Goal: Information Seeking & Learning: Learn about a topic

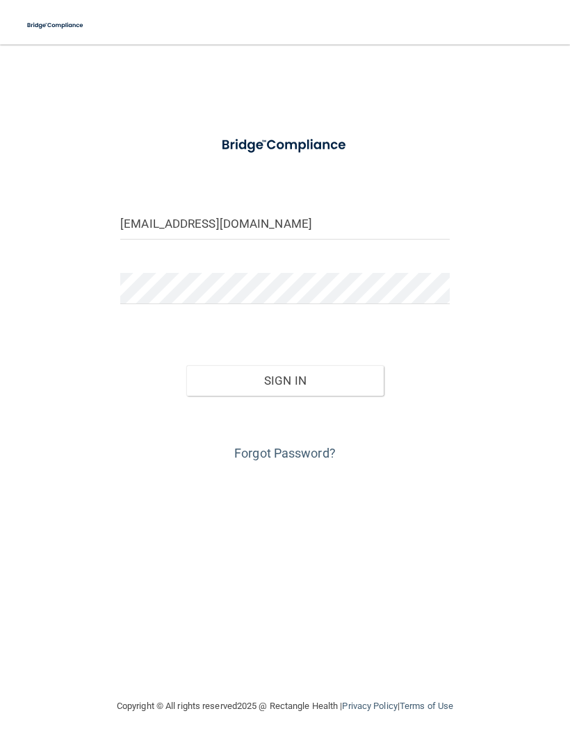
type input "[EMAIL_ADDRESS][DOMAIN_NAME]"
click at [203, 383] on button "Sign In" at bounding box center [284, 380] width 197 height 31
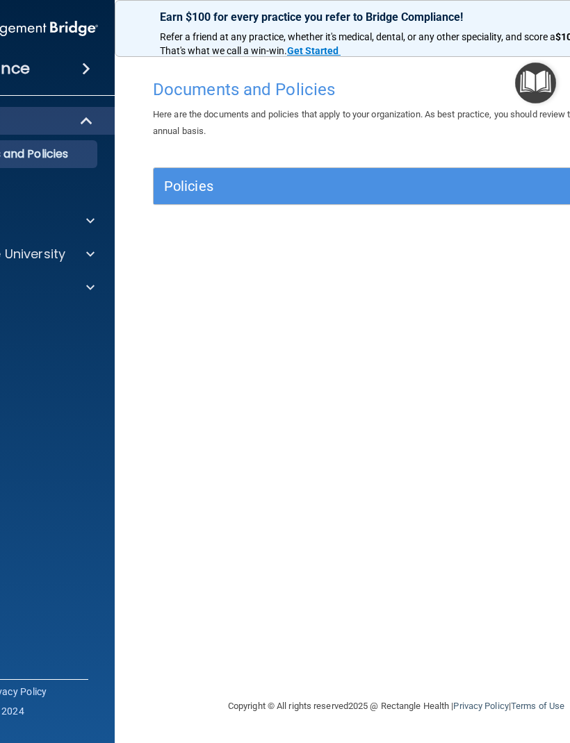
click at [88, 76] on span at bounding box center [86, 68] width 8 height 17
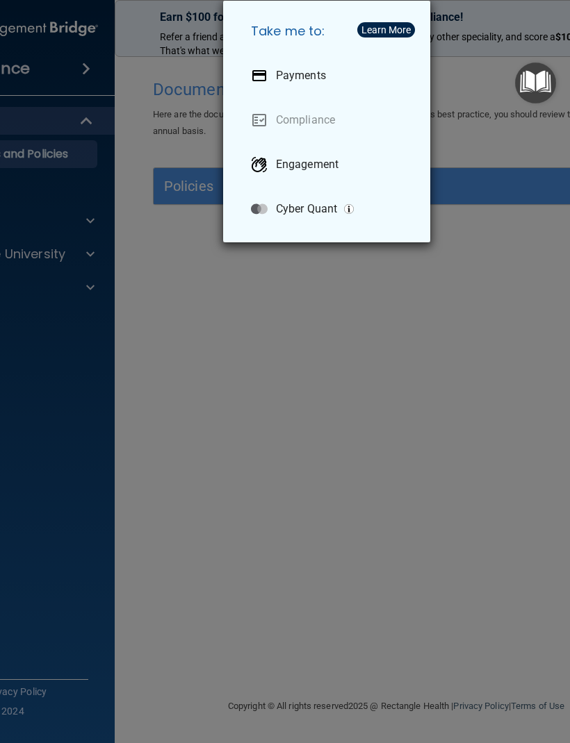
click at [523, 428] on div "Take me to: Payments Compliance Engagement Cyber Quant" at bounding box center [285, 371] width 570 height 743
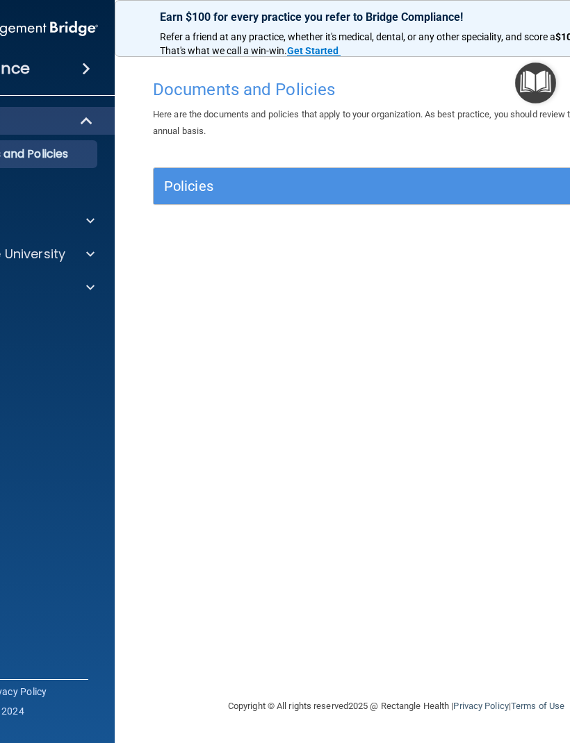
click at [92, 223] on span at bounding box center [90, 221] width 8 height 17
click at [82, 67] on span at bounding box center [86, 68] width 8 height 17
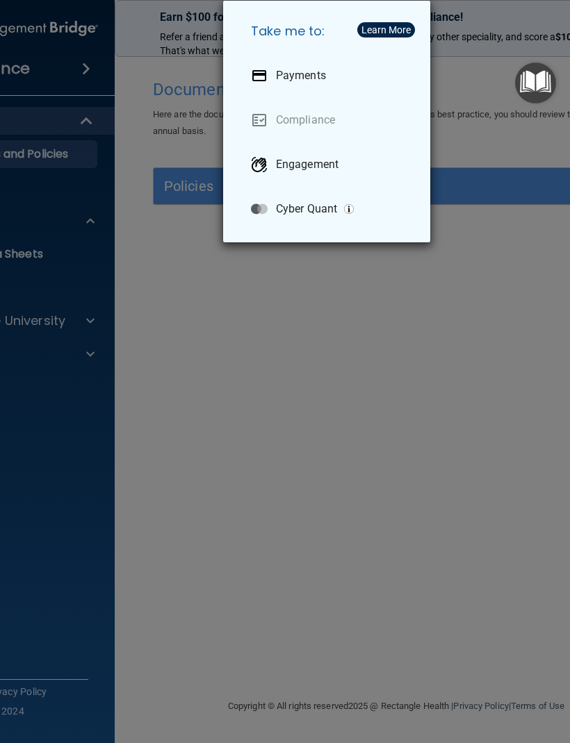
click at [97, 119] on div "Take me to: Payments Compliance Engagement Cyber Quant" at bounding box center [285, 371] width 570 height 743
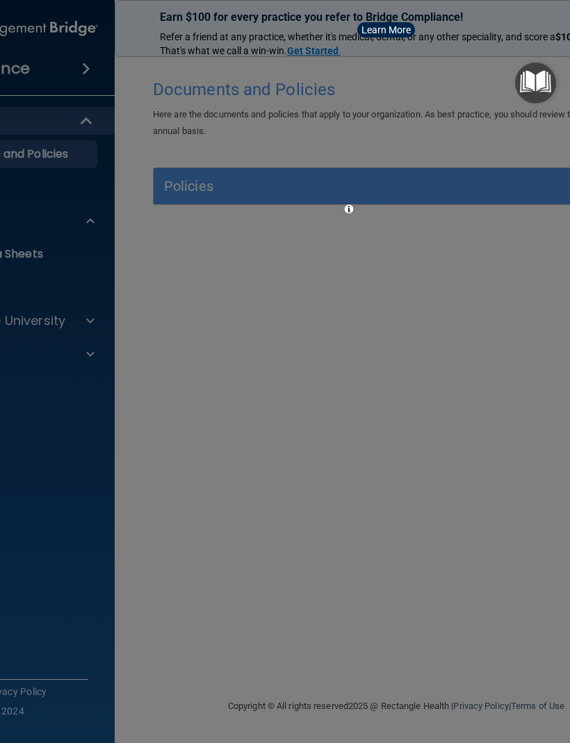
click at [91, 125] on div at bounding box center [285, 371] width 570 height 743
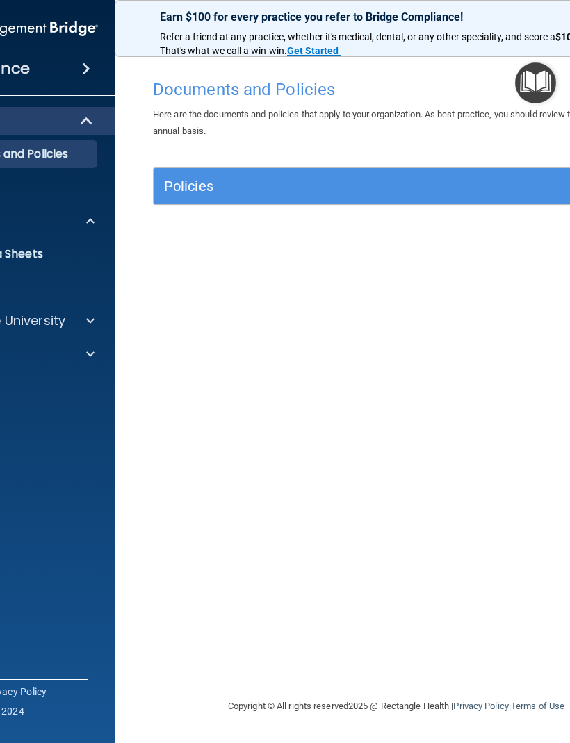
click at [80, 126] on div at bounding box center [87, 121] width 34 height 17
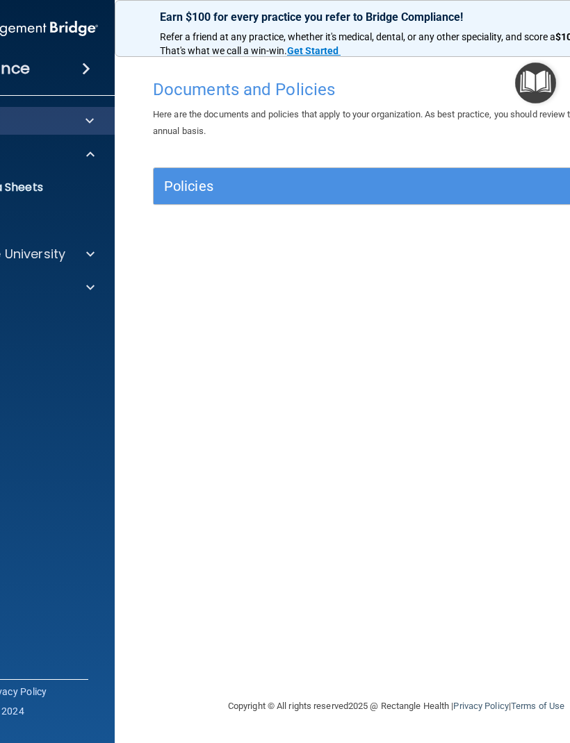
click at [92, 157] on span at bounding box center [90, 154] width 8 height 17
click at [91, 154] on span at bounding box center [90, 154] width 8 height 17
click at [92, 256] on span at bounding box center [90, 254] width 8 height 17
click at [53, 290] on img at bounding box center [60, 287] width 17 height 17
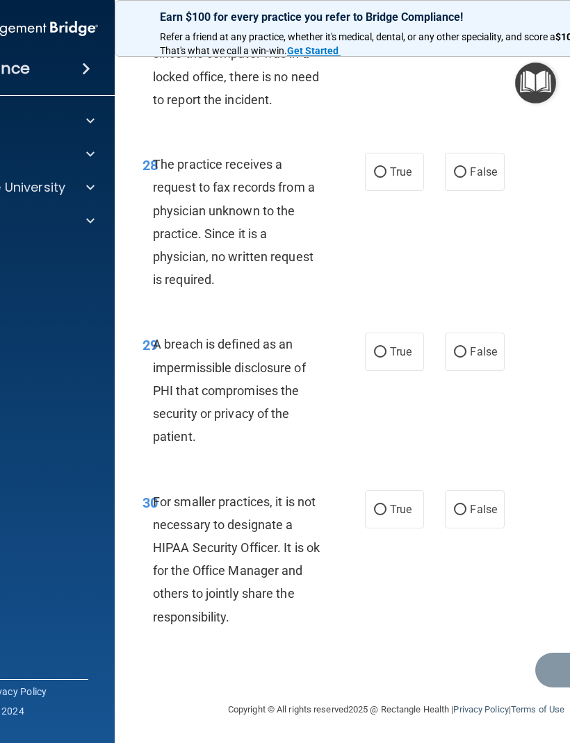
scroll to position [4495, 0]
click at [85, 195] on div at bounding box center [88, 187] width 35 height 17
click at [63, 221] on img at bounding box center [60, 221] width 17 height 17
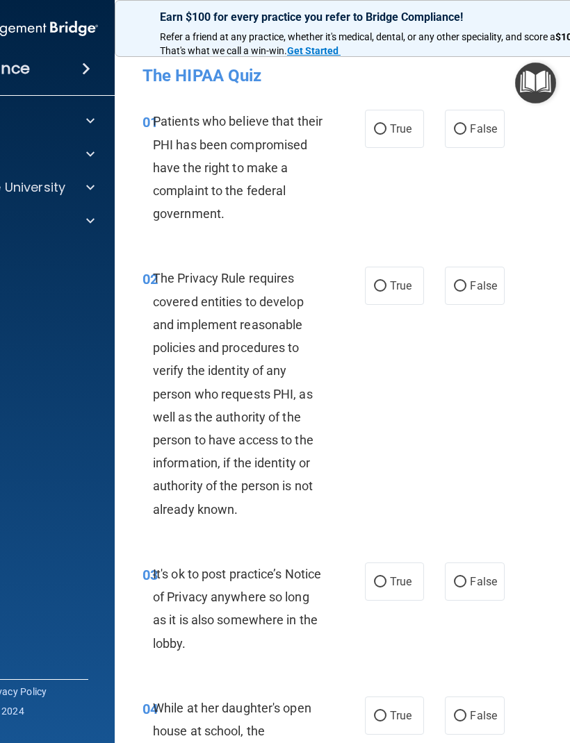
click at [398, 127] on span "True" at bounding box center [401, 128] width 22 height 13
click at [386, 127] on input "True" at bounding box center [380, 129] width 13 height 10
radio input "true"
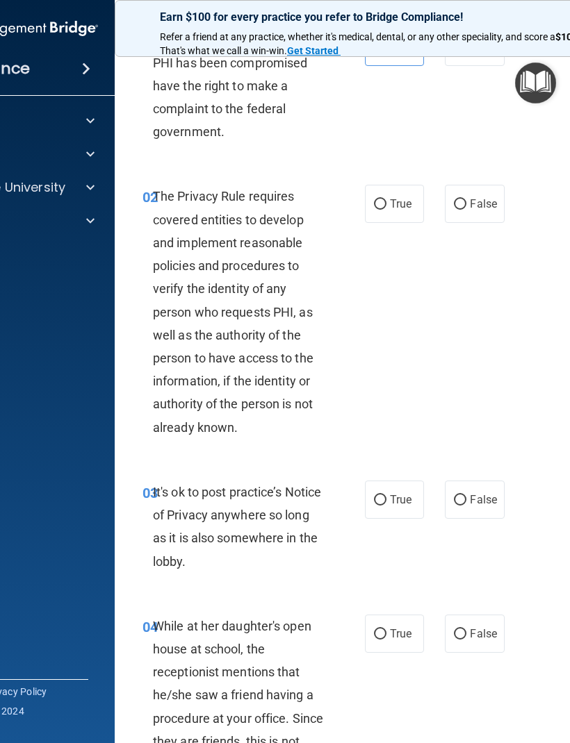
scroll to position [83, 0]
click at [397, 204] on span "True" at bounding box center [401, 203] width 22 height 13
click at [386, 204] on input "True" at bounding box center [380, 204] width 13 height 10
radio input "true"
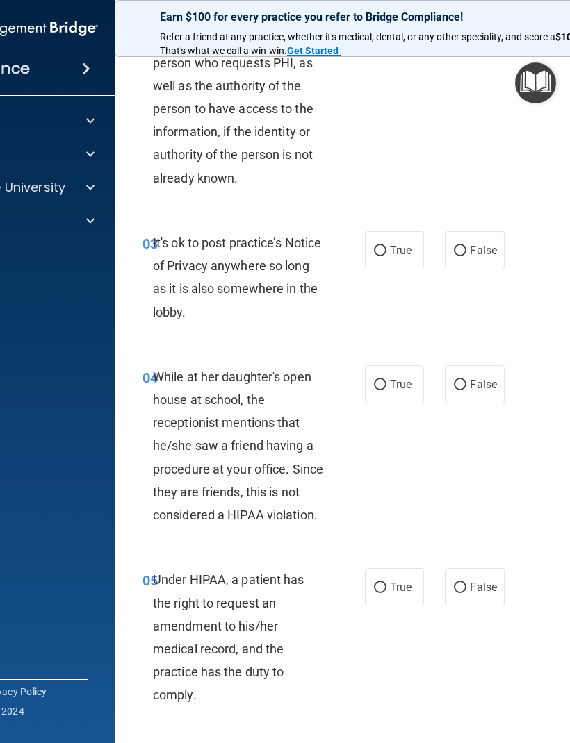
scroll to position [331, 0]
click at [401, 245] on span "True" at bounding box center [401, 251] width 22 height 13
click at [386, 247] on input "True" at bounding box center [380, 252] width 13 height 10
radio input "true"
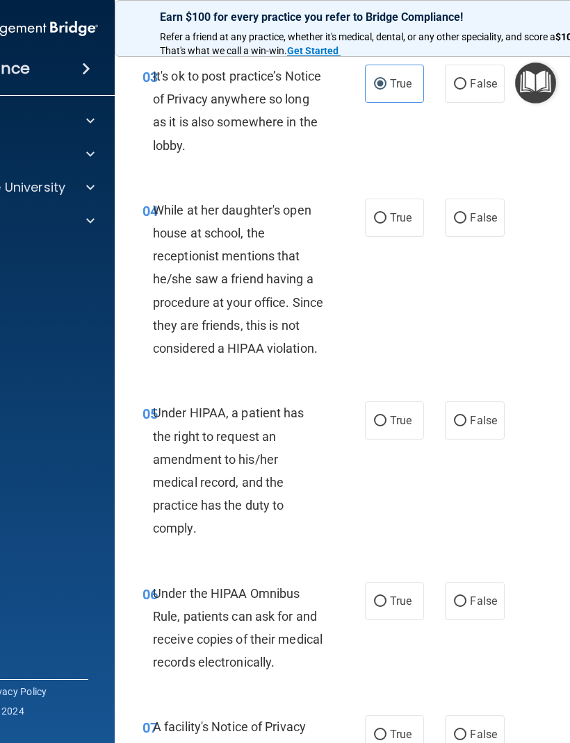
scroll to position [499, 0]
click at [485, 217] on span "False" at bounding box center [483, 216] width 27 height 13
click at [466, 217] on input "False" at bounding box center [460, 218] width 13 height 10
radio input "true"
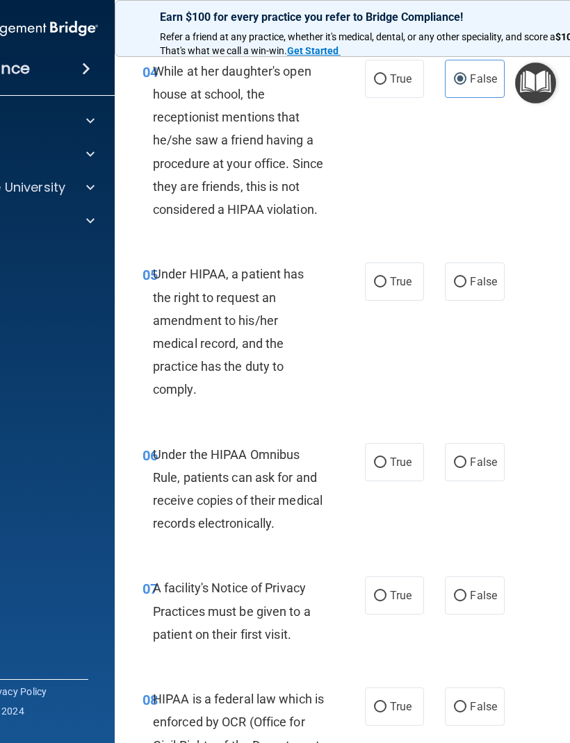
scroll to position [638, 0]
click at [388, 272] on label "True" at bounding box center [394, 281] width 59 height 38
click at [386, 276] on input "True" at bounding box center [380, 281] width 13 height 10
radio input "true"
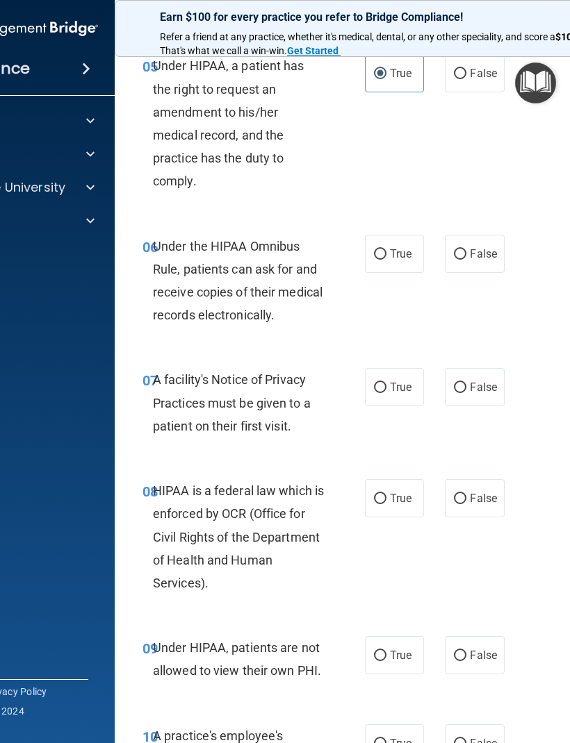
scroll to position [846, 0]
click at [397, 250] on span "True" at bounding box center [401, 253] width 22 height 13
click at [386, 250] on input "True" at bounding box center [380, 254] width 13 height 10
radio input "true"
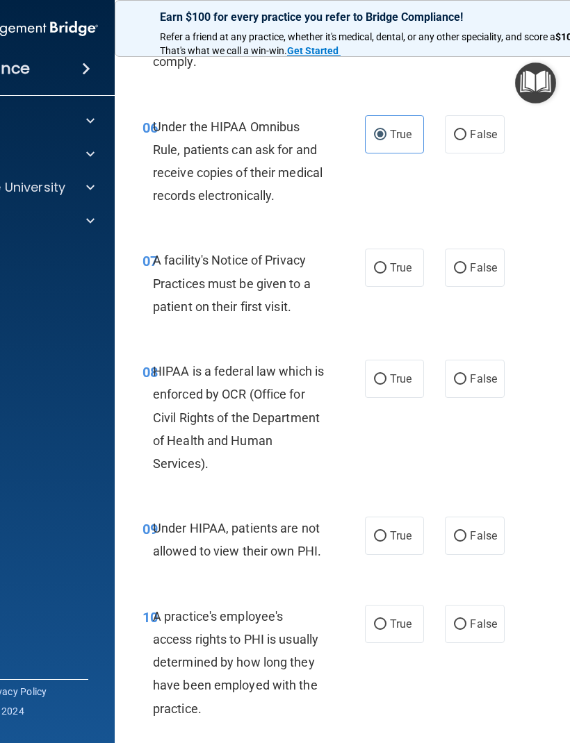
scroll to position [973, 0]
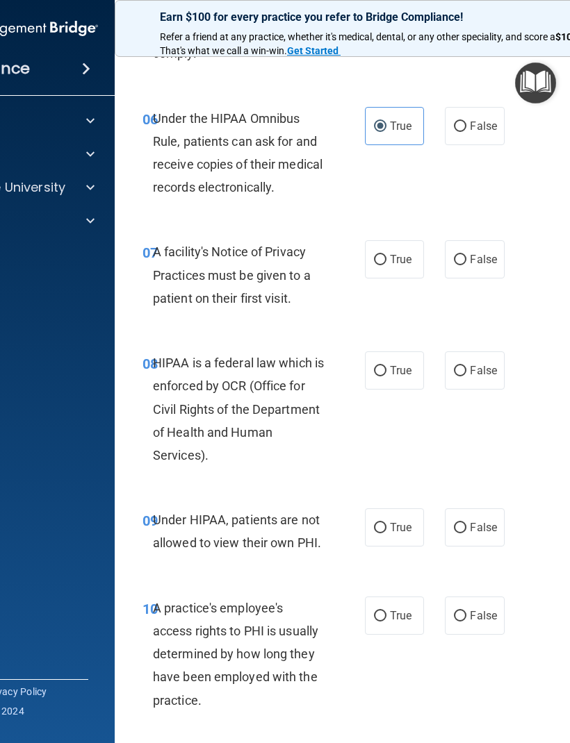
click at [406, 265] on label "True" at bounding box center [394, 259] width 59 height 38
click at [386, 265] on input "True" at bounding box center [380, 260] width 13 height 10
radio input "true"
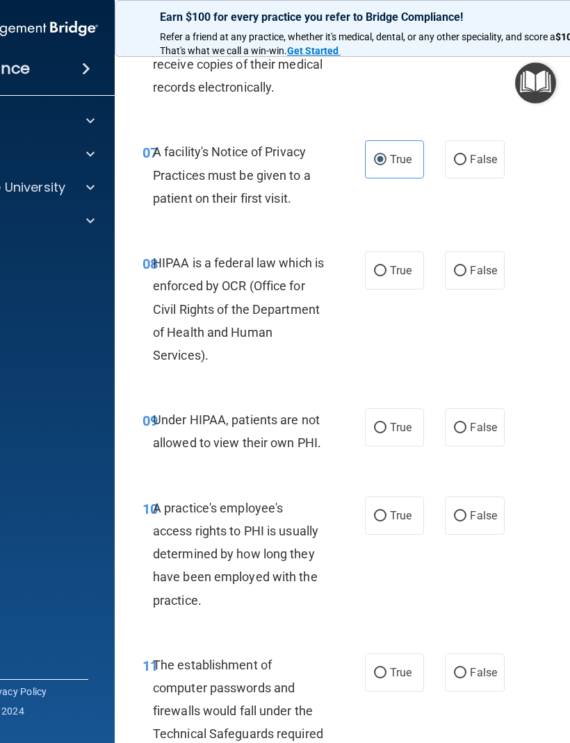
scroll to position [1075, 0]
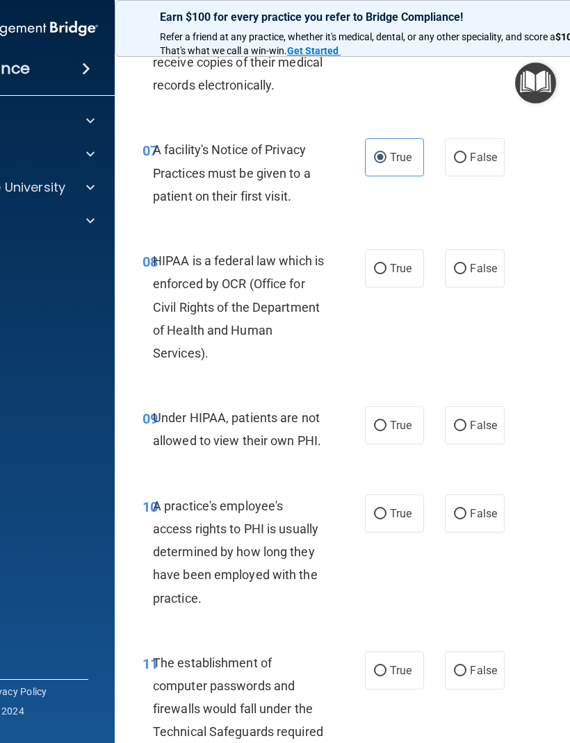
click at [386, 251] on label "True" at bounding box center [394, 268] width 59 height 38
click at [386, 264] on input "True" at bounding box center [380, 269] width 13 height 10
radio input "true"
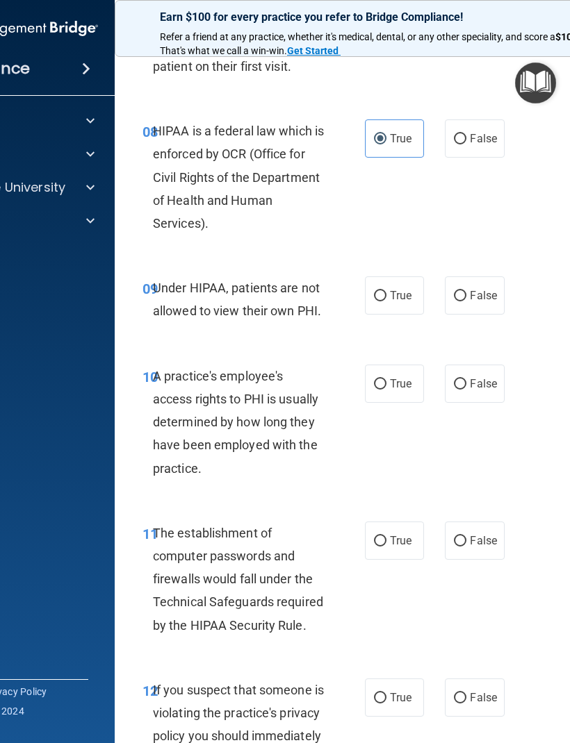
scroll to position [1207, 0]
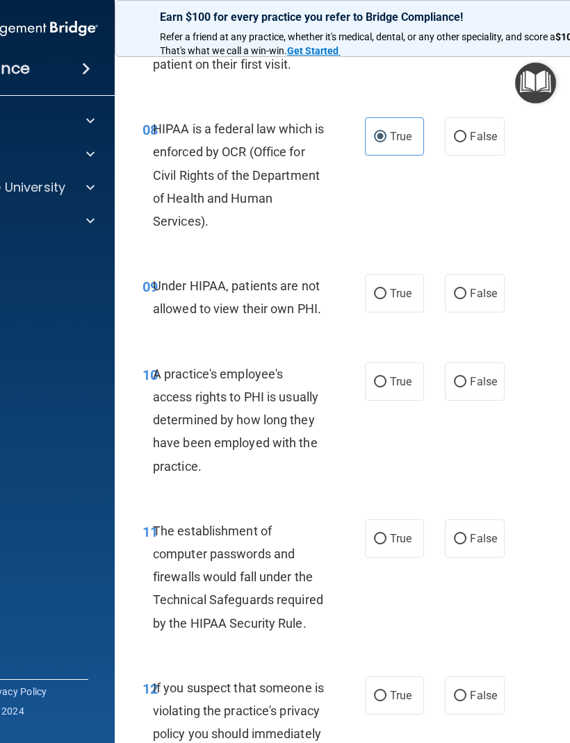
click at [485, 297] on label "False" at bounding box center [474, 293] width 59 height 38
click at [466, 297] on input "False" at bounding box center [460, 294] width 13 height 10
radio input "true"
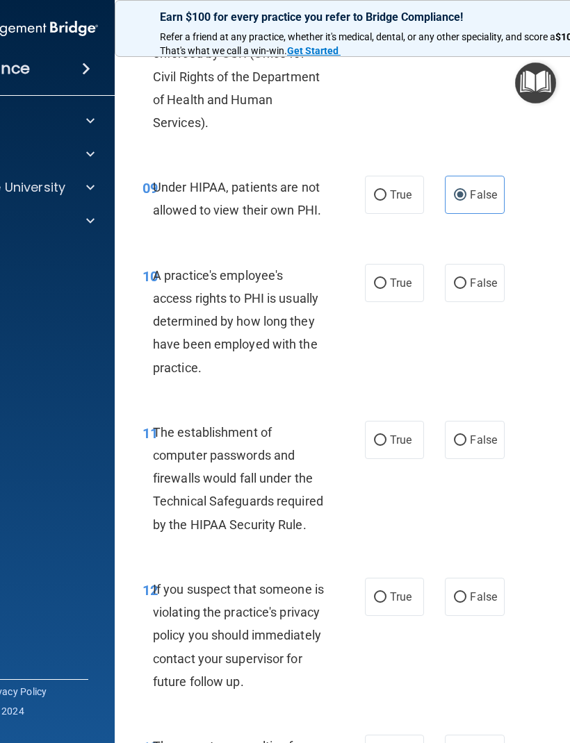
scroll to position [1307, 0]
click at [490, 285] on label "False" at bounding box center [474, 282] width 59 height 38
click at [466, 285] on input "False" at bounding box center [460, 283] width 13 height 10
radio input "true"
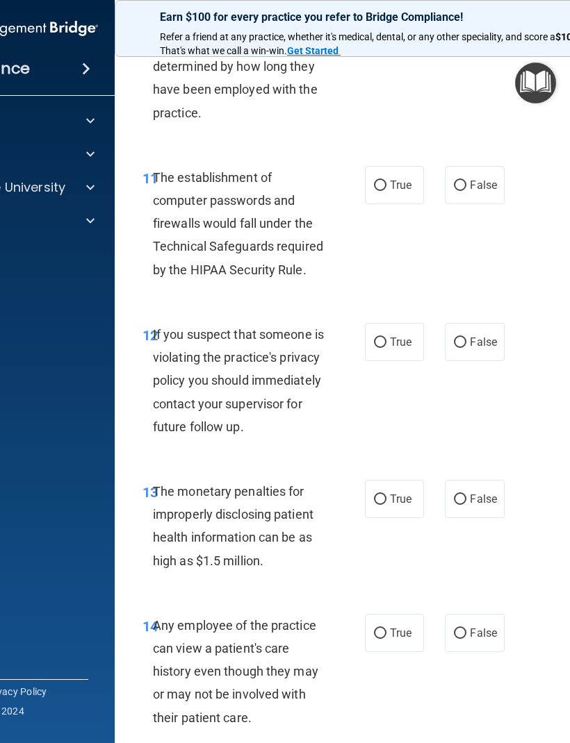
scroll to position [1561, 0]
click at [381, 180] on input "True" at bounding box center [380, 185] width 13 height 10
radio input "true"
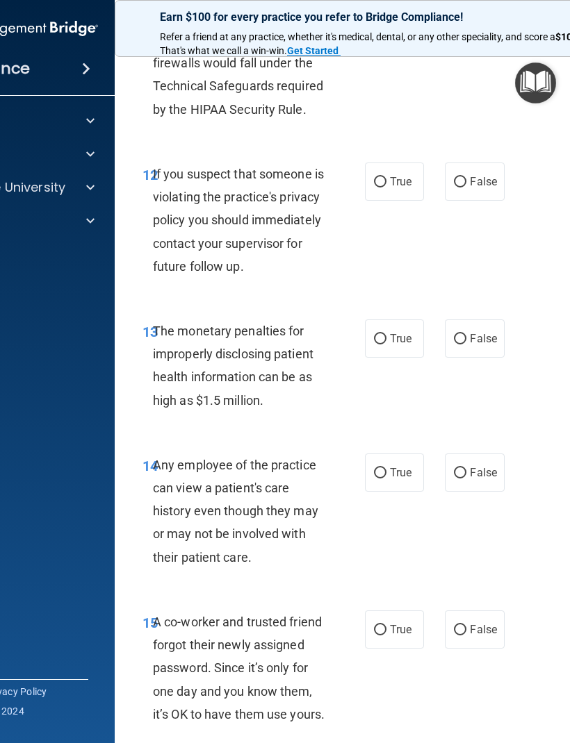
scroll to position [1723, 0]
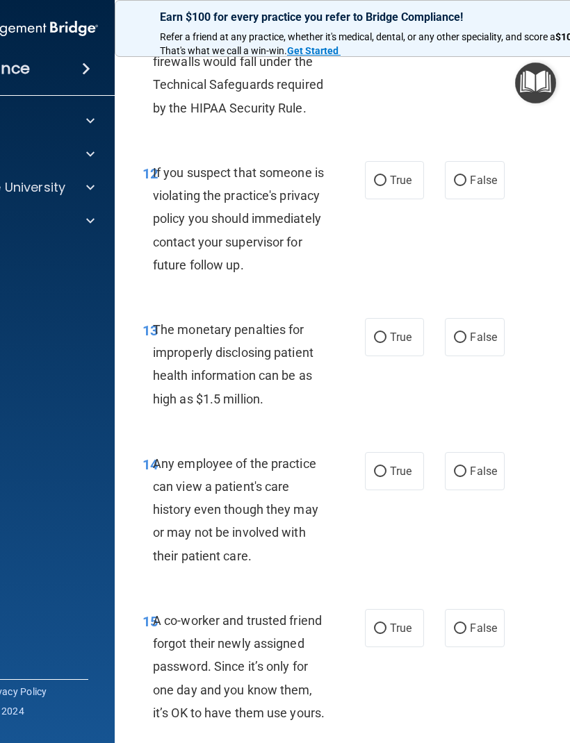
click at [411, 174] on span "True" at bounding box center [401, 180] width 22 height 13
click at [386, 176] on input "True" at bounding box center [380, 181] width 13 height 10
radio input "true"
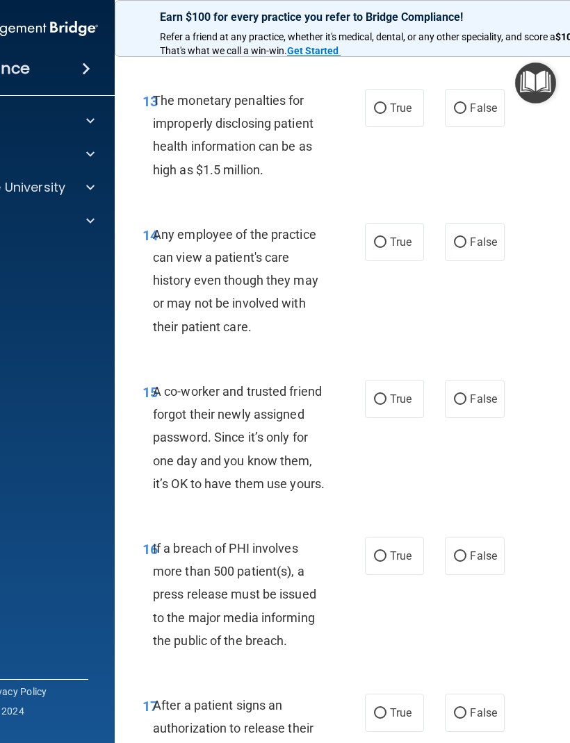
scroll to position [1958, 0]
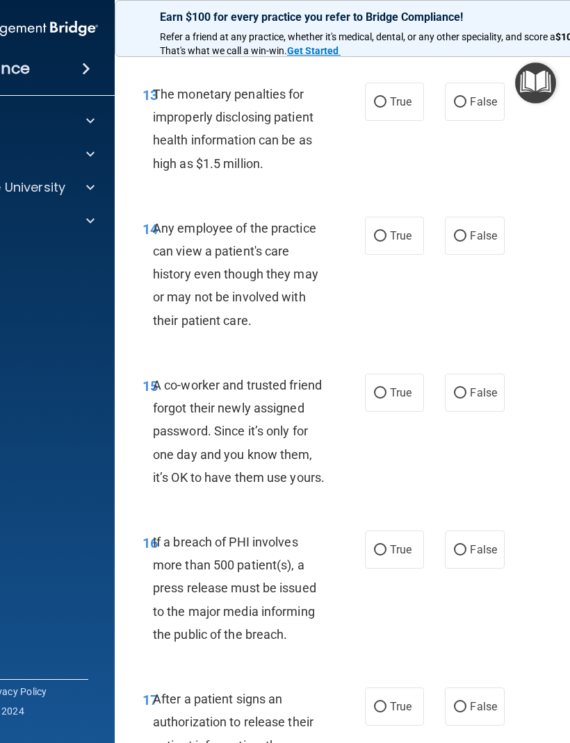
click at [399, 108] on span "True" at bounding box center [401, 101] width 22 height 13
click at [386, 108] on input "True" at bounding box center [380, 102] width 13 height 10
radio input "true"
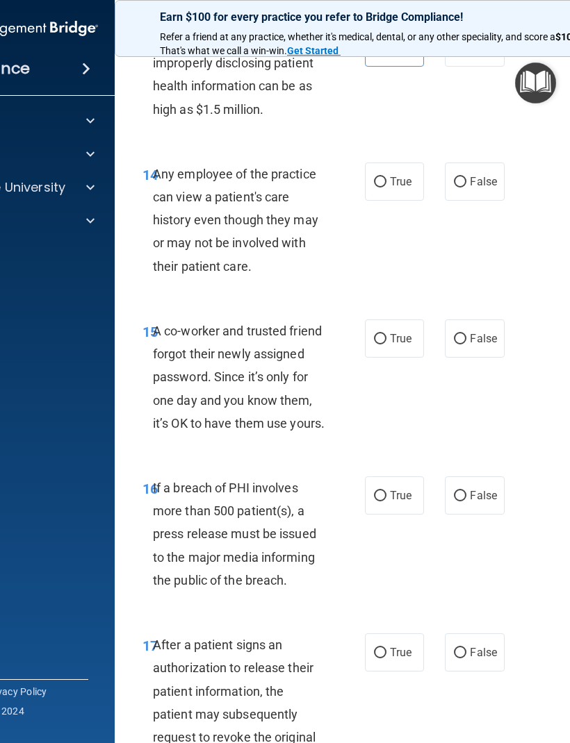
scroll to position [2013, 0]
click at [488, 188] on span "False" at bounding box center [483, 180] width 27 height 13
click at [466, 187] on input "False" at bounding box center [460, 181] width 13 height 10
radio input "true"
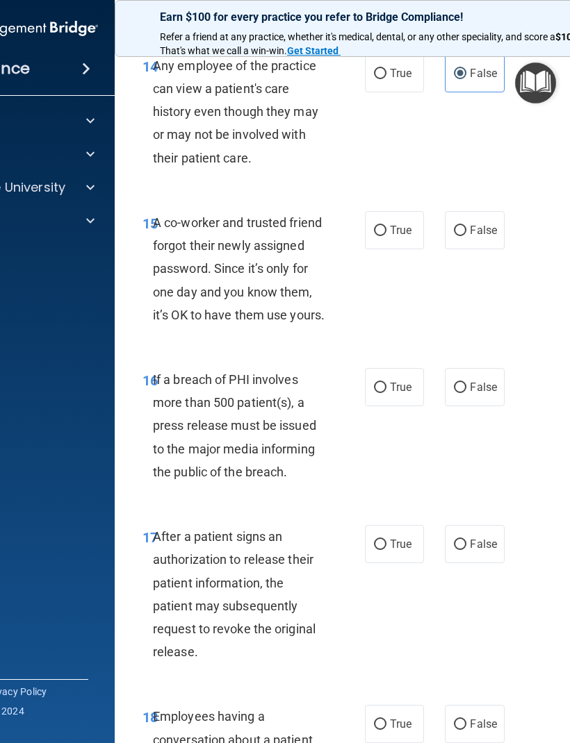
scroll to position [2126, 0]
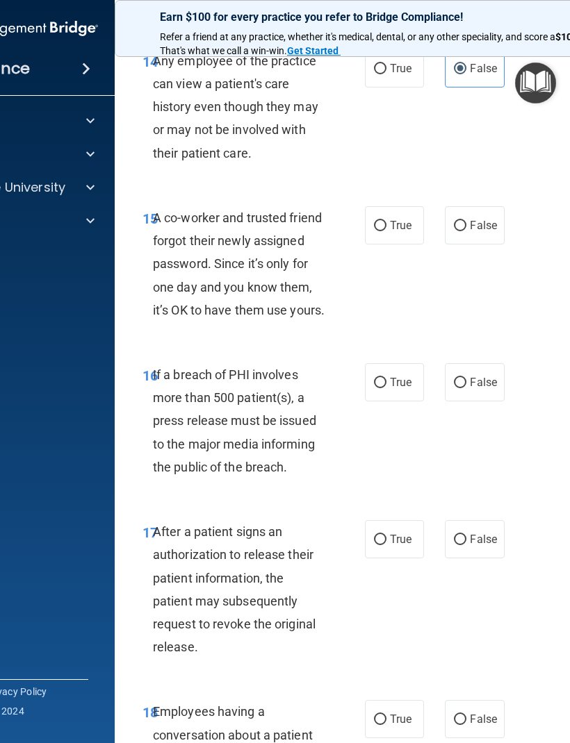
click at [485, 245] on label "False" at bounding box center [474, 225] width 59 height 38
click at [466, 231] on input "False" at bounding box center [460, 226] width 13 height 10
radio input "true"
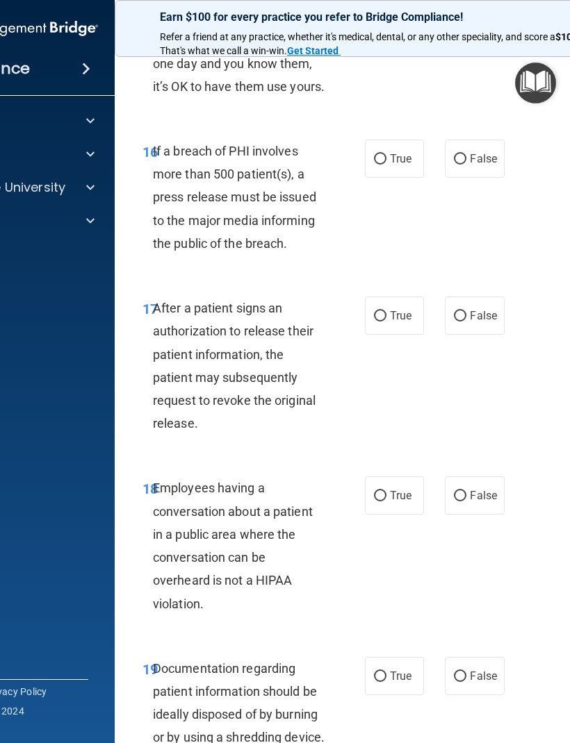
scroll to position [2355, 0]
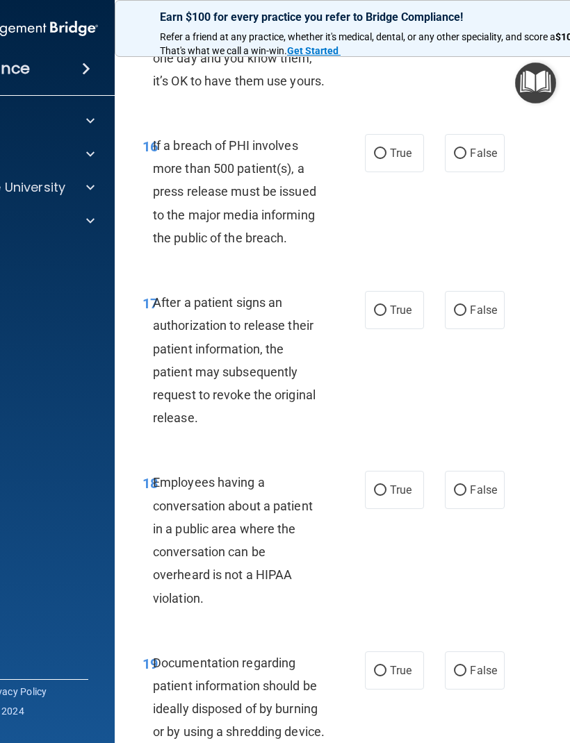
click at [399, 160] on span "True" at bounding box center [401, 153] width 22 height 13
click at [386, 159] on input "True" at bounding box center [380, 154] width 13 height 10
radio input "true"
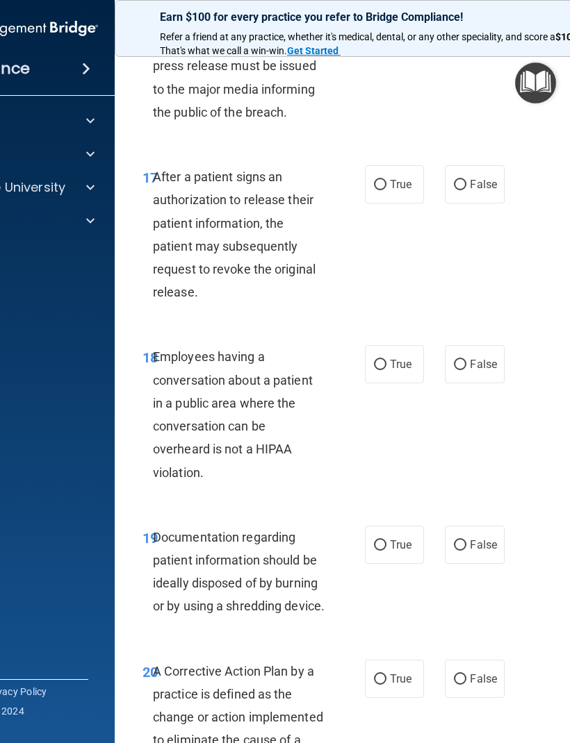
scroll to position [2486, 0]
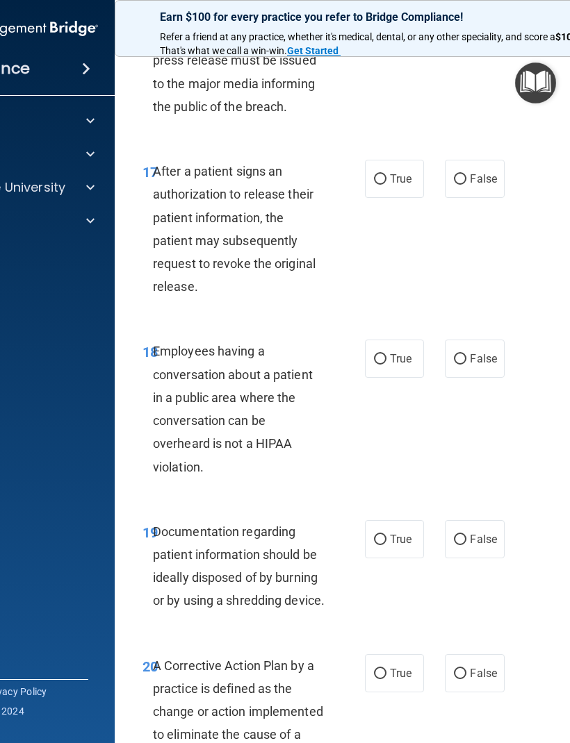
click at [397, 198] on label "True" at bounding box center [394, 179] width 59 height 38
click at [386, 185] on input "True" at bounding box center [380, 179] width 13 height 10
radio input "true"
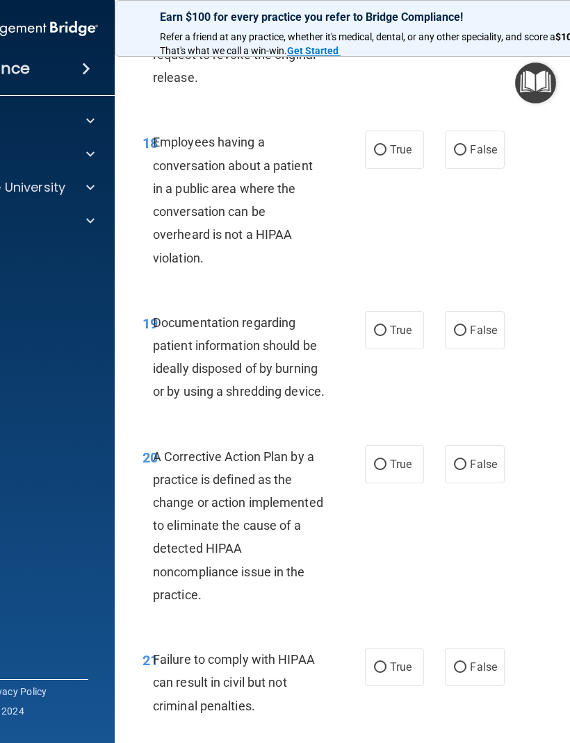
scroll to position [2697, 0]
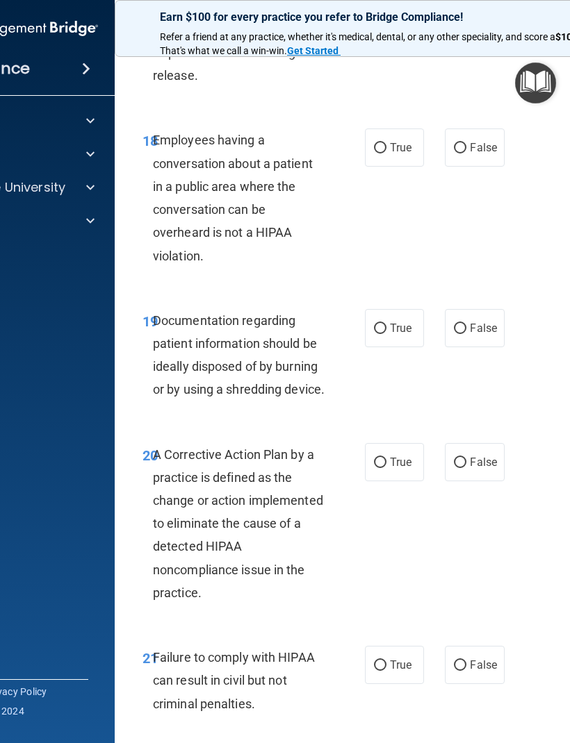
click at [474, 154] on span "False" at bounding box center [483, 147] width 27 height 13
click at [466, 154] on input "False" at bounding box center [460, 148] width 13 height 10
radio input "true"
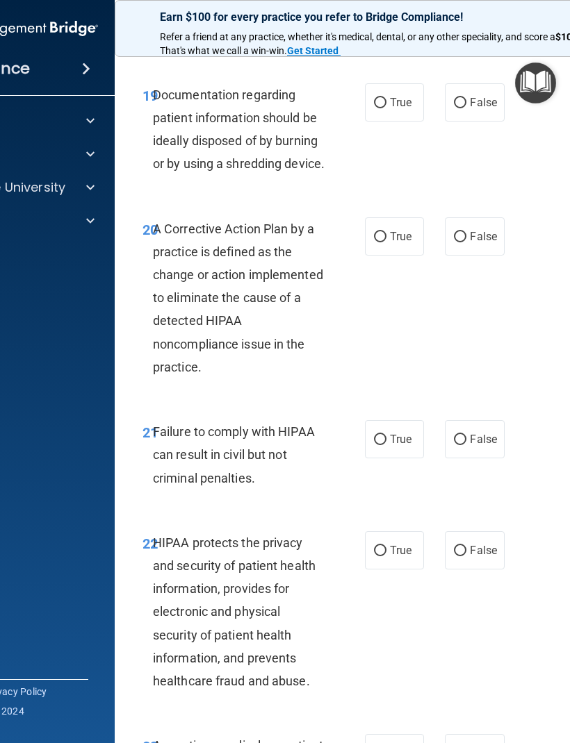
scroll to position [2931, 0]
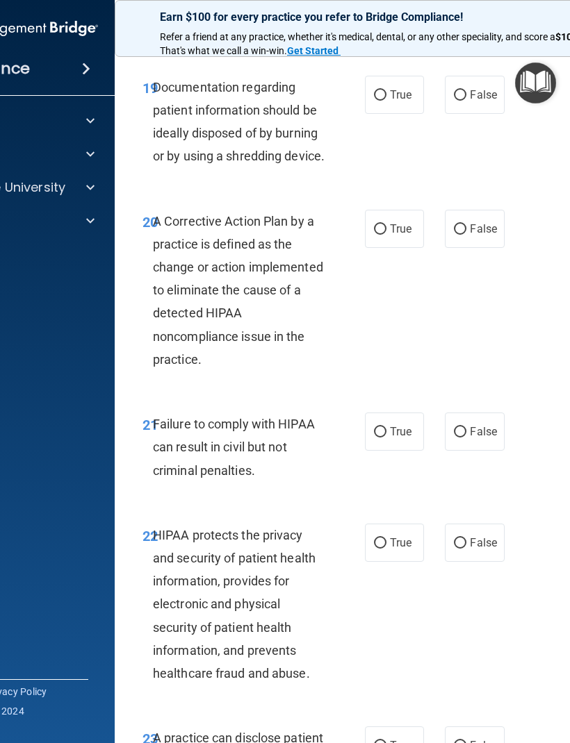
click at [396, 101] on span "True" at bounding box center [401, 94] width 22 height 13
click at [386, 101] on input "True" at bounding box center [380, 95] width 13 height 10
radio input "true"
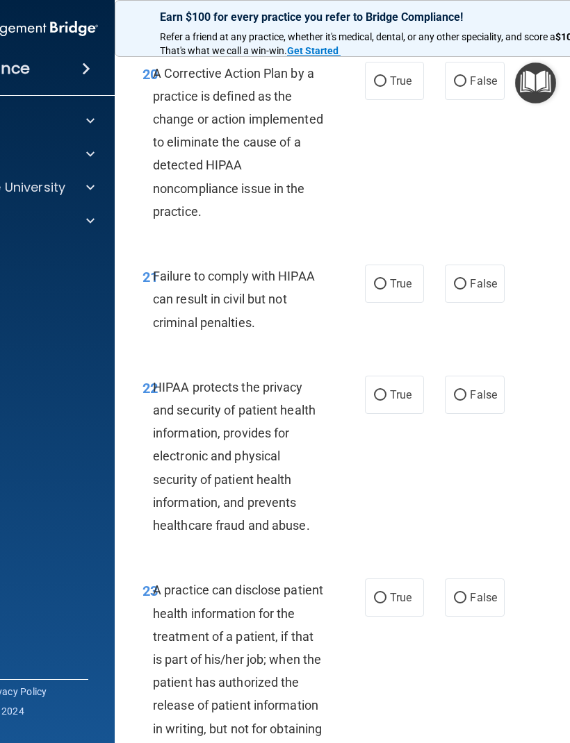
scroll to position [3083, 0]
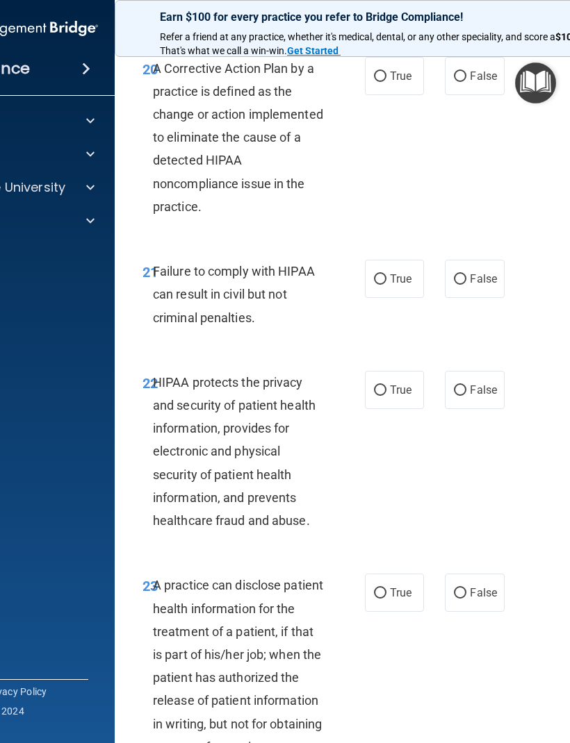
click at [383, 82] on input "True" at bounding box center [380, 77] width 13 height 10
radio input "true"
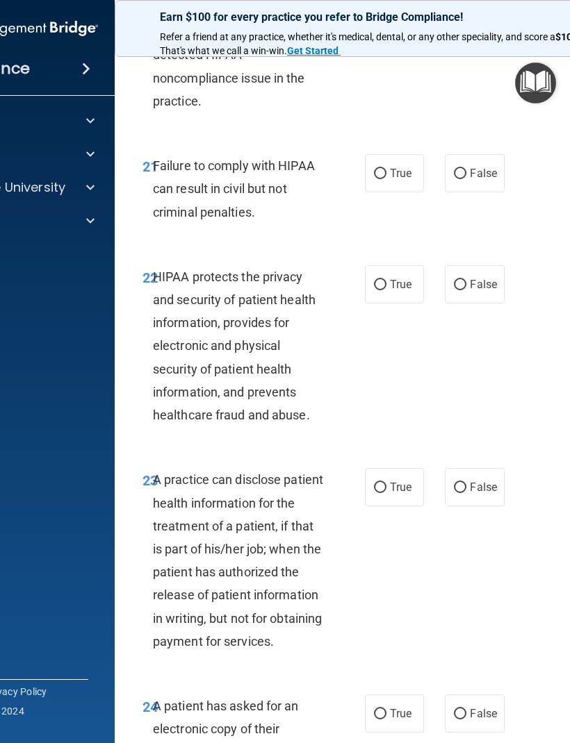
scroll to position [3195, 0]
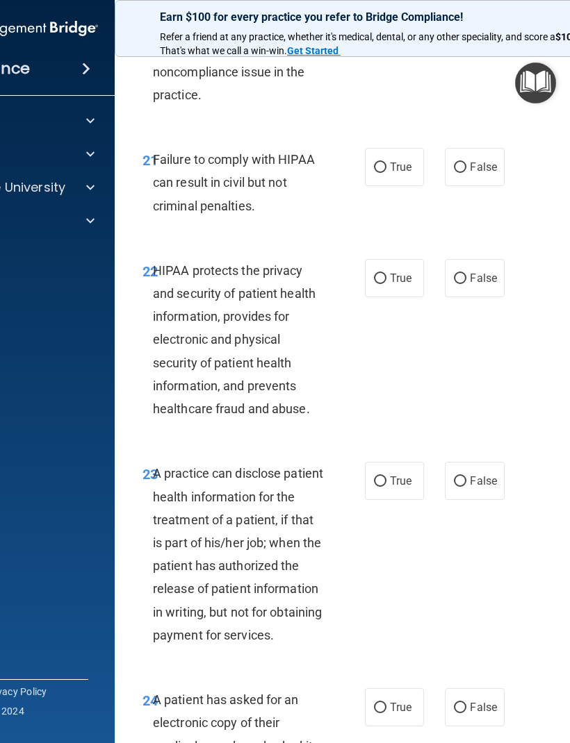
click at [472, 186] on label "False" at bounding box center [474, 167] width 59 height 38
click at [466, 173] on input "False" at bounding box center [460, 168] width 13 height 10
radio input "true"
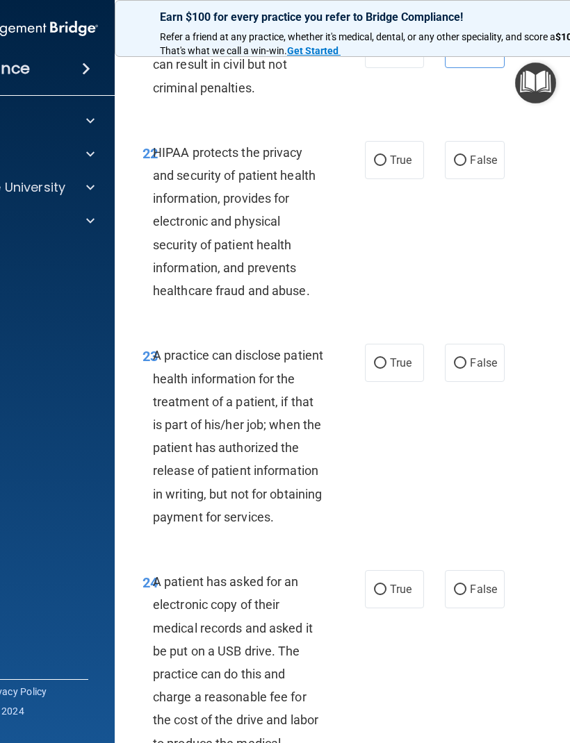
scroll to position [3314, 0]
click at [385, 165] on input "True" at bounding box center [380, 160] width 13 height 10
radio input "true"
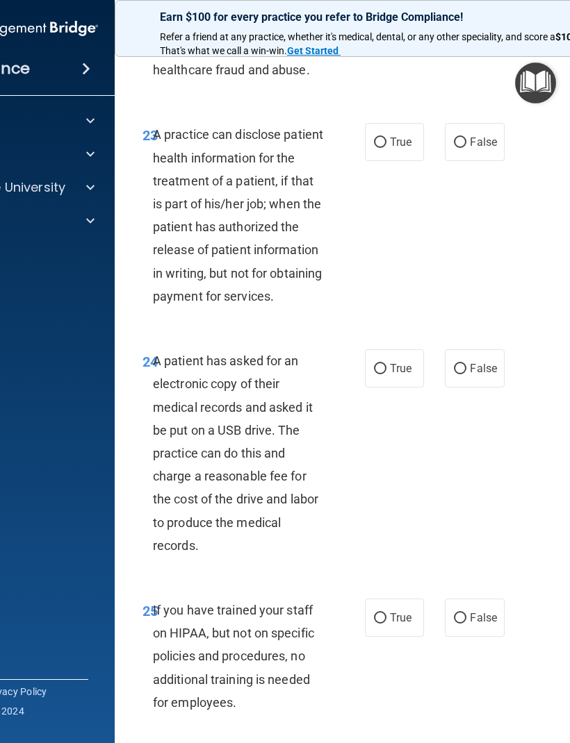
scroll to position [3535, 0]
click at [404, 160] on label "True" at bounding box center [394, 141] width 59 height 38
click at [386, 147] on input "True" at bounding box center [380, 142] width 13 height 10
radio input "true"
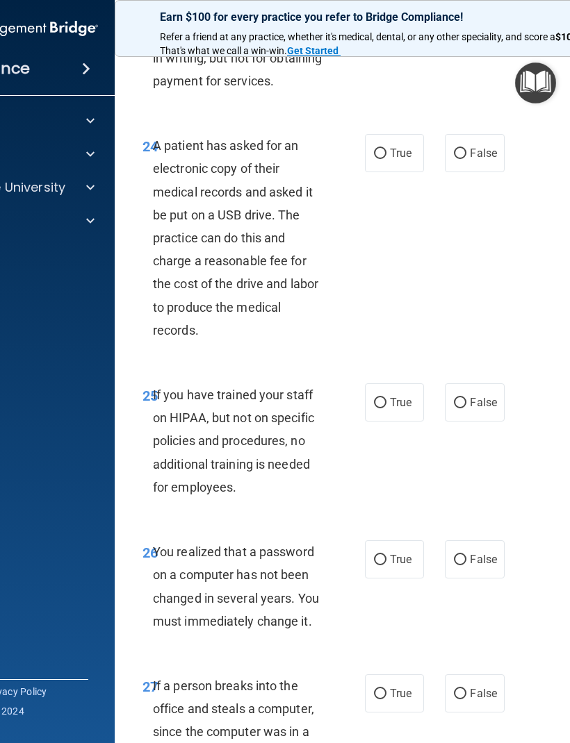
scroll to position [3749, 0]
click at [498, 173] on label "False" at bounding box center [474, 154] width 59 height 38
click at [466, 160] on input "False" at bounding box center [460, 154] width 13 height 10
radio input "true"
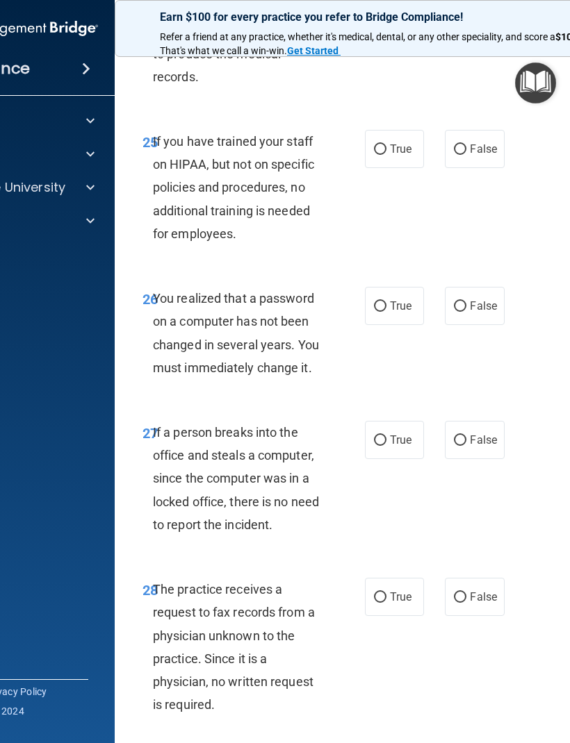
scroll to position [4004, 0]
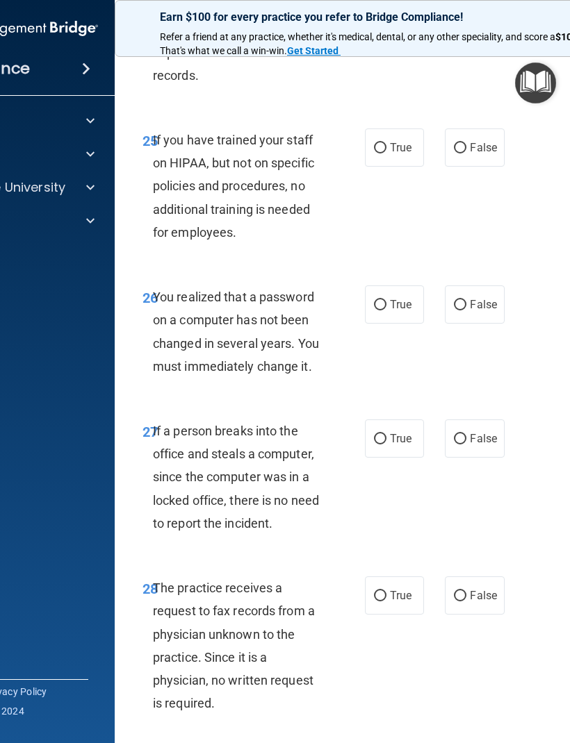
click at [488, 154] on span "False" at bounding box center [483, 147] width 27 height 13
click at [466, 154] on input "False" at bounding box center [460, 148] width 13 height 10
radio input "true"
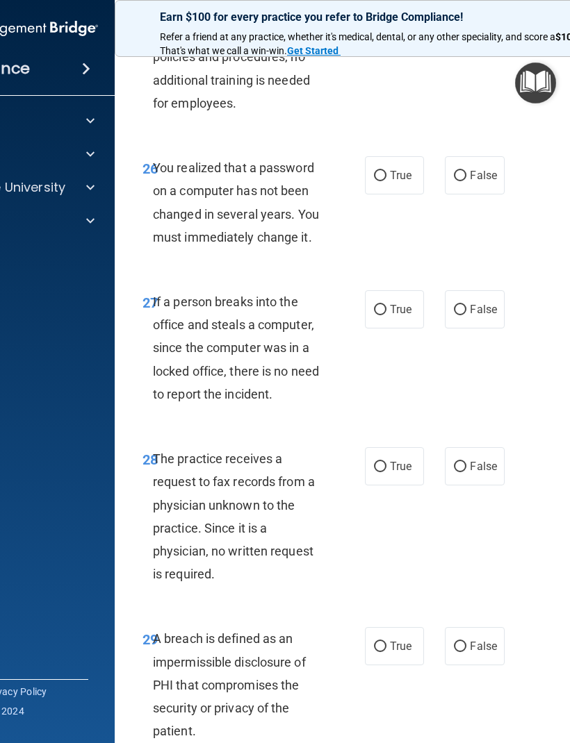
scroll to position [4141, 0]
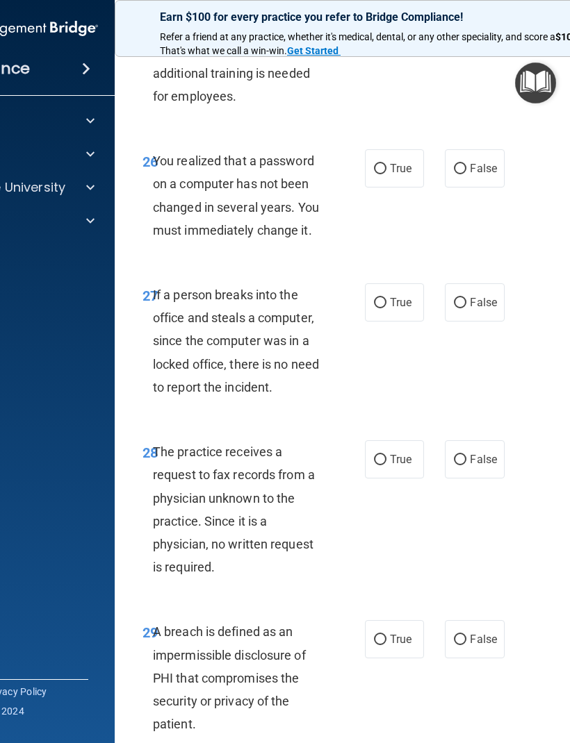
click at [400, 175] on span "True" at bounding box center [401, 168] width 22 height 13
click at [386, 174] on input "True" at bounding box center [380, 169] width 13 height 10
radio input "true"
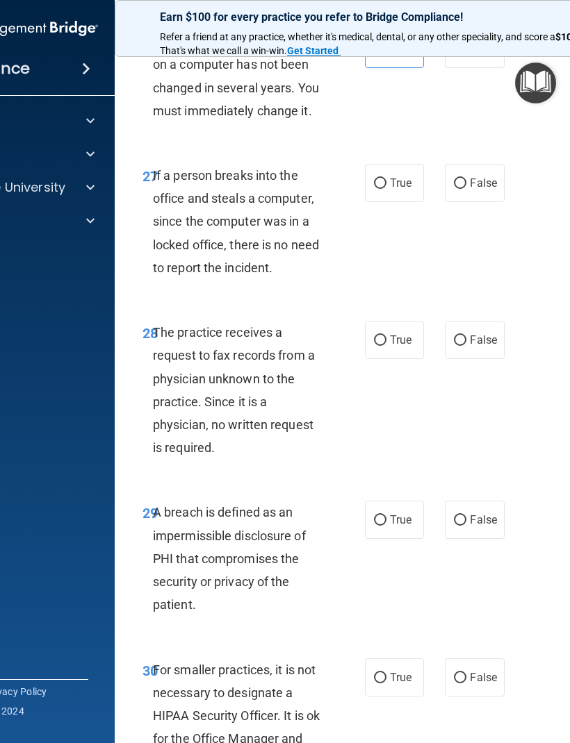
scroll to position [4262, 0]
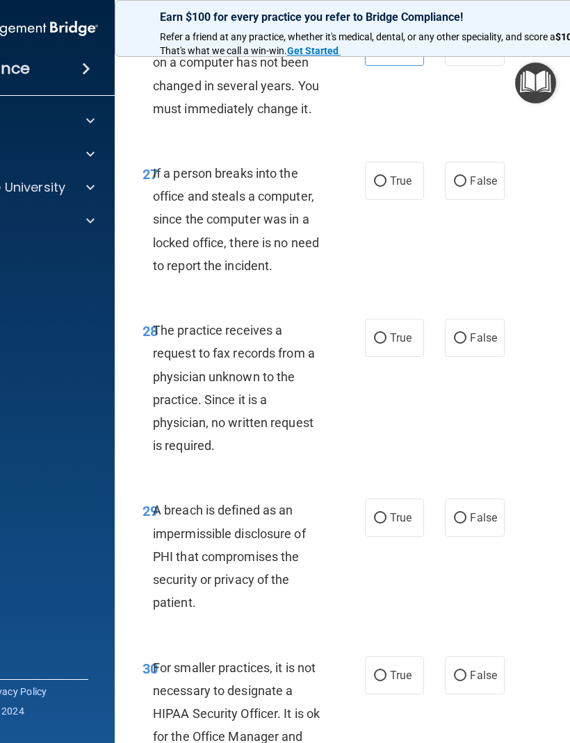
click at [490, 200] on label "False" at bounding box center [474, 181] width 59 height 38
click at [466, 187] on input "False" at bounding box center [460, 181] width 13 height 10
radio input "true"
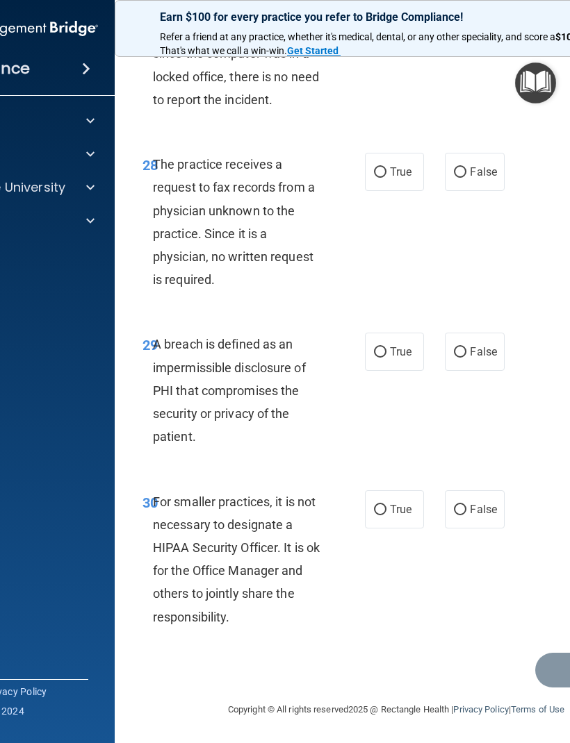
scroll to position [4452, 0]
click at [396, 191] on label "True" at bounding box center [394, 172] width 59 height 38
click at [386, 178] on input "True" at bounding box center [380, 172] width 13 height 10
radio input "true"
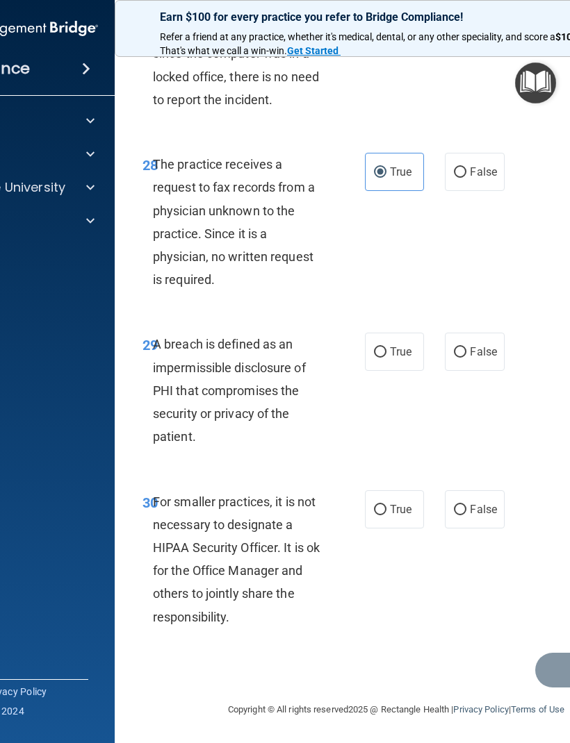
click at [396, 361] on label "True" at bounding box center [394, 352] width 59 height 38
click at [386, 358] on input "True" at bounding box center [380, 352] width 13 height 10
radio input "true"
click at [408, 519] on label "True" at bounding box center [394, 509] width 59 height 38
click at [386, 515] on input "True" at bounding box center [380, 510] width 13 height 10
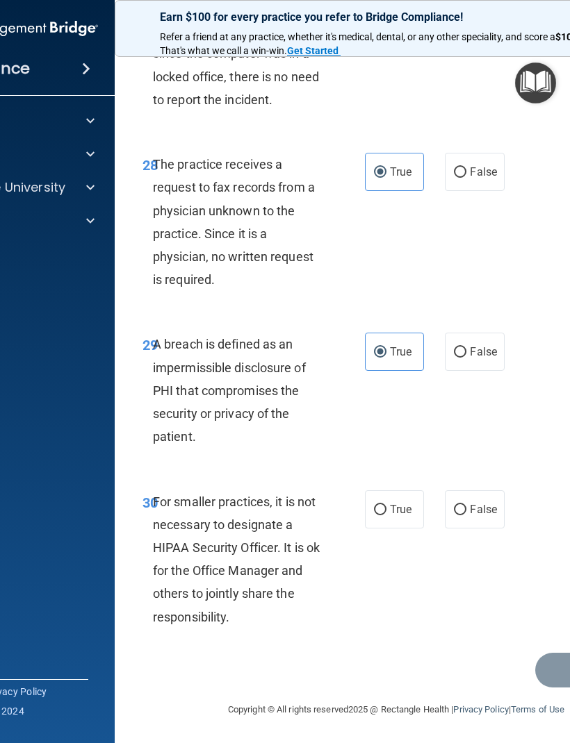
radio input "true"
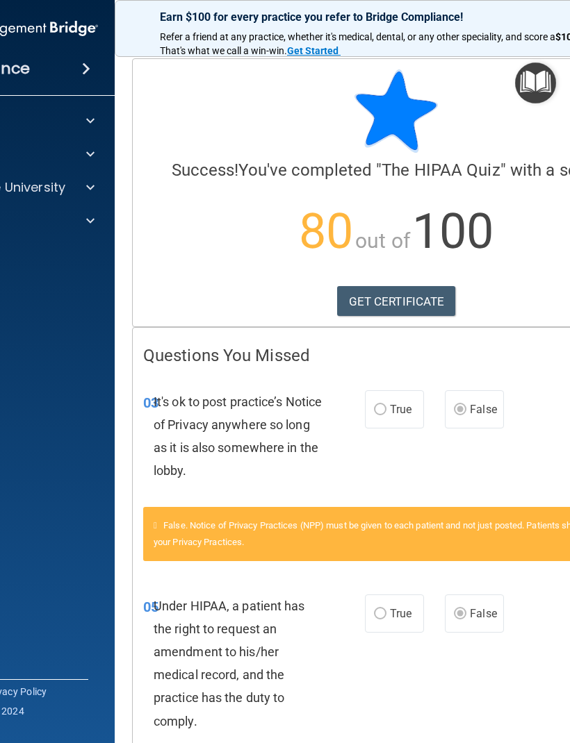
click at [87, 190] on span at bounding box center [90, 187] width 8 height 17
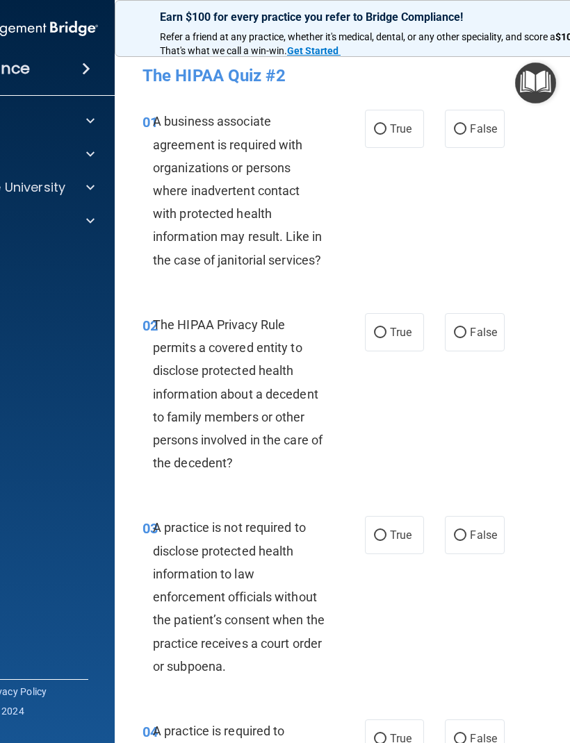
click at [408, 134] on span "True" at bounding box center [401, 128] width 22 height 13
click at [386, 134] on input "True" at bounding box center [380, 129] width 13 height 10
radio input "true"
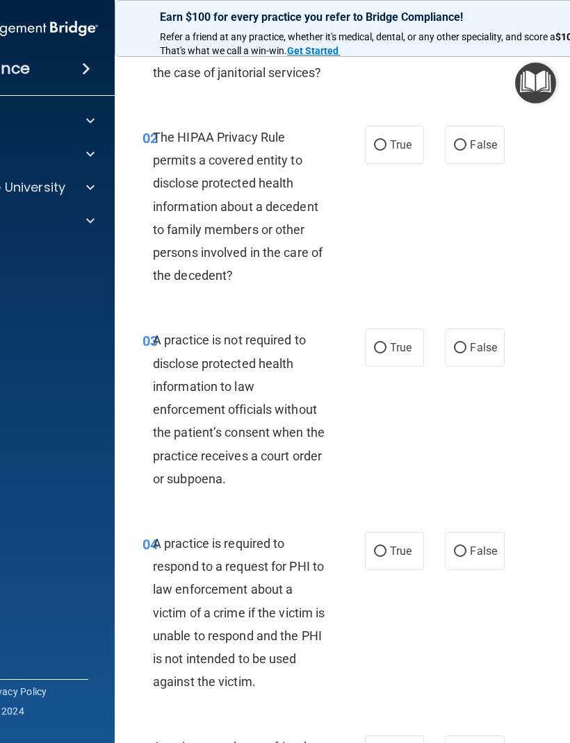
scroll to position [188, 0]
click at [392, 154] on label "True" at bounding box center [394, 144] width 59 height 38
click at [386, 150] on input "True" at bounding box center [380, 145] width 13 height 10
radio input "true"
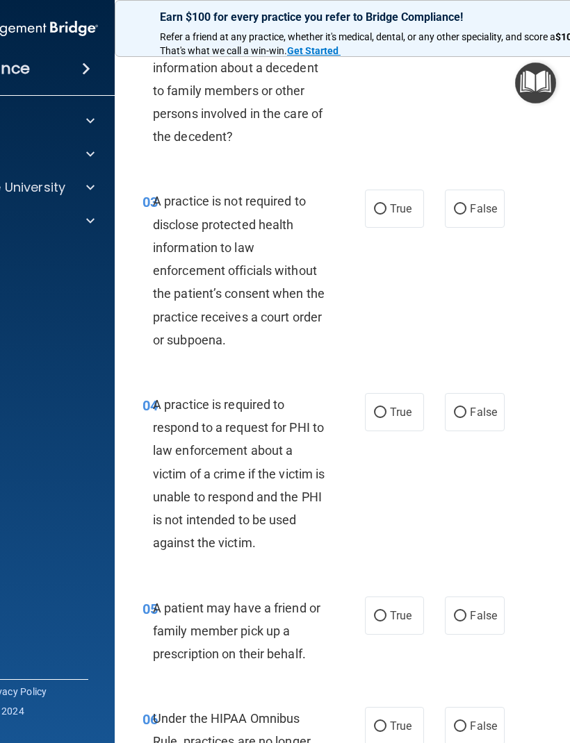
scroll to position [329, 0]
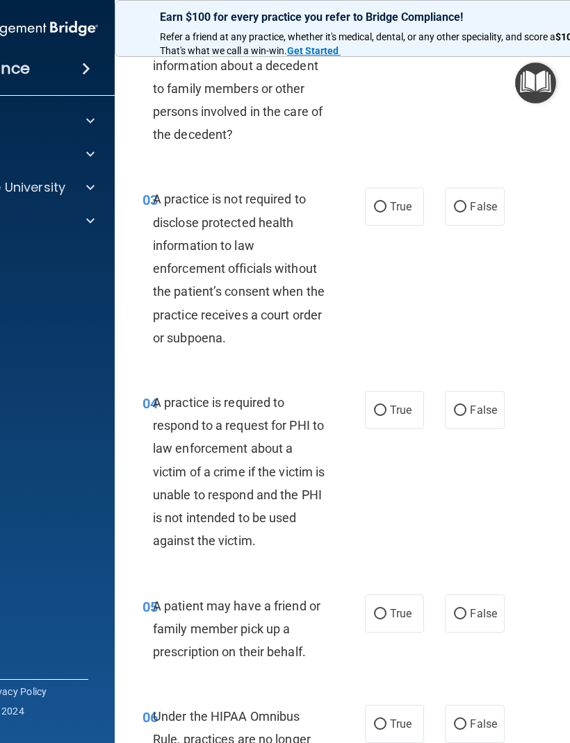
click at [397, 211] on label "True" at bounding box center [394, 207] width 59 height 38
click at [386, 211] on input "True" at bounding box center [380, 207] width 13 height 10
radio input "true"
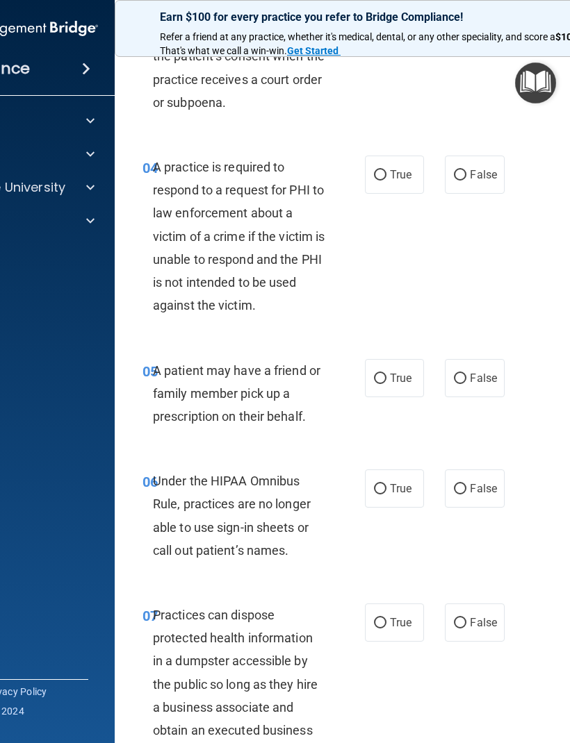
scroll to position [567, 0]
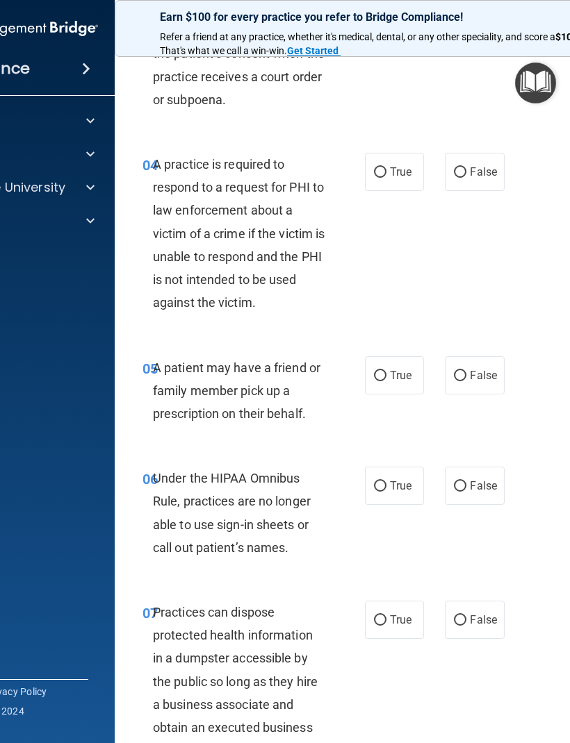
click at [397, 154] on label "True" at bounding box center [394, 172] width 59 height 38
click at [386, 167] on input "True" at bounding box center [380, 172] width 13 height 10
radio input "true"
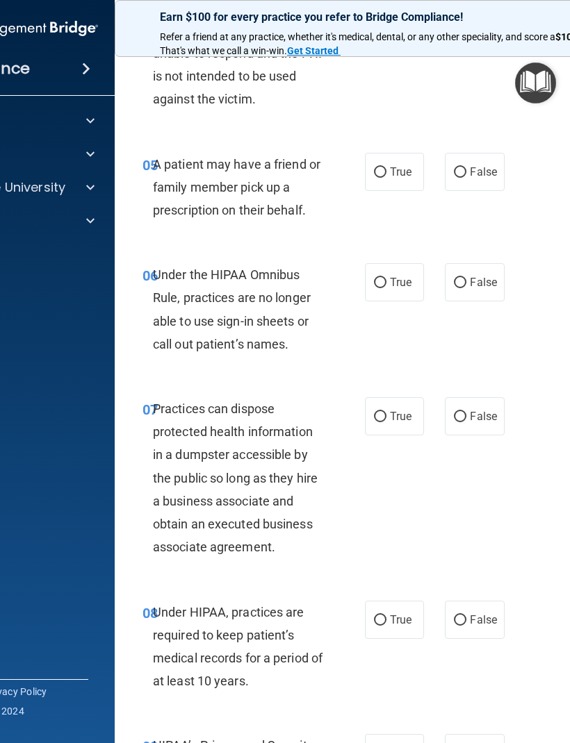
scroll to position [756, 0]
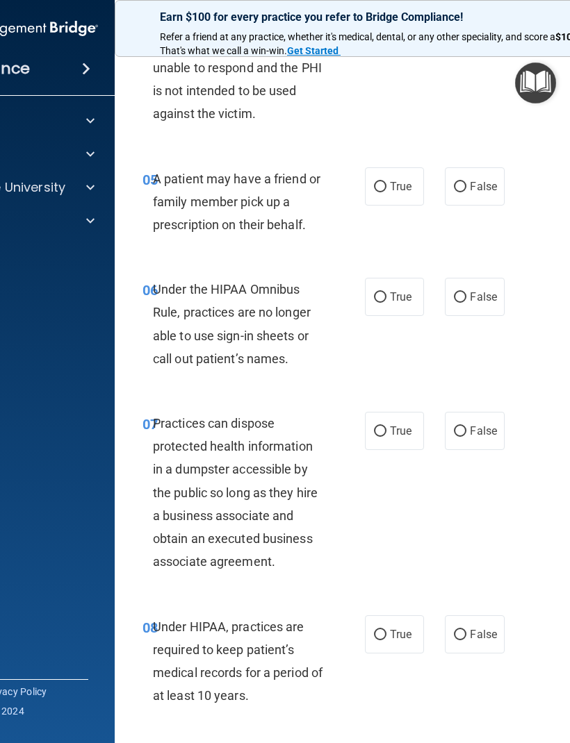
click at [483, 169] on label "False" at bounding box center [474, 186] width 59 height 38
click at [466, 182] on input "False" at bounding box center [460, 187] width 13 height 10
radio input "true"
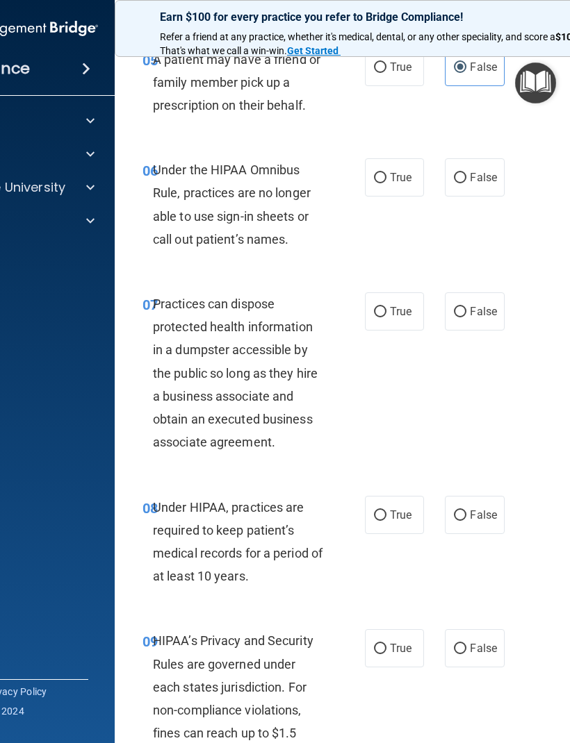
scroll to position [879, 0]
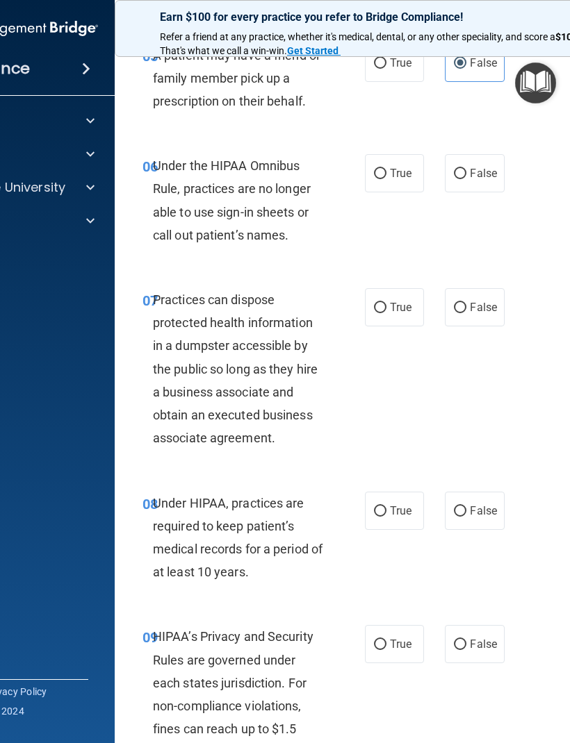
click at [404, 159] on label "True" at bounding box center [394, 173] width 59 height 38
click at [386, 169] on input "True" at bounding box center [380, 174] width 13 height 10
radio input "true"
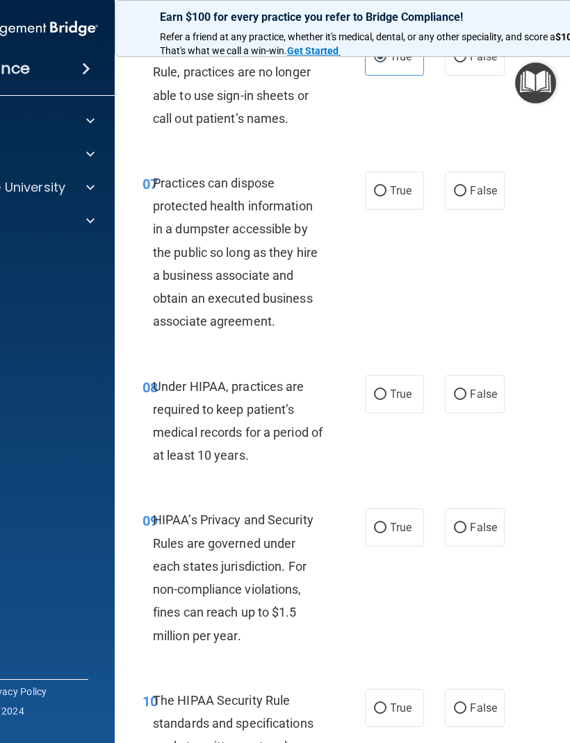
scroll to position [1004, 0]
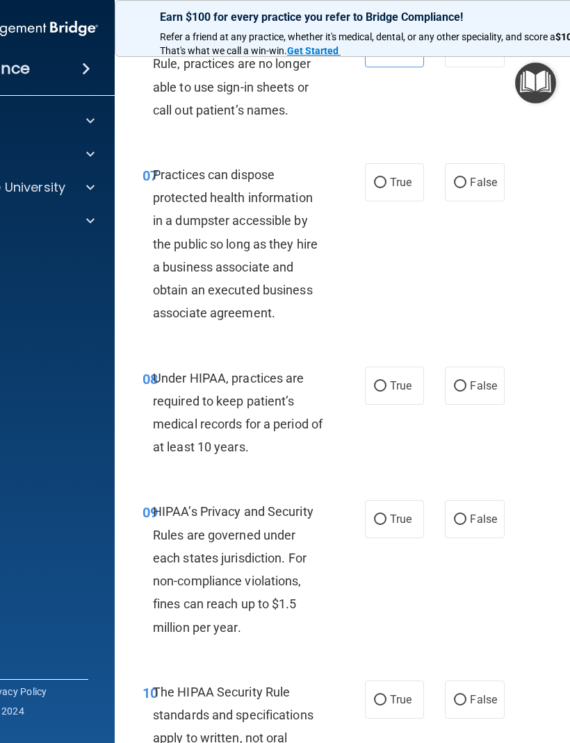
click at [488, 176] on span "False" at bounding box center [483, 182] width 27 height 13
click at [466, 178] on input "False" at bounding box center [460, 183] width 13 height 10
radio input "true"
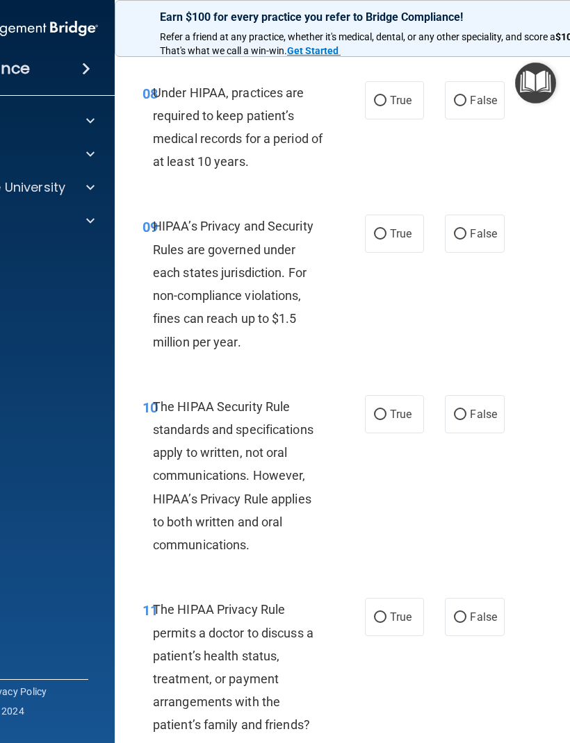
scroll to position [1291, 0]
click at [381, 95] on input "True" at bounding box center [380, 100] width 13 height 10
radio input "true"
click at [331, 337] on div "HIPAA’s Privacy and Security Rules are governed under each states jurisdiction.…" at bounding box center [244, 283] width 183 height 138
click at [320, 322] on div "HIPAA’s Privacy and Security Rules are governed under each states jurisdiction.…" at bounding box center [244, 283] width 183 height 138
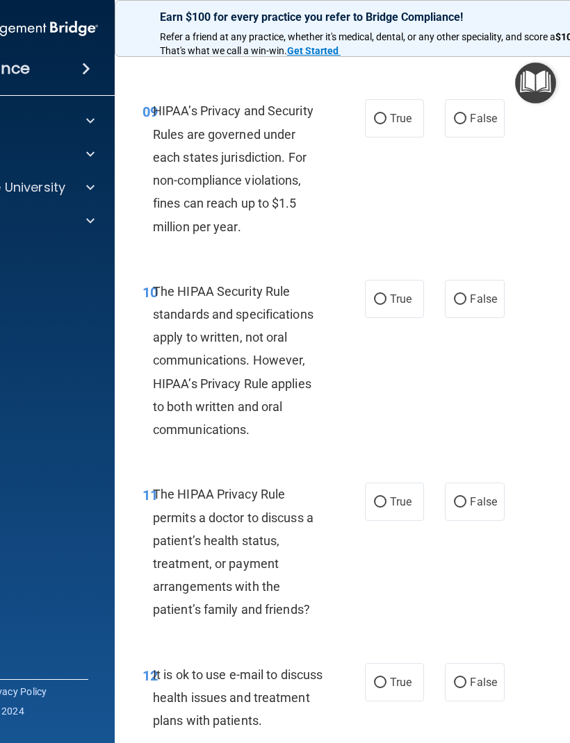
scroll to position [1406, 0]
click at [390, 111] on span "True" at bounding box center [401, 117] width 22 height 13
click at [386, 113] on input "True" at bounding box center [380, 118] width 13 height 10
radio input "true"
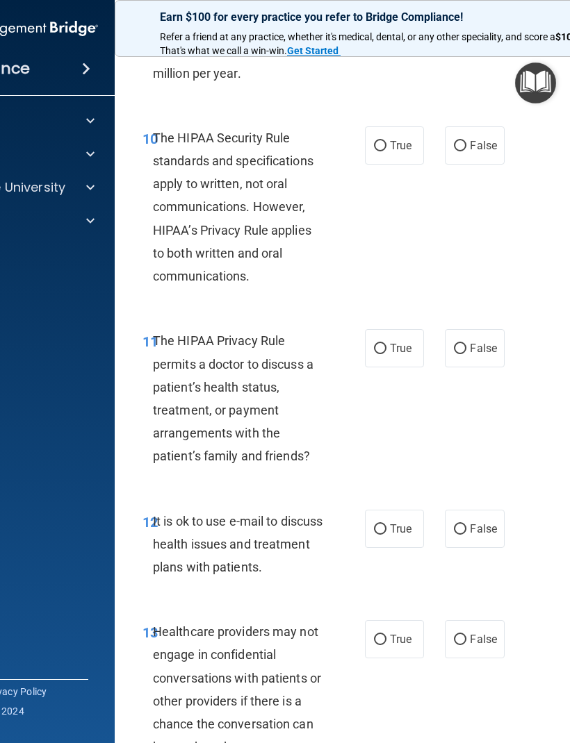
scroll to position [1561, 0]
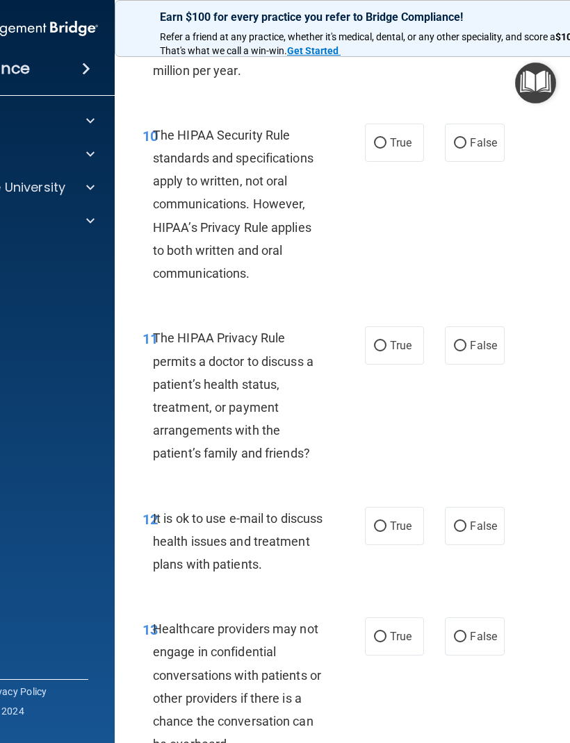
click at [404, 136] on span "True" at bounding box center [401, 142] width 22 height 13
click at [386, 138] on input "True" at bounding box center [380, 143] width 13 height 10
radio input "true"
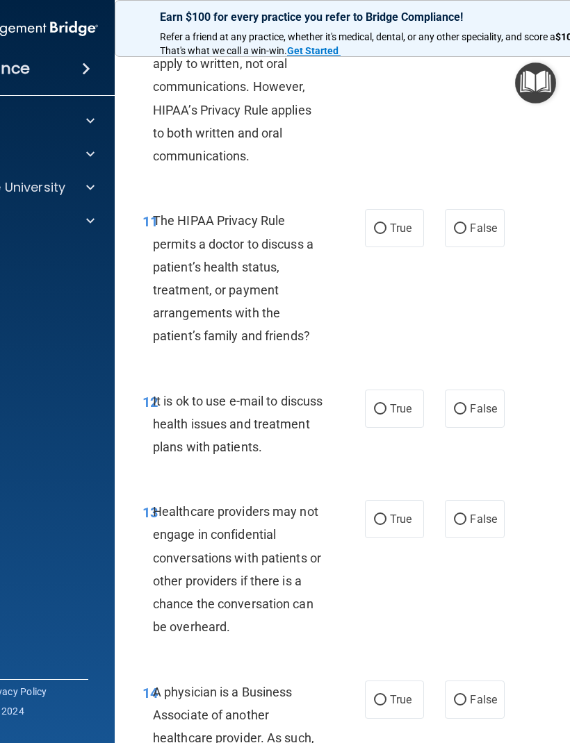
scroll to position [1705, 0]
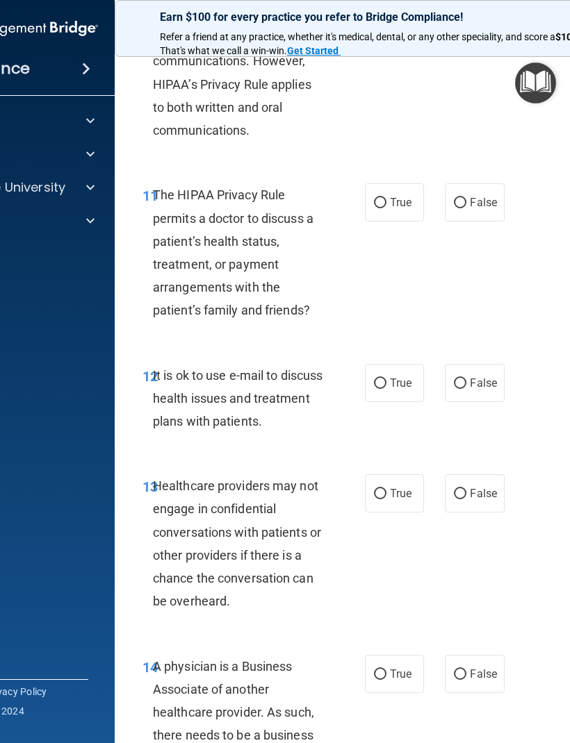
click at [474, 196] on span "False" at bounding box center [483, 202] width 27 height 13
click at [466, 198] on input "False" at bounding box center [460, 203] width 13 height 10
radio input "true"
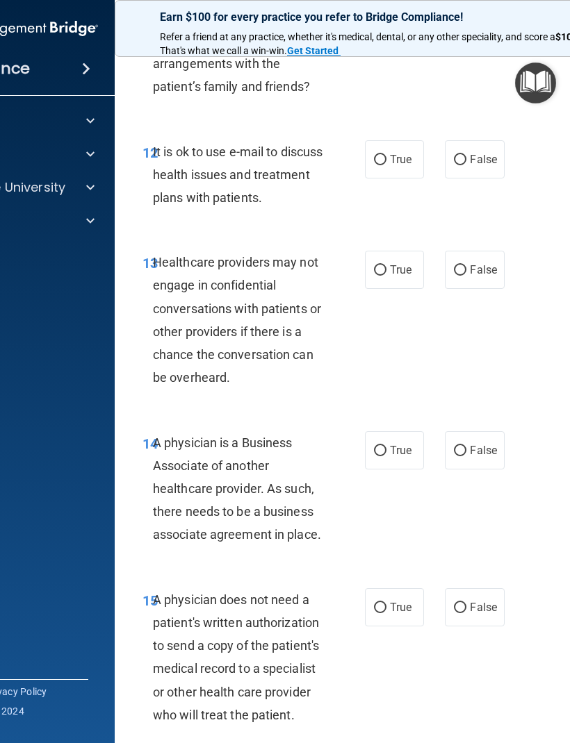
scroll to position [1914, 0]
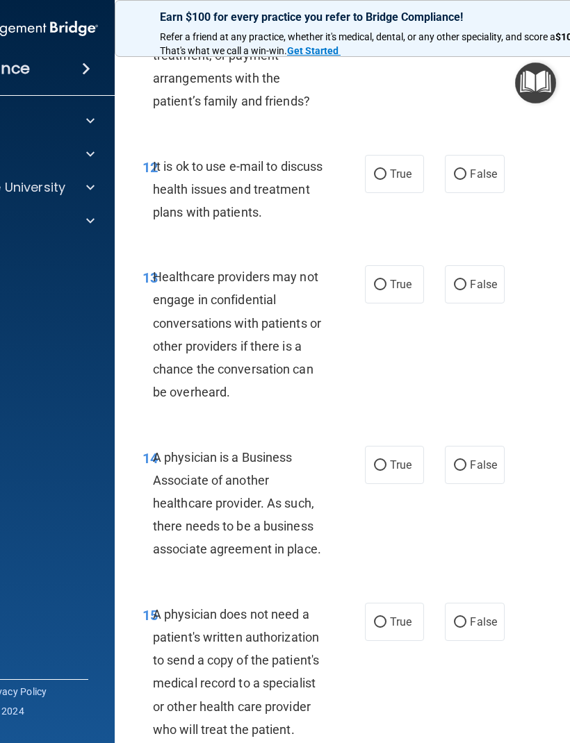
click at [490, 155] on label "False" at bounding box center [474, 174] width 59 height 38
click at [466, 169] on input "False" at bounding box center [460, 174] width 13 height 10
radio input "true"
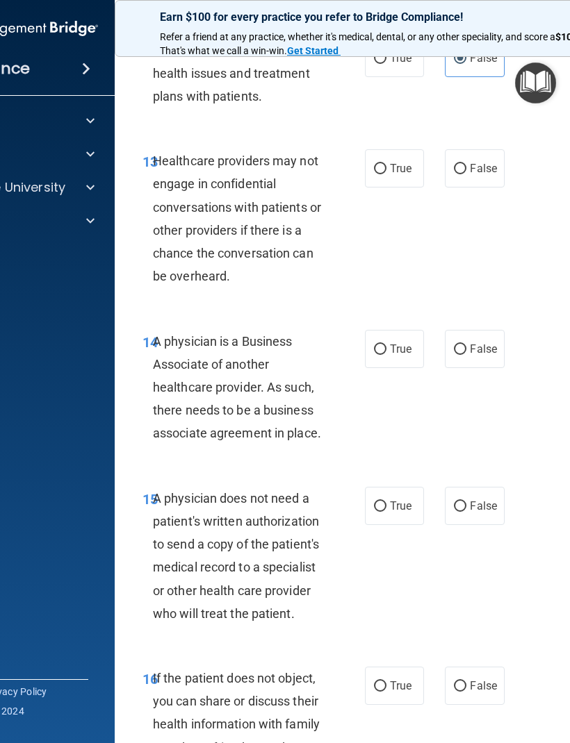
scroll to position [2047, 0]
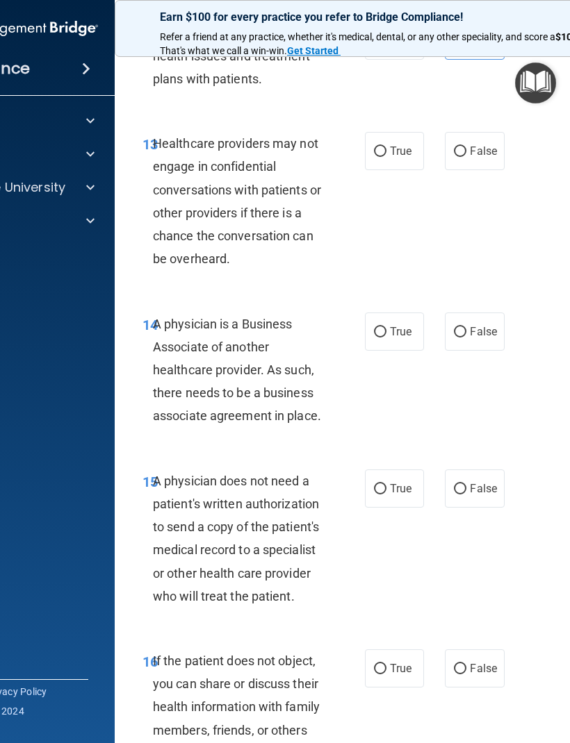
click at [392, 144] on span "True" at bounding box center [401, 150] width 22 height 13
click at [386, 147] on input "True" at bounding box center [380, 152] width 13 height 10
radio input "true"
click at [301, 433] on div "14 A physician is a Business Associate of another healthcare provider. As such,…" at bounding box center [396, 373] width 528 height 157
click at [296, 295] on div "14 A physician is a Business Associate of another healthcare provider. As such,…" at bounding box center [396, 373] width 528 height 157
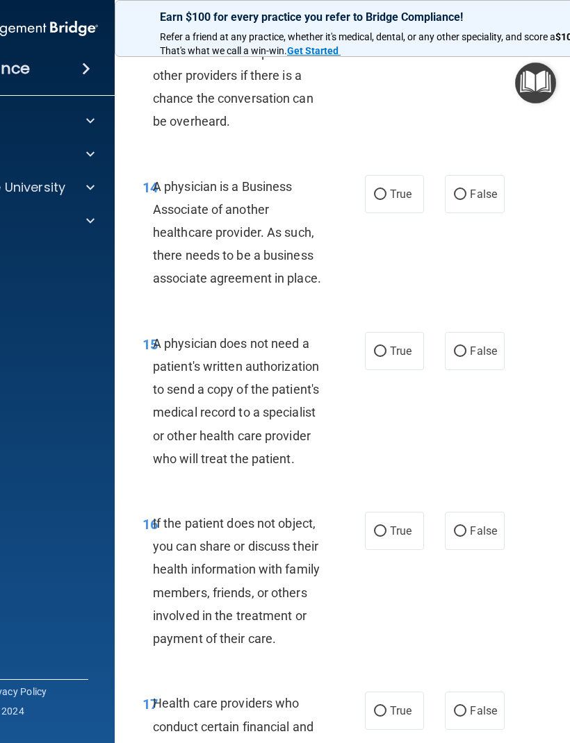
scroll to position [2189, 0]
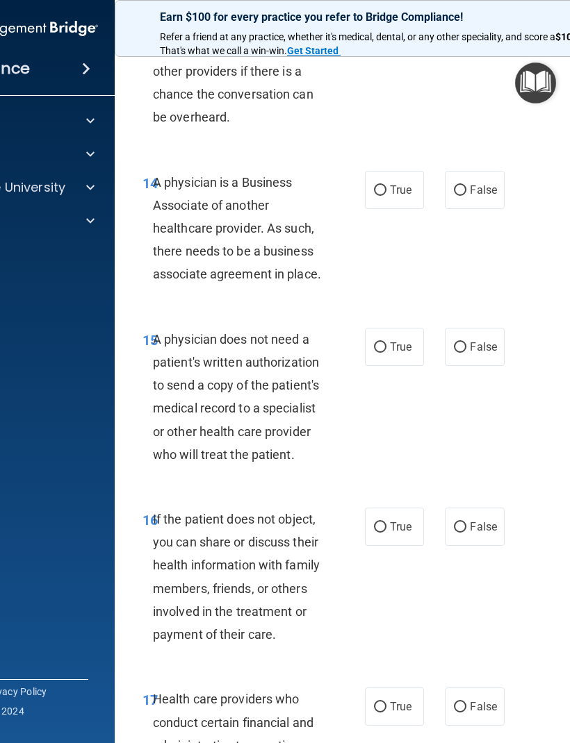
click at [390, 183] on span "True" at bounding box center [401, 189] width 22 height 13
click at [386, 185] on input "True" at bounding box center [380, 190] width 13 height 10
radio input "true"
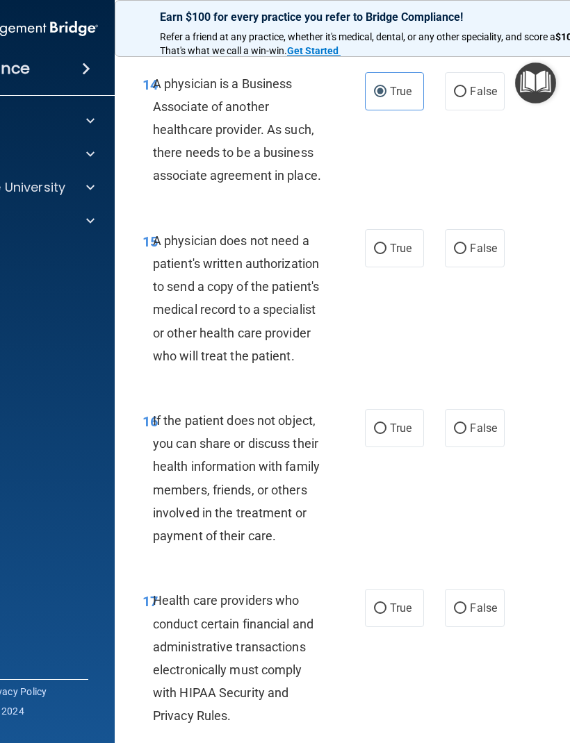
scroll to position [2316, 0]
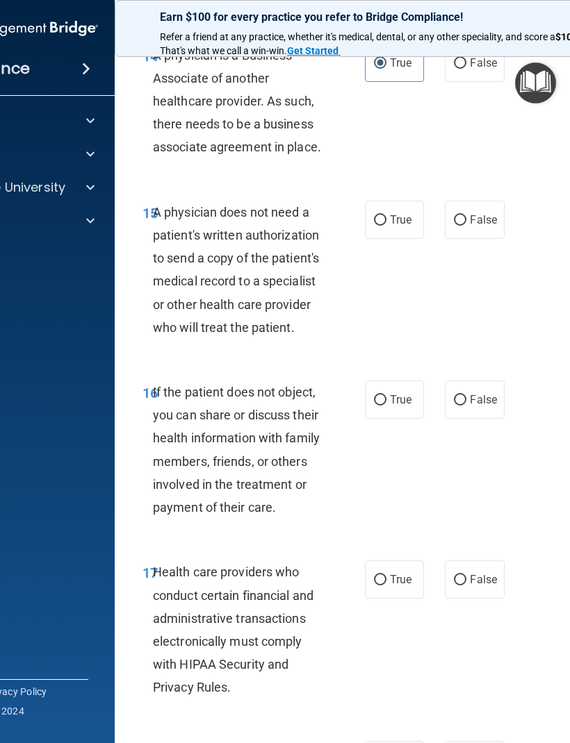
click at [390, 201] on label "True" at bounding box center [394, 220] width 59 height 38
click at [386, 215] on input "True" at bounding box center [380, 220] width 13 height 10
radio input "true"
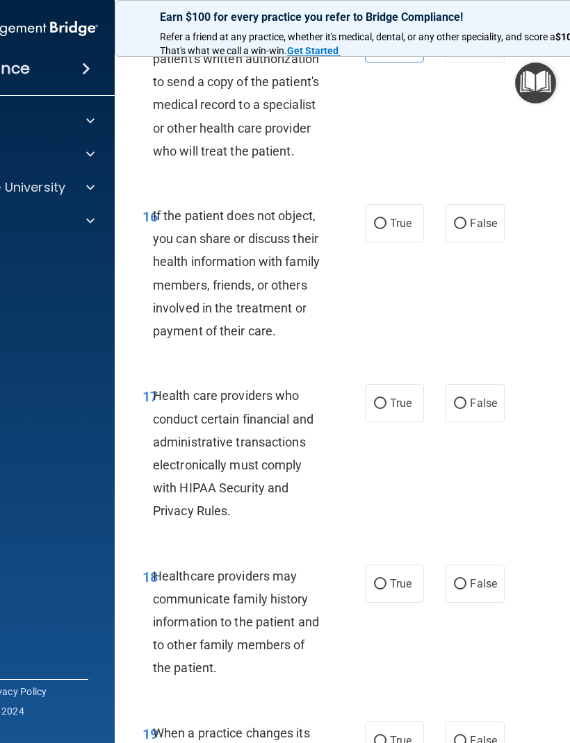
scroll to position [2506, 0]
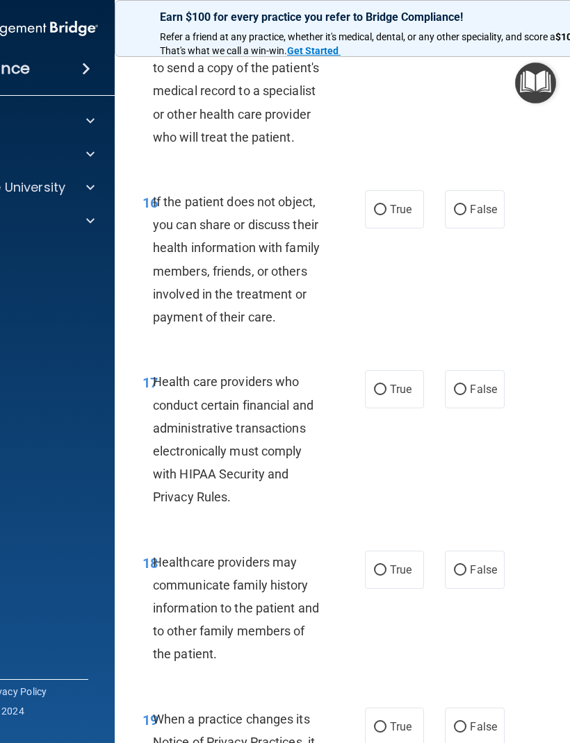
click at [490, 203] on span "False" at bounding box center [483, 209] width 27 height 13
click at [466, 205] on input "False" at bounding box center [460, 210] width 13 height 10
radio input "true"
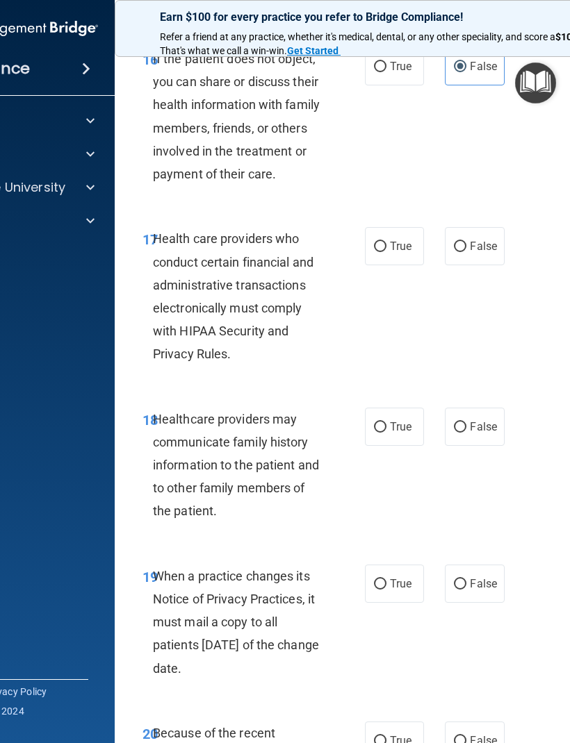
scroll to position [2687, 0]
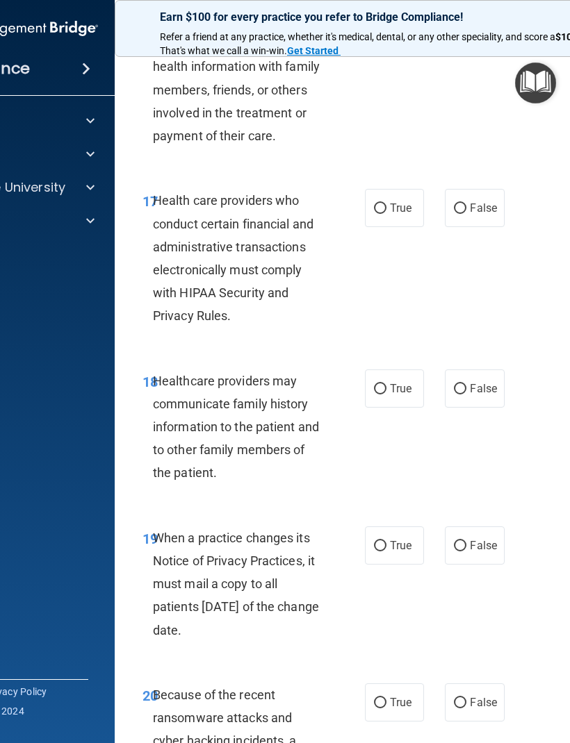
click at [411, 201] on span "True" at bounding box center [401, 207] width 22 height 13
click at [386, 204] on input "True" at bounding box center [380, 209] width 13 height 10
radio input "true"
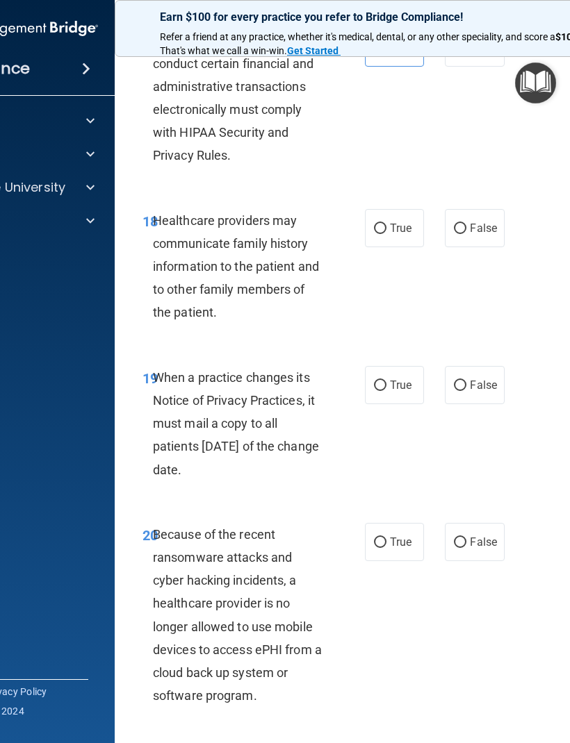
scroll to position [2850, 0]
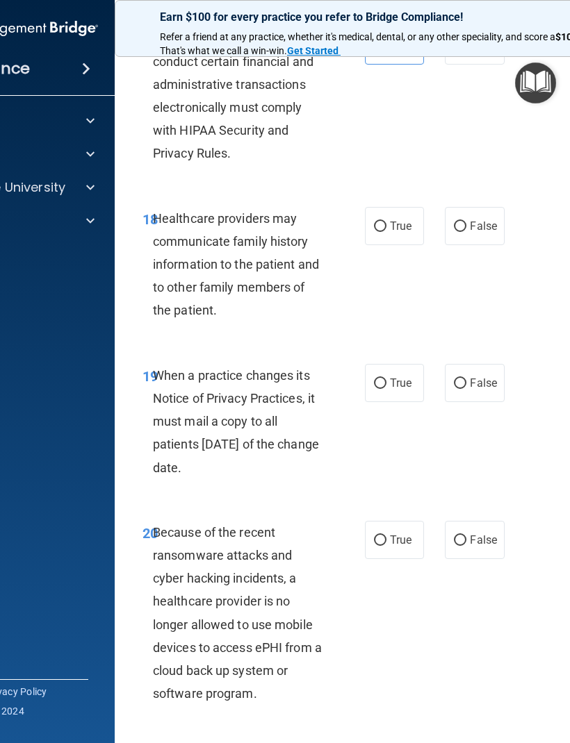
click at [493, 190] on div "18 Healthcare providers may communicate family history information to the patie…" at bounding box center [396, 268] width 528 height 157
click at [486, 219] on span "False" at bounding box center [483, 225] width 27 height 13
click at [466, 222] on input "False" at bounding box center [460, 227] width 13 height 10
radio input "true"
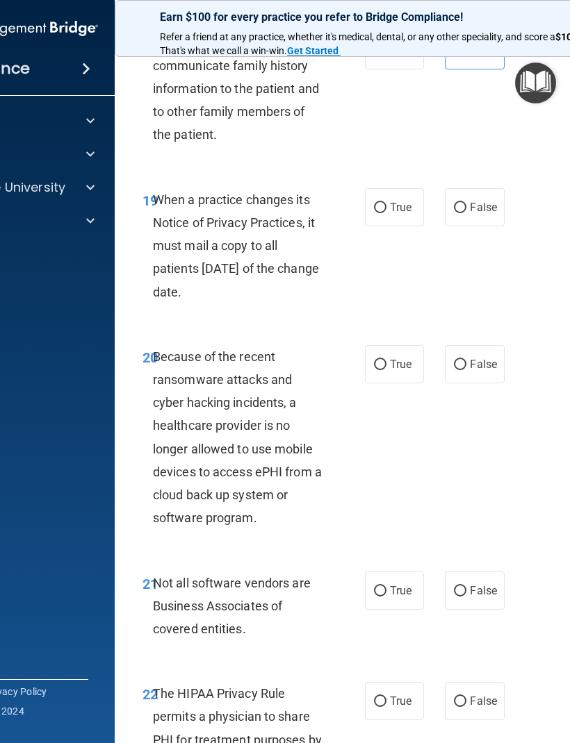
scroll to position [3028, 0]
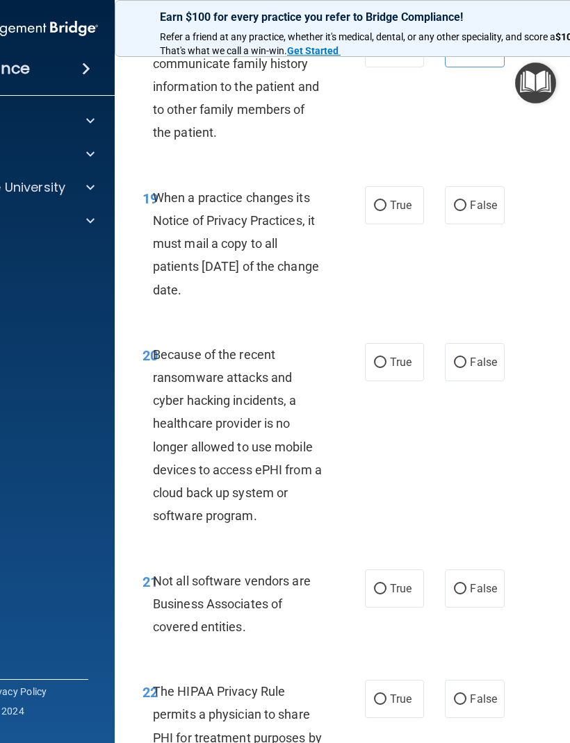
click at [415, 186] on label "True" at bounding box center [394, 205] width 59 height 38
click at [386, 201] on input "True" at bounding box center [380, 206] width 13 height 10
radio input "true"
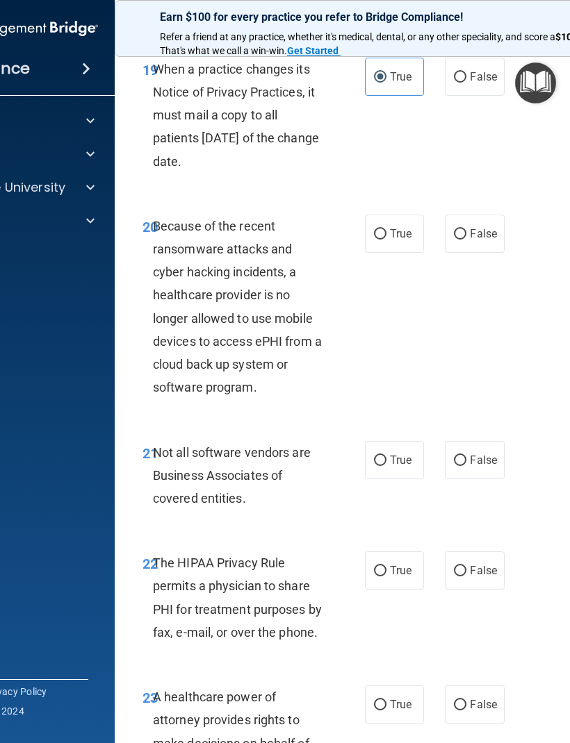
scroll to position [3157, 0]
click at [402, 226] on span "True" at bounding box center [401, 232] width 22 height 13
click at [386, 229] on input "True" at bounding box center [380, 234] width 13 height 10
radio input "true"
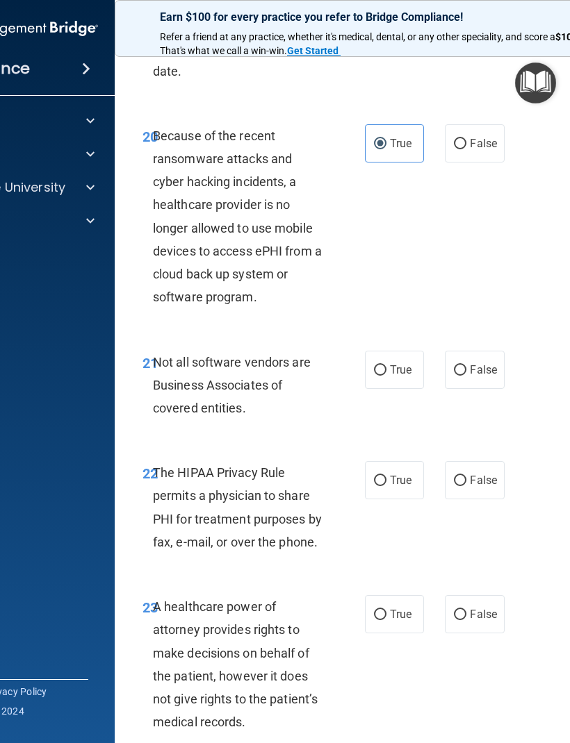
scroll to position [3263, 0]
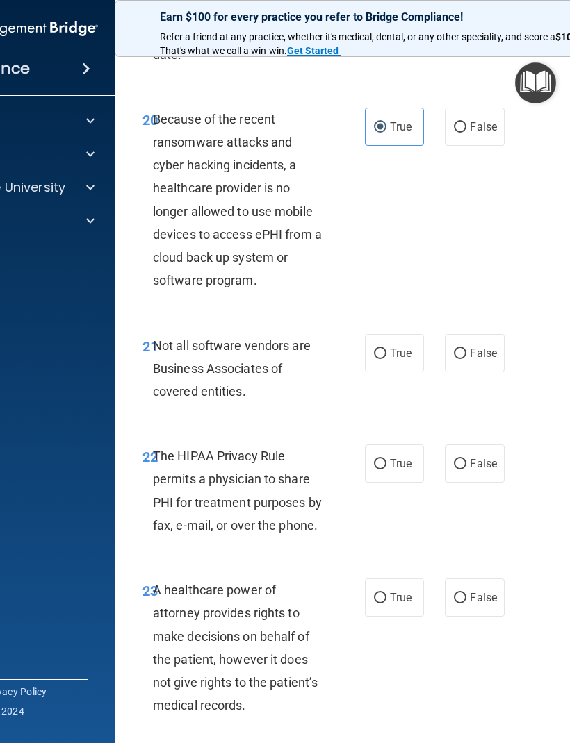
click at [385, 349] on input "True" at bounding box center [380, 354] width 13 height 10
radio input "true"
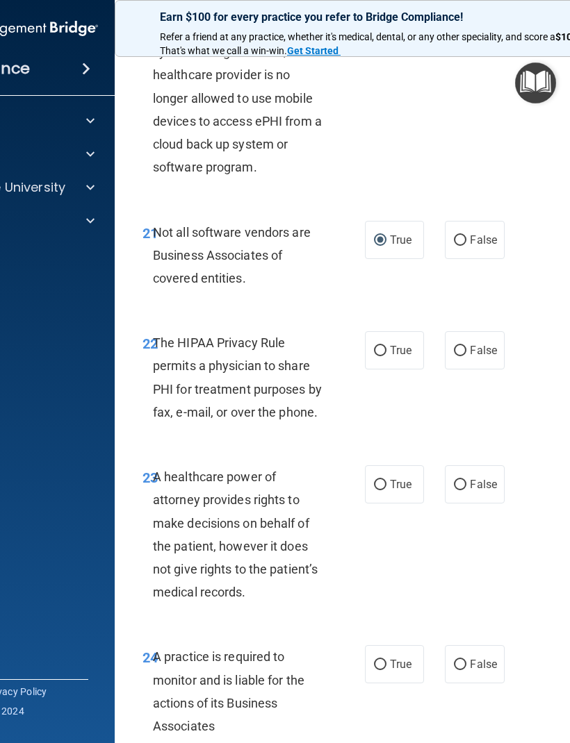
scroll to position [3415, 0]
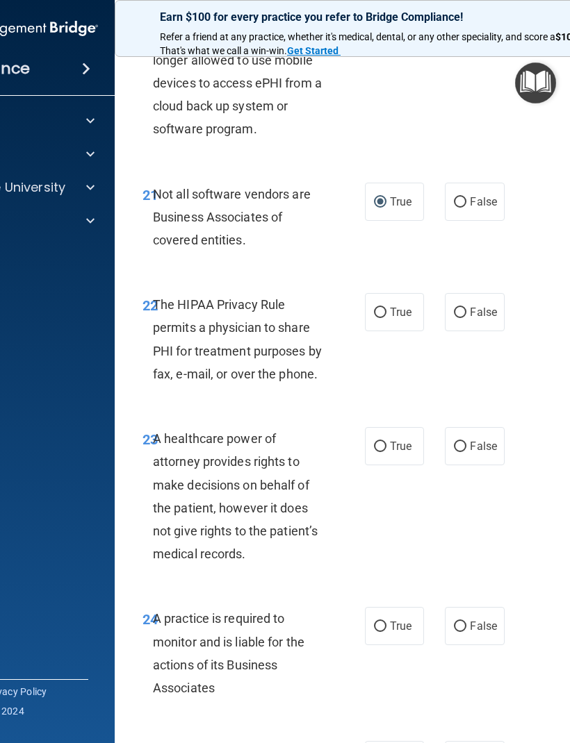
click at [393, 306] on span "True" at bounding box center [401, 312] width 22 height 13
click at [386, 308] on input "True" at bounding box center [380, 313] width 13 height 10
radio input "true"
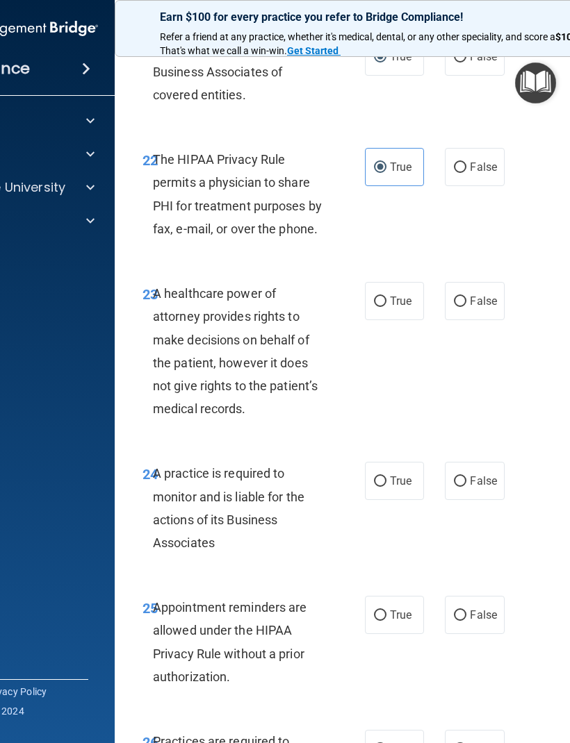
scroll to position [3563, 0]
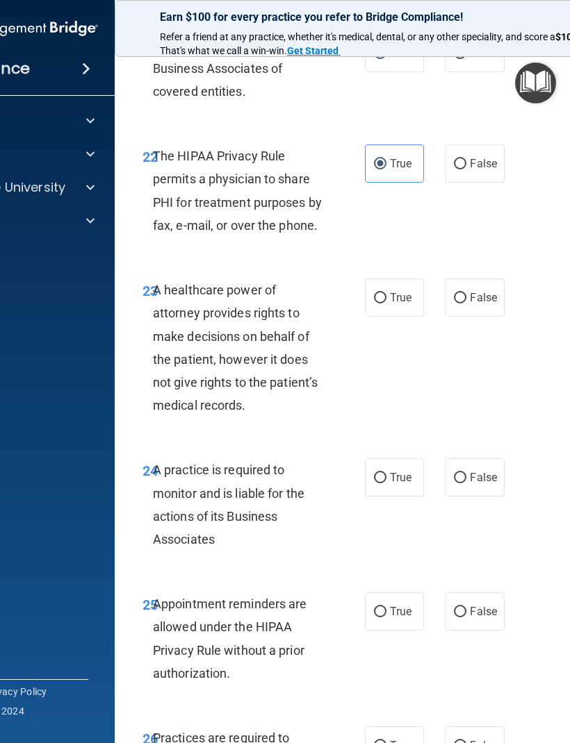
click at [399, 291] on span "True" at bounding box center [401, 297] width 22 height 13
click at [386, 293] on input "True" at bounding box center [380, 298] width 13 height 10
radio input "true"
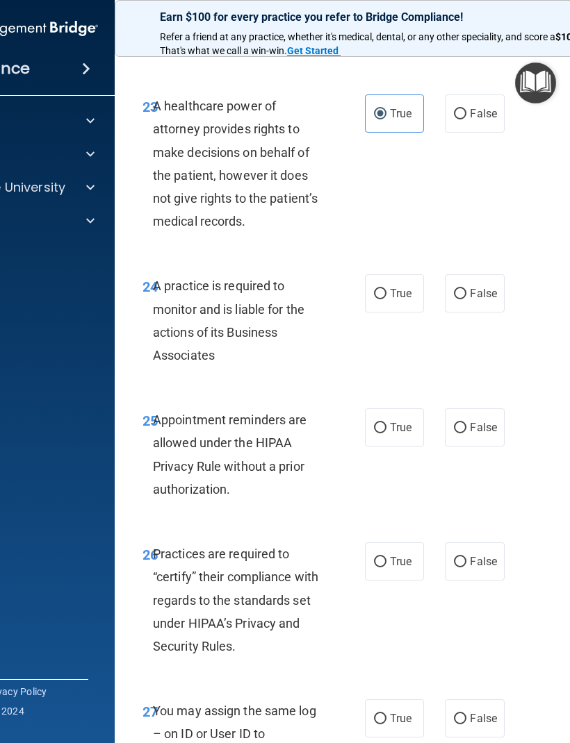
scroll to position [3756, 0]
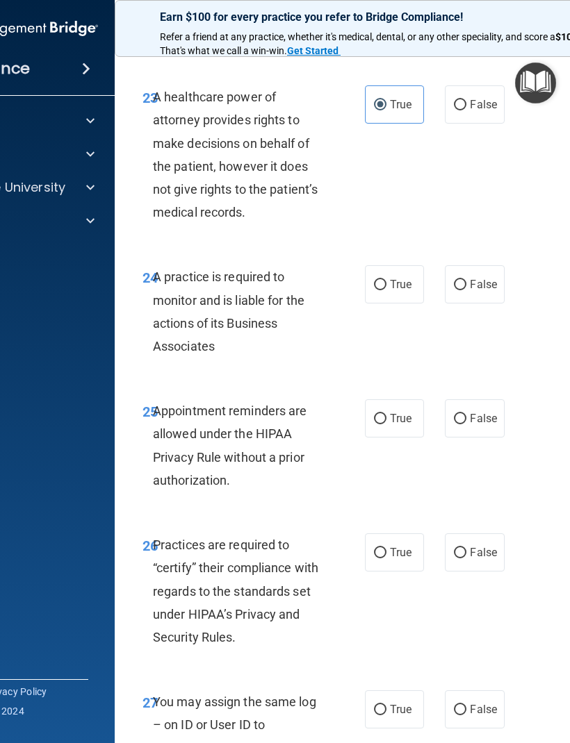
click at [401, 278] on span "True" at bounding box center [401, 284] width 22 height 13
click at [386, 280] on input "True" at bounding box center [380, 285] width 13 height 10
radio input "true"
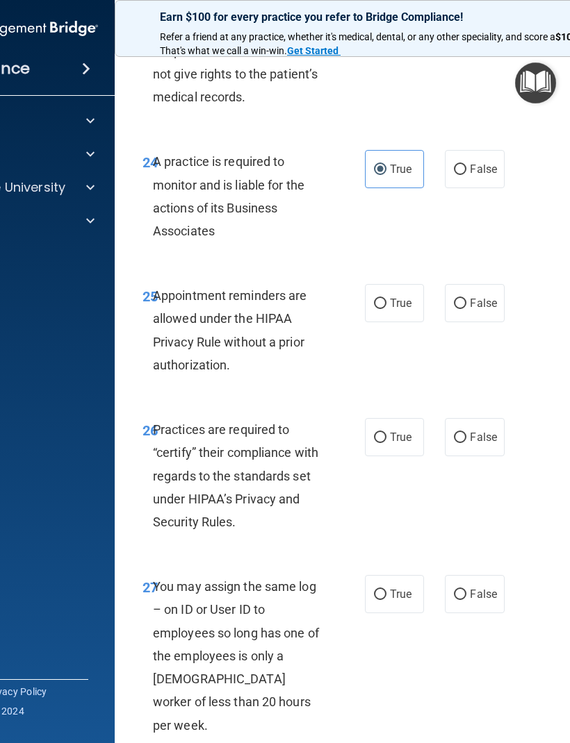
scroll to position [3906, 0]
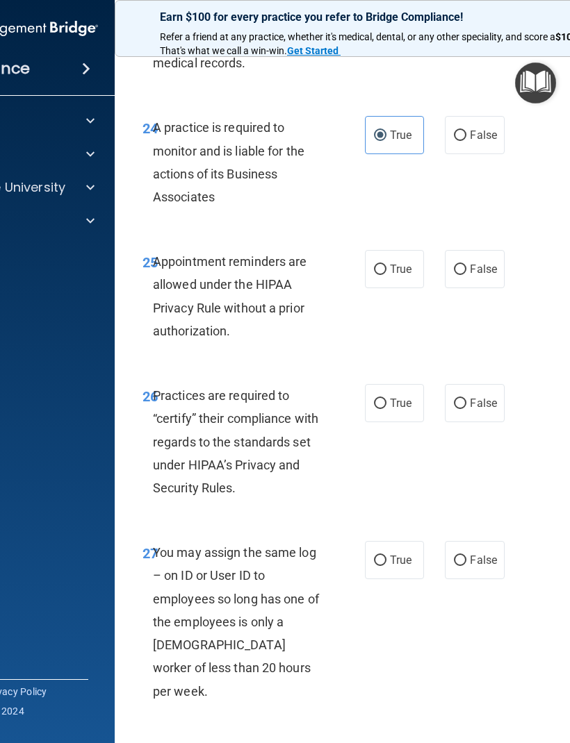
click at [481, 257] on label "False" at bounding box center [474, 269] width 59 height 38
click at [466, 265] on input "False" at bounding box center [460, 270] width 13 height 10
radio input "true"
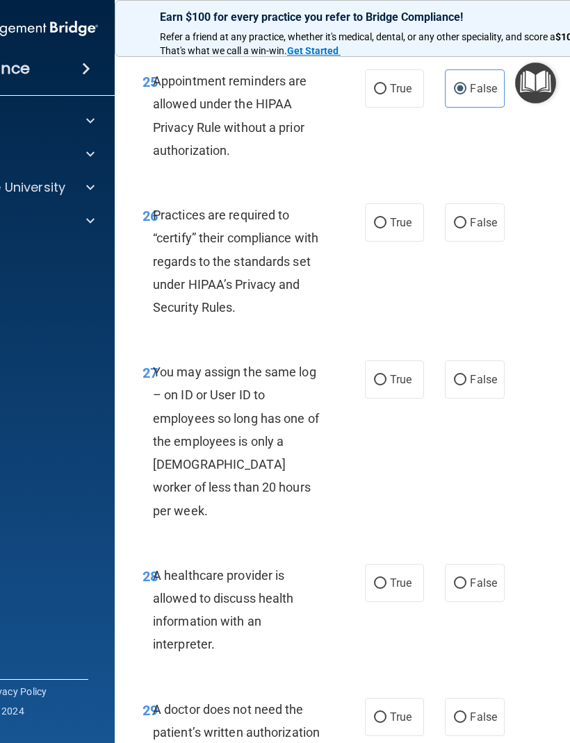
scroll to position [4087, 0]
click at [397, 215] on span "True" at bounding box center [401, 221] width 22 height 13
click at [386, 217] on input "True" at bounding box center [380, 222] width 13 height 10
radio input "true"
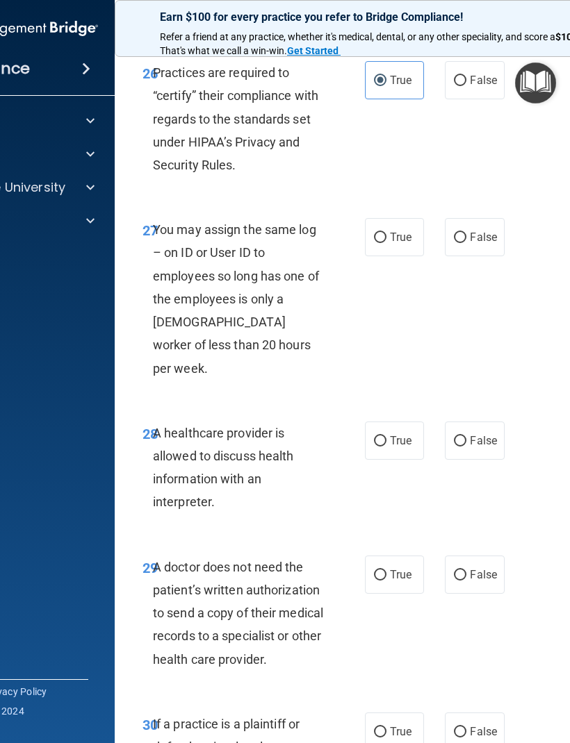
scroll to position [4231, 0]
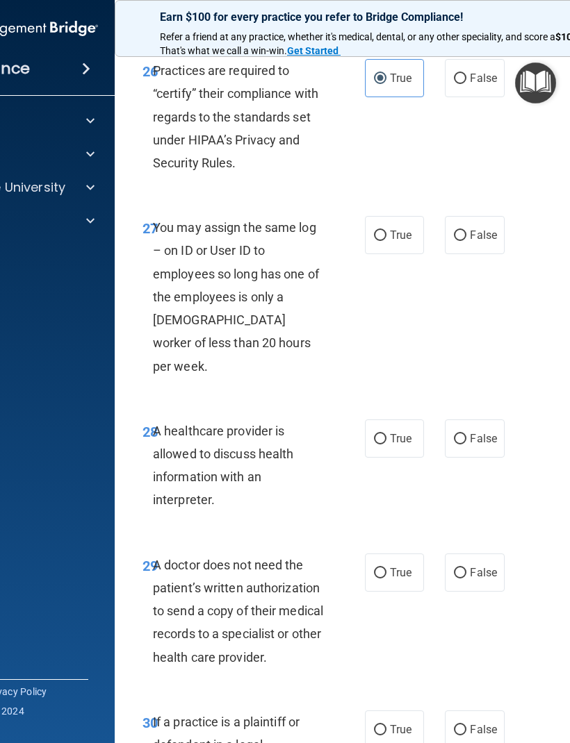
click at [490, 229] on span "False" at bounding box center [483, 235] width 27 height 13
click at [466, 231] on input "False" at bounding box center [460, 236] width 13 height 10
radio input "true"
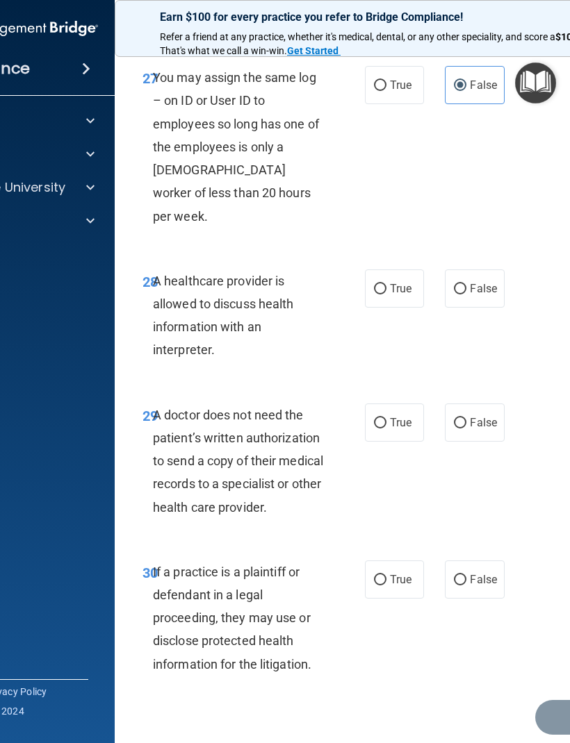
scroll to position [4380, 0]
click at [383, 285] on input "True" at bounding box center [380, 290] width 13 height 10
radio input "true"
click at [390, 417] on span "True" at bounding box center [401, 423] width 22 height 13
click at [386, 419] on input "True" at bounding box center [380, 424] width 13 height 10
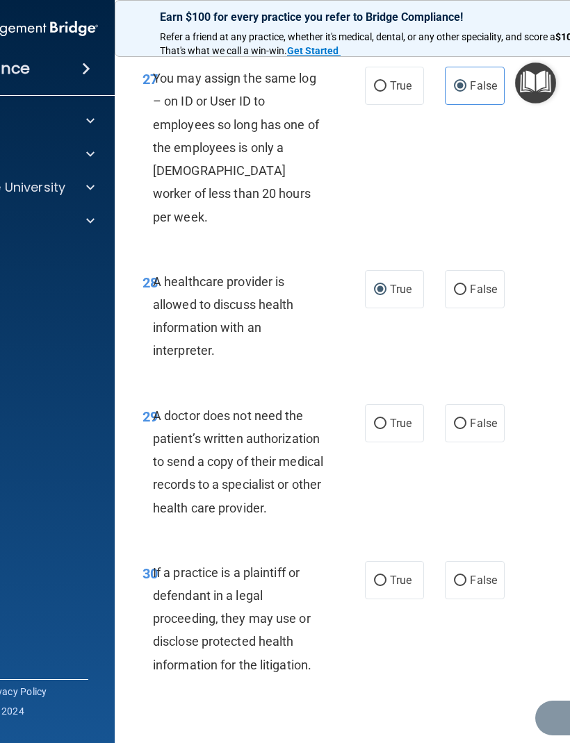
radio input "true"
click at [397, 574] on span "True" at bounding box center [401, 580] width 22 height 13
click at [386, 576] on input "True" at bounding box center [380, 581] width 13 height 10
radio input "true"
click at [477, 574] on span "False" at bounding box center [483, 580] width 27 height 13
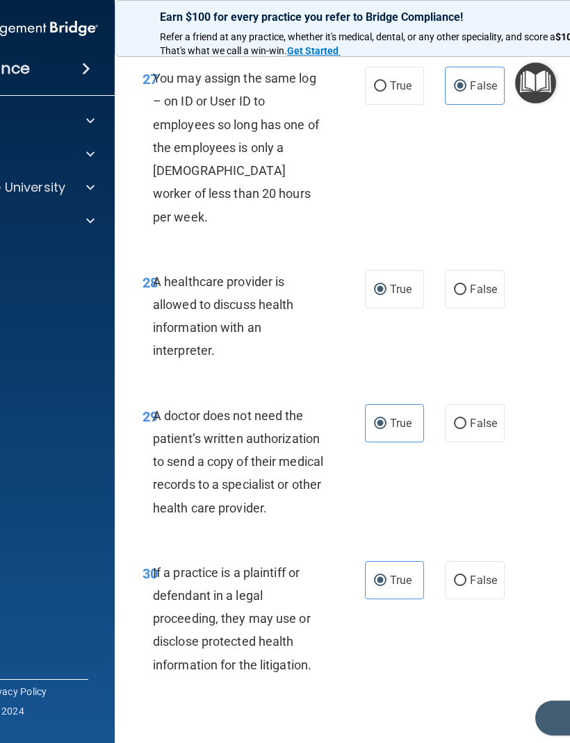
click at [466, 576] on input "False" at bounding box center [460, 581] width 13 height 10
radio input "true"
radio input "false"
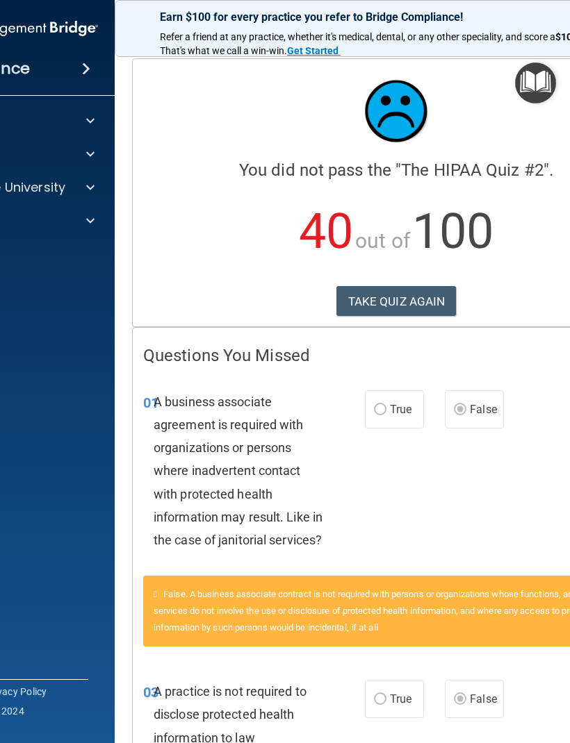
click at [407, 306] on button "TAKE QUIZ AGAIN" at bounding box center [396, 301] width 120 height 31
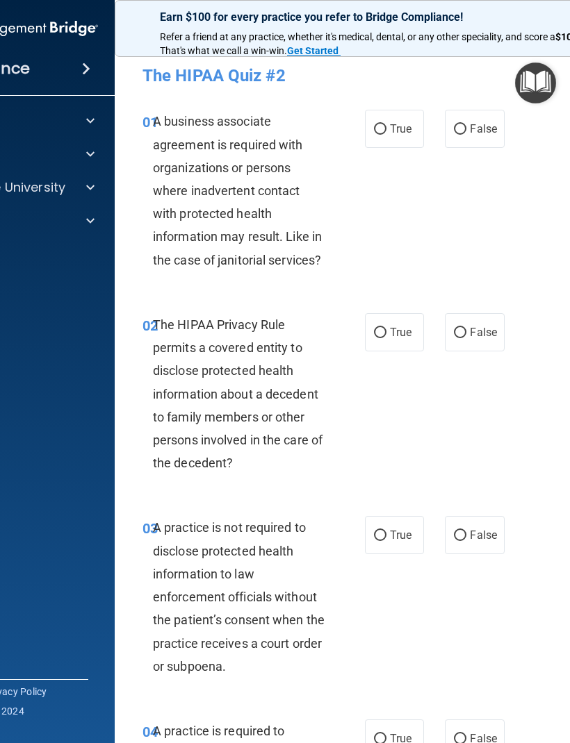
click at [392, 131] on span "True" at bounding box center [401, 128] width 22 height 13
click at [386, 131] on input "True" at bounding box center [380, 129] width 13 height 10
radio input "true"
click at [488, 347] on label "False" at bounding box center [474, 332] width 59 height 38
click at [466, 338] on input "False" at bounding box center [460, 333] width 13 height 10
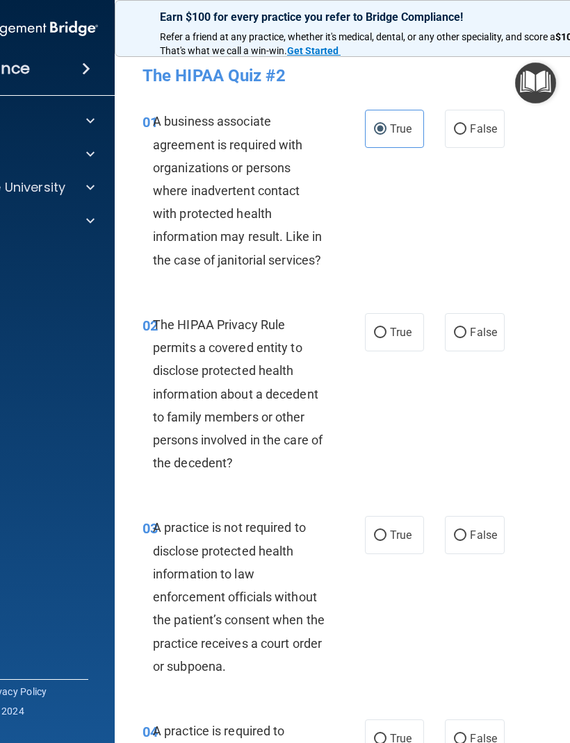
radio input "true"
click at [383, 531] on input "True" at bounding box center [380, 536] width 13 height 10
radio input "true"
click at [499, 552] on label "False" at bounding box center [474, 535] width 59 height 38
click at [466, 541] on input "False" at bounding box center [460, 536] width 13 height 10
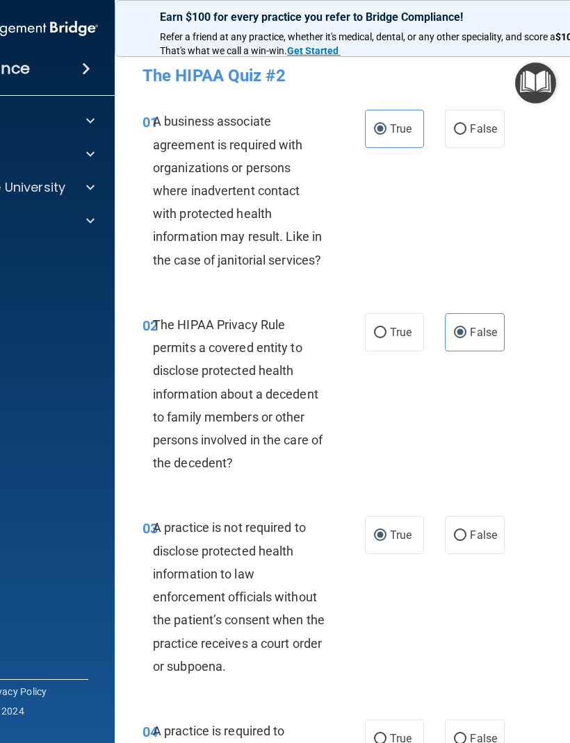
radio input "true"
radio input "false"
click at [387, 301] on div "02 The HIPAA Privacy Rule permits a covered entity to disclose protected health…" at bounding box center [396, 398] width 528 height 204
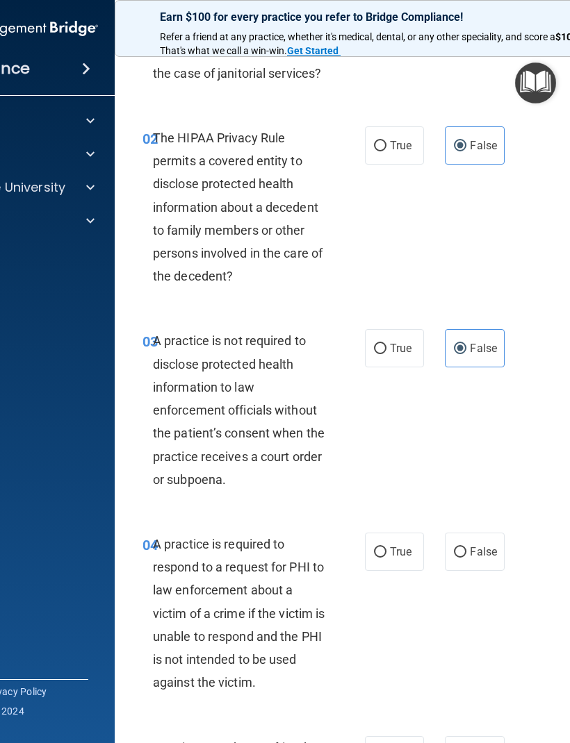
scroll to position [210, 0]
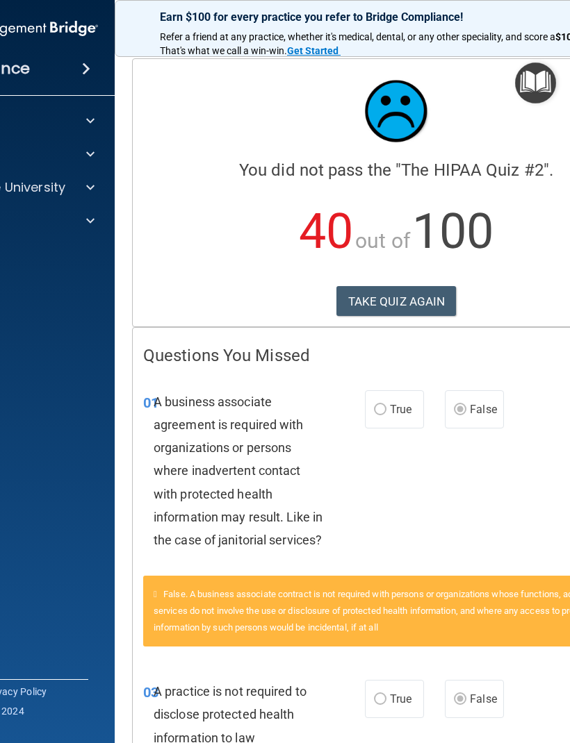
scroll to position [6, 0]
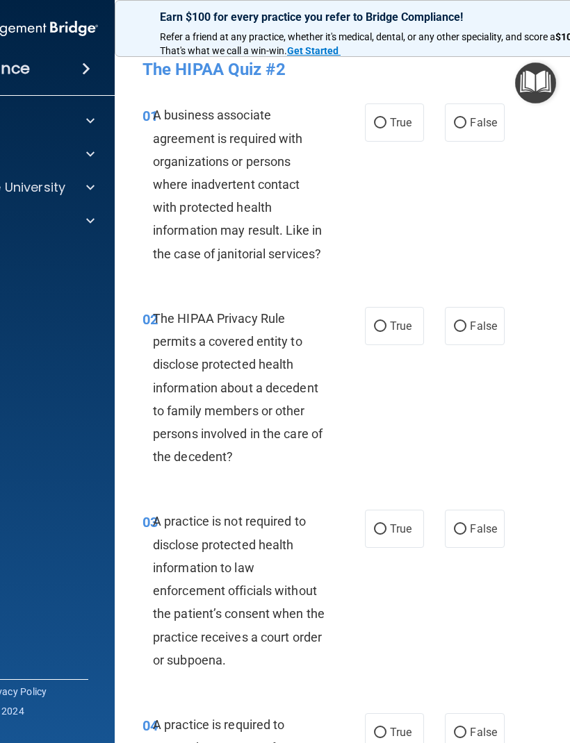
click at [400, 119] on span "True" at bounding box center [401, 122] width 22 height 13
click at [386, 119] on input "True" at bounding box center [380, 123] width 13 height 10
radio input "true"
click at [408, 320] on span "True" at bounding box center [401, 326] width 22 height 13
click at [386, 322] on input "True" at bounding box center [380, 327] width 13 height 10
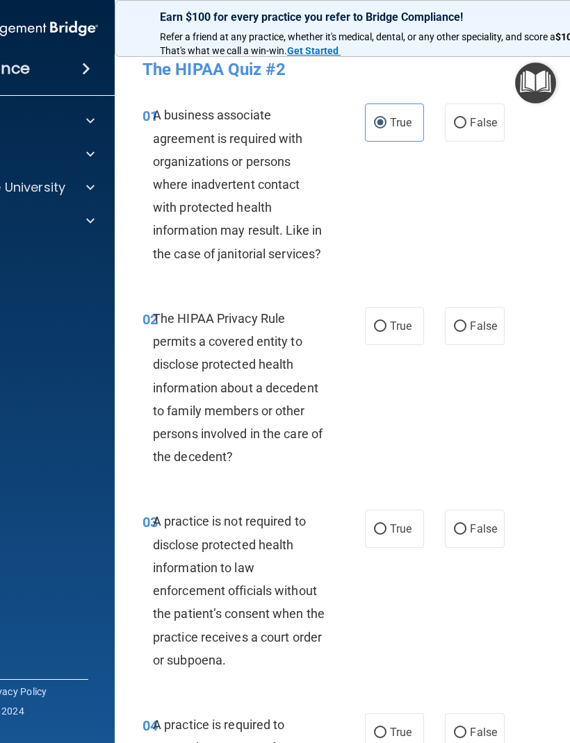
radio input "true"
click at [489, 527] on span "False" at bounding box center [483, 528] width 27 height 13
click at [466, 527] on input "False" at bounding box center [460, 529] width 13 height 10
radio input "true"
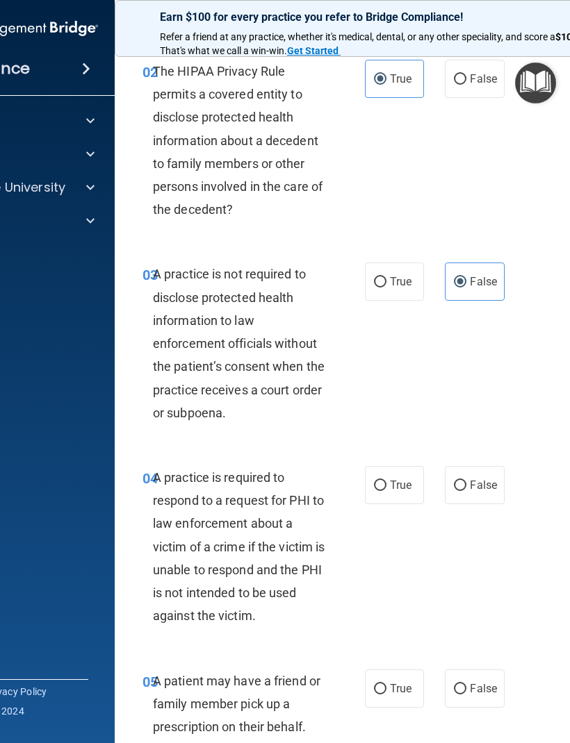
scroll to position [257, 0]
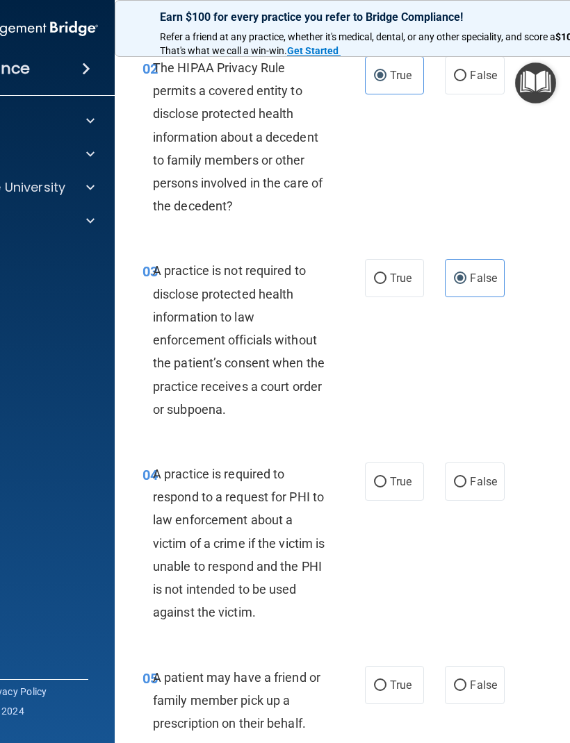
click at [392, 272] on span "True" at bounding box center [401, 278] width 22 height 13
click at [386, 274] on input "True" at bounding box center [380, 279] width 13 height 10
radio input "true"
radio input "false"
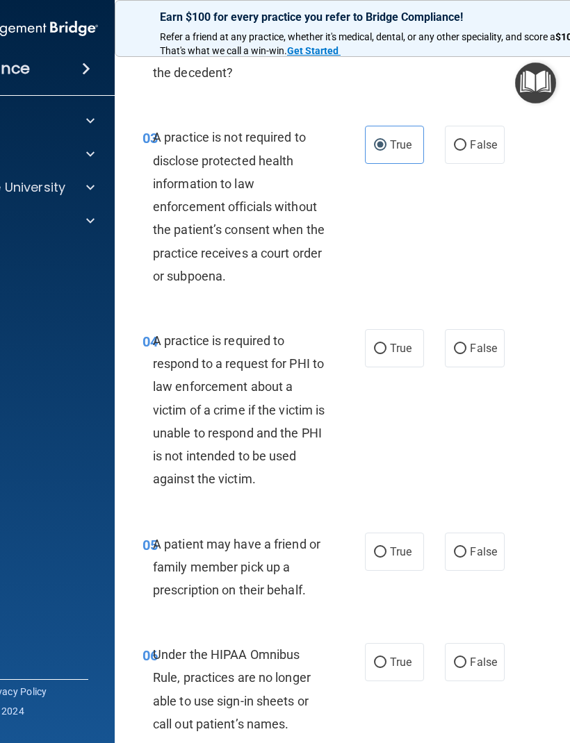
scroll to position [410, 0]
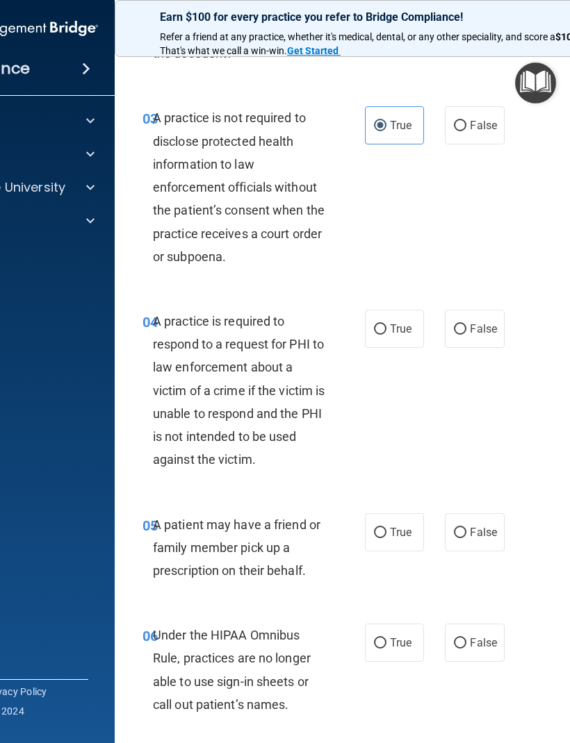
click at [397, 336] on label "True" at bounding box center [394, 329] width 59 height 38
click at [386, 335] on input "True" at bounding box center [380, 329] width 13 height 10
radio input "true"
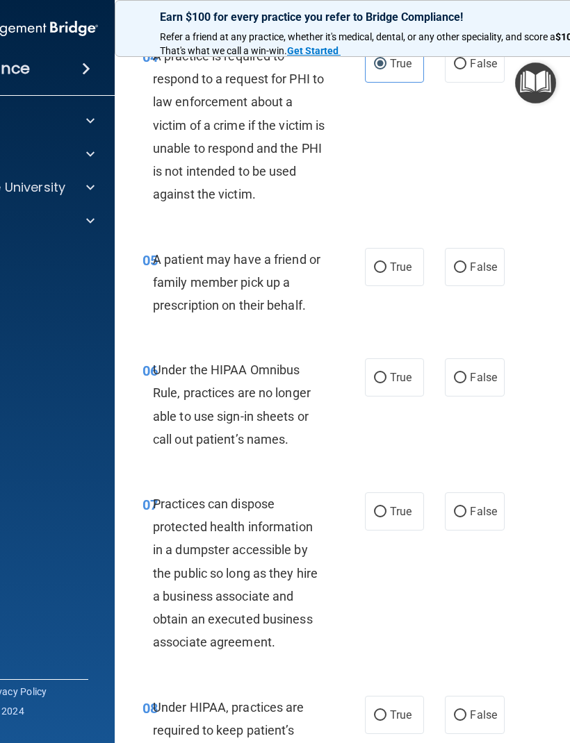
scroll to position [681, 0]
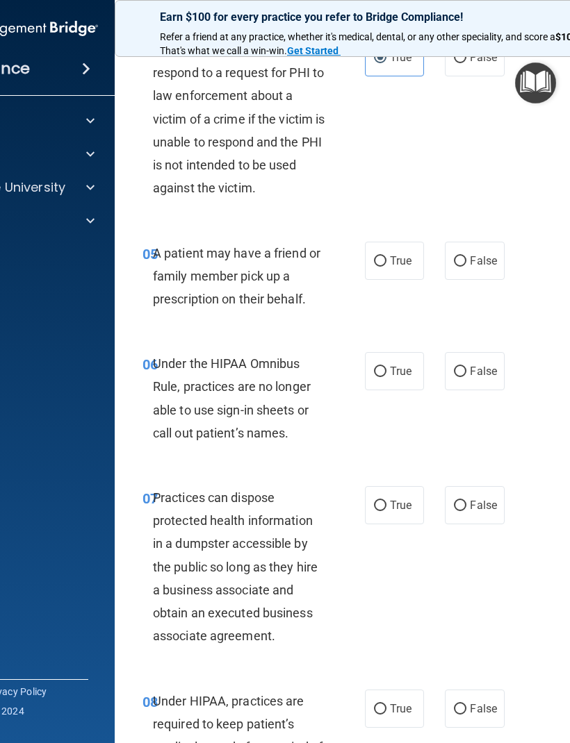
click at [479, 259] on span "False" at bounding box center [483, 260] width 27 height 13
click at [466, 259] on input "False" at bounding box center [460, 261] width 13 height 10
radio input "true"
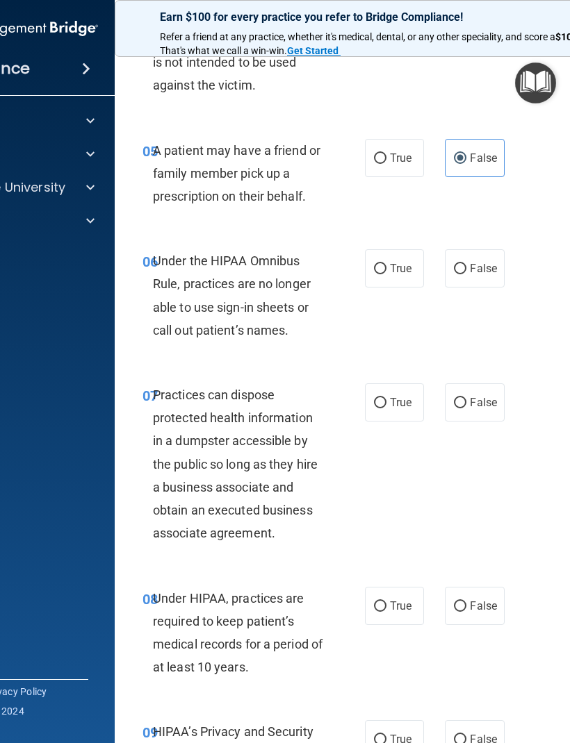
scroll to position [820, 0]
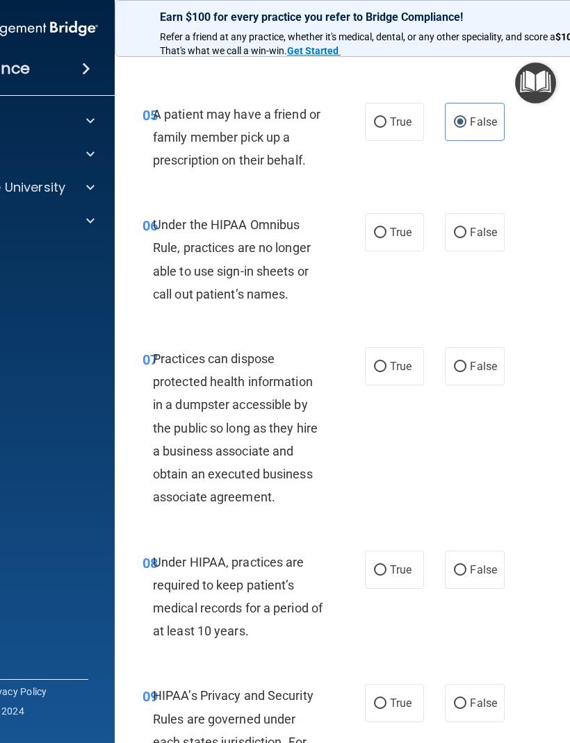
click at [385, 228] on input "True" at bounding box center [380, 233] width 13 height 10
radio input "true"
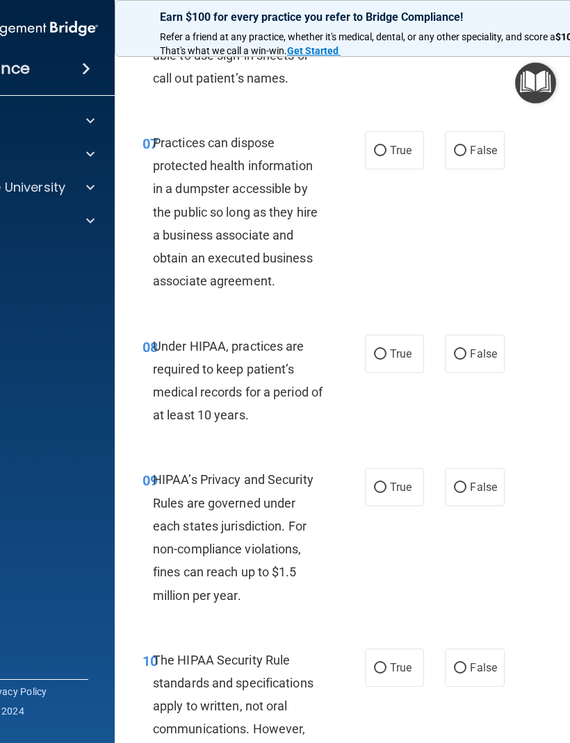
scroll to position [943, 0]
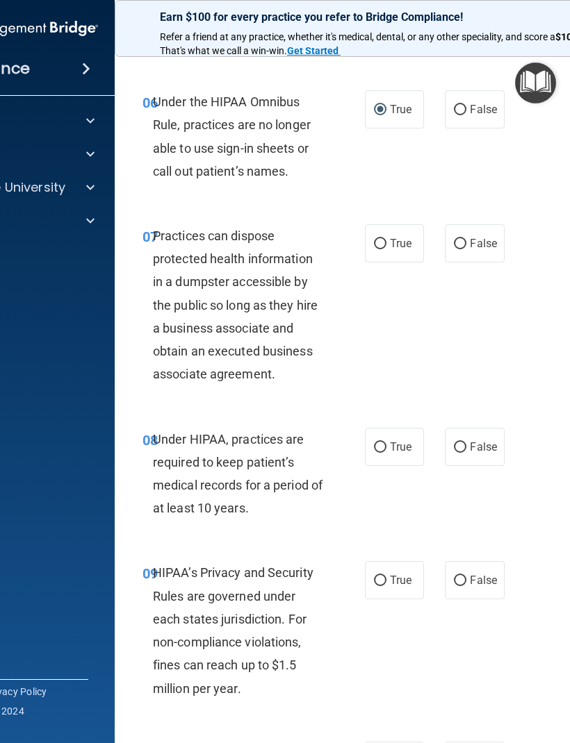
click at [406, 237] on span "True" at bounding box center [401, 243] width 22 height 13
click at [386, 239] on input "True" at bounding box center [380, 244] width 13 height 10
radio input "true"
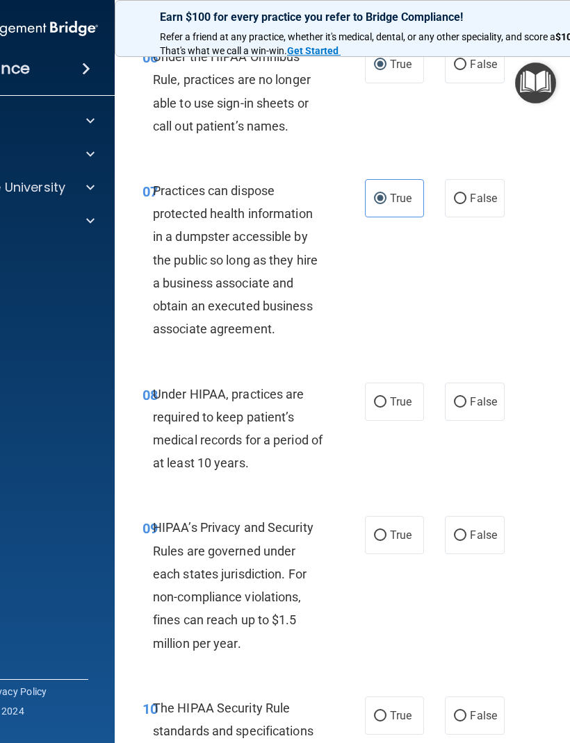
scroll to position [989, 0]
click at [477, 395] on span "False" at bounding box center [483, 401] width 27 height 13
click at [466, 397] on input "False" at bounding box center [460, 402] width 13 height 10
radio input "true"
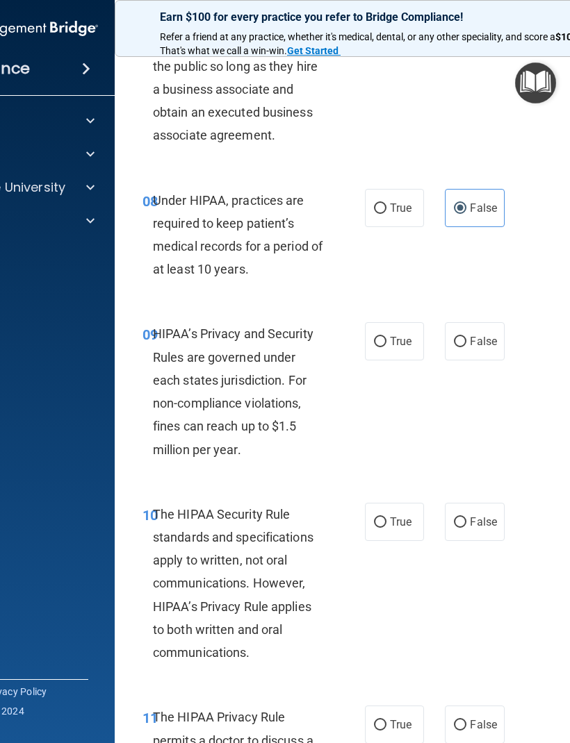
scroll to position [1191, 0]
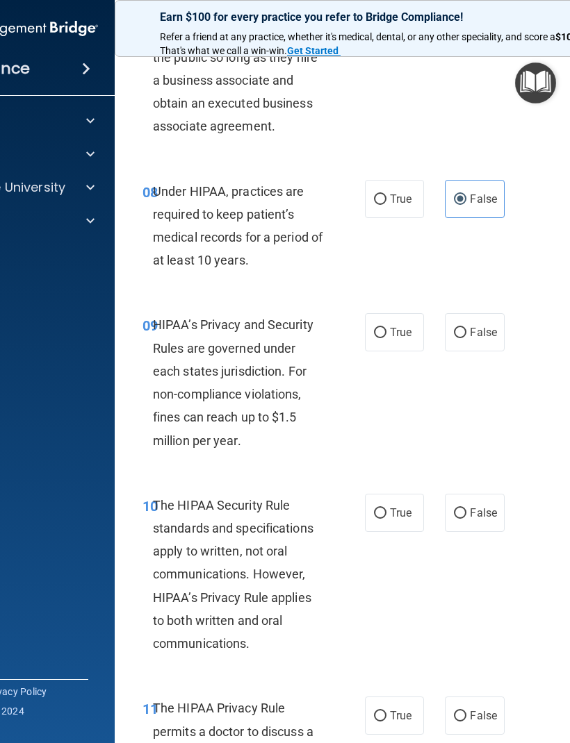
click at [398, 326] on span "True" at bounding box center [401, 332] width 22 height 13
click at [386, 328] on input "True" at bounding box center [380, 333] width 13 height 10
radio input "true"
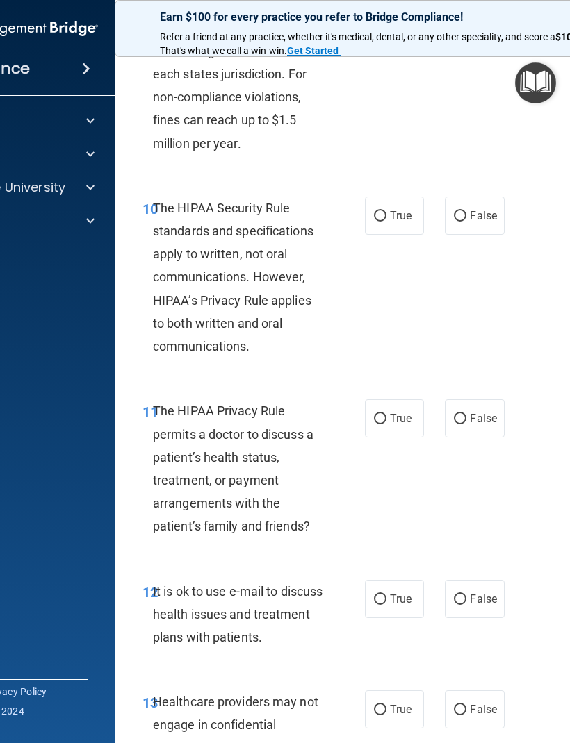
scroll to position [1531, 0]
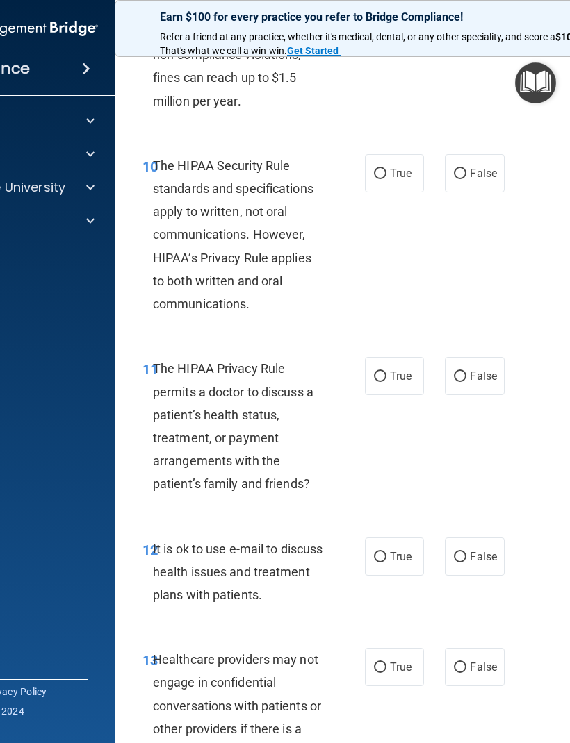
click at [398, 156] on label "True" at bounding box center [394, 173] width 59 height 38
click at [386, 169] on input "True" at bounding box center [380, 174] width 13 height 10
radio input "true"
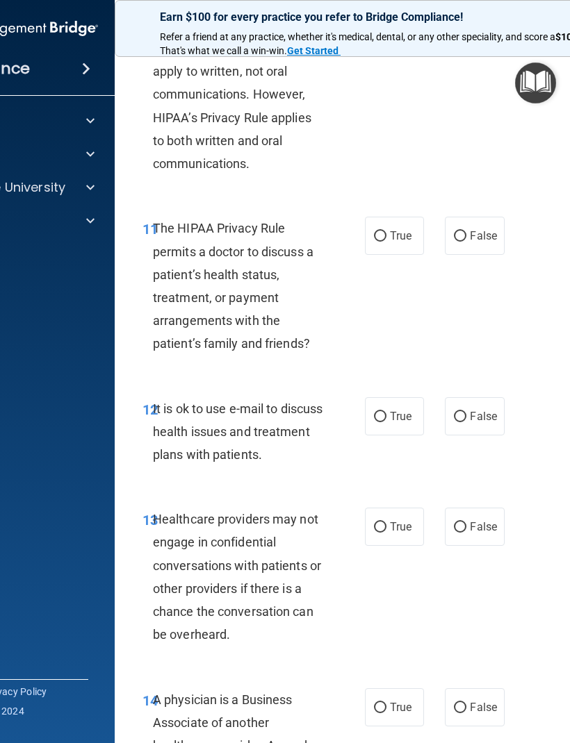
scroll to position [1672, 0]
click at [493, 229] on span "False" at bounding box center [483, 235] width 27 height 13
click at [466, 231] on input "False" at bounding box center [460, 236] width 13 height 10
radio input "true"
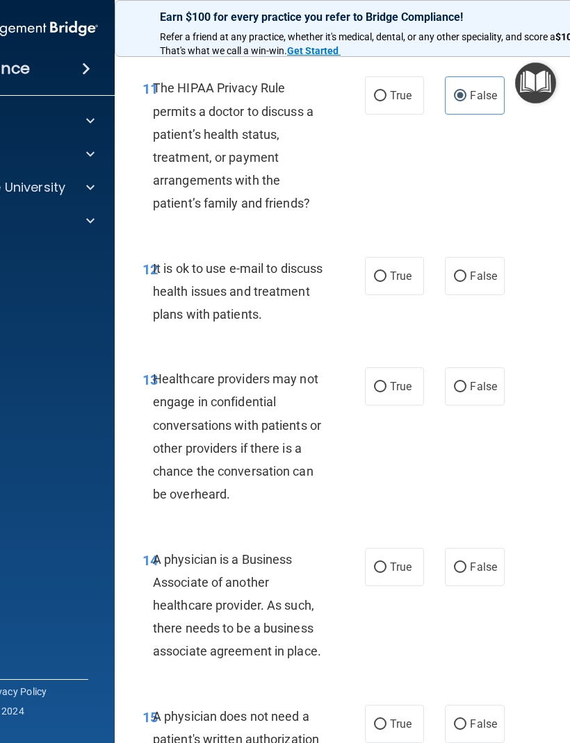
scroll to position [1813, 0]
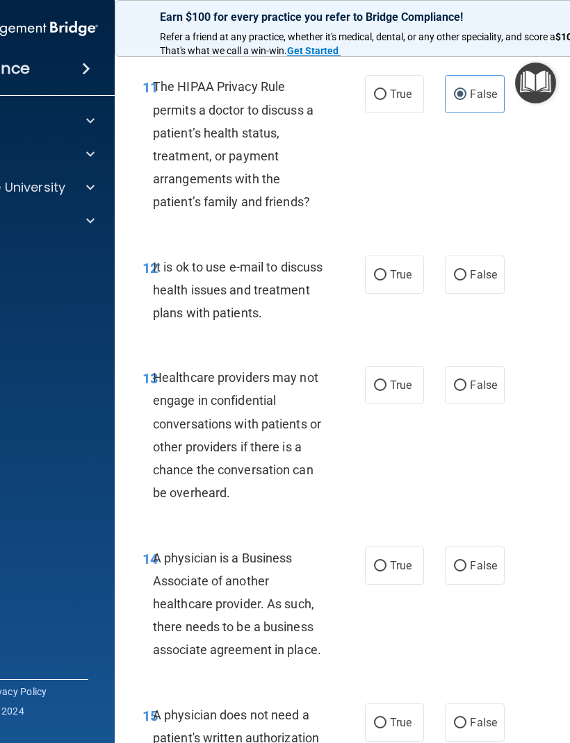
click at [386, 270] on input "True" at bounding box center [380, 275] width 13 height 10
radio input "true"
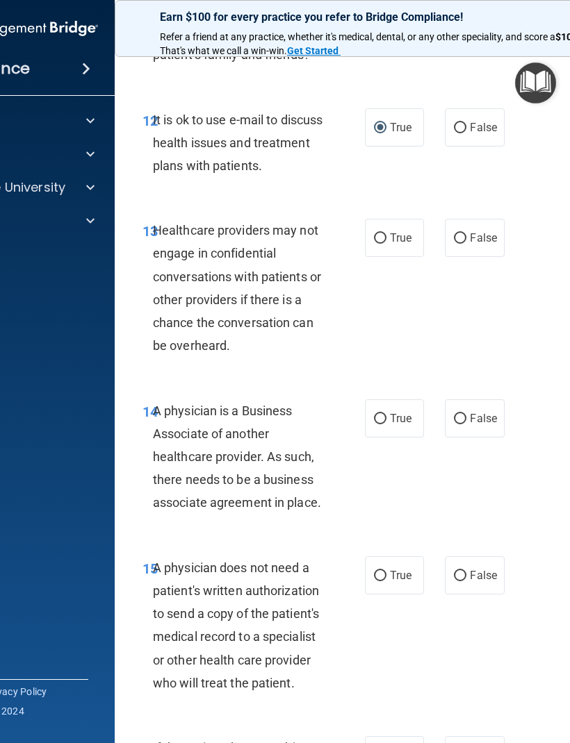
scroll to position [1962, 0]
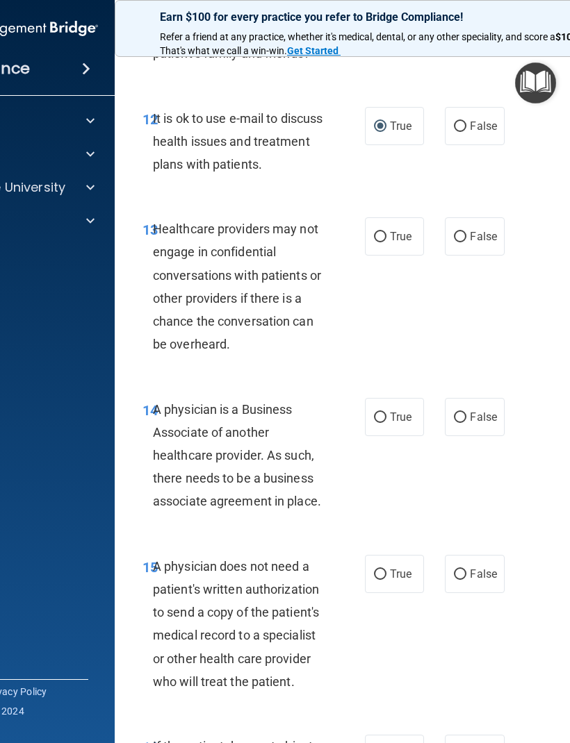
click at [408, 230] on span "True" at bounding box center [401, 236] width 22 height 13
click at [386, 232] on input "True" at bounding box center [380, 237] width 13 height 10
radio input "true"
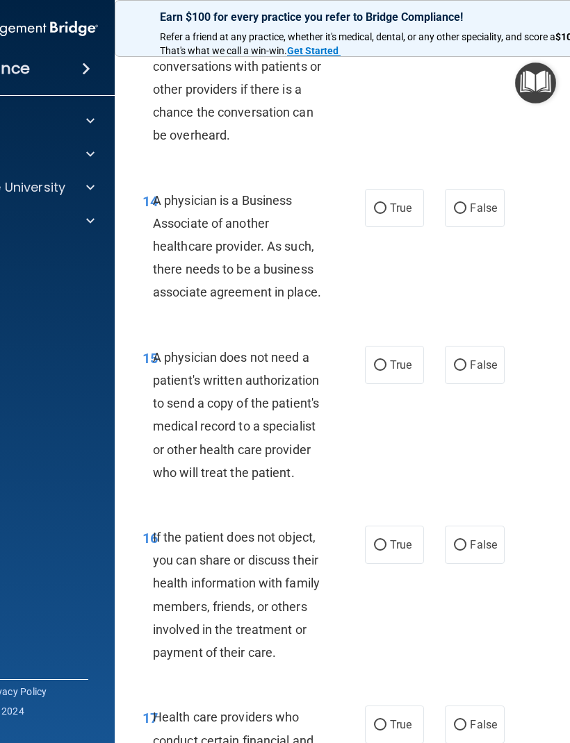
scroll to position [2178, 0]
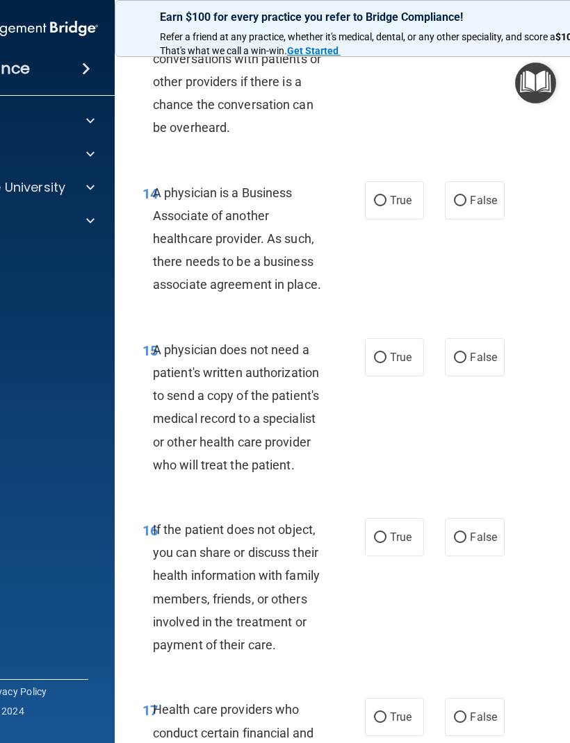
click at [386, 196] on input "True" at bounding box center [380, 201] width 13 height 10
radio input "true"
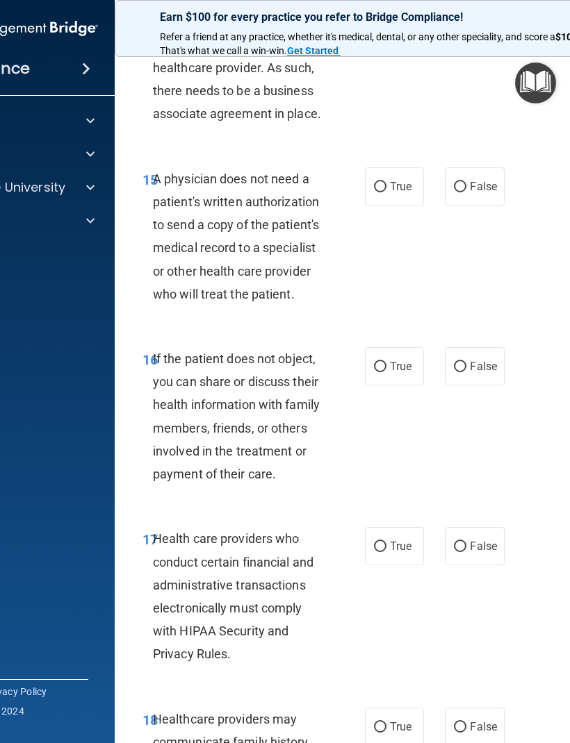
scroll to position [2385, 0]
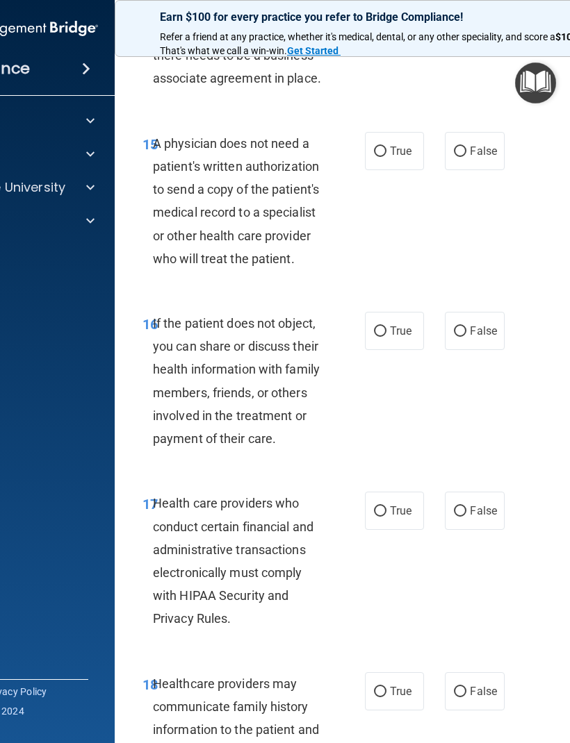
click at [390, 144] on span "True" at bounding box center [401, 150] width 22 height 13
click at [386, 147] on input "True" at bounding box center [380, 152] width 13 height 10
radio input "true"
click at [421, 344] on div "16 If the patient does not object, you can share or discuss their health inform…" at bounding box center [396, 385] width 528 height 180
click at [347, 431] on div "16 If the patient does not object, you can share or discuss their health inform…" at bounding box center [254, 384] width 264 height 145
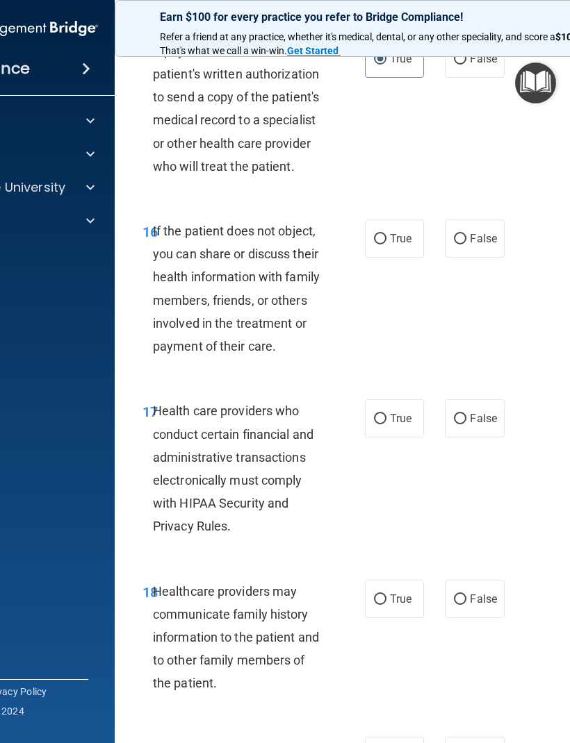
scroll to position [2478, 0]
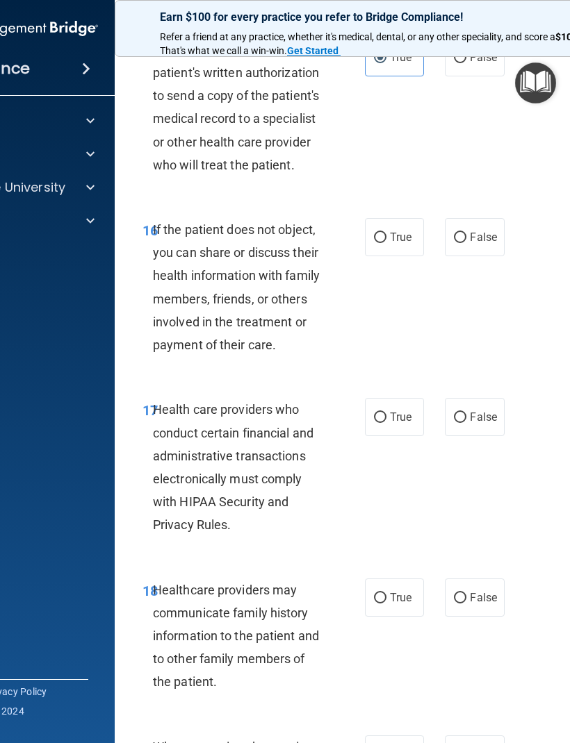
click at [391, 231] on span "True" at bounding box center [401, 237] width 22 height 13
click at [386, 233] on input "True" at bounding box center [380, 238] width 13 height 10
radio input "true"
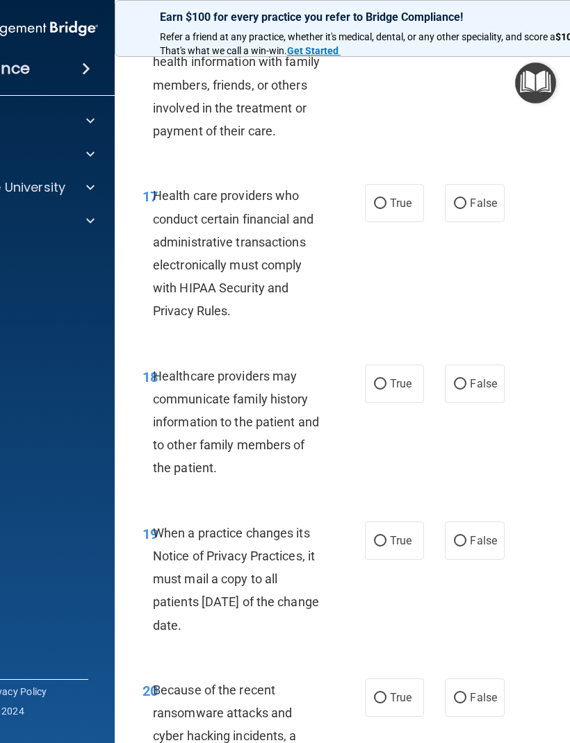
scroll to position [2697, 0]
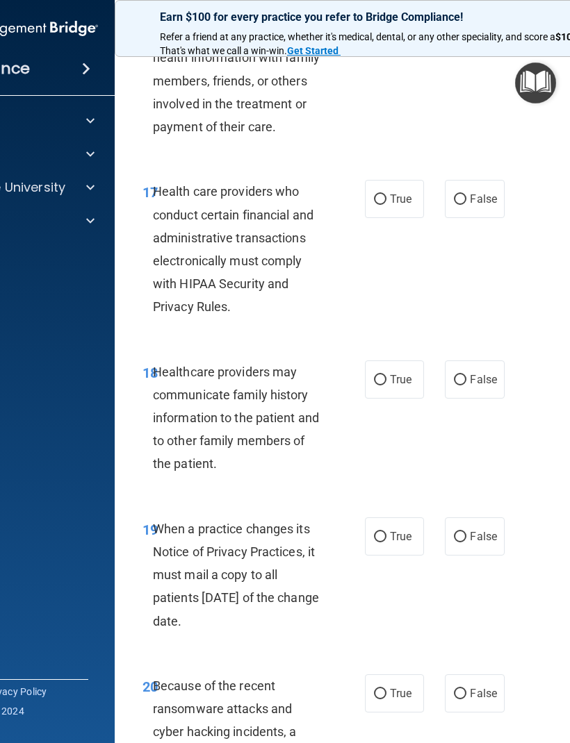
click at [404, 192] on span "True" at bounding box center [401, 198] width 22 height 13
click at [386, 194] on input "True" at bounding box center [380, 199] width 13 height 10
radio input "true"
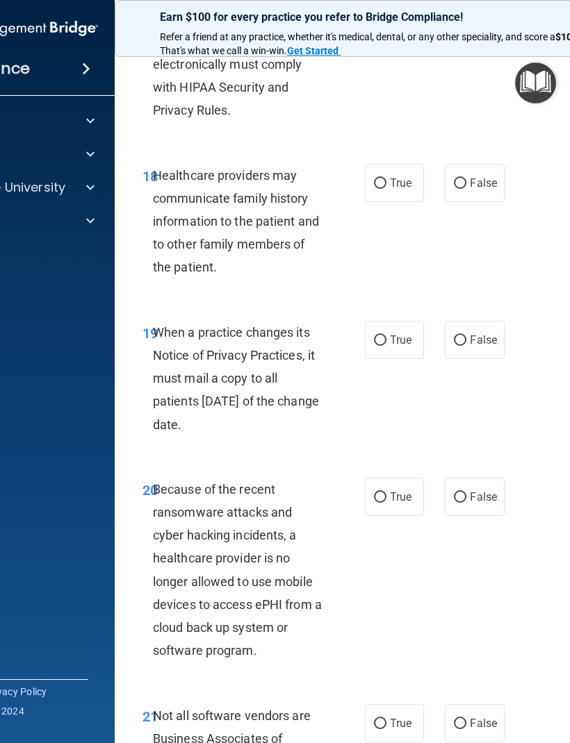
scroll to position [2894, 0]
click at [486, 176] on span "False" at bounding box center [483, 182] width 27 height 13
click at [466, 178] on input "False" at bounding box center [460, 183] width 13 height 10
radio input "true"
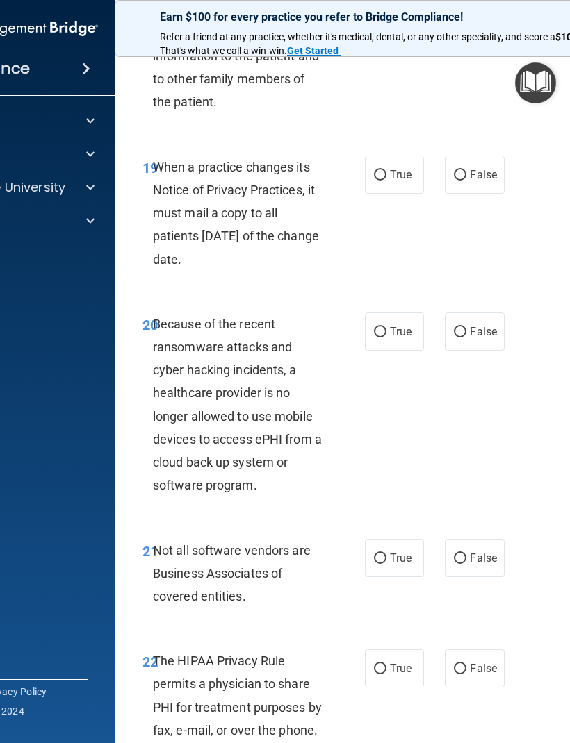
scroll to position [3060, 0]
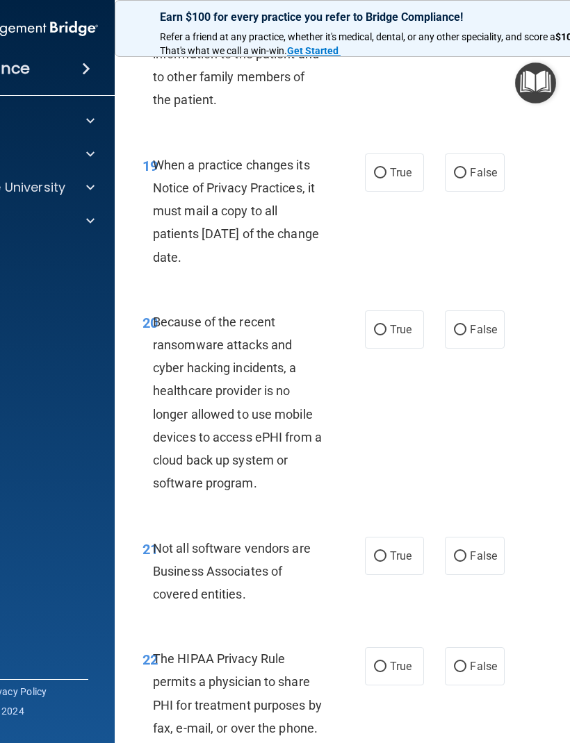
click at [395, 166] on span "True" at bounding box center [401, 172] width 22 height 13
click at [386, 168] on input "True" at bounding box center [380, 173] width 13 height 10
radio input "true"
click at [402, 323] on span "True" at bounding box center [401, 329] width 22 height 13
click at [386, 325] on input "True" at bounding box center [380, 330] width 13 height 10
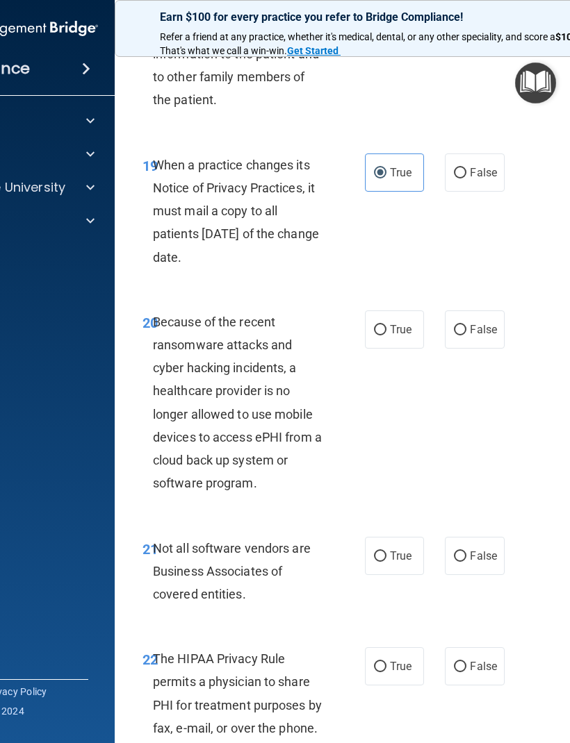
radio input "true"
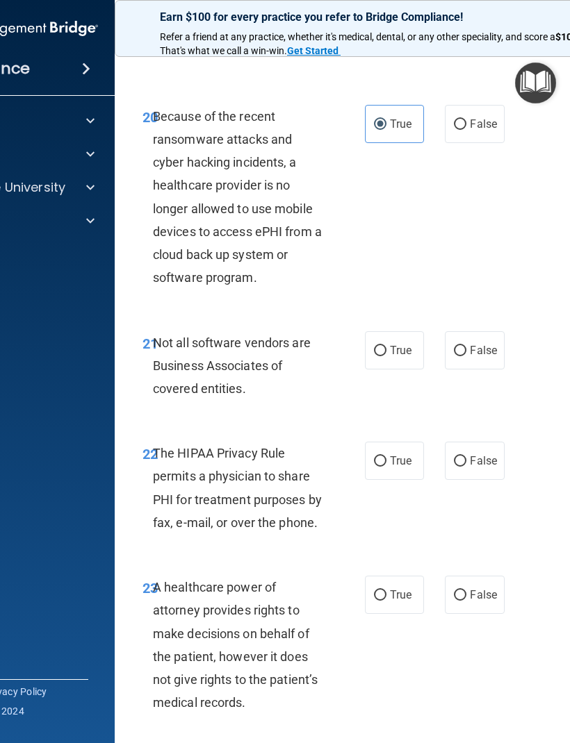
scroll to position [3272, 0]
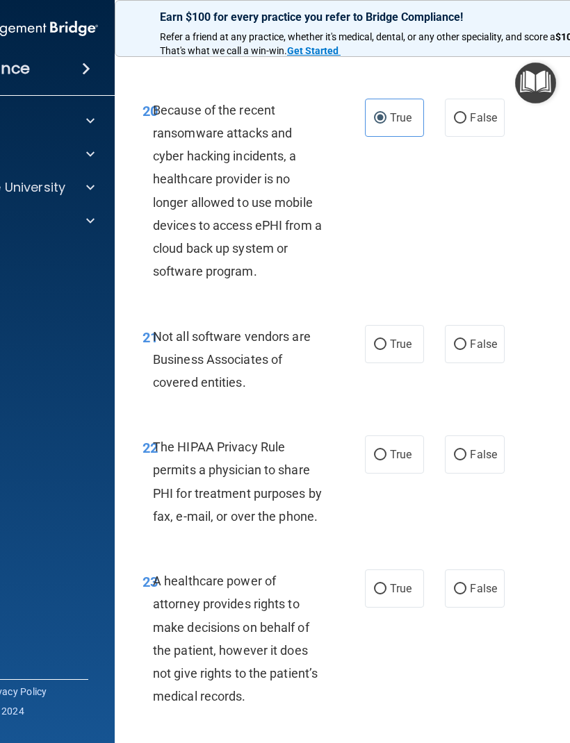
click at [390, 338] on span "True" at bounding box center [401, 344] width 22 height 13
click at [386, 340] on input "True" at bounding box center [380, 345] width 13 height 10
radio input "true"
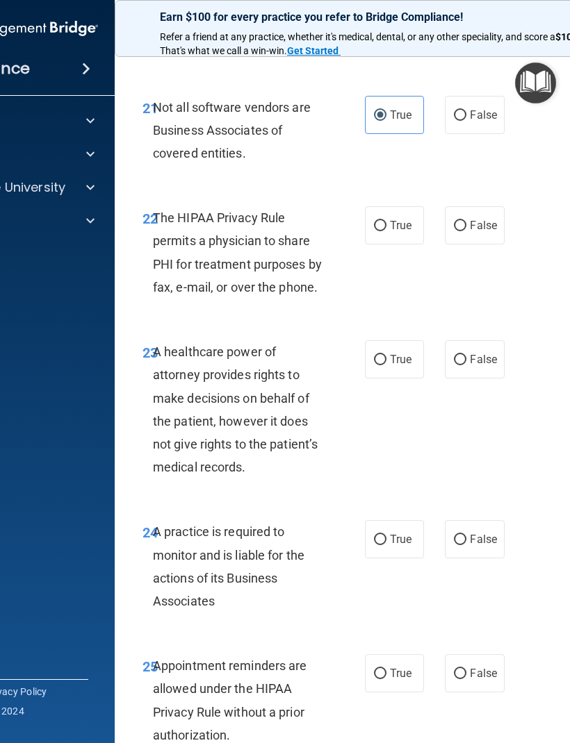
scroll to position [3504, 0]
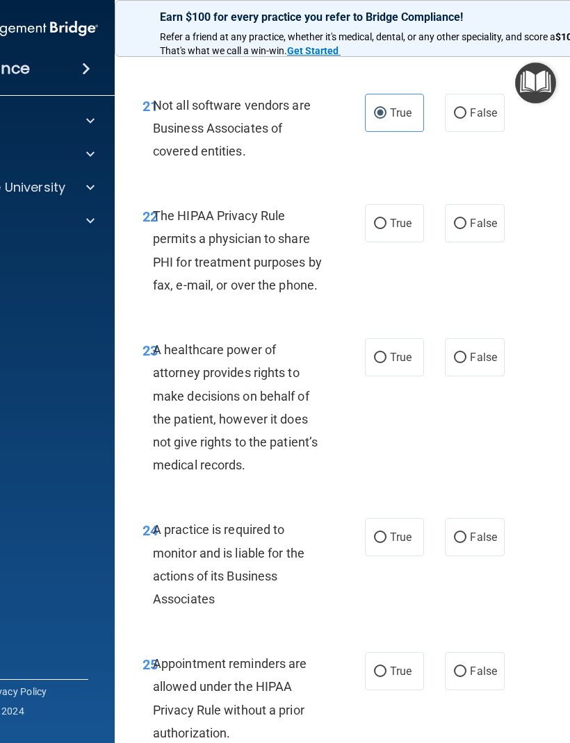
click at [409, 217] on span "True" at bounding box center [401, 223] width 22 height 13
click at [386, 219] on input "True" at bounding box center [380, 224] width 13 height 10
radio input "true"
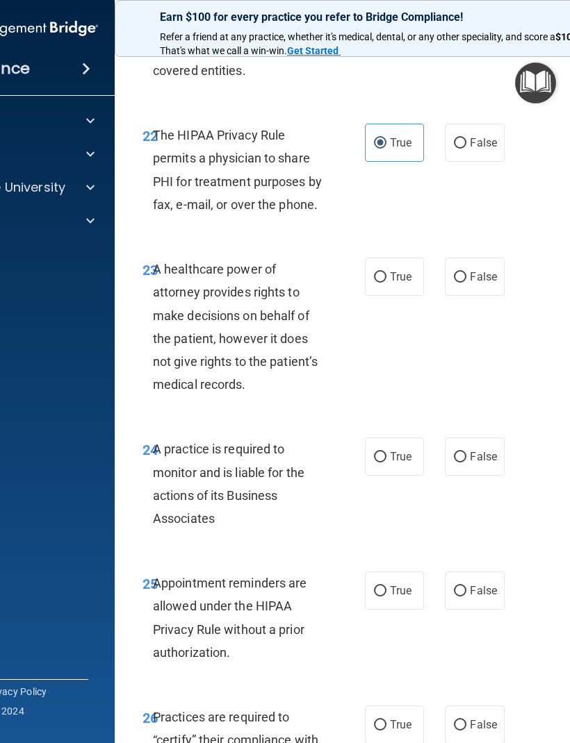
scroll to position [3612, 0]
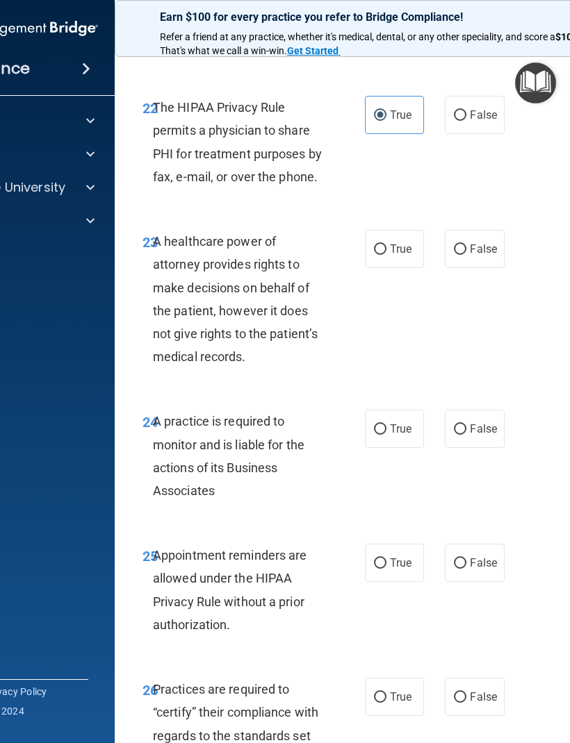
click at [479, 108] on span "False" at bounding box center [483, 114] width 27 height 13
click at [466, 110] on input "False" at bounding box center [460, 115] width 13 height 10
radio input "true"
radio input "false"
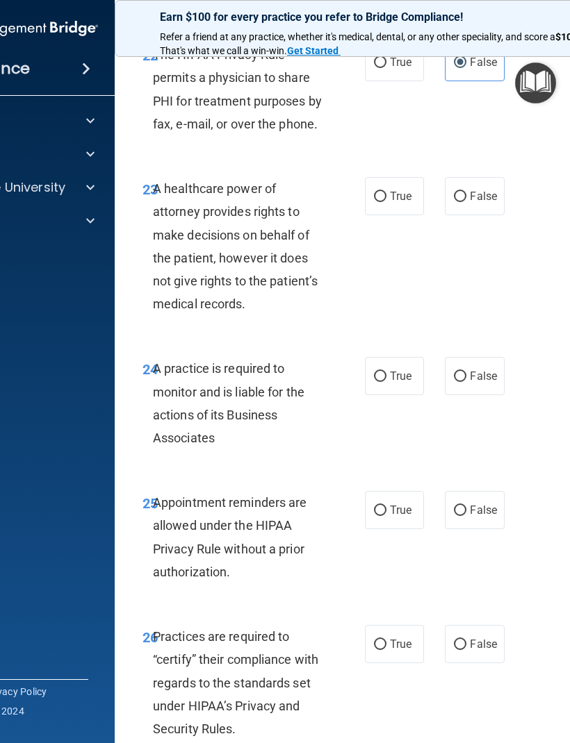
scroll to position [3665, 0]
click at [392, 189] on span "True" at bounding box center [401, 195] width 22 height 13
click at [386, 191] on input "True" at bounding box center [380, 196] width 13 height 10
radio input "true"
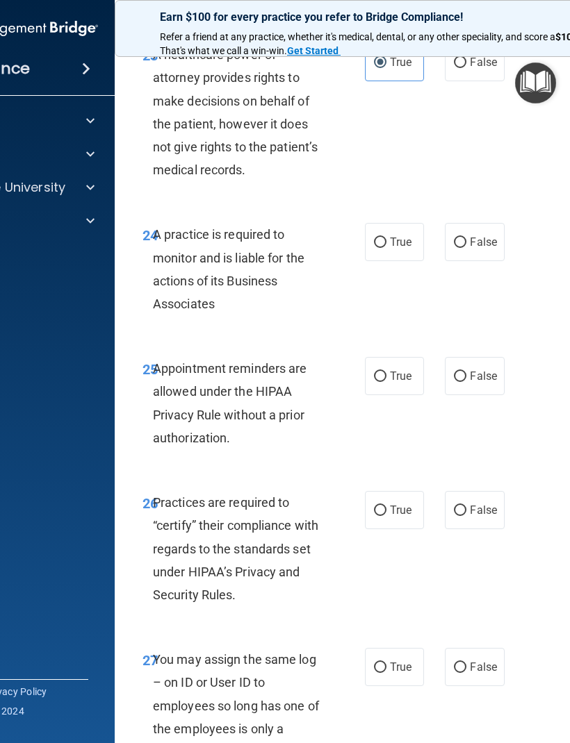
scroll to position [3808, 0]
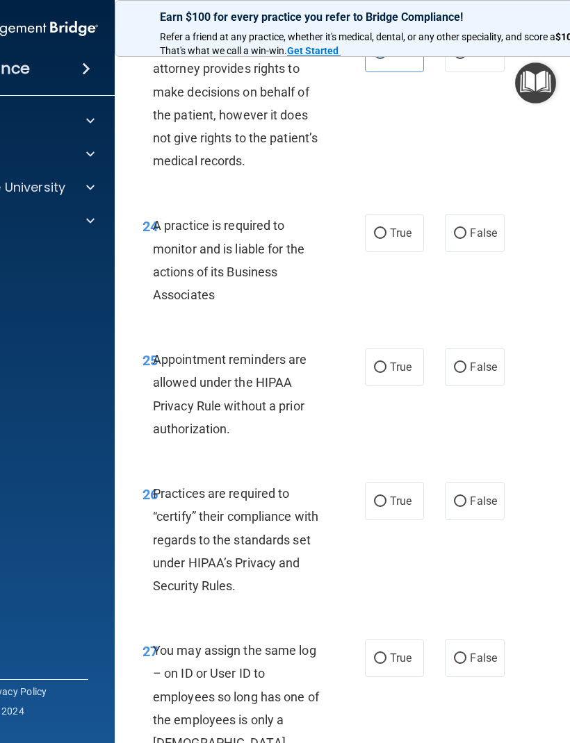
click at [399, 214] on label "True" at bounding box center [394, 233] width 59 height 38
click at [386, 229] on input "True" at bounding box center [380, 234] width 13 height 10
radio input "true"
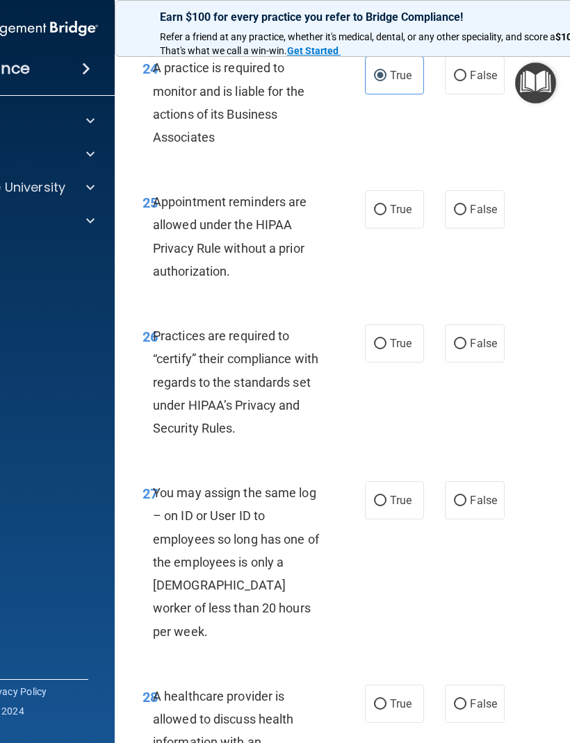
scroll to position [3970, 0]
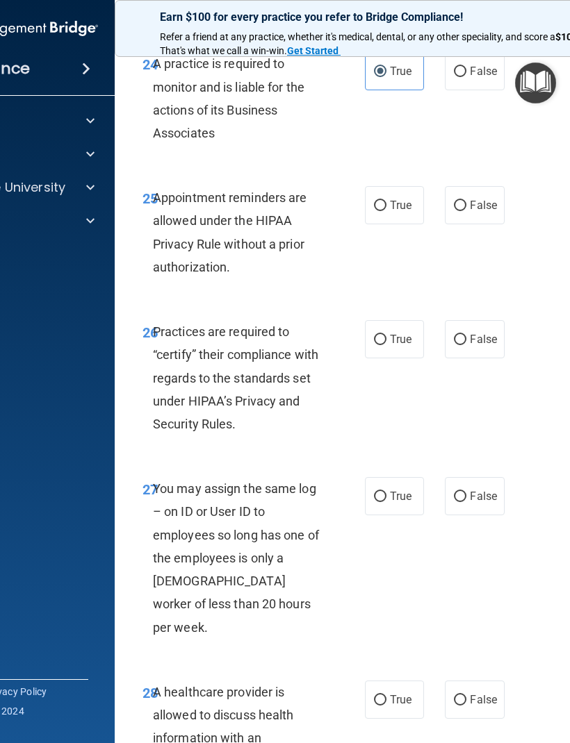
click at [482, 199] on span "False" at bounding box center [483, 205] width 27 height 13
click at [466, 201] on input "False" at bounding box center [460, 206] width 13 height 10
radio input "true"
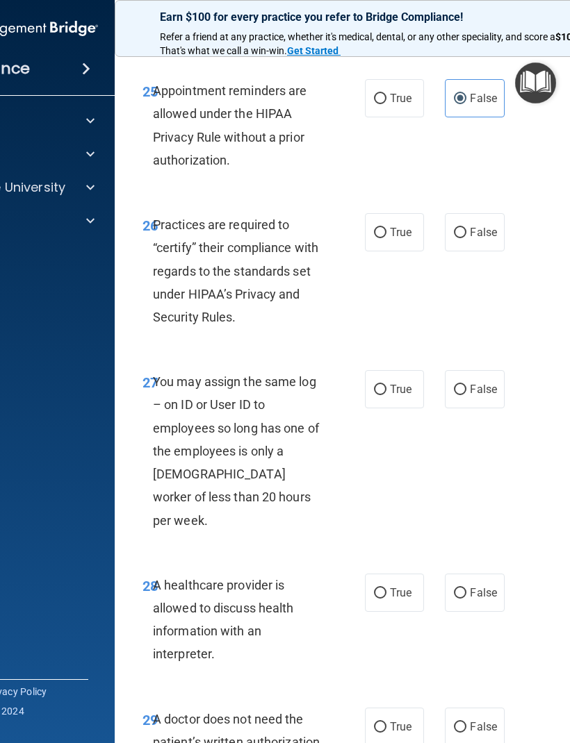
scroll to position [4093, 0]
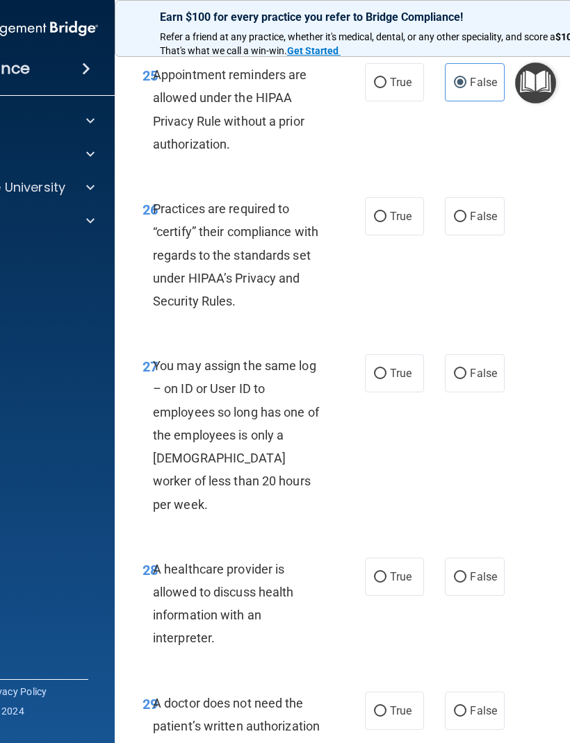
click at [383, 212] on input "True" at bounding box center [380, 217] width 13 height 10
radio input "true"
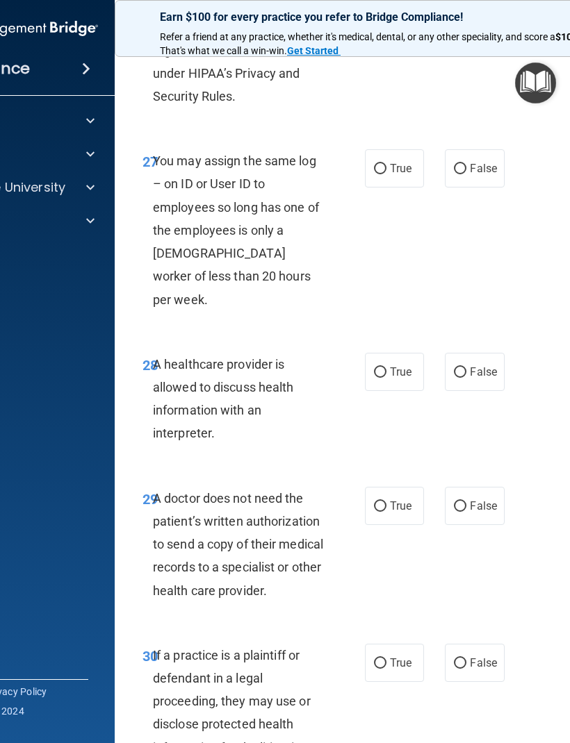
scroll to position [4299, 0]
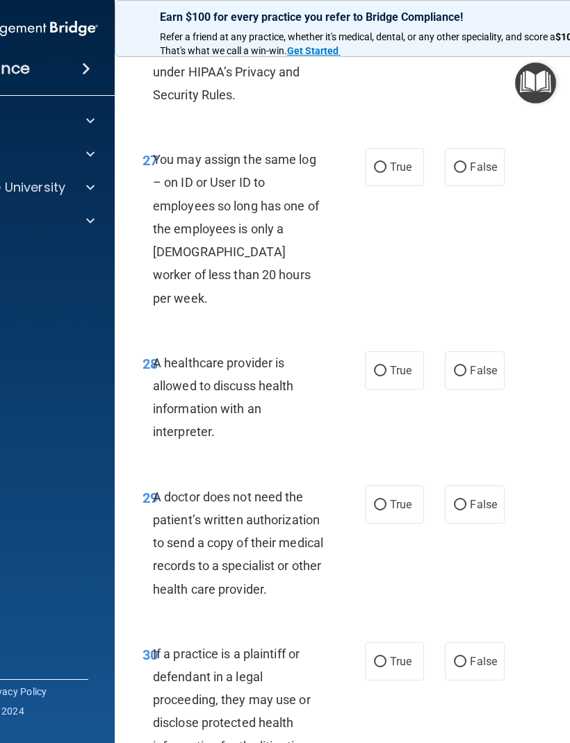
click at [483, 160] on span "False" at bounding box center [483, 166] width 27 height 13
click at [466, 163] on input "False" at bounding box center [460, 168] width 13 height 10
radio input "true"
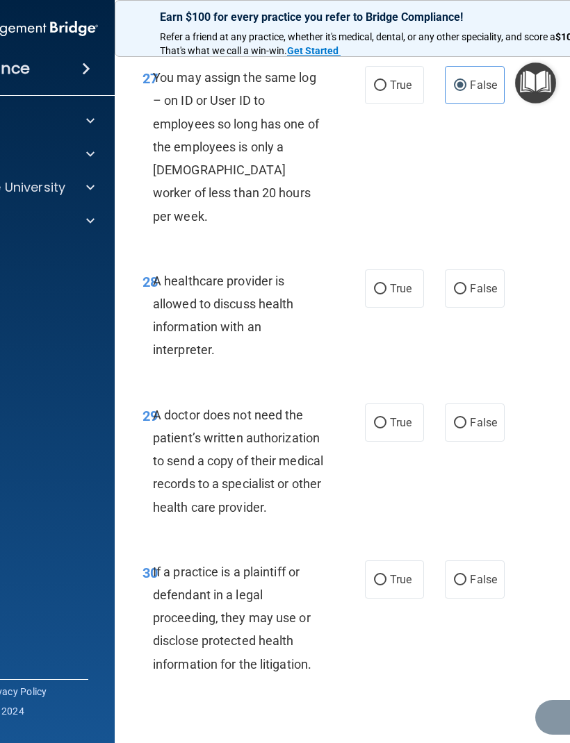
scroll to position [4380, 0]
click at [399, 283] on span "True" at bounding box center [401, 289] width 22 height 13
click at [386, 285] on input "True" at bounding box center [380, 290] width 13 height 10
radio input "true"
click at [397, 417] on span "True" at bounding box center [401, 423] width 22 height 13
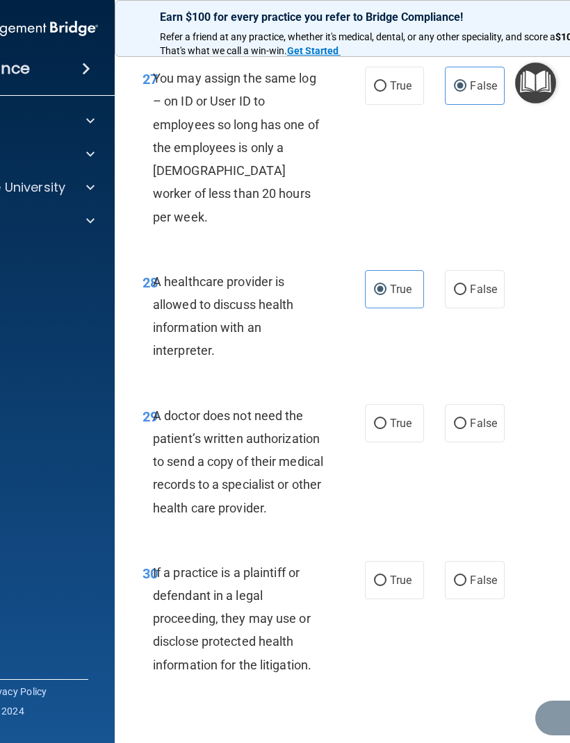
click at [386, 419] on input "True" at bounding box center [380, 424] width 13 height 10
radio input "true"
click at [483, 574] on span "False" at bounding box center [483, 580] width 27 height 13
click at [466, 576] on input "False" at bounding box center [460, 581] width 13 height 10
radio input "true"
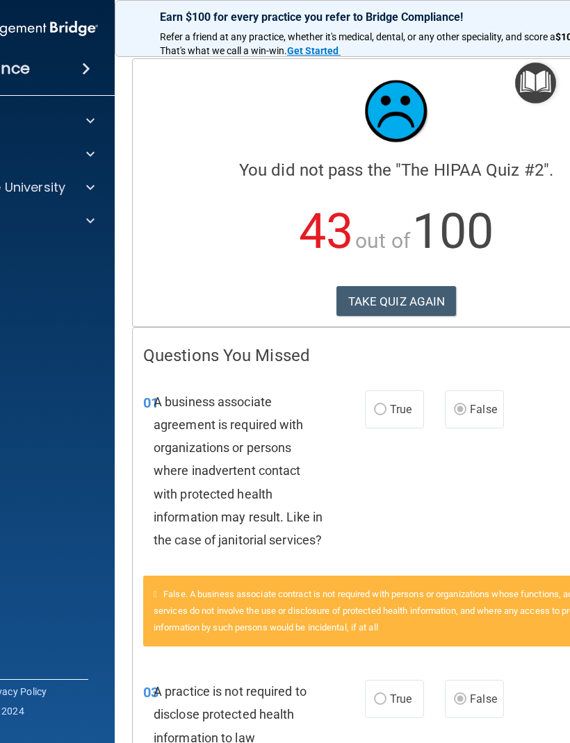
click at [100, 118] on div at bounding box center [88, 121] width 35 height 17
click at [92, 214] on span at bounding box center [90, 221] width 8 height 17
click at [92, 317] on span at bounding box center [90, 321] width 8 height 17
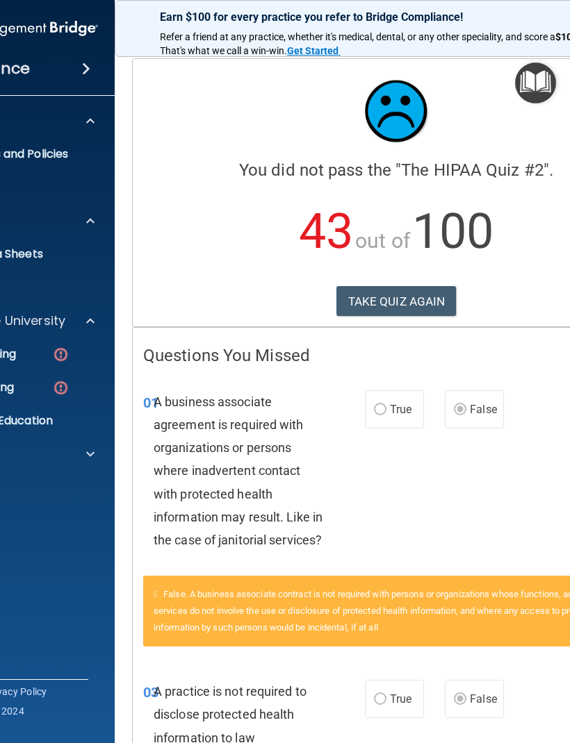
click at [69, 350] on img at bounding box center [60, 354] width 17 height 17
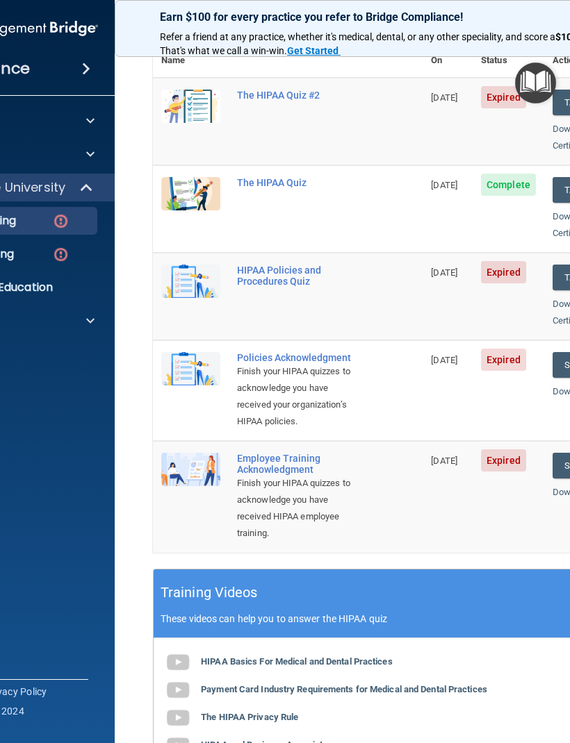
scroll to position [192, 0]
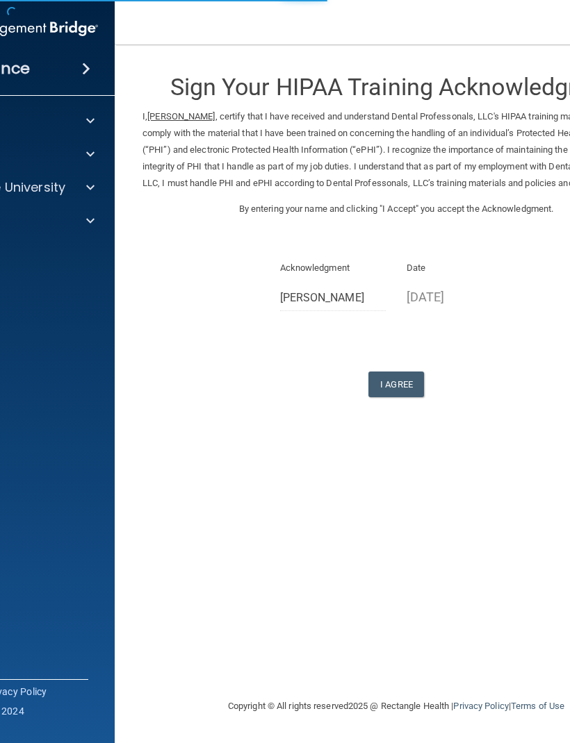
click at [417, 392] on button "I Agree" at bounding box center [396, 385] width 56 height 26
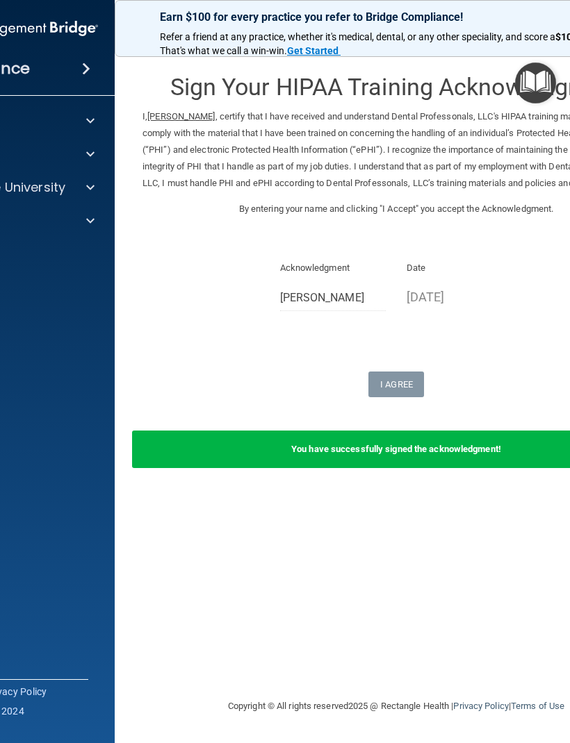
click at [99, 180] on div at bounding box center [88, 187] width 35 height 17
click at [61, 213] on img at bounding box center [60, 221] width 17 height 17
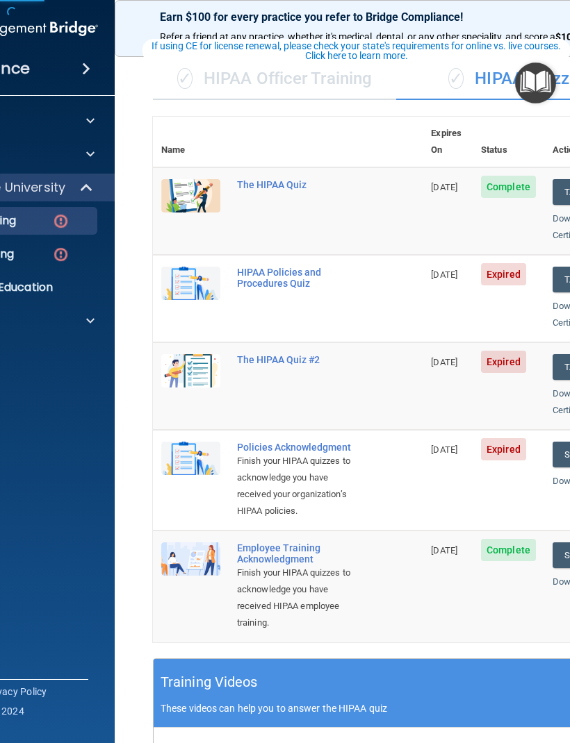
scroll to position [103, 0]
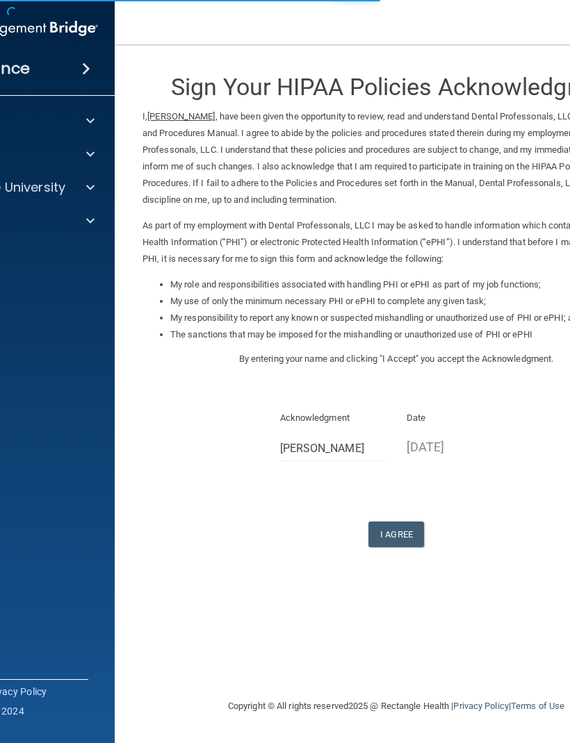
click at [404, 522] on button "I Agree" at bounding box center [396, 535] width 56 height 26
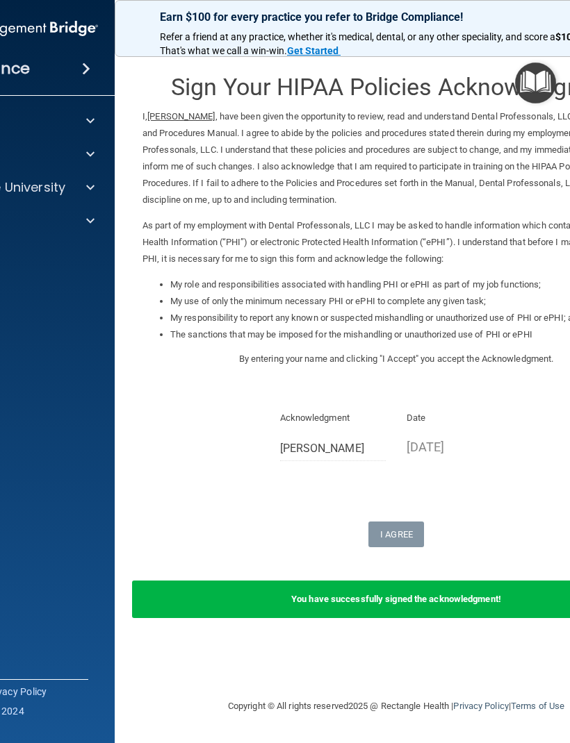
click at [96, 192] on div at bounding box center [88, 187] width 35 height 17
click at [67, 213] on img at bounding box center [60, 221] width 17 height 17
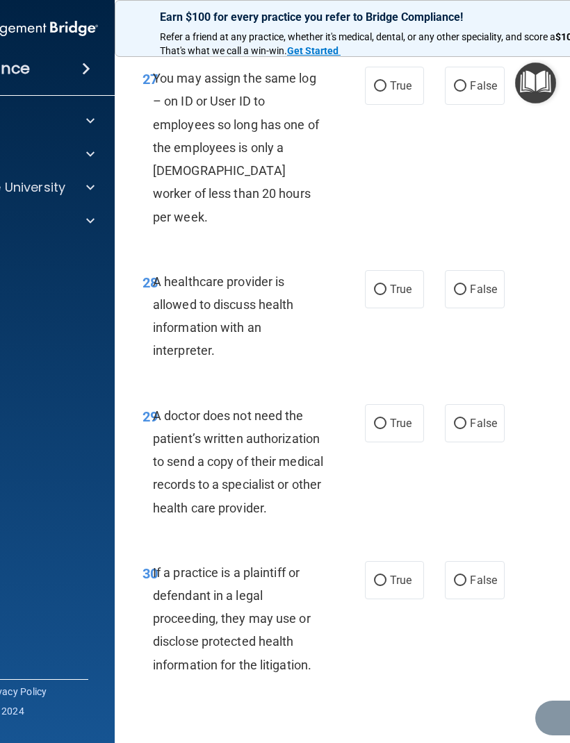
scroll to position [4380, 0]
click at [565, 643] on div "30 If a practice is a plaintiff or defendant in a legal proceeding, they may us…" at bounding box center [396, 622] width 528 height 157
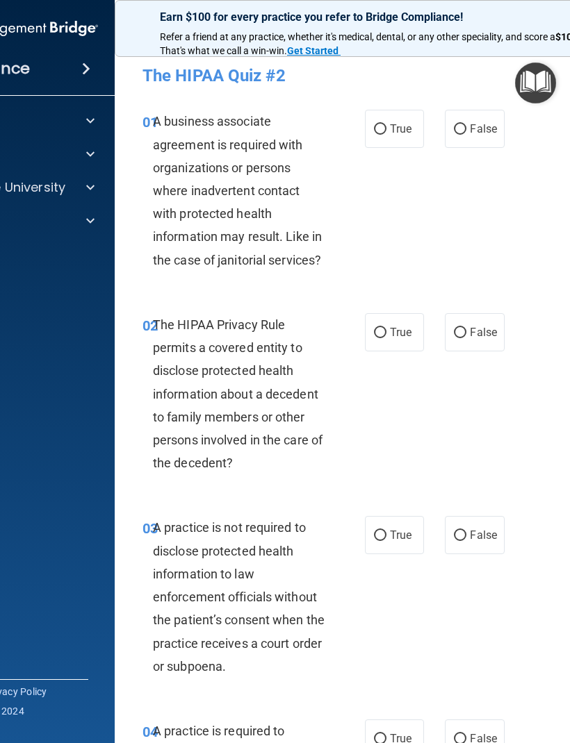
scroll to position [0, 0]
click at [399, 133] on span "True" at bounding box center [401, 128] width 22 height 13
click at [386, 133] on input "True" at bounding box center [380, 129] width 13 height 10
radio input "true"
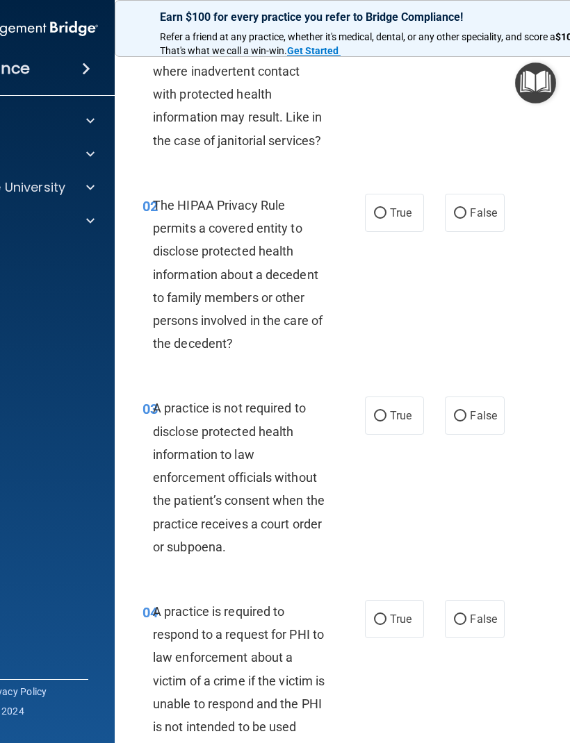
scroll to position [141, 0]
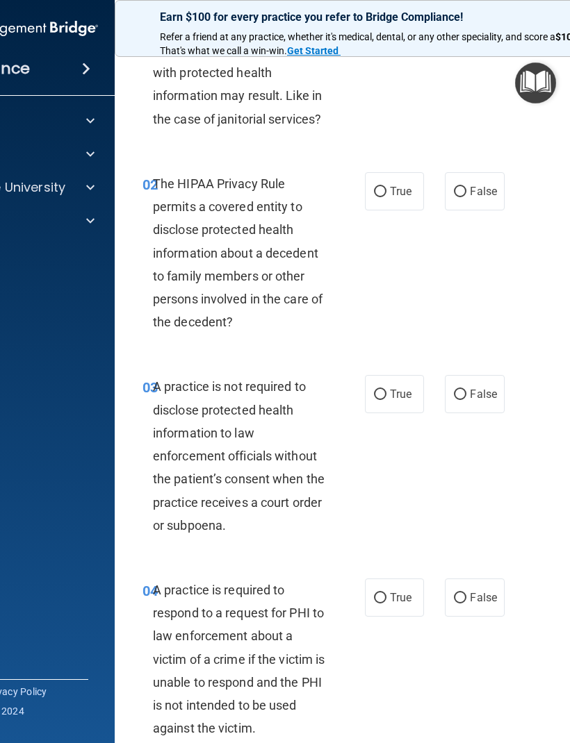
click at [495, 185] on span "False" at bounding box center [483, 191] width 27 height 13
click at [466, 187] on input "False" at bounding box center [460, 192] width 13 height 10
radio input "true"
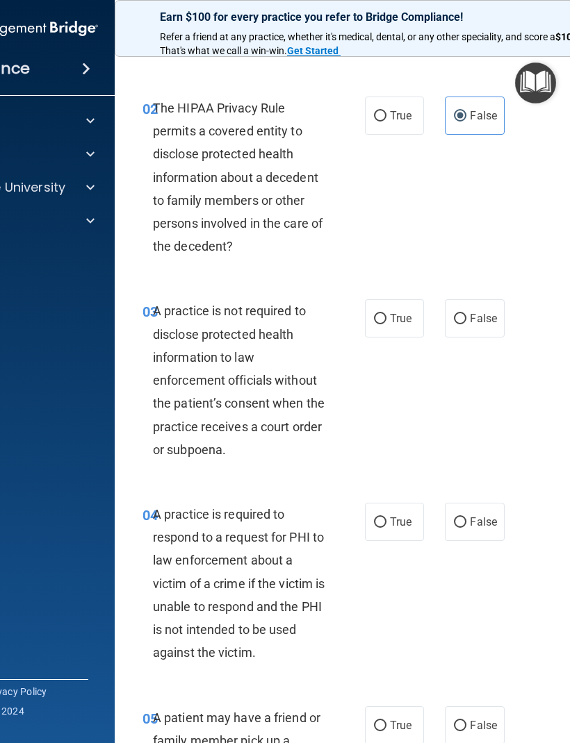
scroll to position [192, 0]
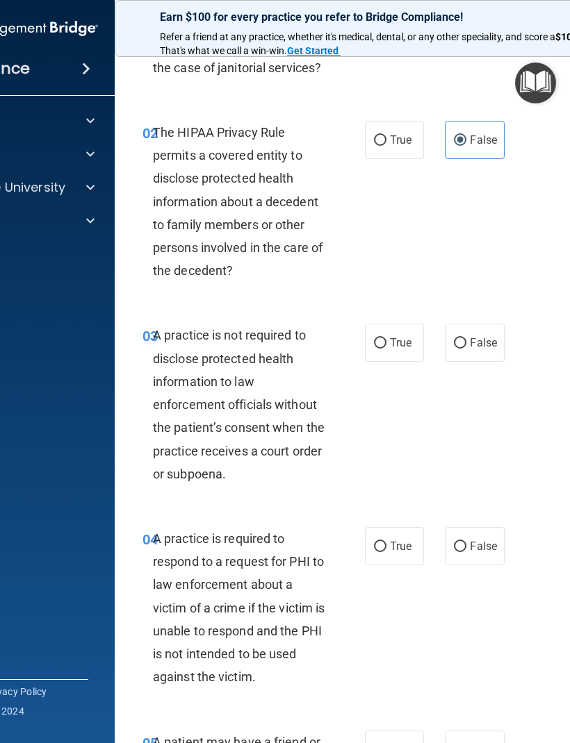
click at [413, 136] on label "True" at bounding box center [394, 140] width 59 height 38
click at [386, 136] on input "True" at bounding box center [380, 140] width 13 height 10
radio input "true"
radio input "false"
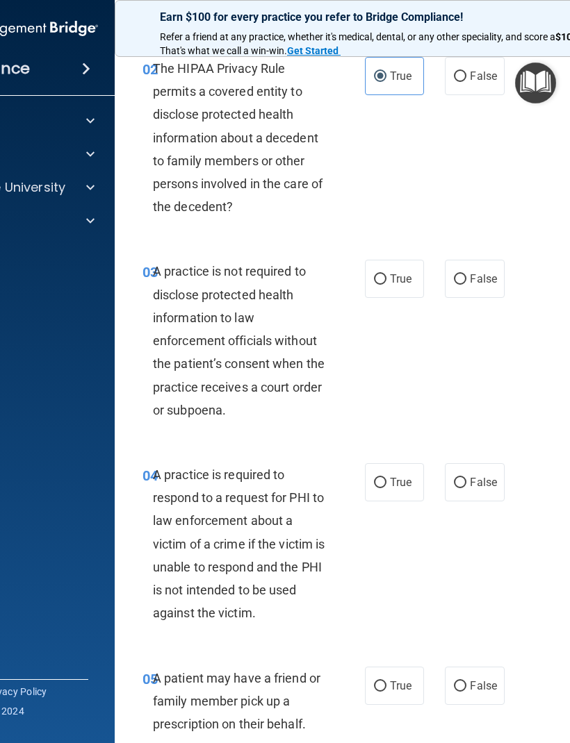
scroll to position [279, 0]
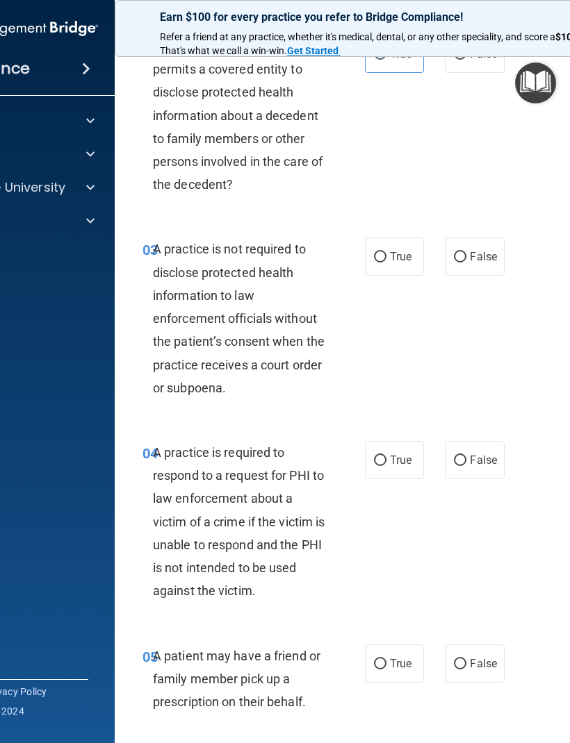
click at [402, 253] on span "True" at bounding box center [401, 256] width 22 height 13
click at [386, 253] on input "True" at bounding box center [380, 257] width 13 height 10
radio input "true"
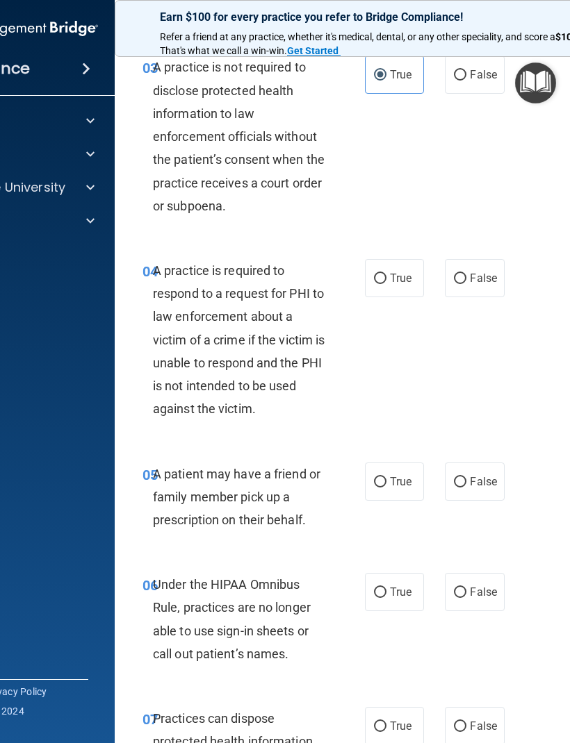
scroll to position [493, 0]
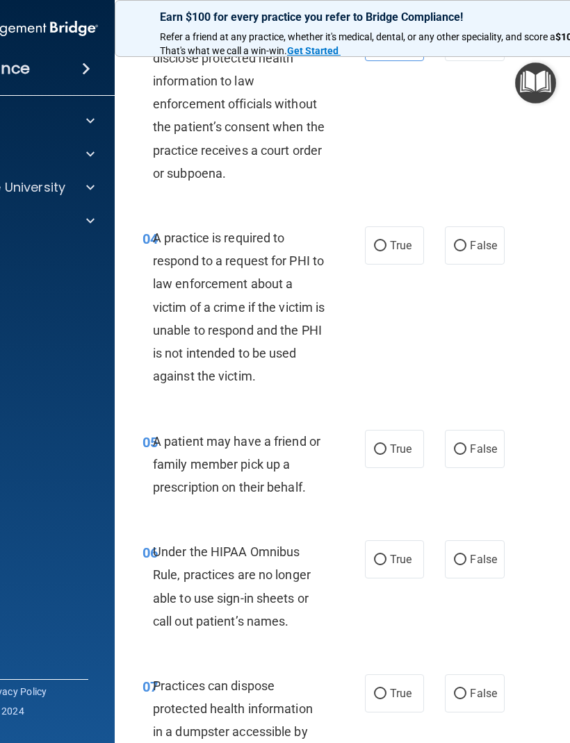
click at [397, 247] on span "True" at bounding box center [401, 245] width 22 height 13
click at [386, 247] on input "True" at bounding box center [380, 246] width 13 height 10
radio input "true"
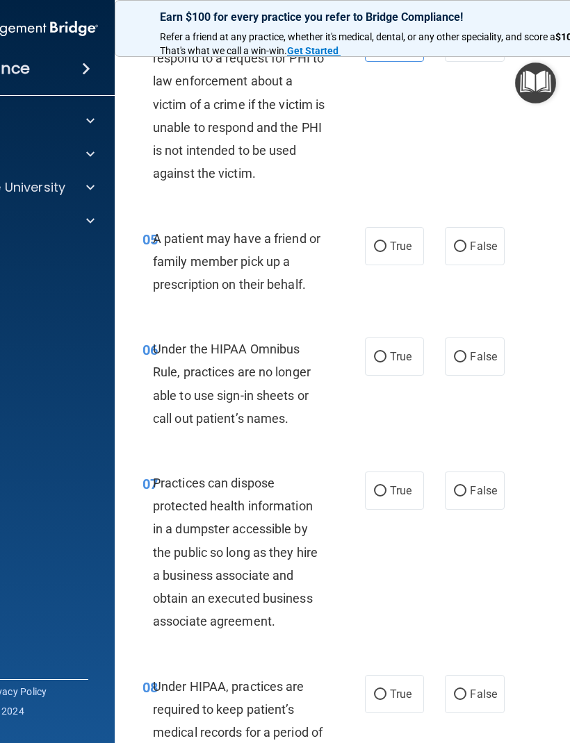
scroll to position [700, 0]
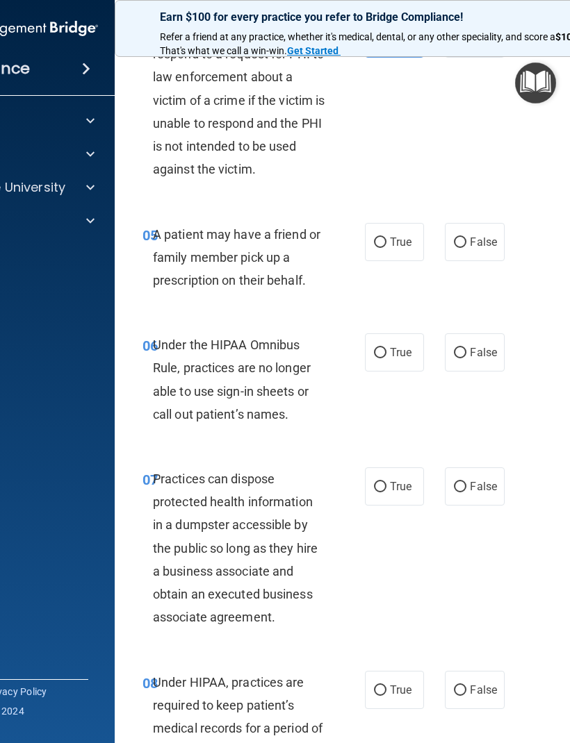
click at [491, 235] on span "False" at bounding box center [483, 241] width 27 height 13
click at [466, 238] on input "False" at bounding box center [460, 243] width 13 height 10
radio input "true"
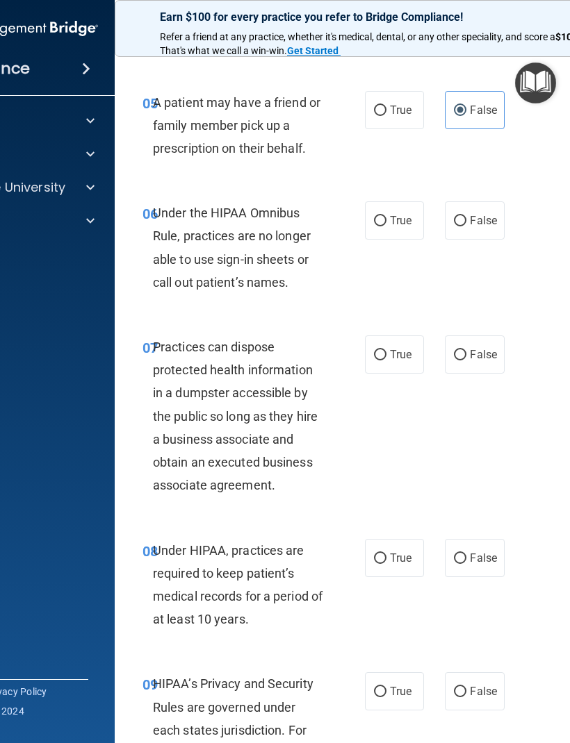
scroll to position [834, 0]
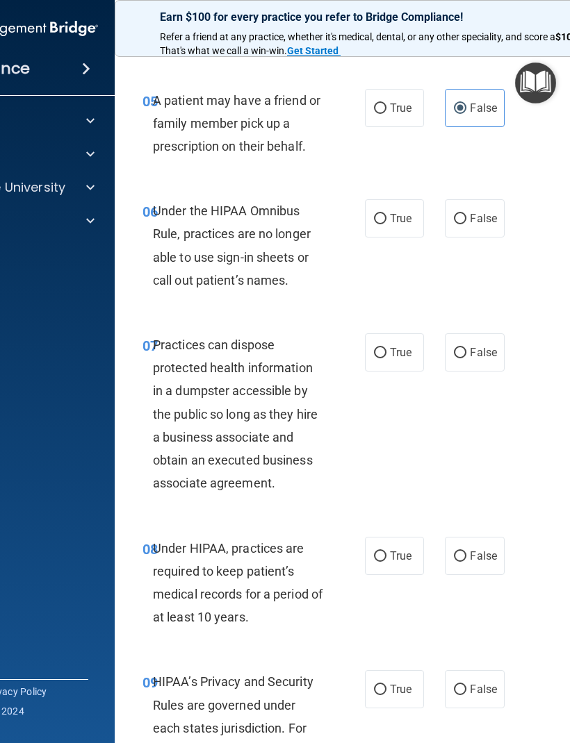
click at [395, 103] on span "True" at bounding box center [401, 107] width 22 height 13
click at [386, 103] on input "True" at bounding box center [380, 108] width 13 height 10
radio input "true"
radio input "false"
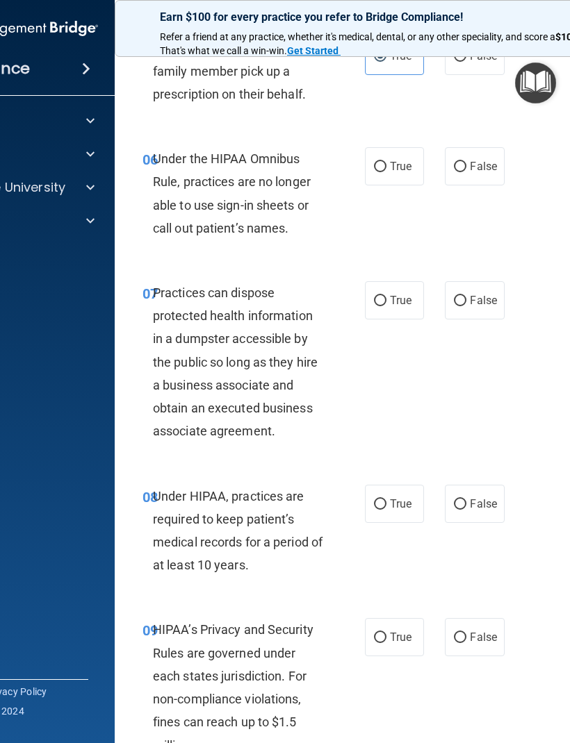
scroll to position [887, 0]
click at [385, 163] on input "True" at bounding box center [380, 166] width 13 height 10
radio input "true"
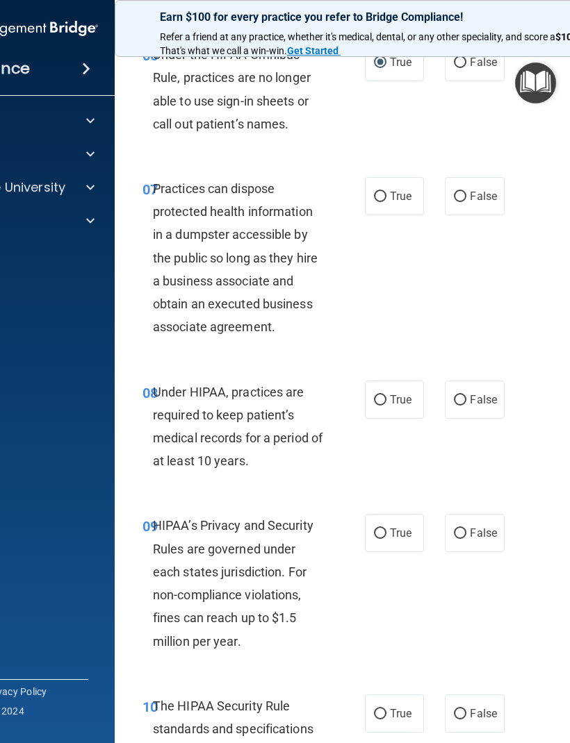
scroll to position [998, 0]
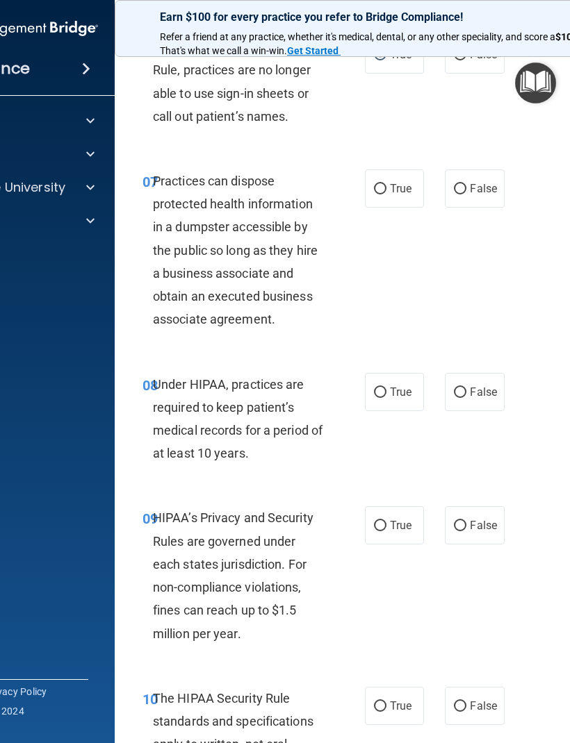
click at [485, 182] on span "False" at bounding box center [483, 188] width 27 height 13
click at [466, 184] on input "False" at bounding box center [460, 189] width 13 height 10
radio input "true"
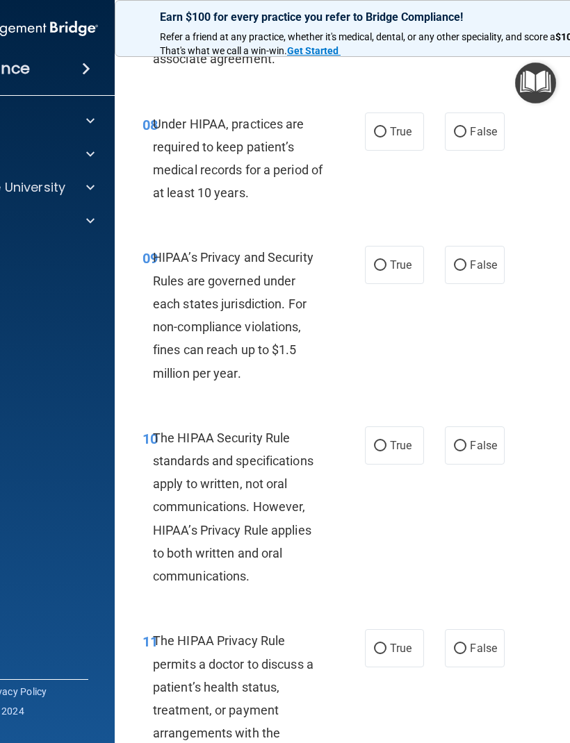
scroll to position [1259, 0]
click at [400, 124] on span "True" at bounding box center [401, 130] width 22 height 13
click at [386, 126] on input "True" at bounding box center [380, 131] width 13 height 10
radio input "true"
click at [471, 113] on label "False" at bounding box center [474, 131] width 59 height 38
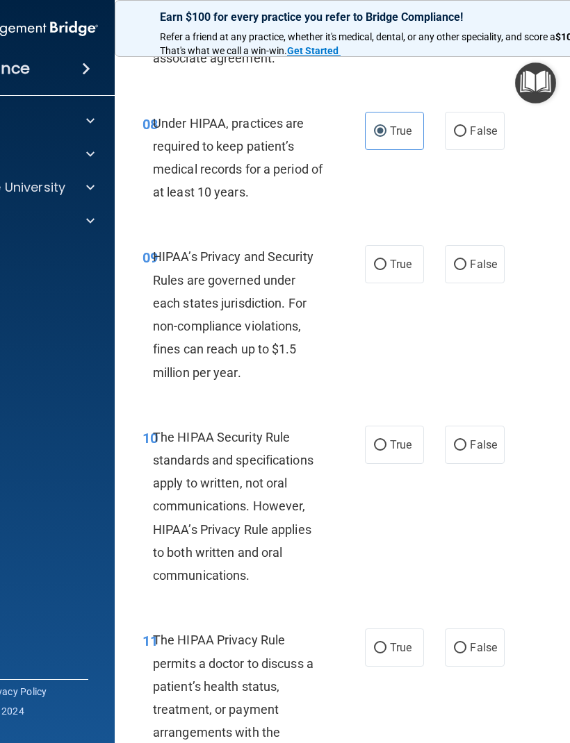
click at [466, 126] on input "False" at bounding box center [460, 131] width 13 height 10
radio input "true"
radio input "false"
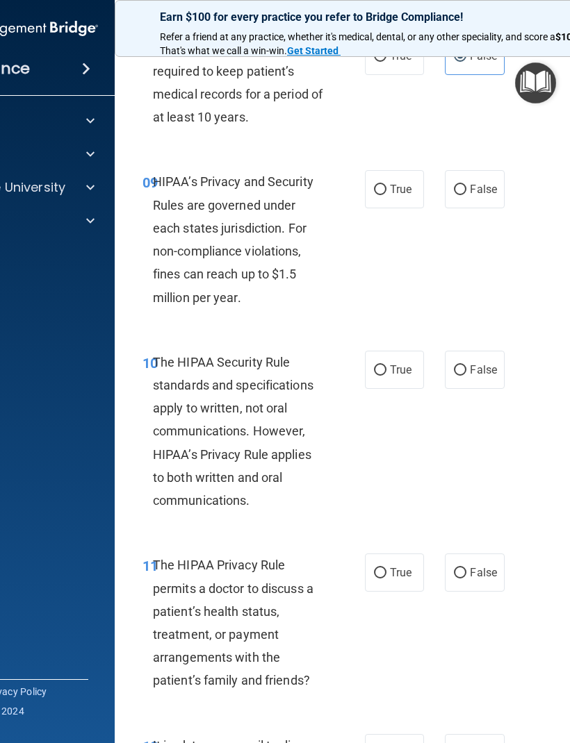
scroll to position [1335, 0]
click at [397, 182] on span "True" at bounding box center [401, 188] width 22 height 13
click at [386, 184] on input "True" at bounding box center [380, 189] width 13 height 10
radio input "true"
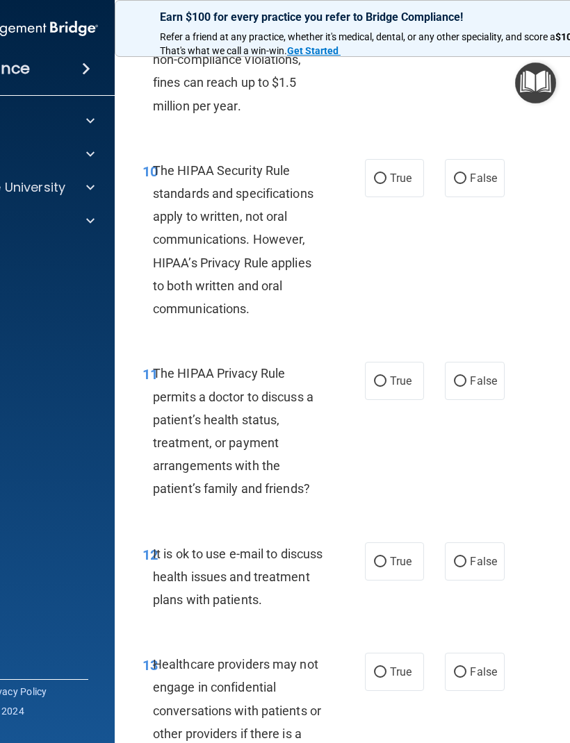
scroll to position [1528, 0]
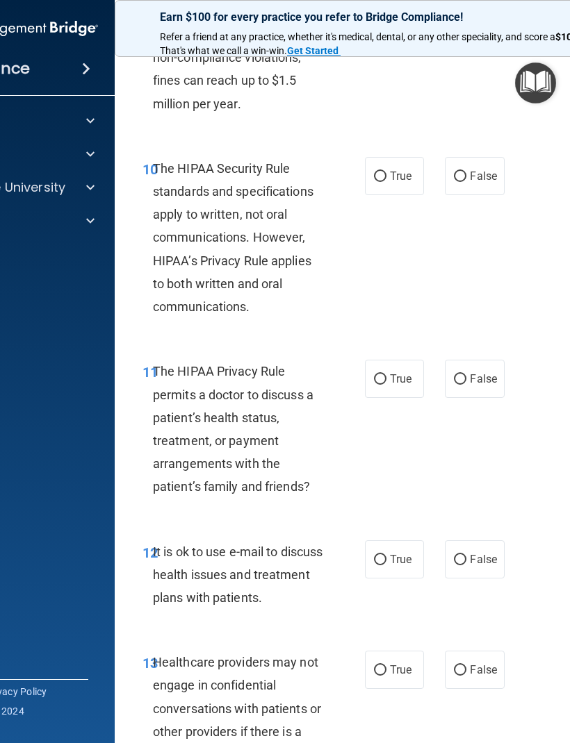
click at [397, 160] on label "True" at bounding box center [394, 176] width 59 height 38
click at [386, 172] on input "True" at bounding box center [380, 177] width 13 height 10
radio input "true"
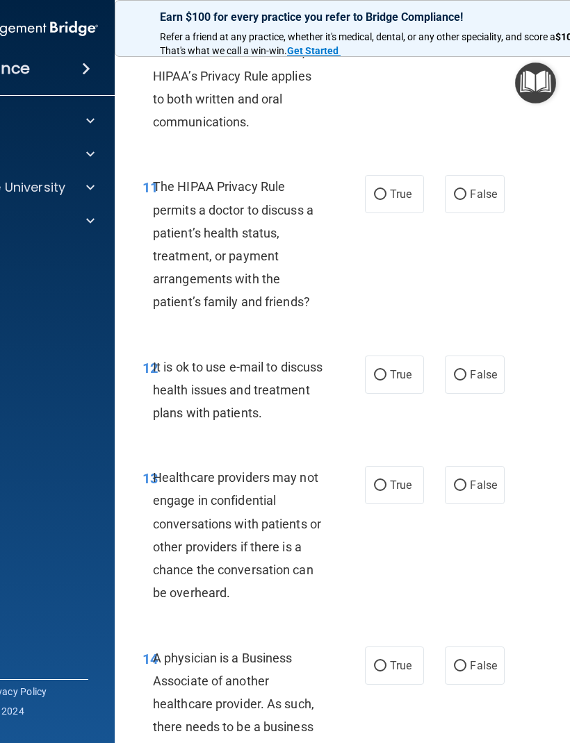
scroll to position [1718, 0]
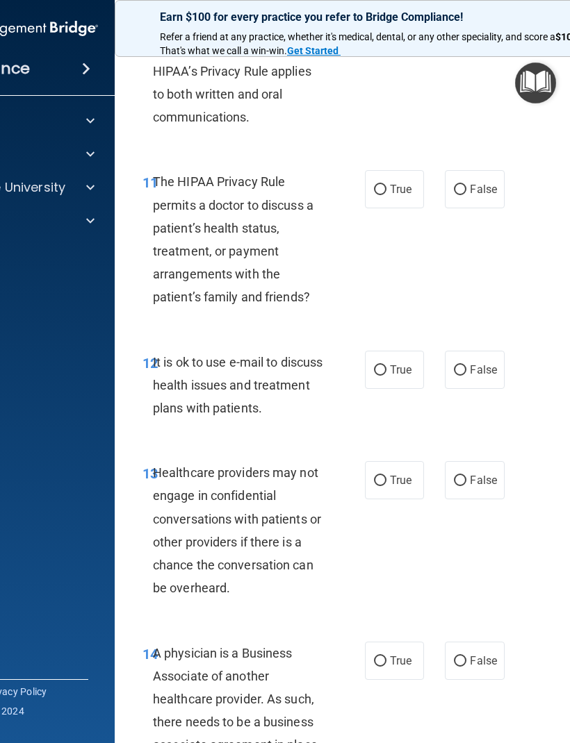
click at [489, 170] on label "False" at bounding box center [474, 189] width 59 height 38
click at [466, 185] on input "False" at bounding box center [460, 190] width 13 height 10
radio input "true"
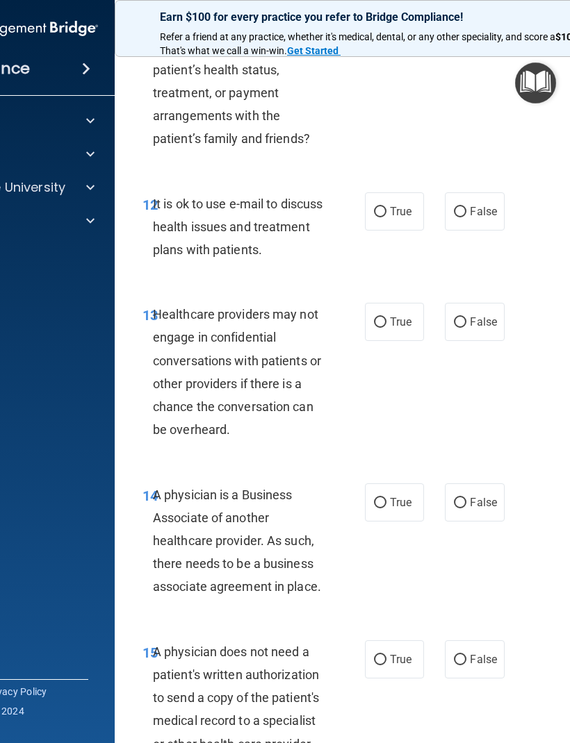
scroll to position [1878, 0]
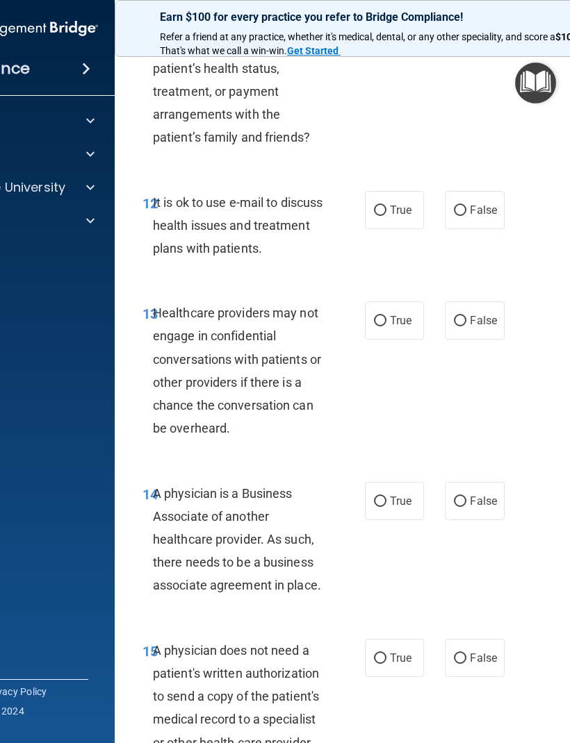
click at [487, 204] on span "False" at bounding box center [483, 210] width 27 height 13
click at [466, 206] on input "False" at bounding box center [460, 211] width 13 height 10
radio input "true"
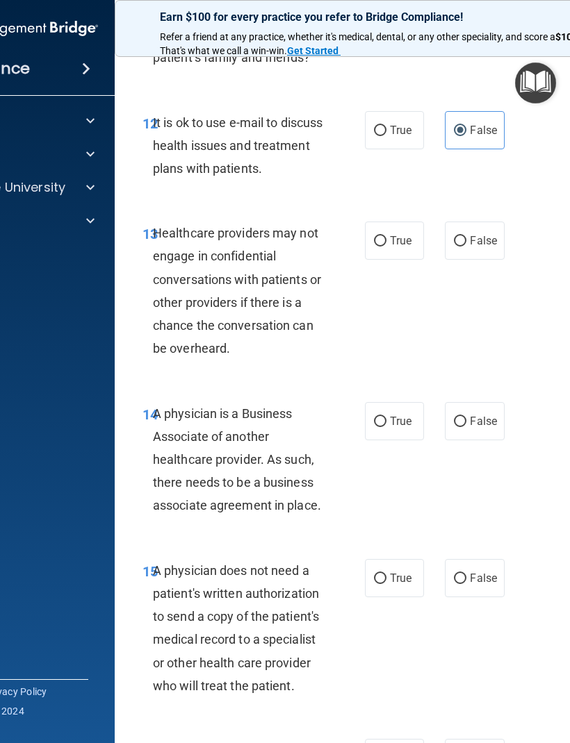
scroll to position [1958, 0]
click at [402, 233] on span "True" at bounding box center [401, 239] width 22 height 13
click at [386, 235] on input "True" at bounding box center [380, 240] width 13 height 10
radio input "true"
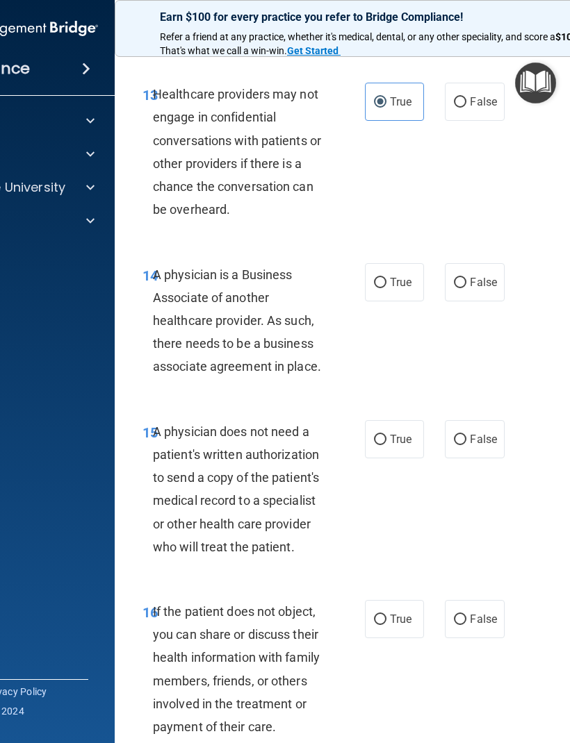
scroll to position [2107, 0]
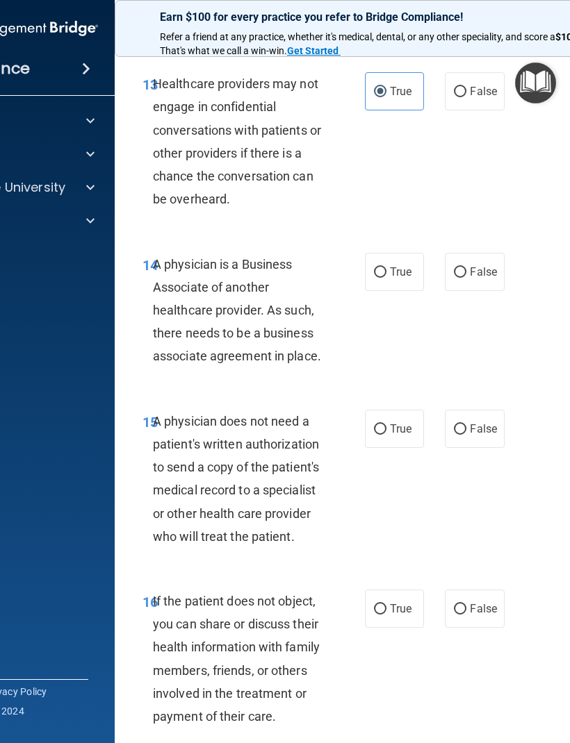
click at [397, 265] on span "True" at bounding box center [401, 271] width 22 height 13
click at [386, 267] on input "True" at bounding box center [380, 272] width 13 height 10
radio input "true"
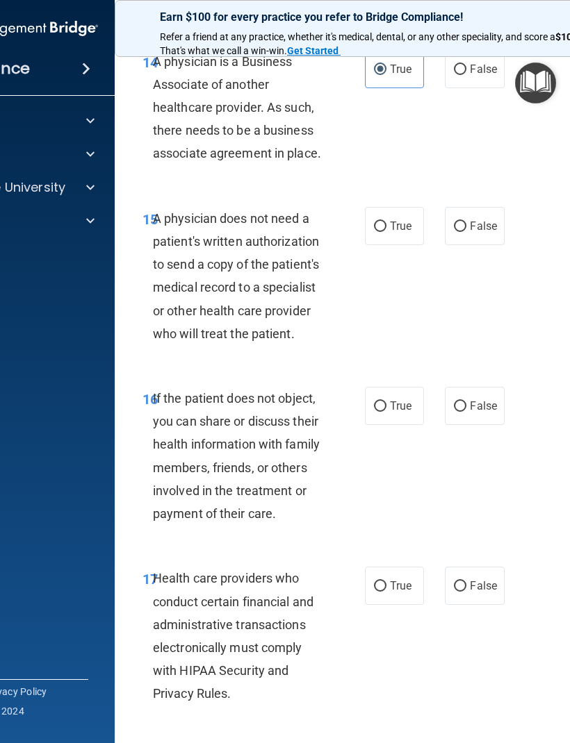
scroll to position [2319, 0]
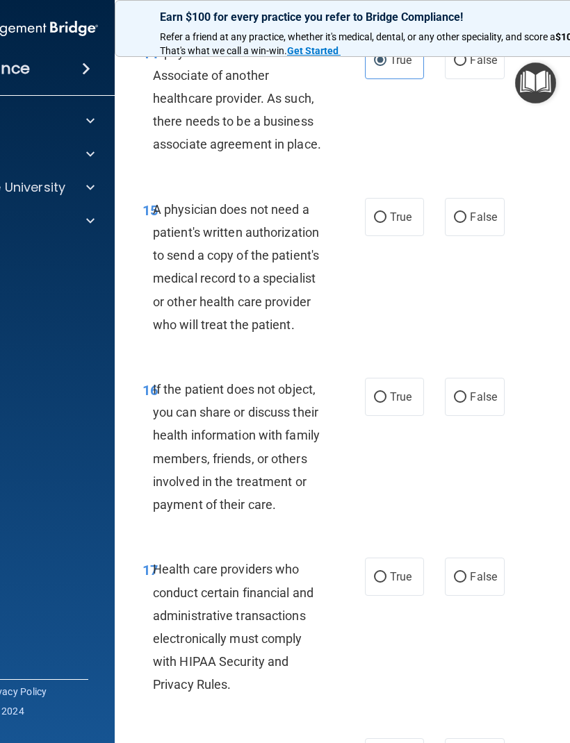
click at [383, 213] on input "True" at bounding box center [380, 218] width 13 height 10
radio input "true"
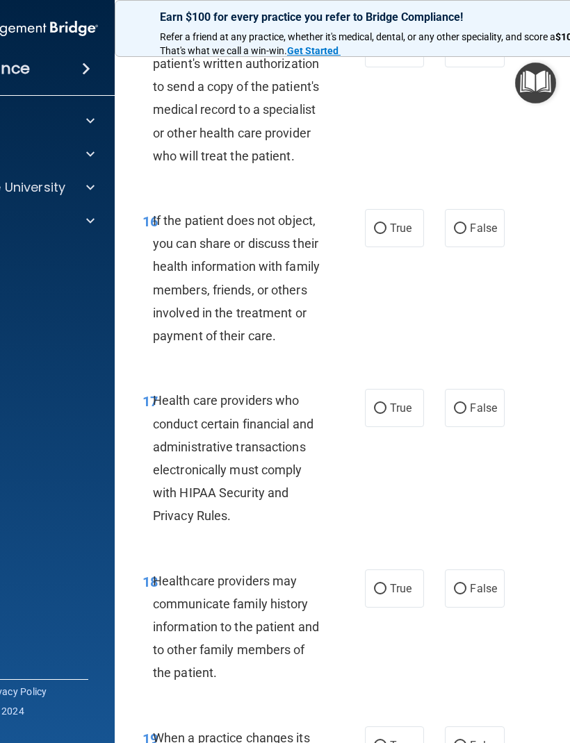
scroll to position [2491, 0]
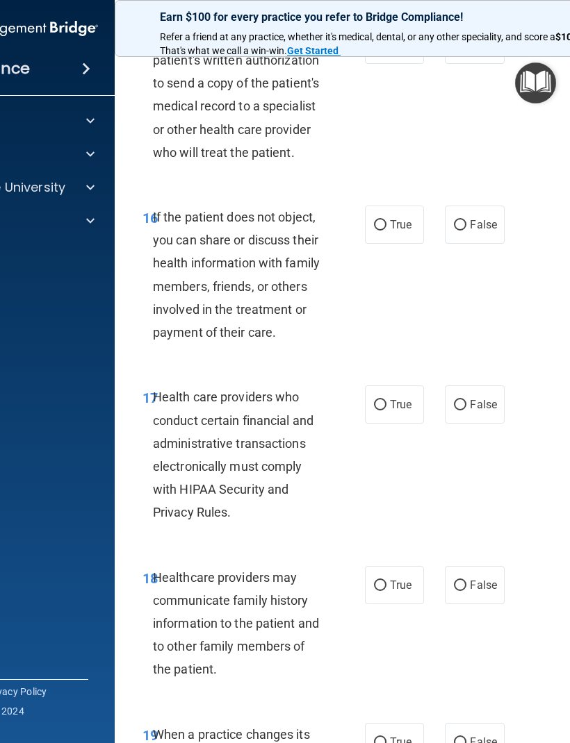
click at [397, 218] on span "True" at bounding box center [401, 224] width 22 height 13
click at [386, 220] on input "True" at bounding box center [380, 225] width 13 height 10
radio input "true"
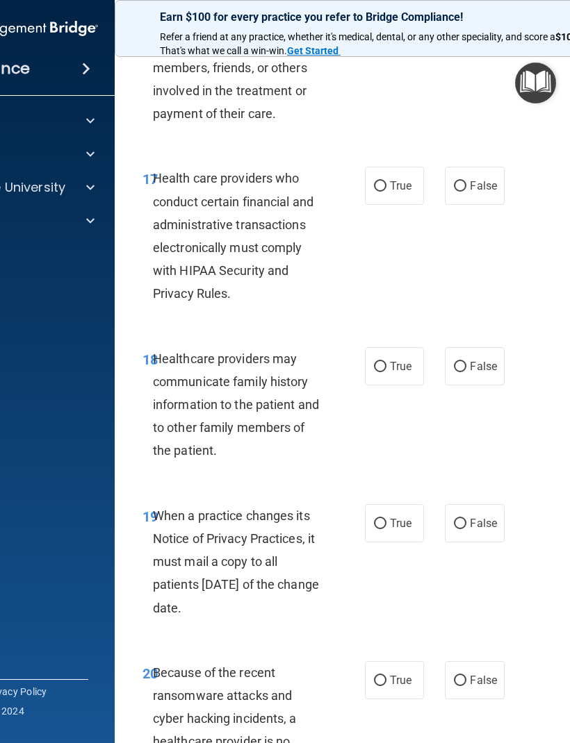
scroll to position [2718, 0]
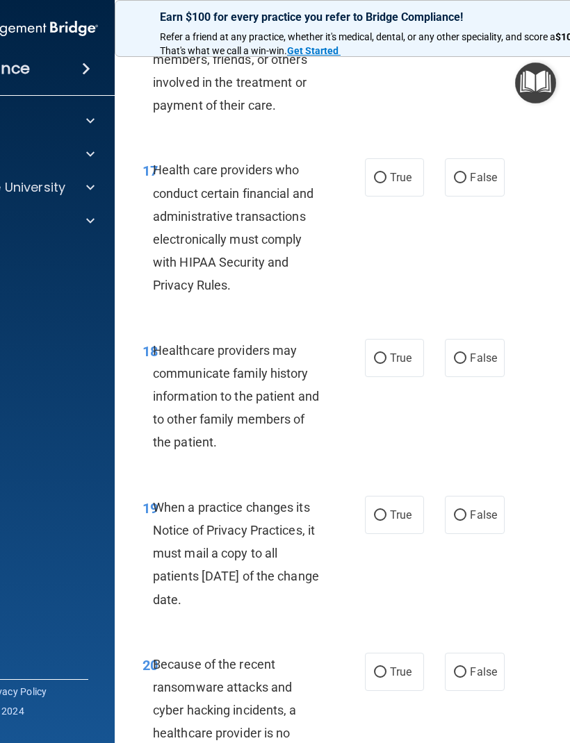
click at [374, 171] on label "True" at bounding box center [394, 177] width 59 height 38
click at [374, 173] on input "True" at bounding box center [380, 178] width 13 height 10
radio input "true"
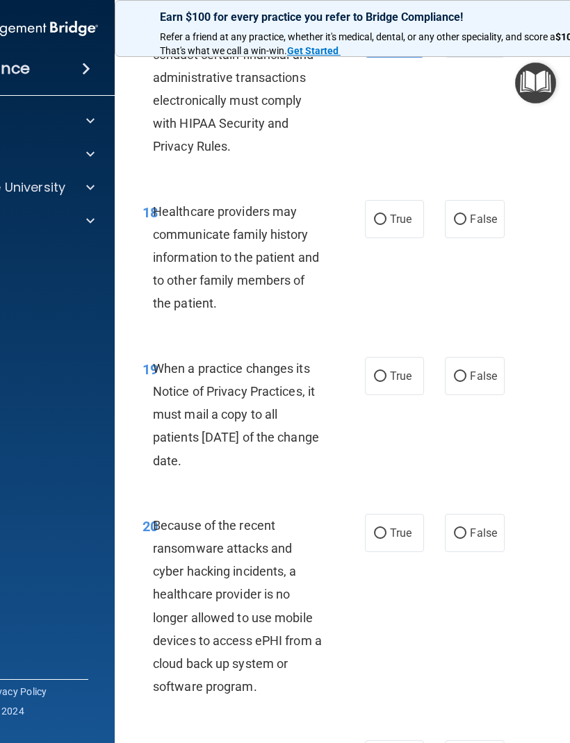
scroll to position [2858, 0]
click at [390, 212] on span "True" at bounding box center [401, 218] width 22 height 13
click at [386, 214] on input "True" at bounding box center [380, 219] width 13 height 10
radio input "true"
click at [482, 199] on label "False" at bounding box center [474, 218] width 59 height 38
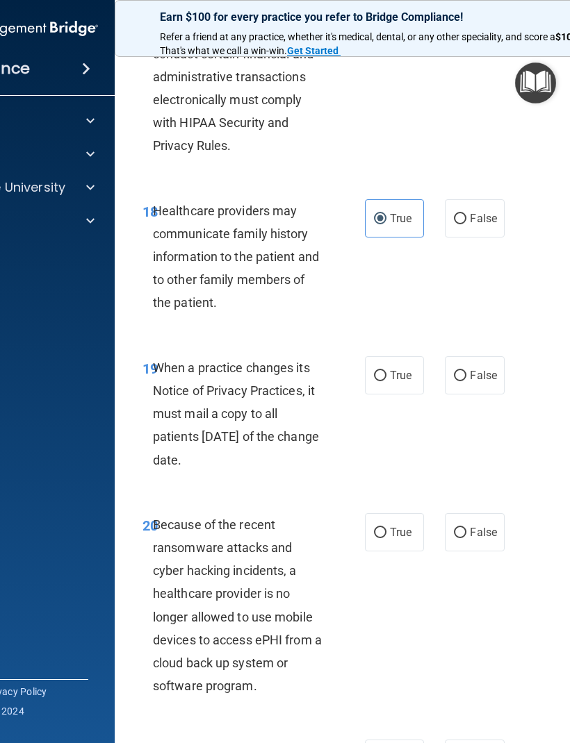
click at [466, 214] on input "False" at bounding box center [460, 219] width 13 height 10
radio input "true"
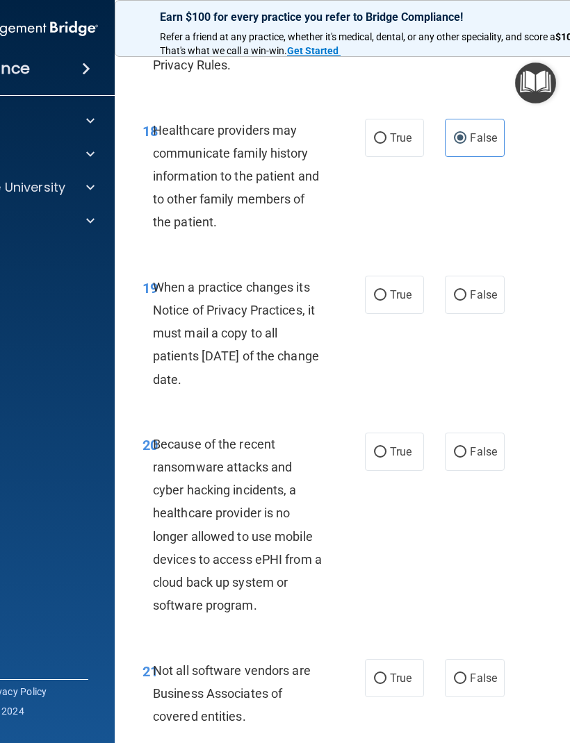
scroll to position [2939, 0]
click at [394, 118] on label "True" at bounding box center [394, 137] width 59 height 38
click at [386, 133] on input "True" at bounding box center [380, 138] width 13 height 10
radio input "true"
radio input "false"
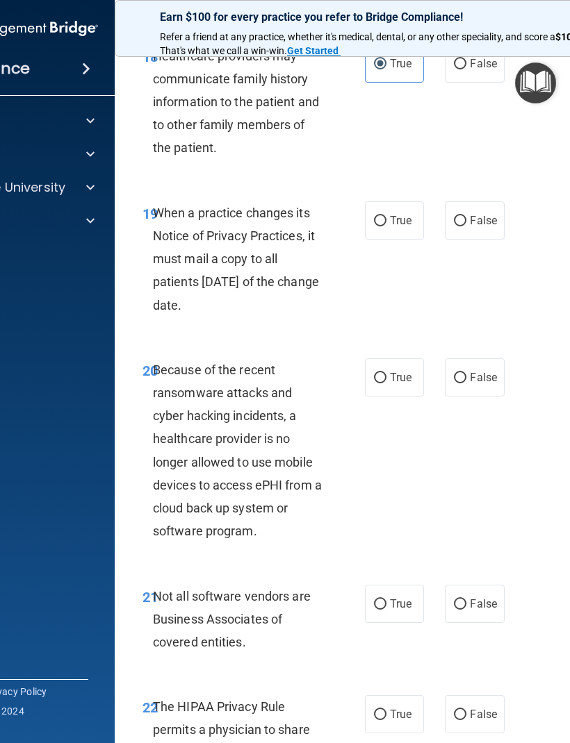
scroll to position [3018, 0]
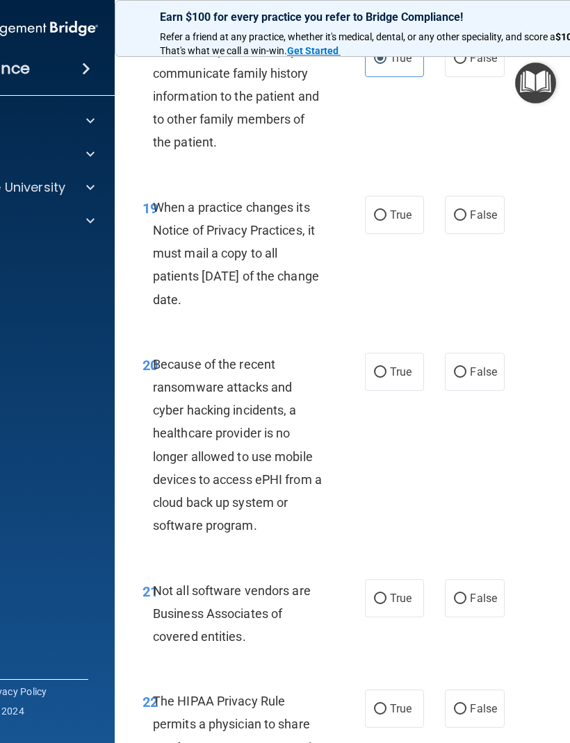
click at [393, 196] on label "True" at bounding box center [394, 215] width 59 height 38
click at [386, 210] on input "True" at bounding box center [380, 215] width 13 height 10
radio input "true"
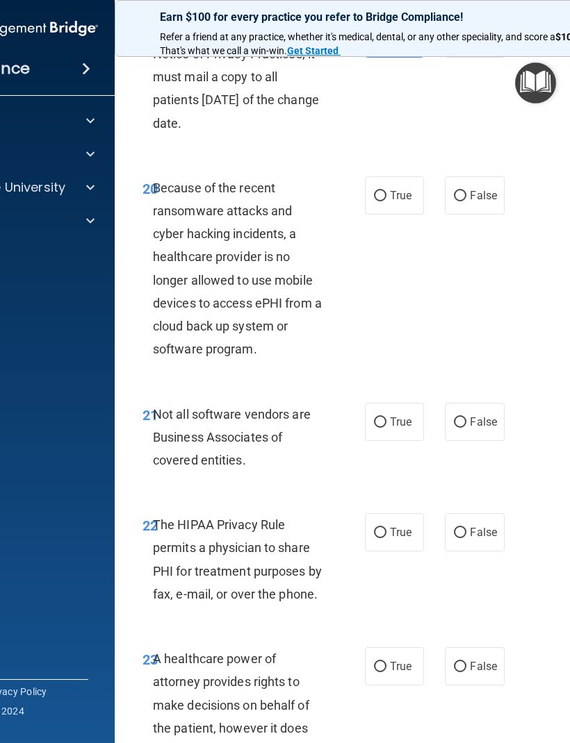
click at [382, 191] on input "True" at bounding box center [380, 196] width 13 height 10
radio input "true"
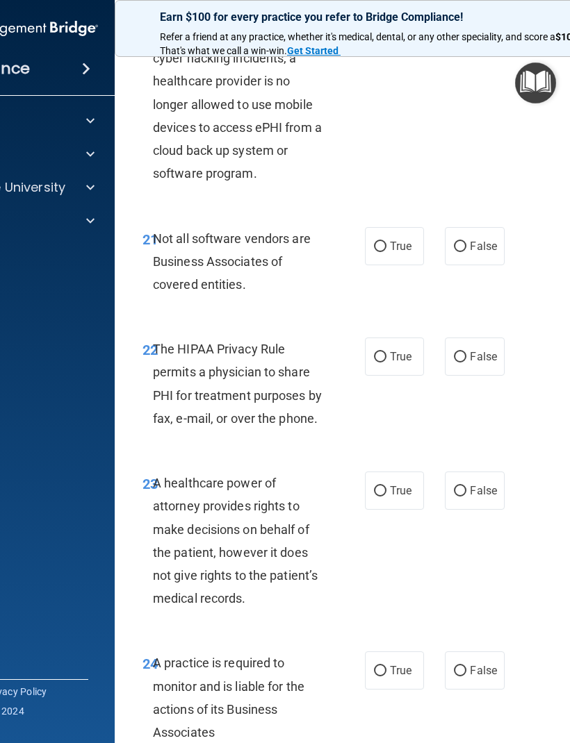
scroll to position [3371, 0]
click at [406, 239] on span "True" at bounding box center [401, 245] width 22 height 13
click at [386, 241] on input "True" at bounding box center [380, 246] width 13 height 10
radio input "true"
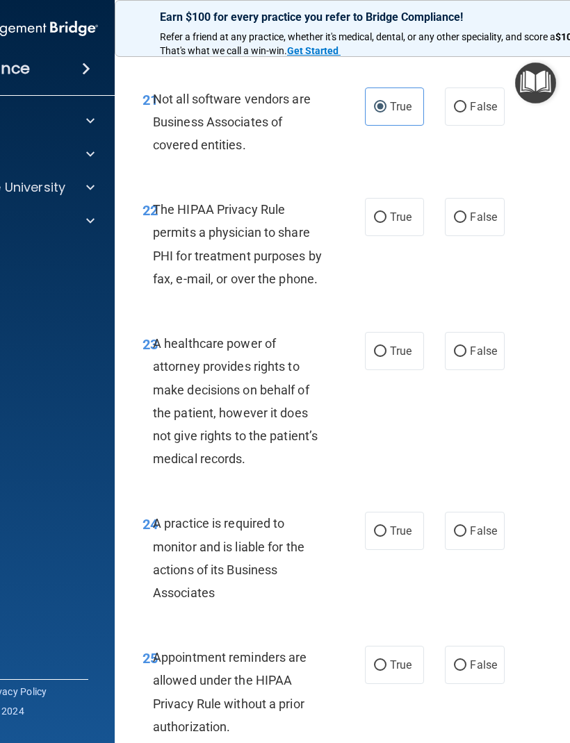
scroll to position [3518, 0]
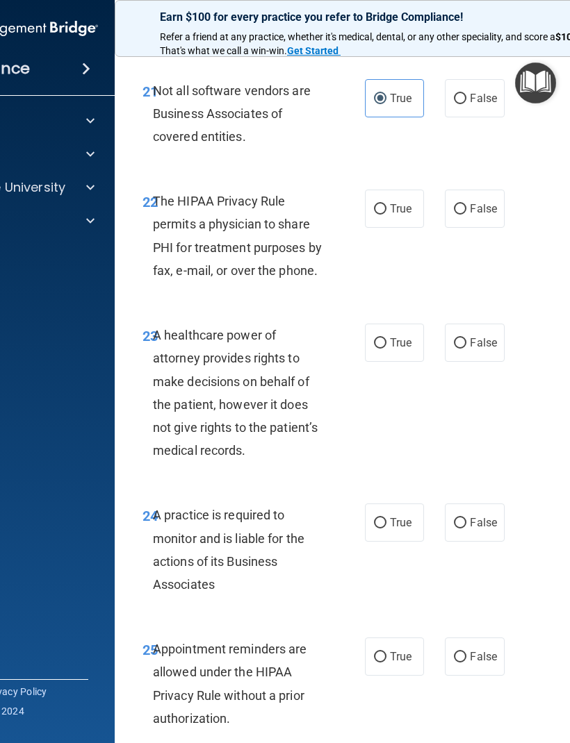
click at [400, 202] on span "True" at bounding box center [401, 208] width 22 height 13
click at [386, 204] on input "True" at bounding box center [380, 209] width 13 height 10
radio input "true"
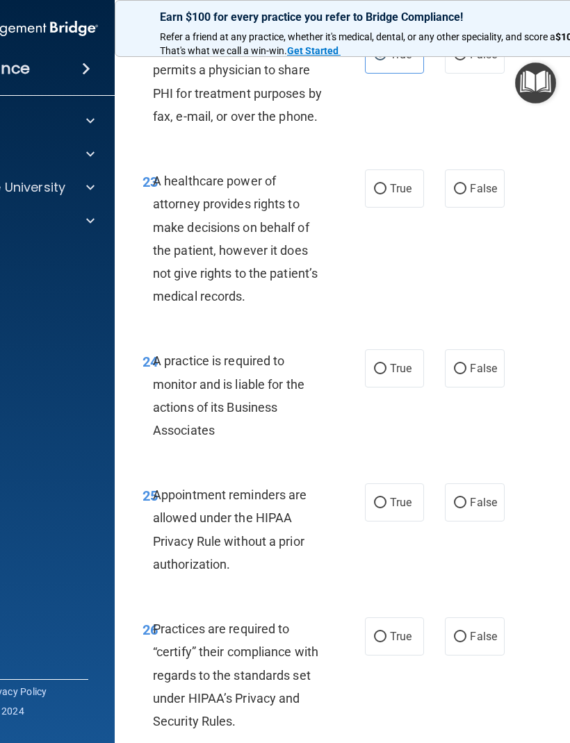
scroll to position [3675, 0]
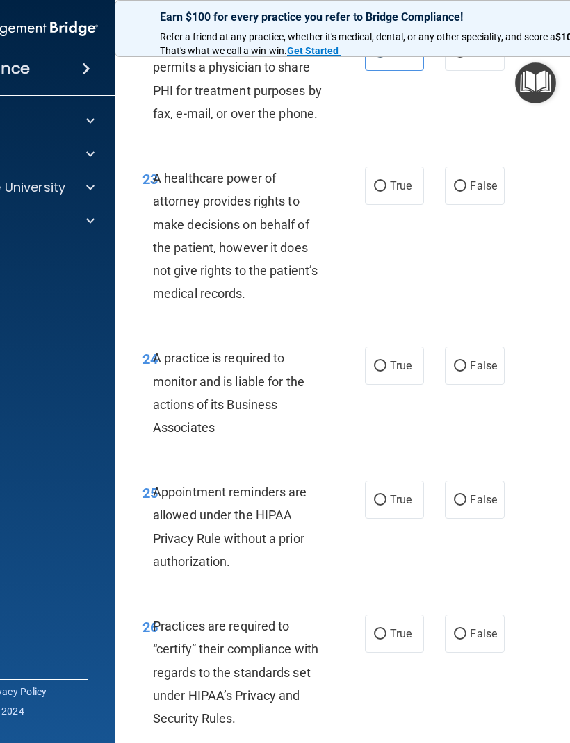
click at [390, 167] on label "True" at bounding box center [394, 186] width 59 height 38
click at [386, 181] on input "True" at bounding box center [380, 186] width 13 height 10
radio input "true"
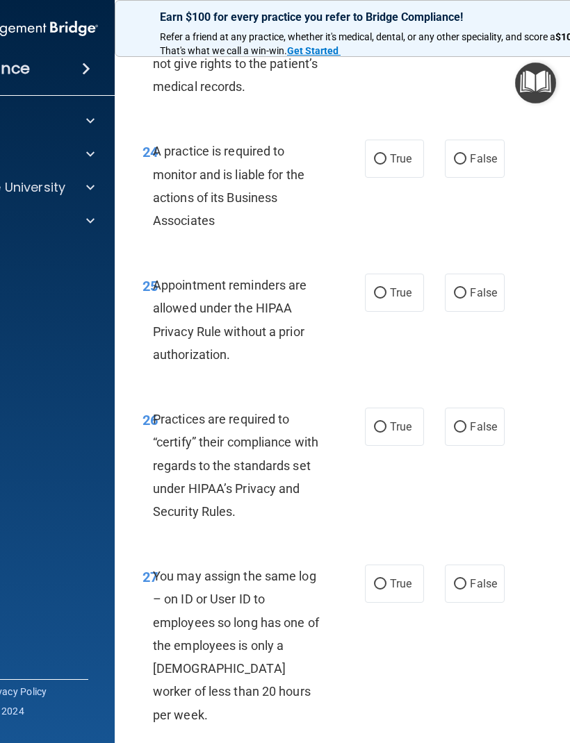
scroll to position [3884, 0]
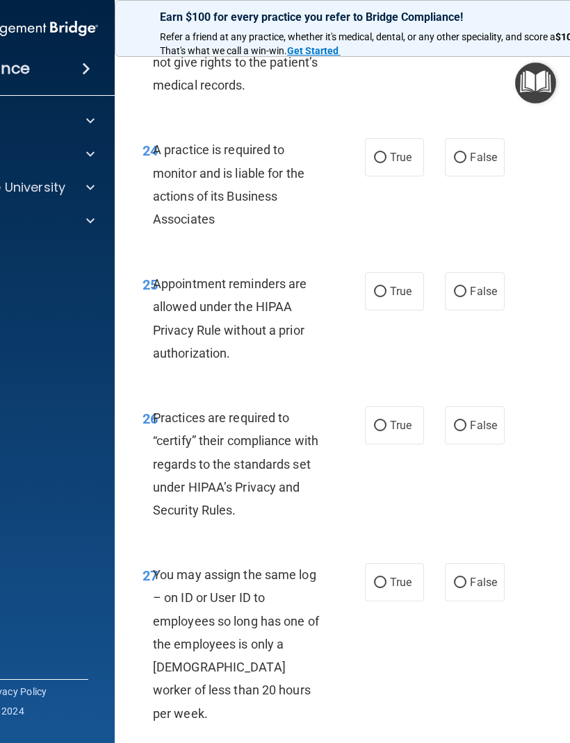
click at [390, 151] on span "True" at bounding box center [401, 157] width 22 height 13
click at [386, 153] on input "True" at bounding box center [380, 158] width 13 height 10
radio input "true"
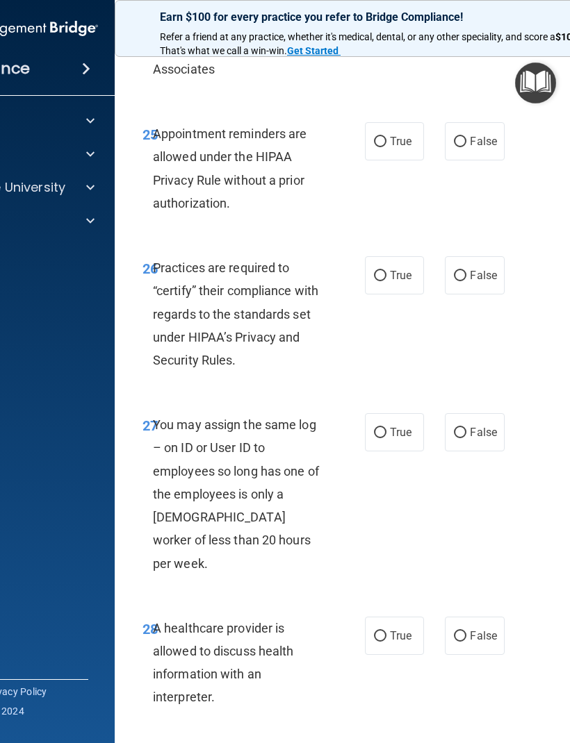
scroll to position [4043, 0]
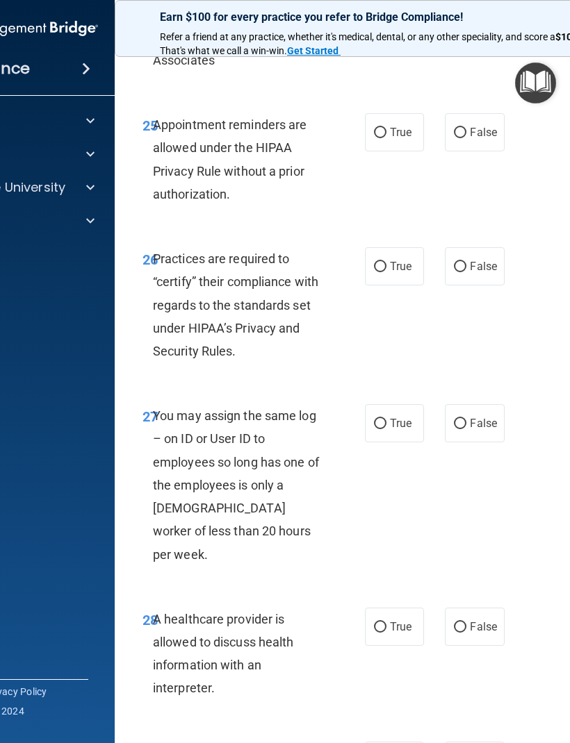
click at [483, 126] on span "False" at bounding box center [483, 132] width 27 height 13
click at [466, 128] on input "False" at bounding box center [460, 133] width 13 height 10
radio input "true"
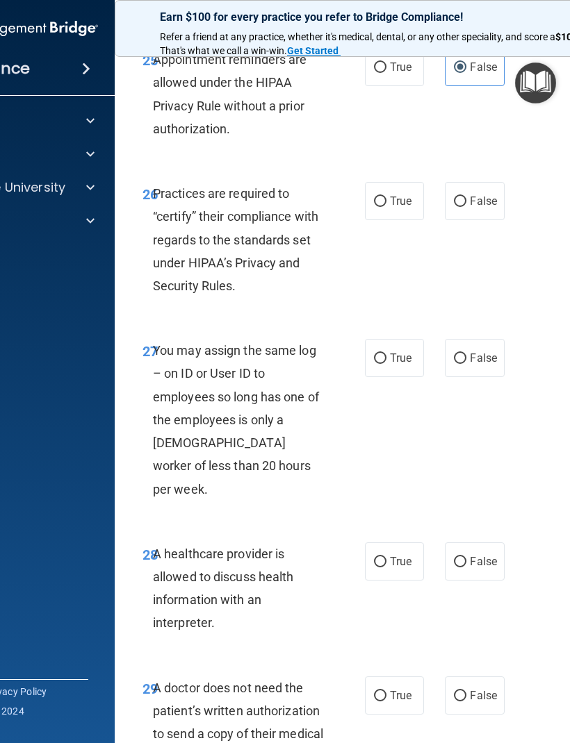
scroll to position [4116, 0]
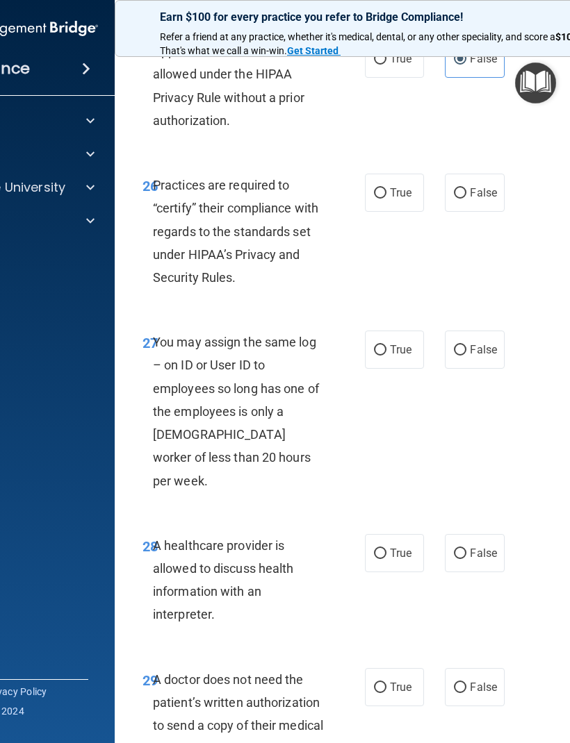
click at [397, 186] on span "True" at bounding box center [401, 192] width 22 height 13
click at [386, 188] on input "True" at bounding box center [380, 193] width 13 height 10
radio input "true"
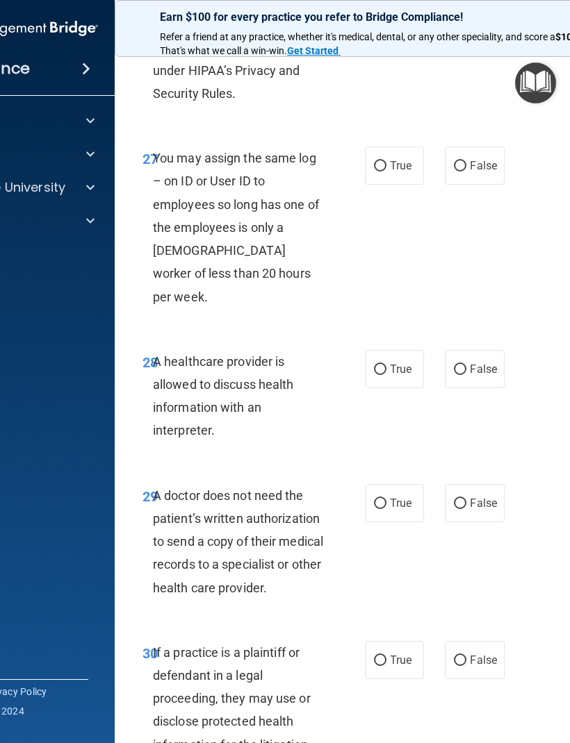
scroll to position [4301, 0]
click at [492, 158] on span "False" at bounding box center [483, 164] width 27 height 13
click at [466, 160] on input "False" at bounding box center [460, 165] width 13 height 10
radio input "true"
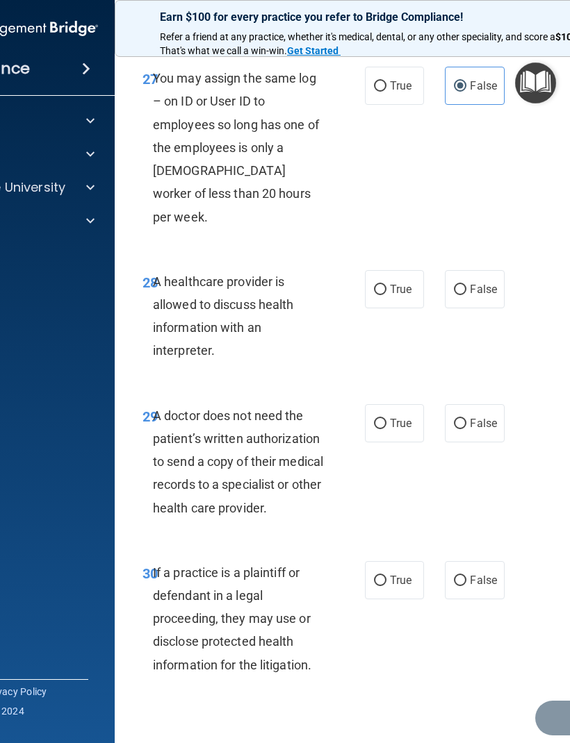
scroll to position [4380, 0]
click at [401, 283] on span "True" at bounding box center [401, 289] width 22 height 13
click at [386, 285] on input "True" at bounding box center [380, 290] width 13 height 10
radio input "true"
click at [398, 404] on label "True" at bounding box center [394, 423] width 59 height 38
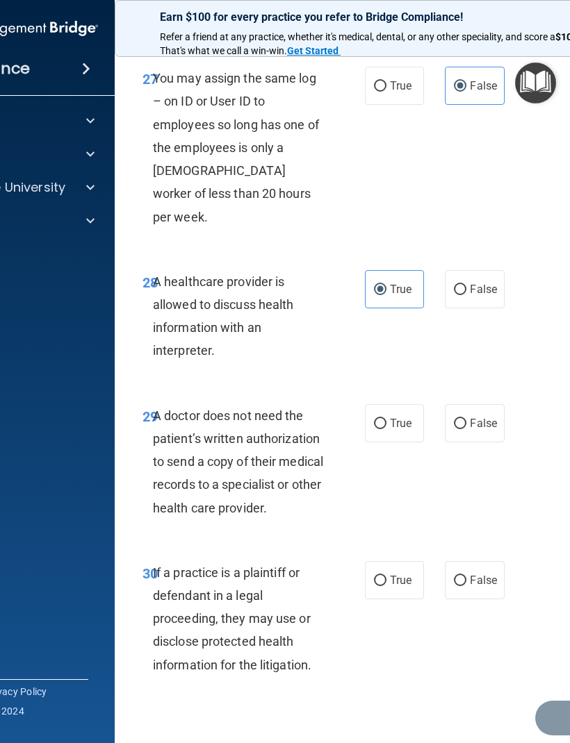
click at [386, 419] on input "True" at bounding box center [380, 424] width 13 height 10
radio input "true"
click at [449, 561] on label "False" at bounding box center [474, 580] width 59 height 38
click at [454, 576] on input "False" at bounding box center [460, 581] width 13 height 10
radio input "true"
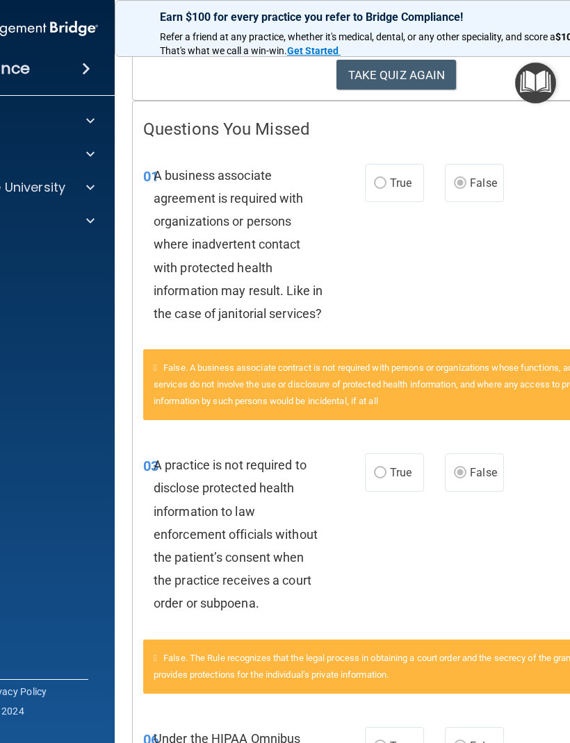
scroll to position [238, 0]
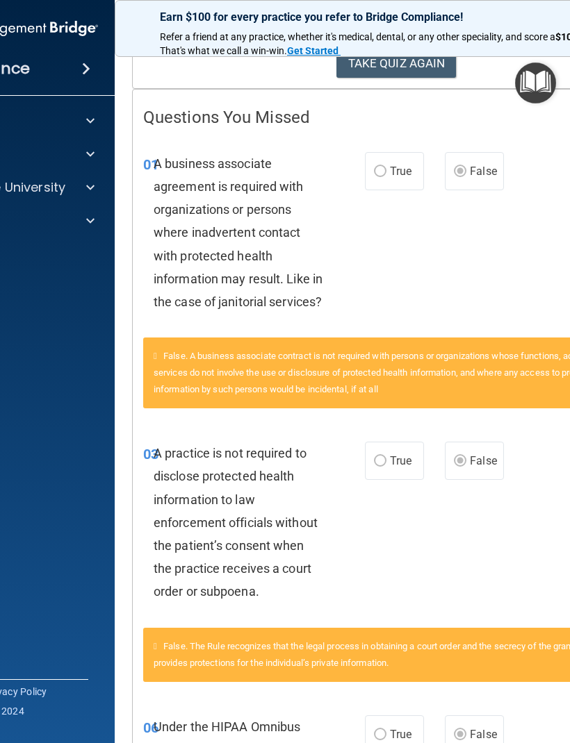
click at [399, 537] on div "03 A practice is not required to disclose protected health information to law e…" at bounding box center [396, 526] width 527 height 204
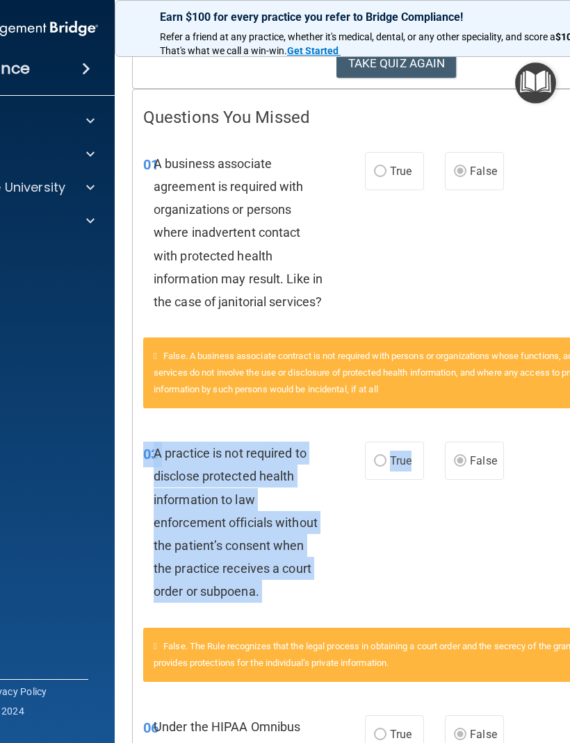
click at [432, 558] on div "03 A practice is not required to disclose protected health information to law e…" at bounding box center [396, 526] width 527 height 204
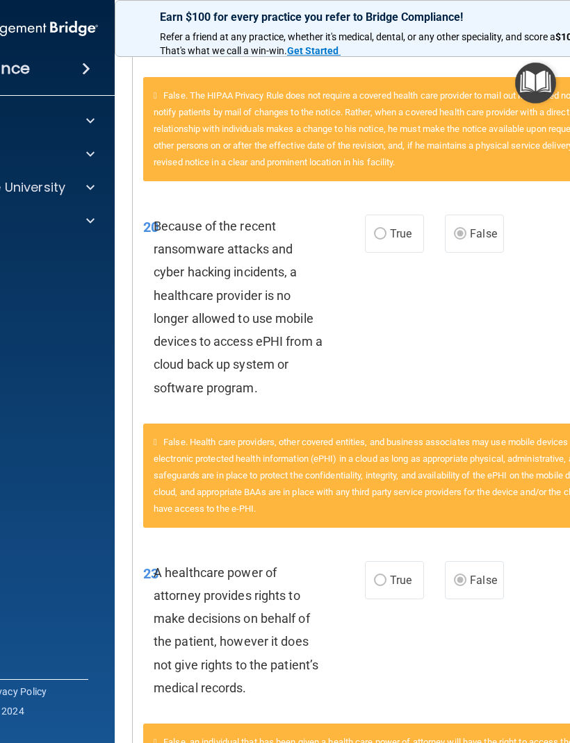
scroll to position [2613, 0]
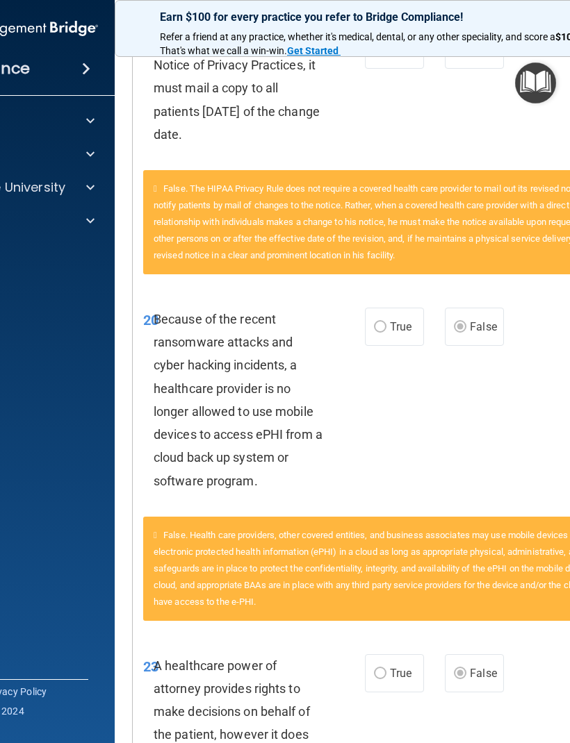
click at [495, 428] on div "20 Because of the recent ransomware attacks and cyber hacking incidents, a heal…" at bounding box center [396, 403] width 527 height 226
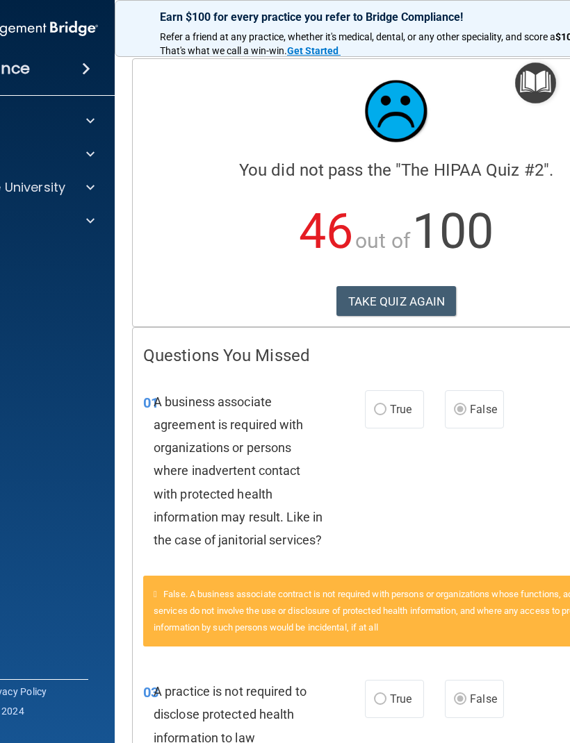
scroll to position [0, 0]
click at [422, 298] on button "TAKE QUIZ AGAIN" at bounding box center [396, 301] width 120 height 31
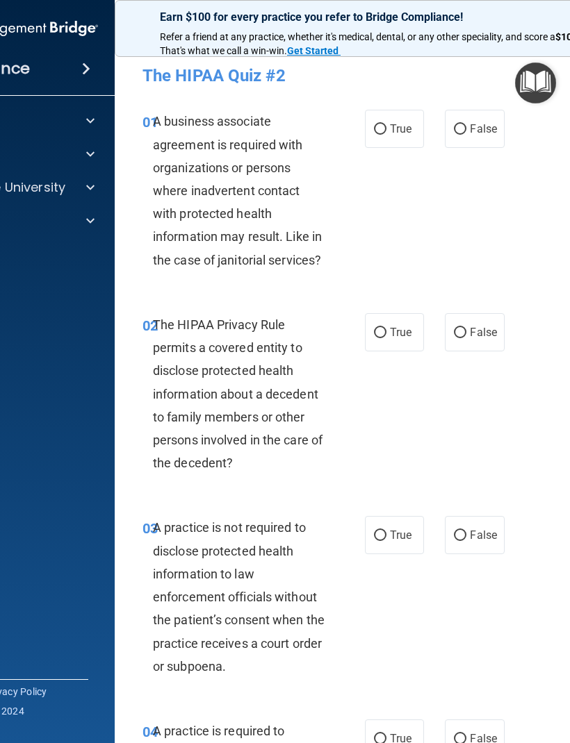
click at [486, 124] on span "False" at bounding box center [483, 128] width 27 height 13
click at [466, 124] on input "False" at bounding box center [460, 129] width 13 height 10
radio input "true"
click at [403, 329] on span "True" at bounding box center [401, 332] width 22 height 13
click at [386, 329] on input "True" at bounding box center [380, 333] width 13 height 10
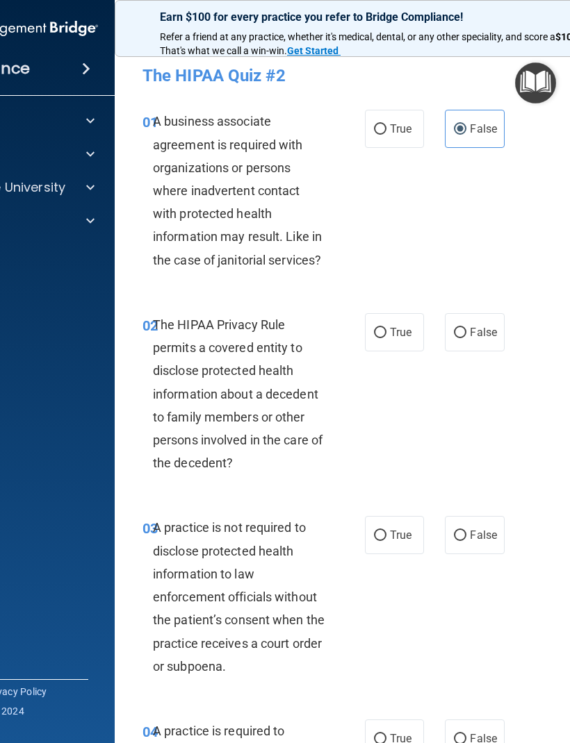
radio input "true"
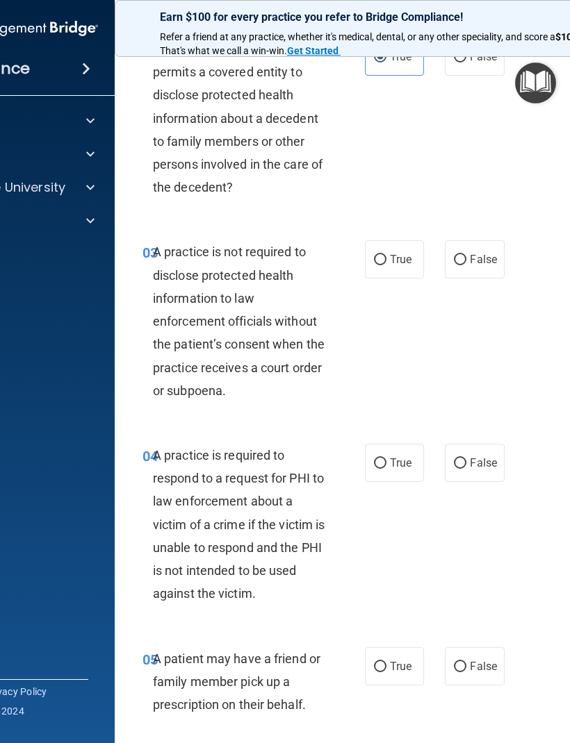
scroll to position [280, 0]
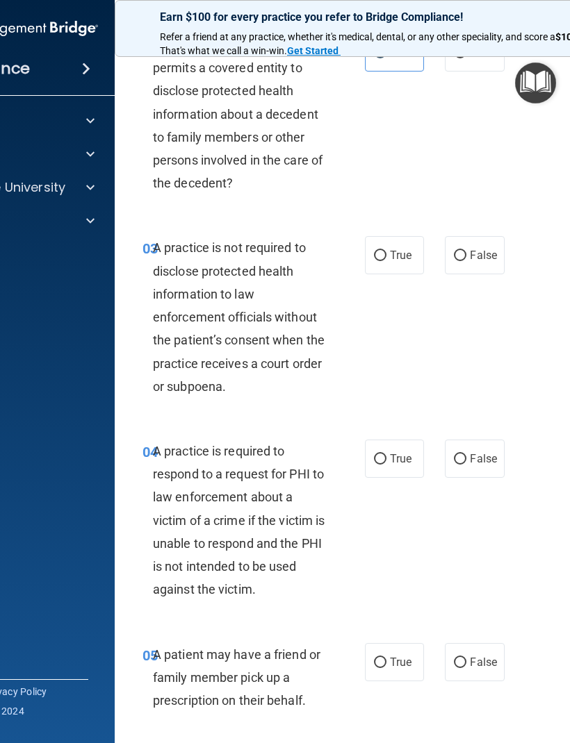
click at [488, 245] on label "False" at bounding box center [474, 255] width 59 height 38
click at [466, 251] on input "False" at bounding box center [460, 256] width 13 height 10
radio input "true"
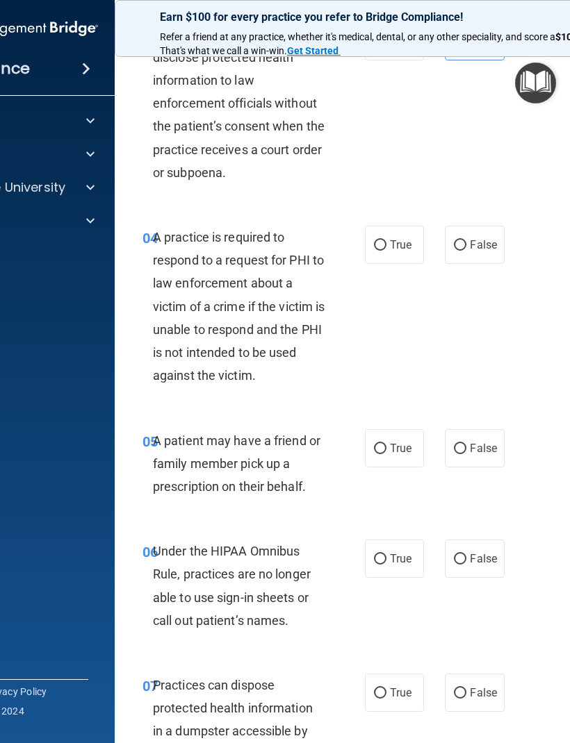
scroll to position [519, 0]
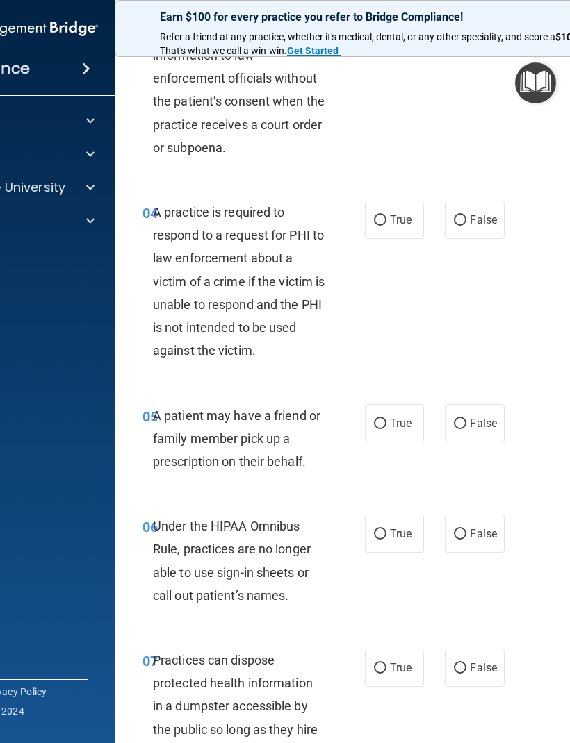
click at [392, 209] on label "True" at bounding box center [394, 220] width 59 height 38
click at [386, 215] on input "True" at bounding box center [380, 220] width 13 height 10
radio input "true"
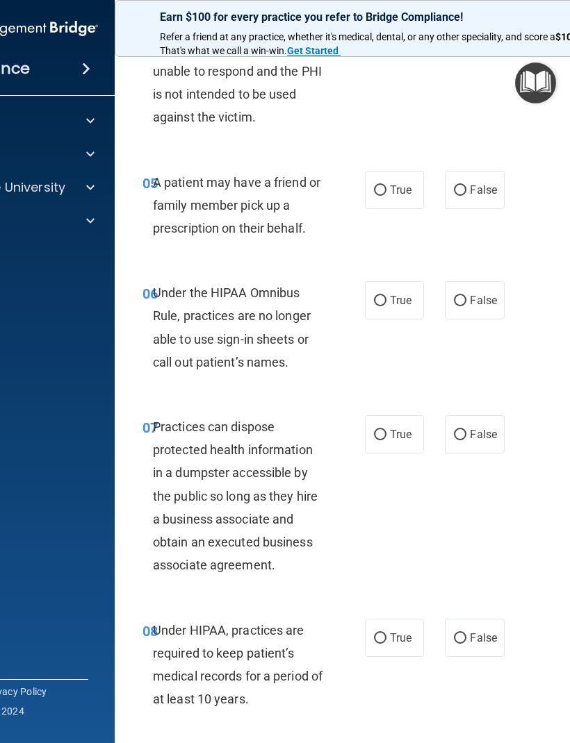
scroll to position [749, 0]
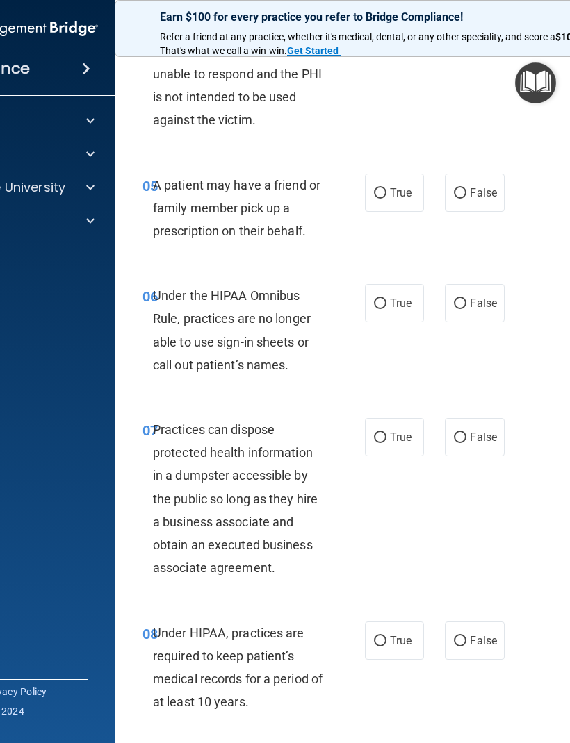
click at [479, 298] on span "False" at bounding box center [483, 303] width 27 height 13
click at [466, 299] on input "False" at bounding box center [460, 304] width 13 height 10
radio input "true"
click at [397, 191] on span "True" at bounding box center [401, 192] width 22 height 13
click at [386, 191] on input "True" at bounding box center [380, 193] width 13 height 10
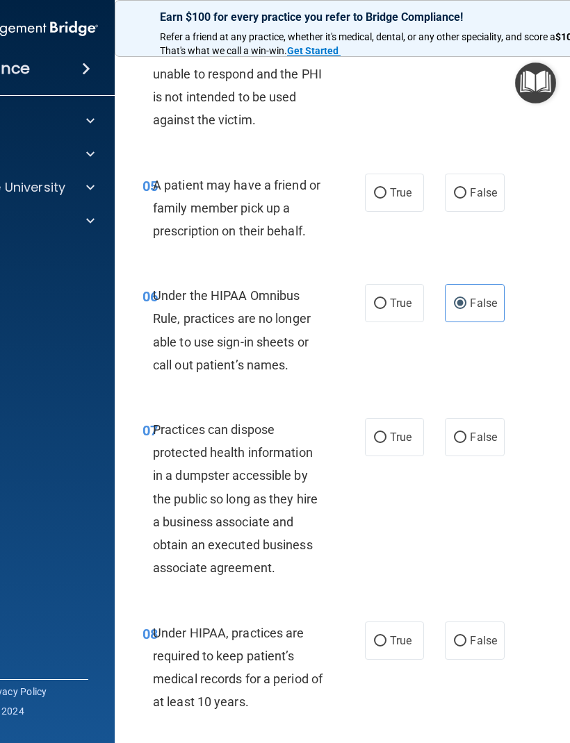
radio input "true"
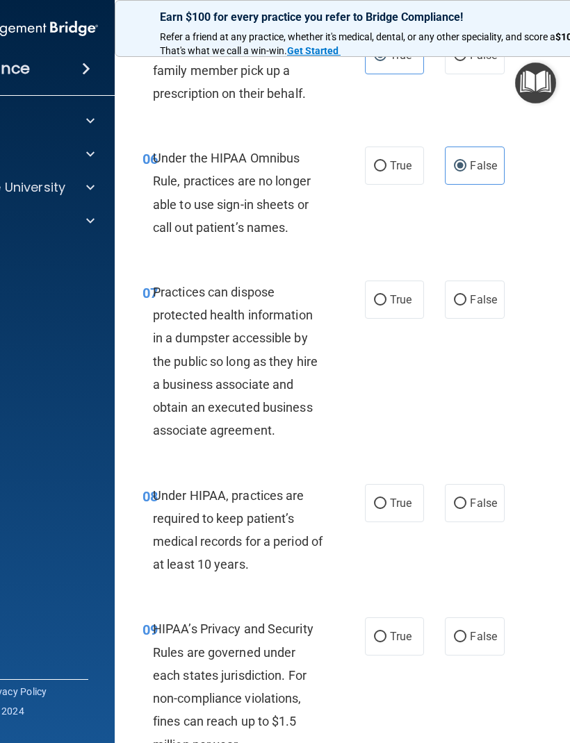
scroll to position [893, 0]
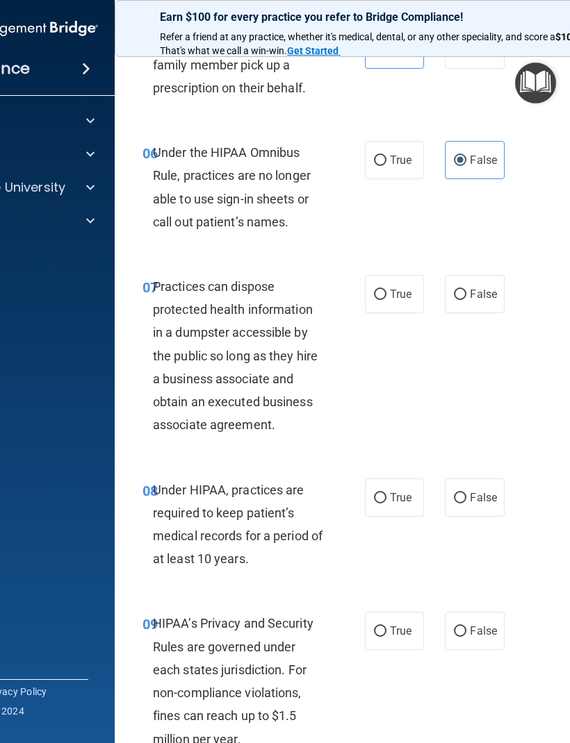
click at [479, 288] on span "False" at bounding box center [483, 294] width 27 height 13
click at [466, 290] on input "False" at bounding box center [460, 295] width 13 height 10
radio input "true"
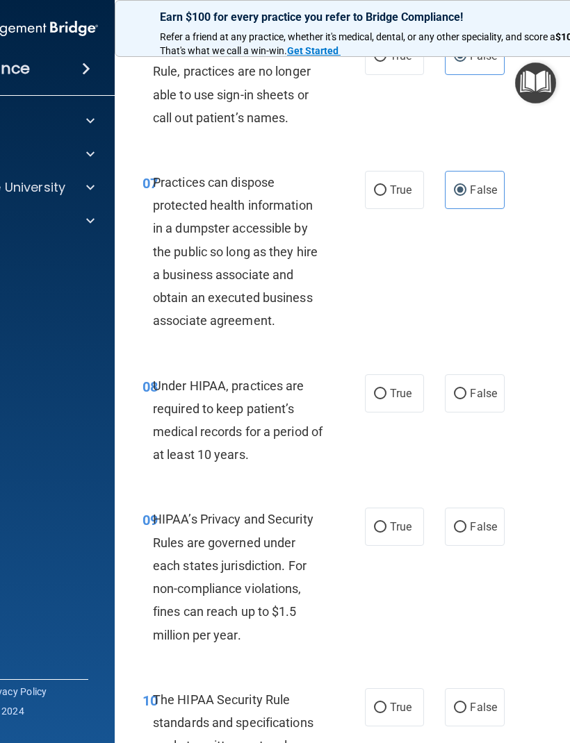
scroll to position [1023, 0]
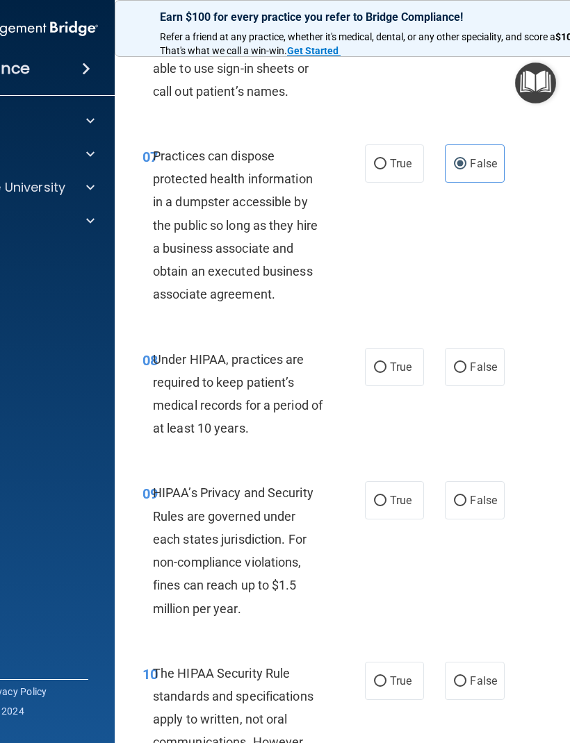
click at [474, 361] on span "False" at bounding box center [483, 367] width 27 height 13
click at [466, 363] on input "False" at bounding box center [460, 368] width 13 height 10
radio input "true"
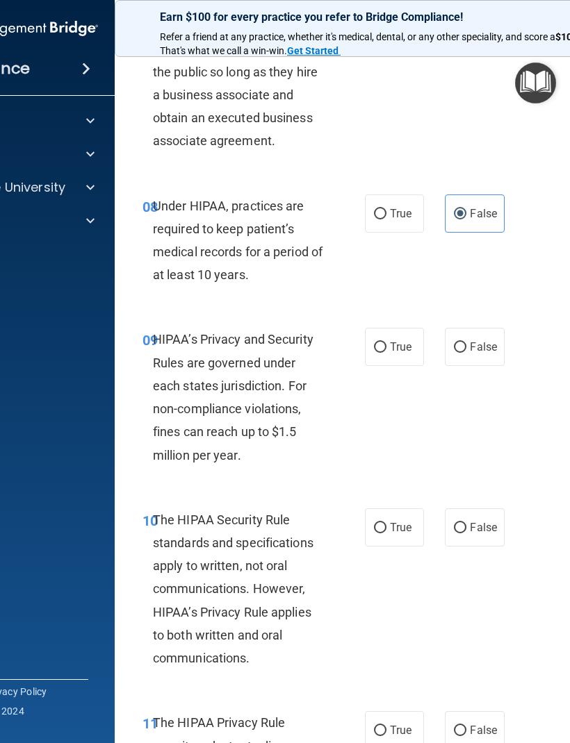
scroll to position [1205, 0]
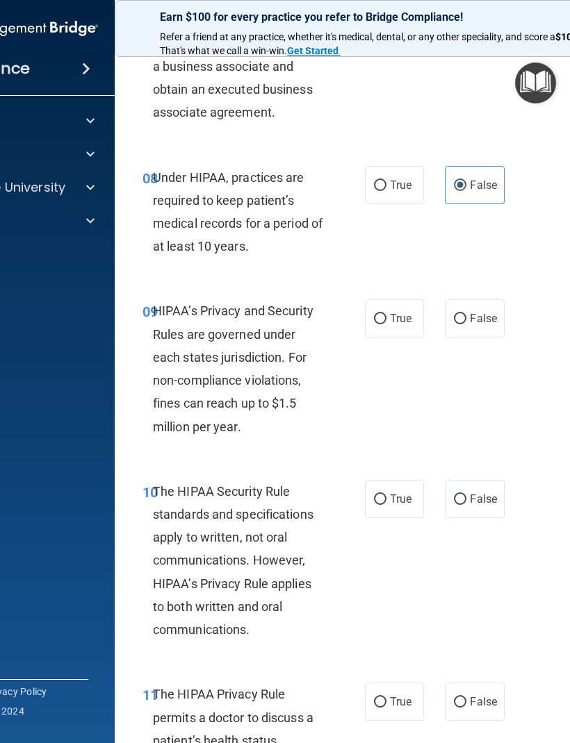
click at [489, 299] on label "False" at bounding box center [474, 318] width 59 height 38
click at [466, 314] on input "False" at bounding box center [460, 319] width 13 height 10
radio input "true"
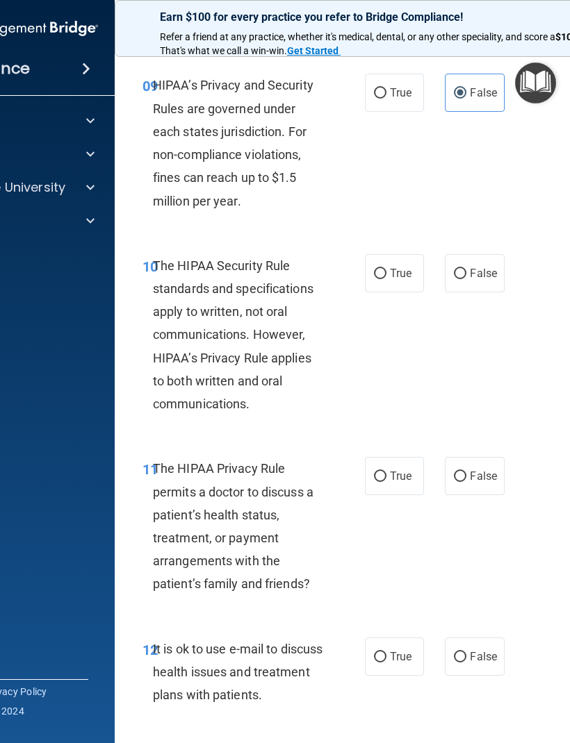
scroll to position [1434, 0]
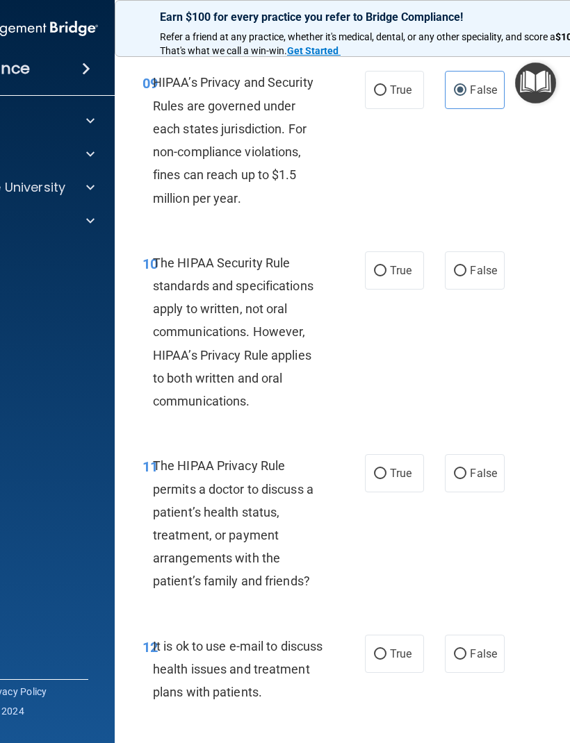
click at [401, 251] on label "True" at bounding box center [394, 270] width 59 height 38
click at [386, 266] on input "True" at bounding box center [380, 271] width 13 height 10
radio input "true"
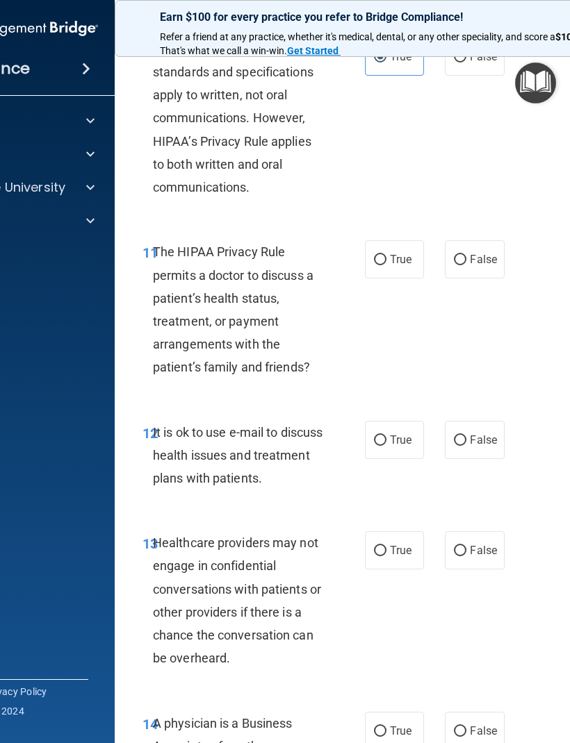
scroll to position [1651, 0]
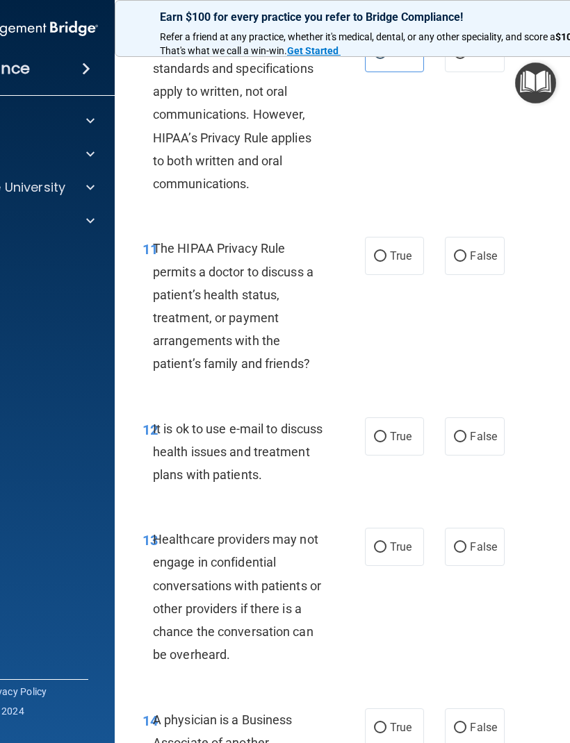
click at [392, 237] on label "True" at bounding box center [394, 256] width 59 height 38
click at [386, 251] on input "True" at bounding box center [380, 256] width 13 height 10
radio input "true"
click at [394, 418] on label "True" at bounding box center [394, 436] width 59 height 38
click at [386, 432] on input "True" at bounding box center [380, 437] width 13 height 10
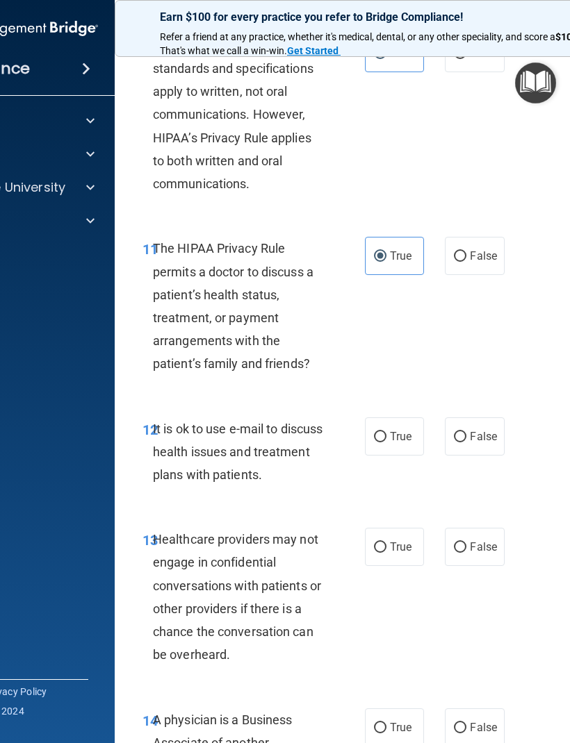
radio input "true"
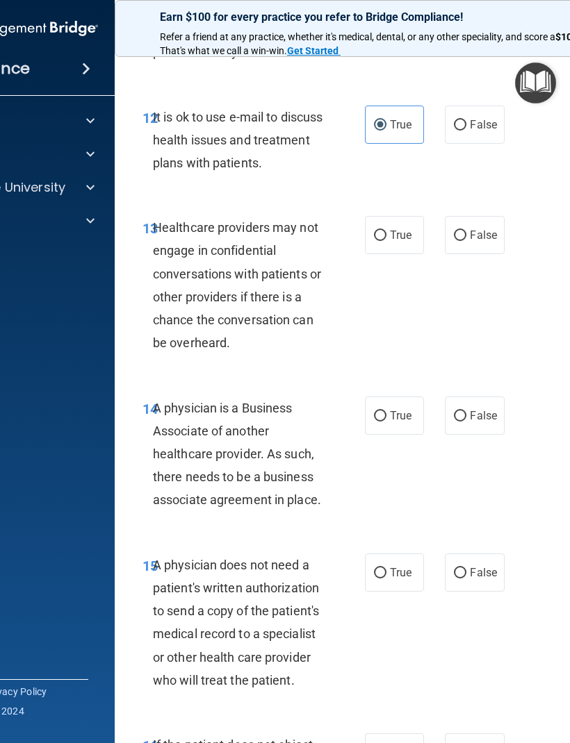
scroll to position [1964, 0]
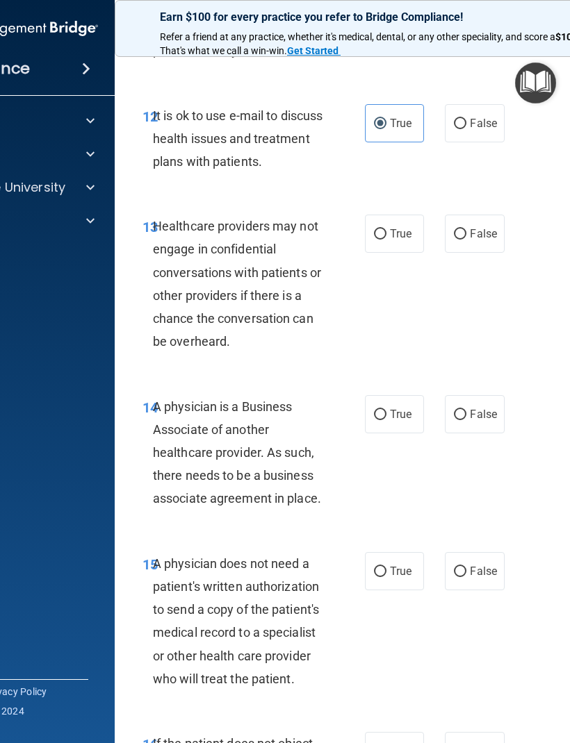
click at [490, 229] on span "False" at bounding box center [483, 233] width 27 height 13
click at [466, 229] on input "False" at bounding box center [460, 234] width 13 height 10
radio input "true"
click at [481, 408] on span "False" at bounding box center [483, 414] width 27 height 13
click at [466, 410] on input "False" at bounding box center [460, 415] width 13 height 10
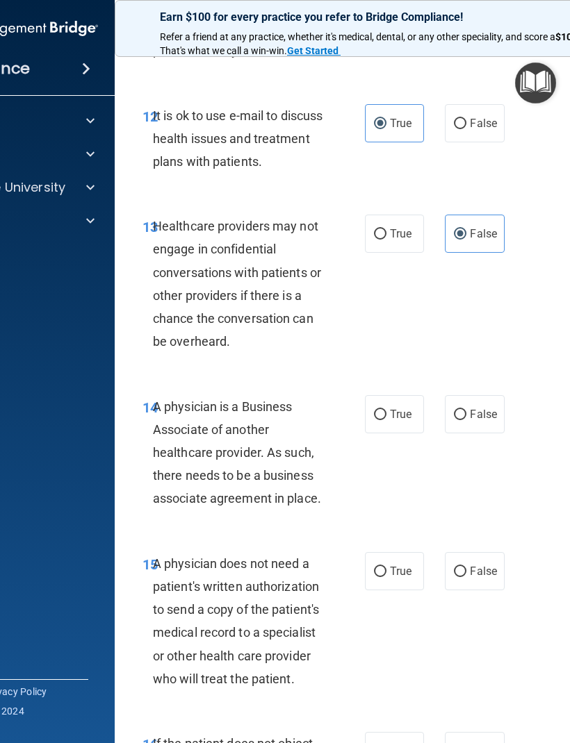
radio input "true"
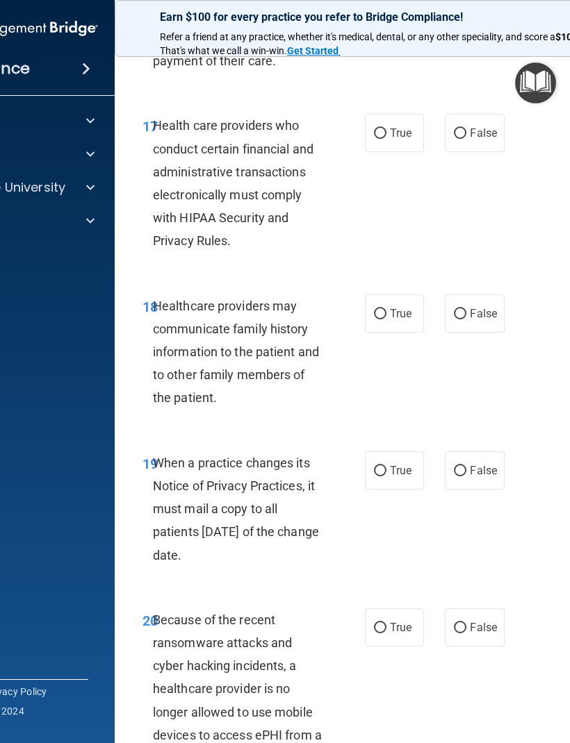
scroll to position [2765, 0]
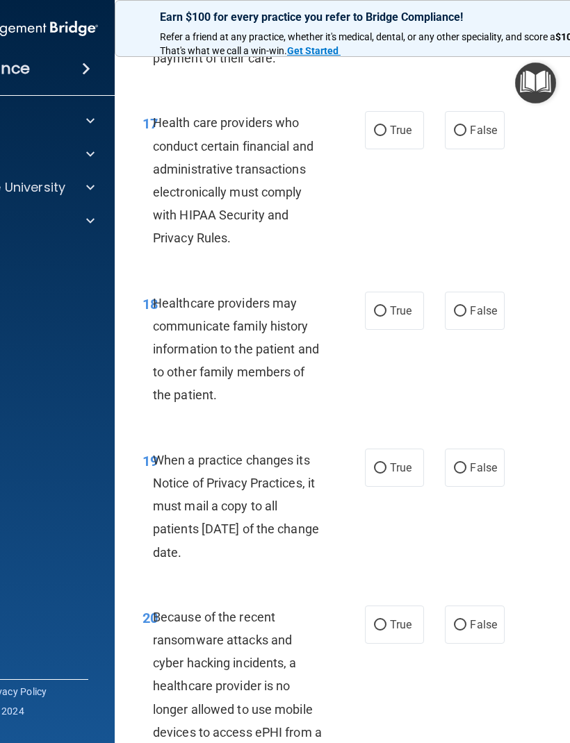
click at [480, 304] on span "False" at bounding box center [483, 310] width 27 height 13
click at [466, 306] on input "False" at bounding box center [460, 311] width 13 height 10
radio input "true"
click at [480, 463] on label "False" at bounding box center [474, 468] width 59 height 38
click at [466, 463] on input "False" at bounding box center [460, 468] width 13 height 10
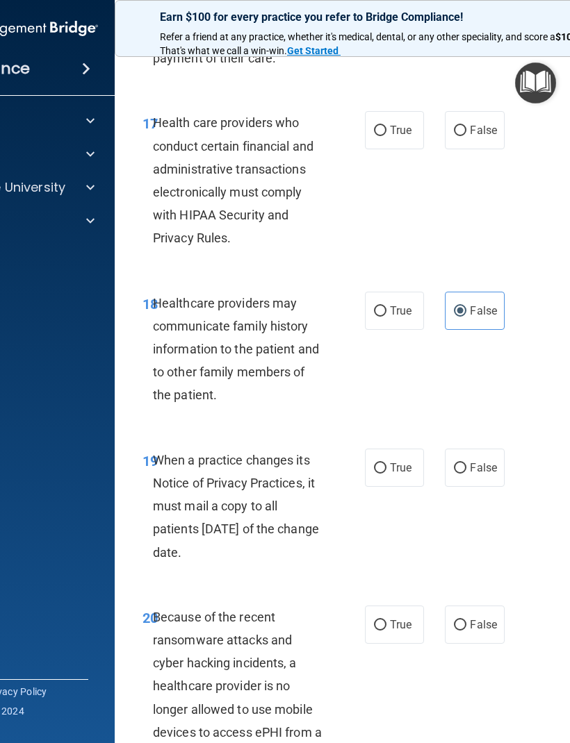
radio input "true"
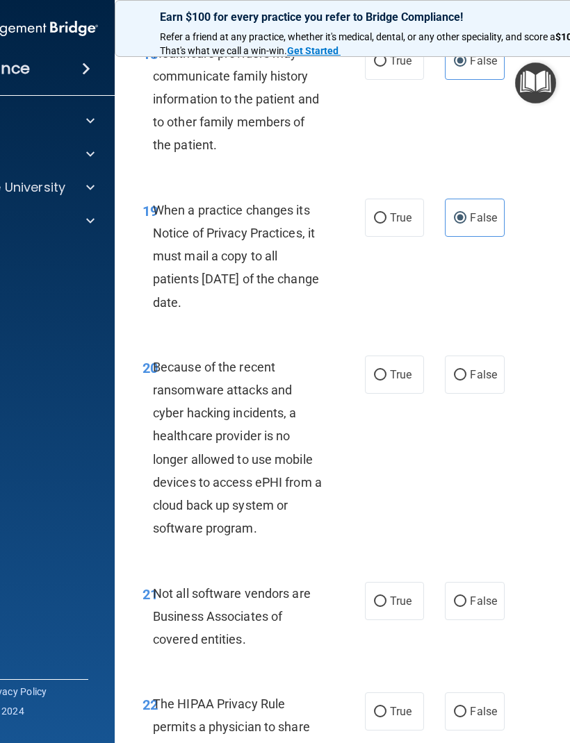
scroll to position [3017, 0]
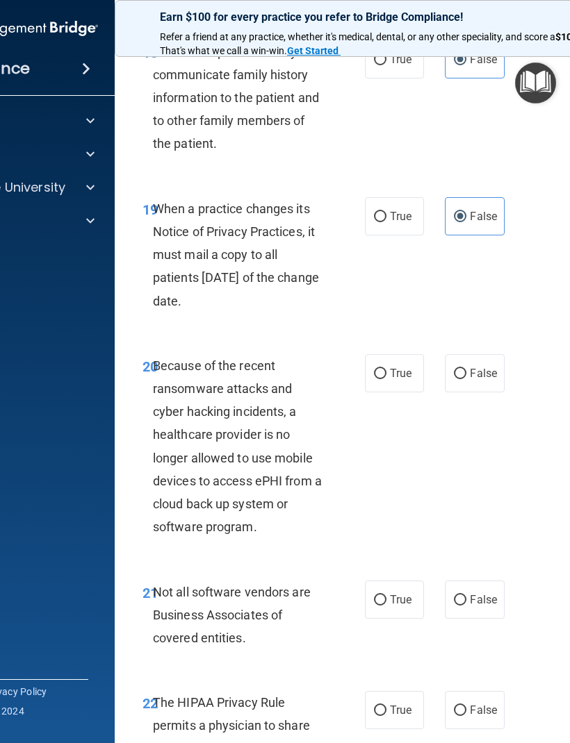
click at [484, 367] on span "False" at bounding box center [483, 373] width 27 height 13
click at [466, 369] on input "False" at bounding box center [460, 374] width 13 height 10
radio input "true"
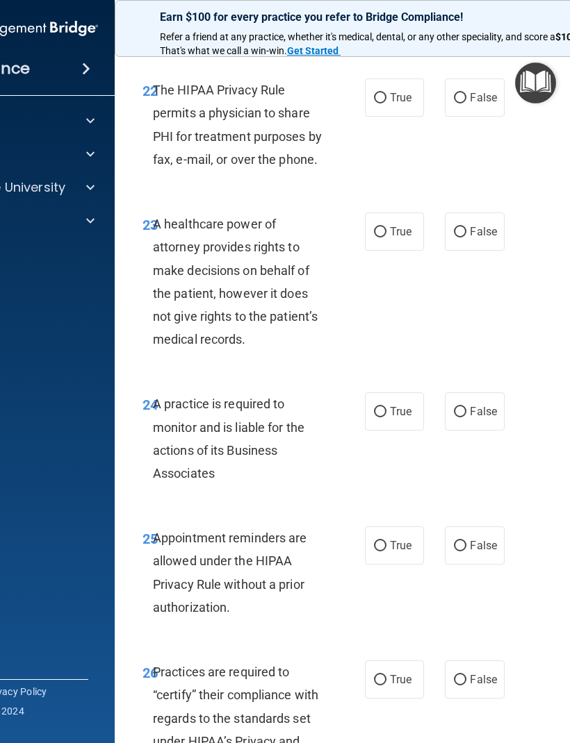
scroll to position [3634, 0]
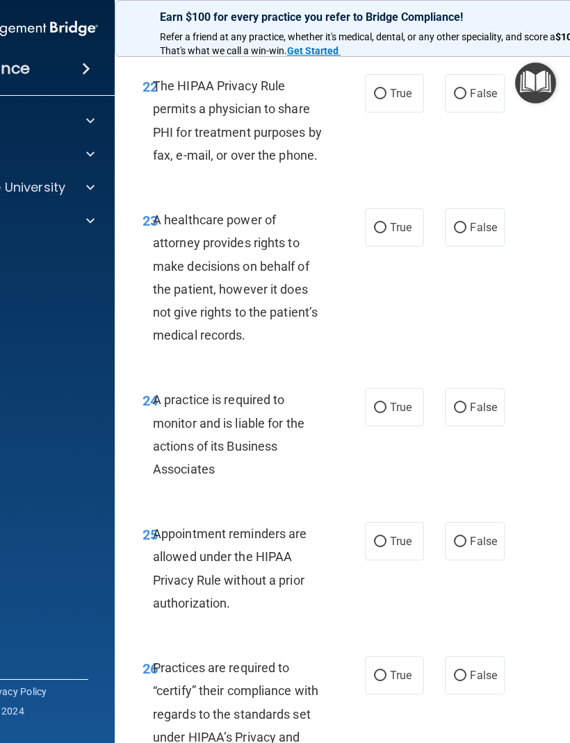
click at [477, 221] on span "False" at bounding box center [483, 227] width 27 height 13
click at [466, 223] on input "False" at bounding box center [460, 228] width 13 height 10
radio input "true"
click at [486, 401] on span "False" at bounding box center [483, 407] width 27 height 13
click at [466, 403] on input "False" at bounding box center [460, 408] width 13 height 10
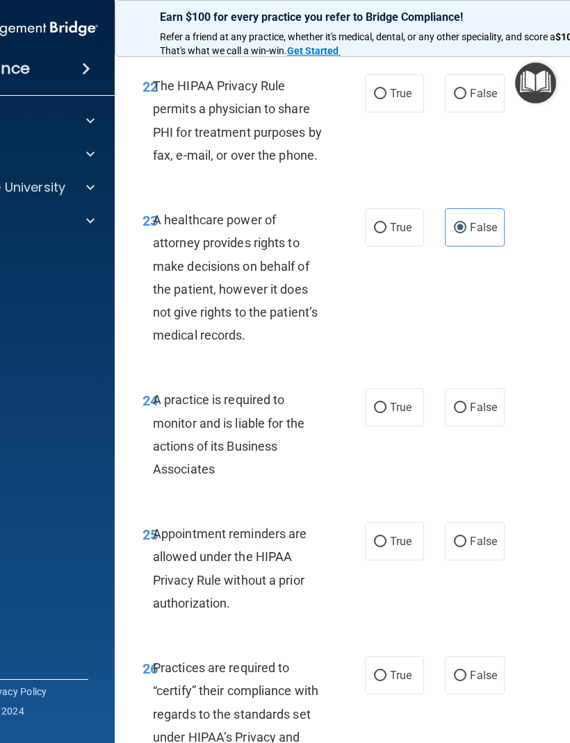
radio input "true"
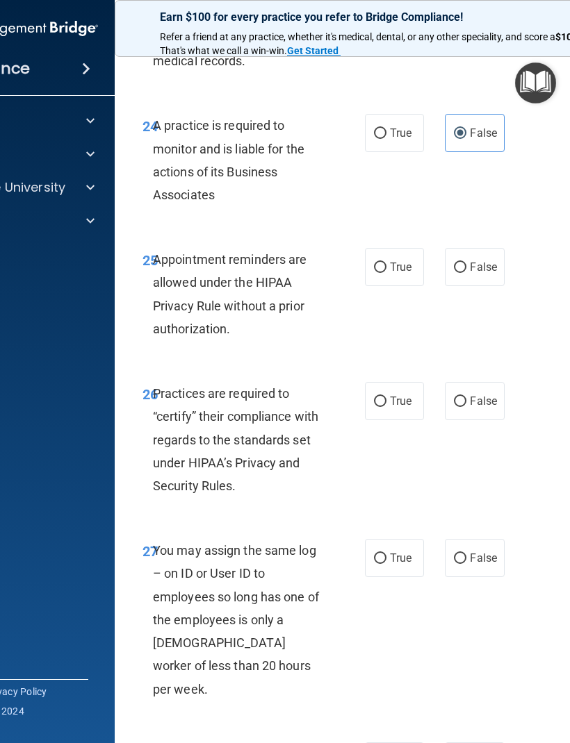
scroll to position [3927, 0]
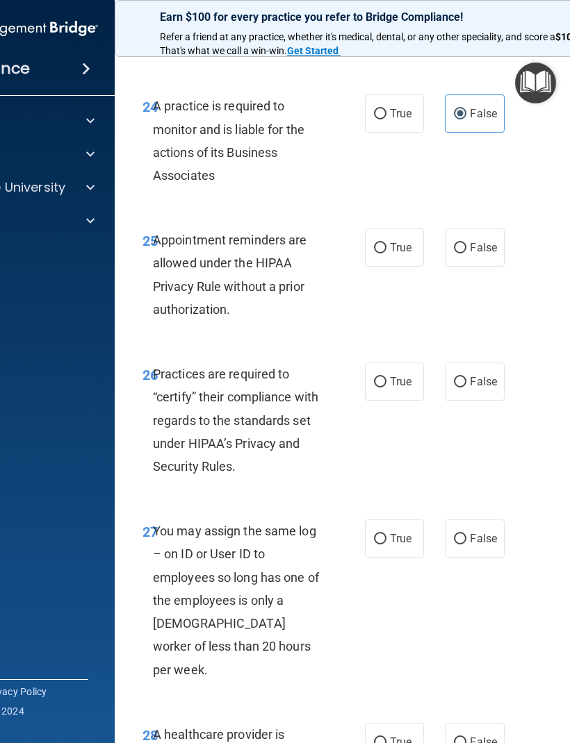
click at [404, 229] on label "True" at bounding box center [394, 248] width 59 height 38
click at [386, 243] on input "True" at bounding box center [380, 248] width 13 height 10
radio input "true"
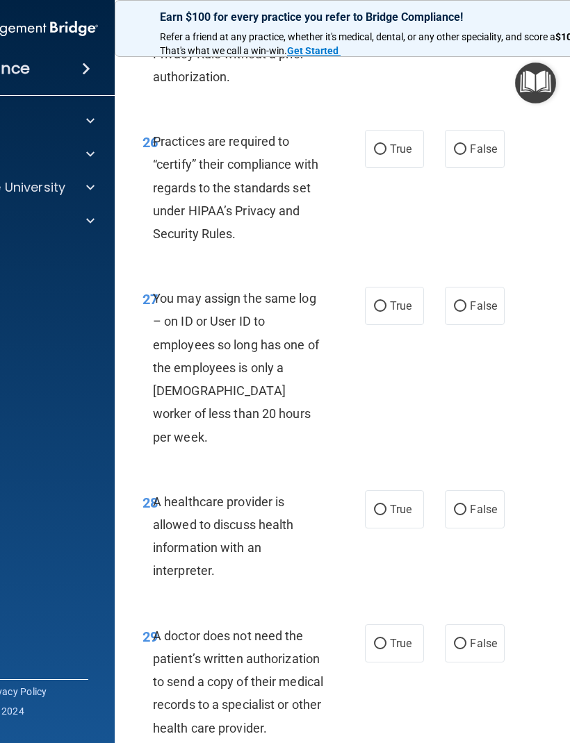
scroll to position [4166, 0]
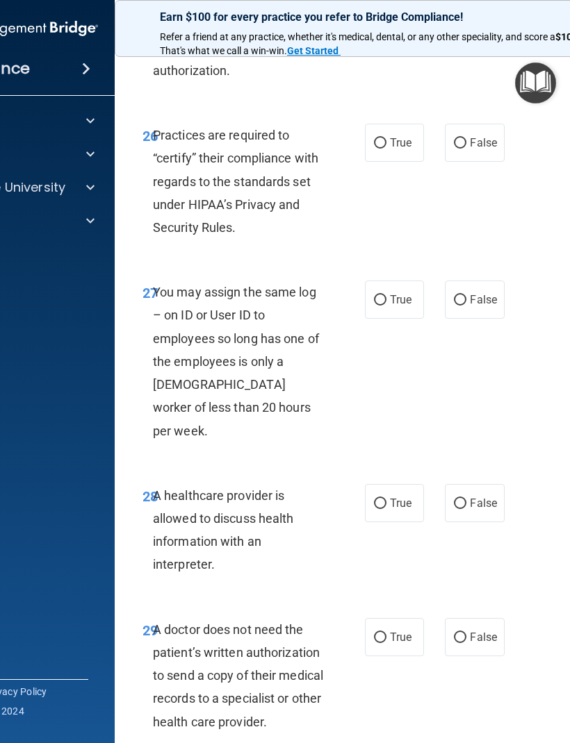
click at [486, 136] on span "False" at bounding box center [483, 142] width 27 height 13
click at [466, 138] on input "False" at bounding box center [460, 143] width 13 height 10
radio input "true"
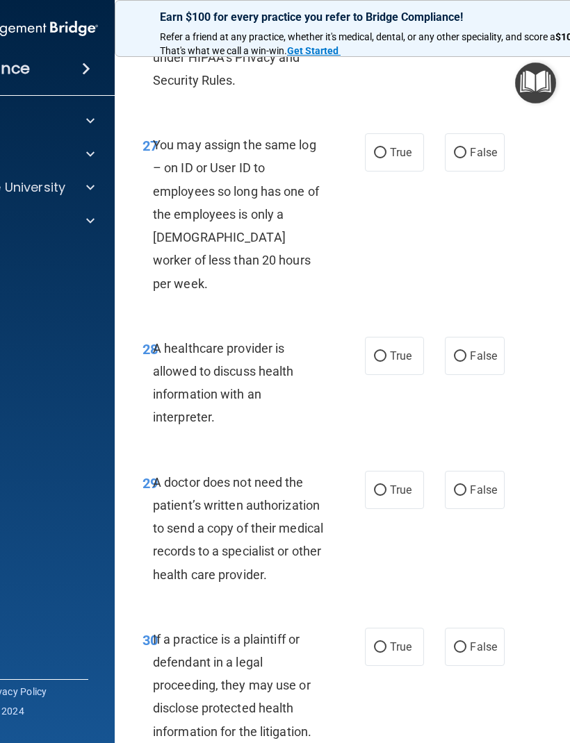
scroll to position [4341, 0]
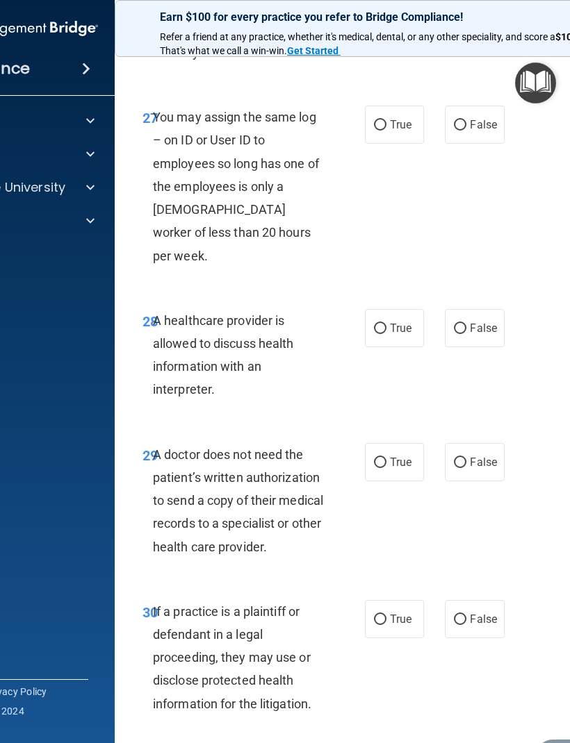
click at [402, 600] on label "True" at bounding box center [394, 619] width 59 height 38
click at [386, 615] on input "True" at bounding box center [380, 620] width 13 height 10
radio input "true"
click at [397, 456] on span "True" at bounding box center [401, 462] width 22 height 13
click at [386, 458] on input "True" at bounding box center [380, 463] width 13 height 10
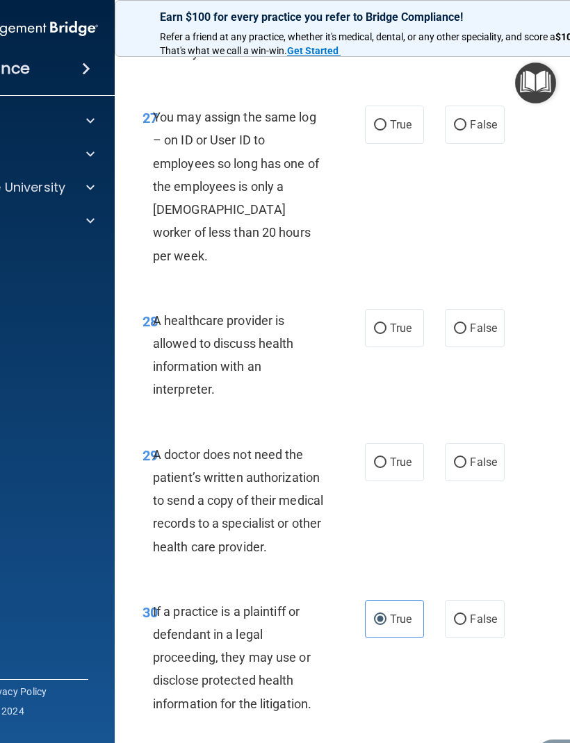
radio input "true"
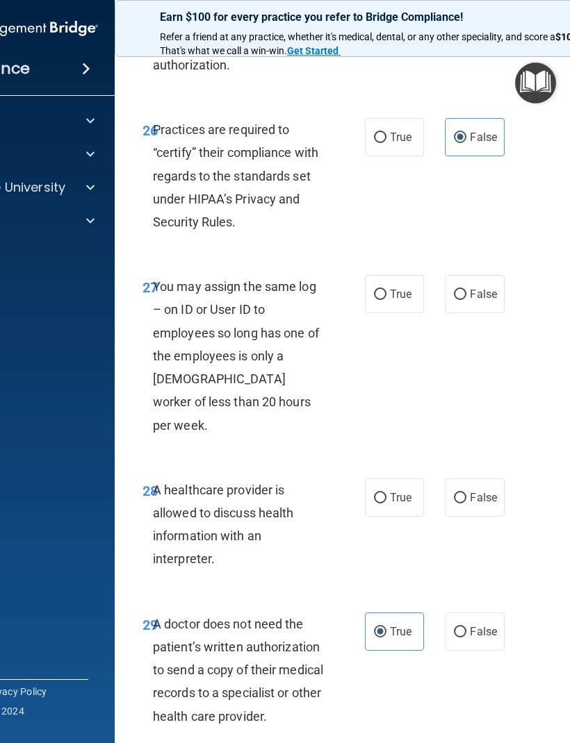
scroll to position [4166, 0]
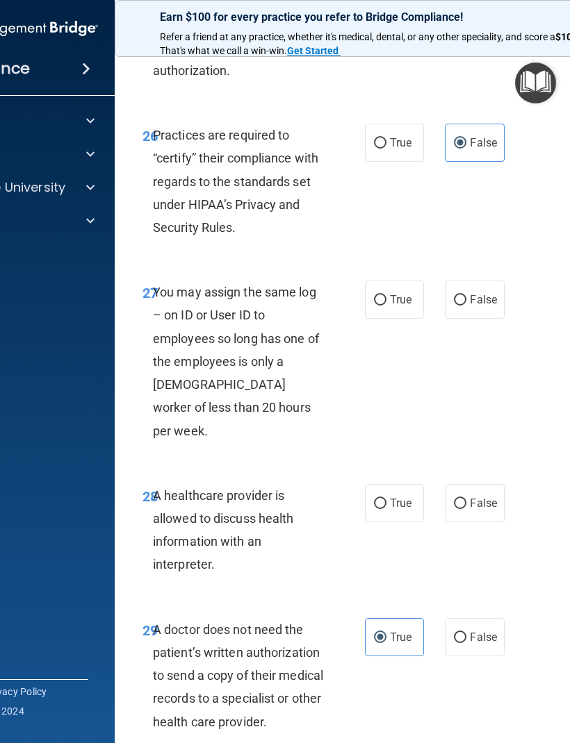
click at [391, 484] on label "True" at bounding box center [394, 503] width 59 height 38
click at [386, 499] on input "True" at bounding box center [380, 504] width 13 height 10
radio input "true"
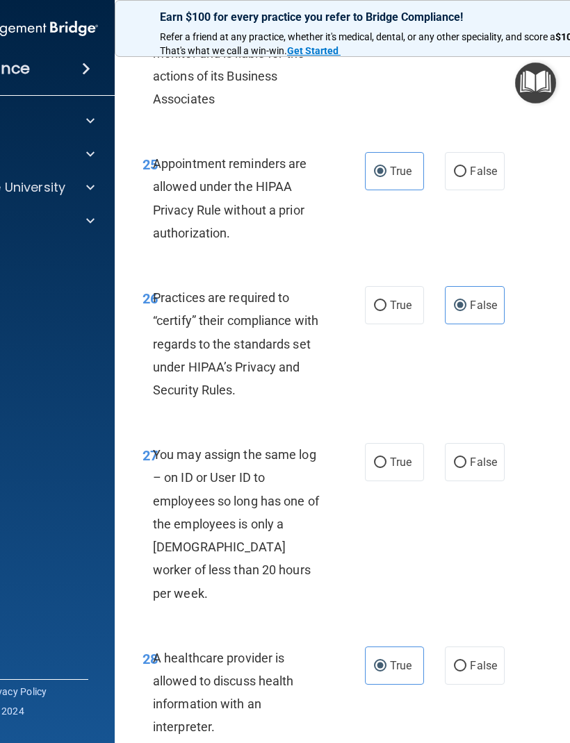
scroll to position [4001, 0]
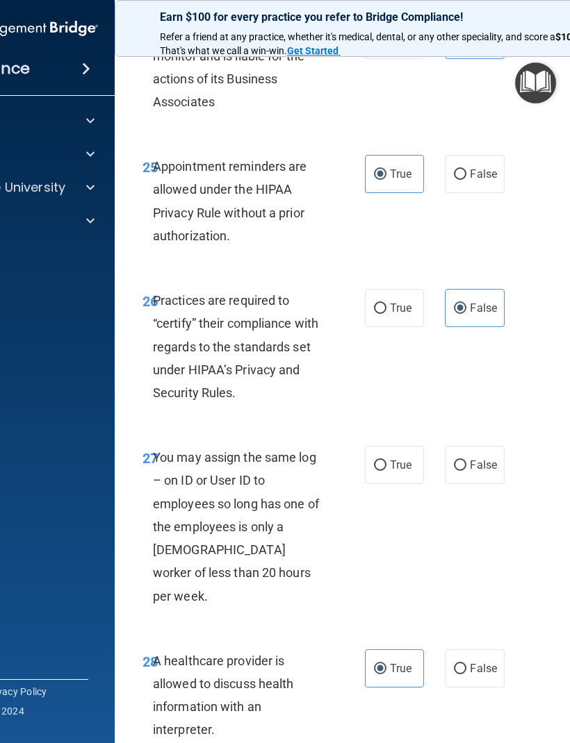
click at [479, 446] on label "False" at bounding box center [474, 465] width 59 height 38
click at [466, 461] on input "False" at bounding box center [460, 466] width 13 height 10
radio input "true"
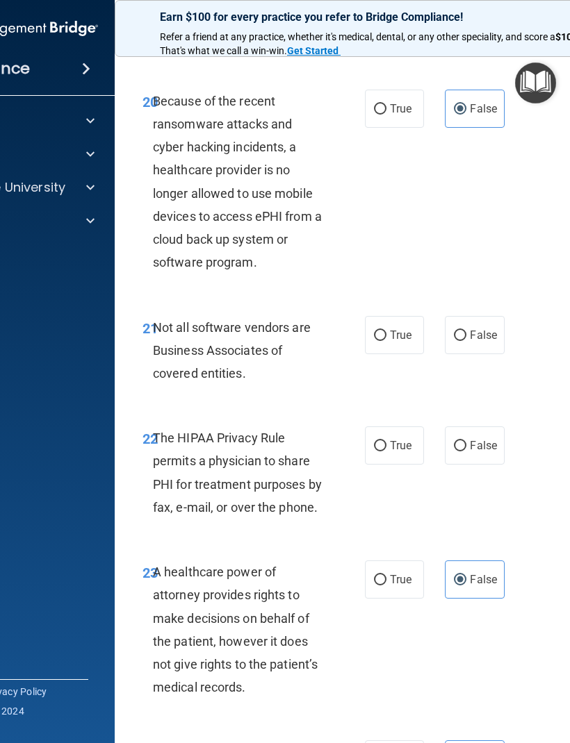
scroll to position [3278, 0]
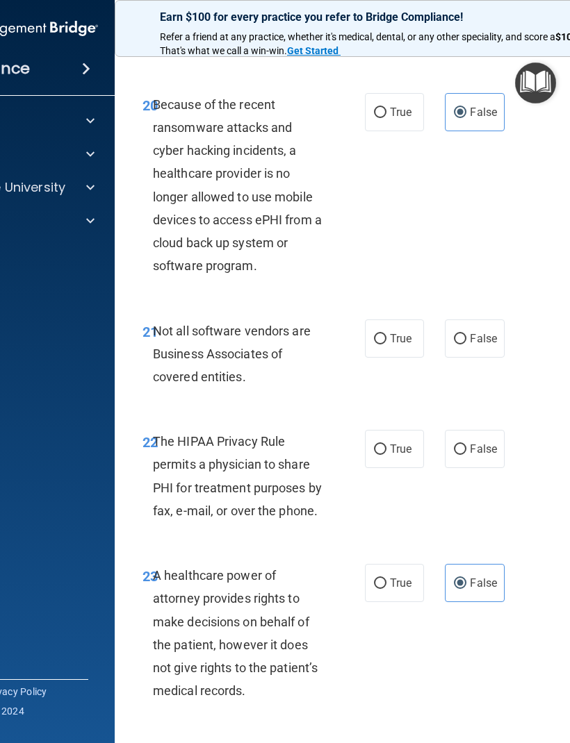
click at [408, 442] on span "True" at bounding box center [401, 448] width 22 height 13
click at [386, 445] on input "True" at bounding box center [380, 450] width 13 height 10
radio input "true"
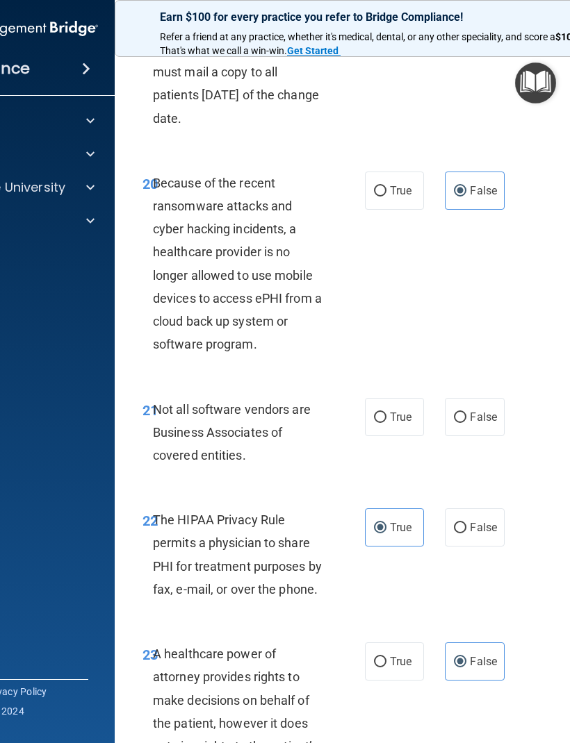
scroll to position [3198, 0]
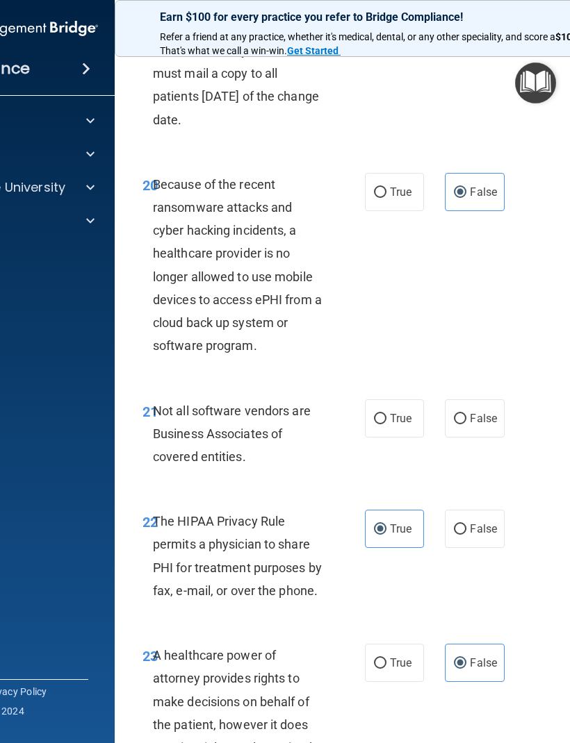
click at [383, 414] on input "True" at bounding box center [380, 419] width 13 height 10
radio input "true"
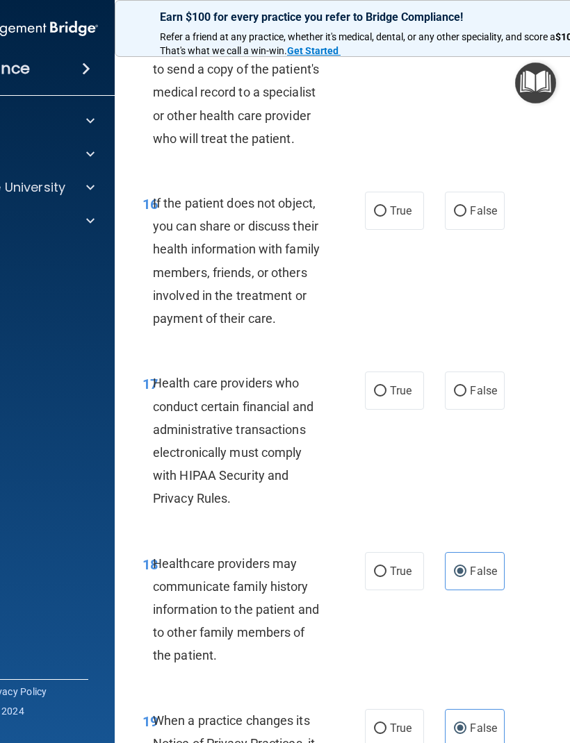
scroll to position [2487, 0]
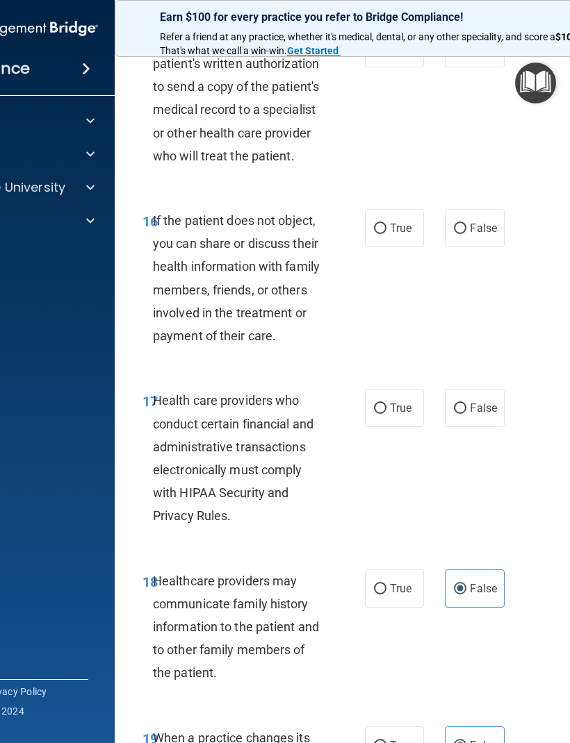
click at [404, 401] on span "True" at bounding box center [401, 407] width 22 height 13
click at [386, 404] on input "True" at bounding box center [380, 409] width 13 height 10
radio input "true"
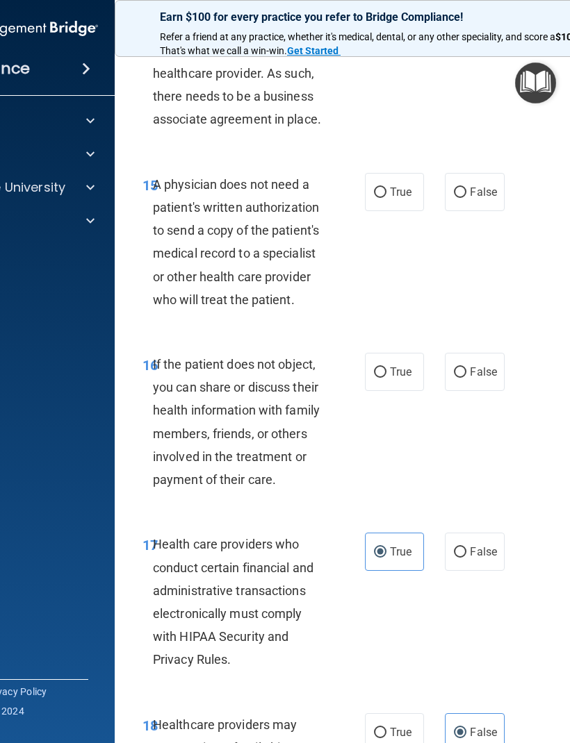
scroll to position [2342, 0]
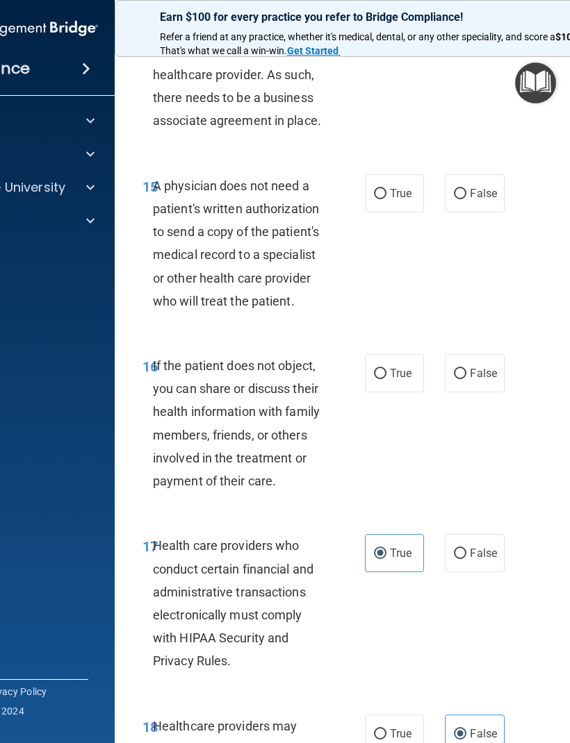
click at [401, 367] on span "True" at bounding box center [401, 373] width 22 height 13
click at [386, 369] on input "True" at bounding box center [380, 374] width 13 height 10
radio input "true"
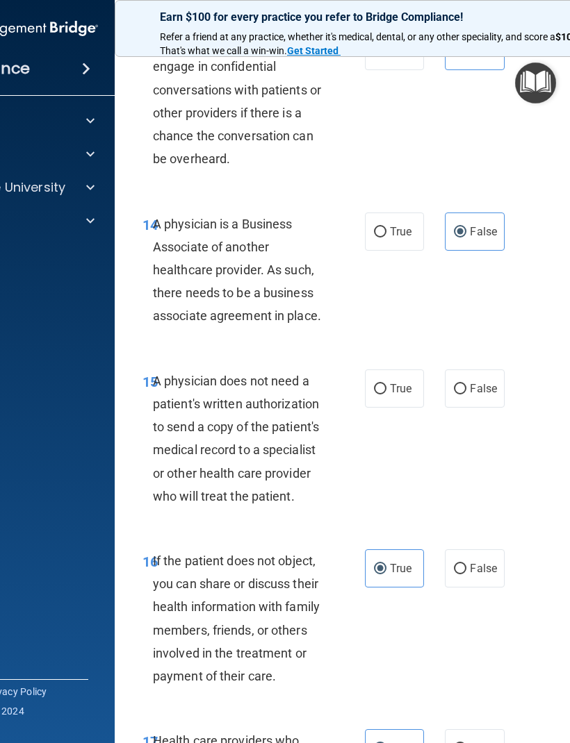
scroll to position [2145, 0]
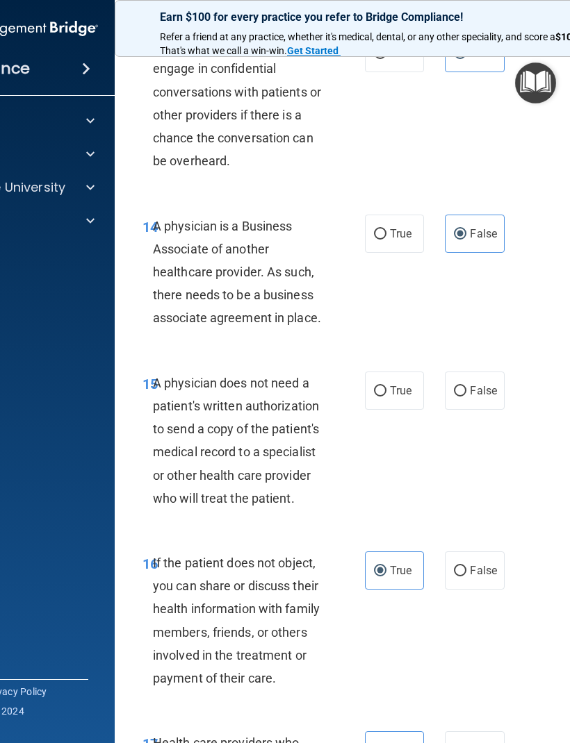
click at [394, 386] on label "True" at bounding box center [394, 391] width 59 height 38
click at [386, 386] on input "True" at bounding box center [380, 391] width 13 height 10
radio input "true"
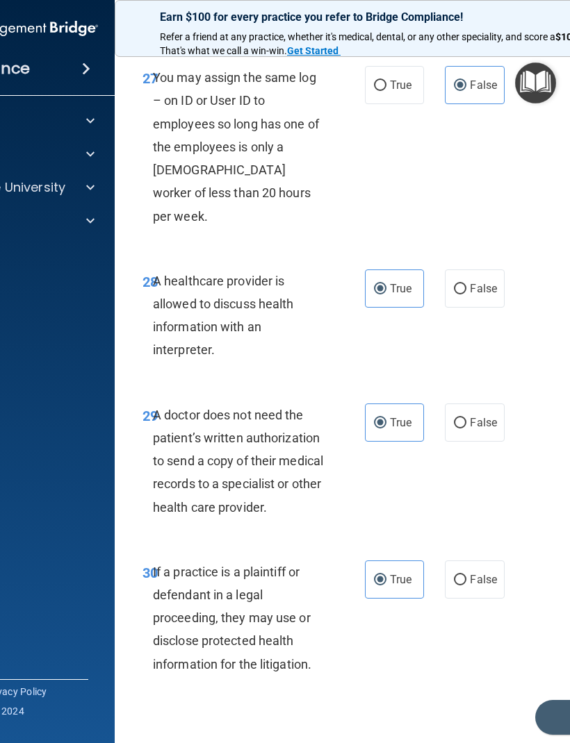
scroll to position [4380, 0]
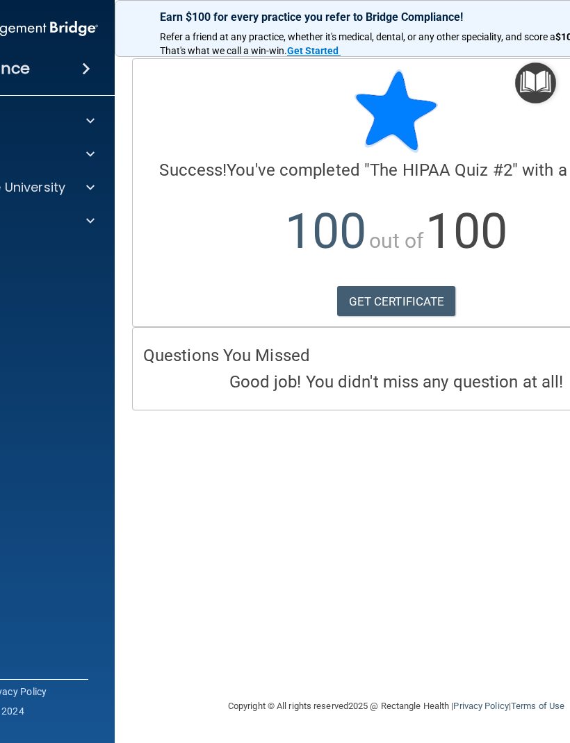
click at [94, 188] on span at bounding box center [90, 187] width 8 height 17
click at [65, 225] on img at bounding box center [60, 221] width 17 height 17
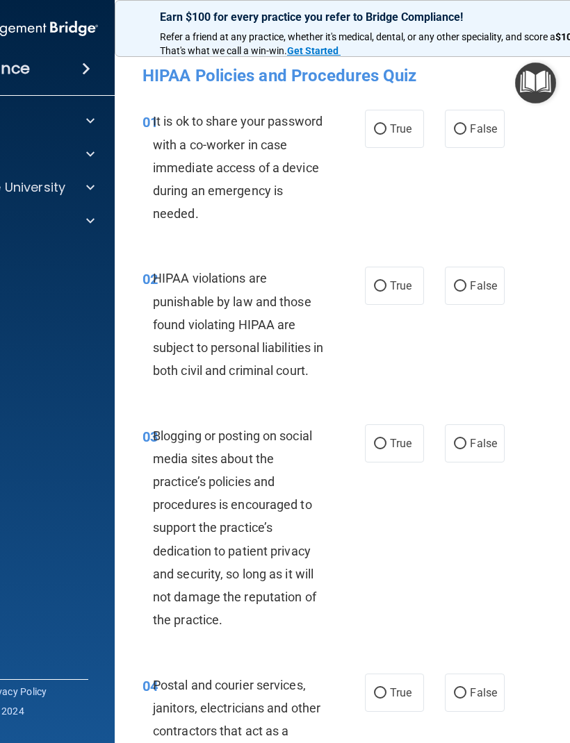
click at [471, 124] on span "False" at bounding box center [483, 128] width 27 height 13
click at [466, 124] on input "False" at bounding box center [460, 129] width 13 height 10
radio input "true"
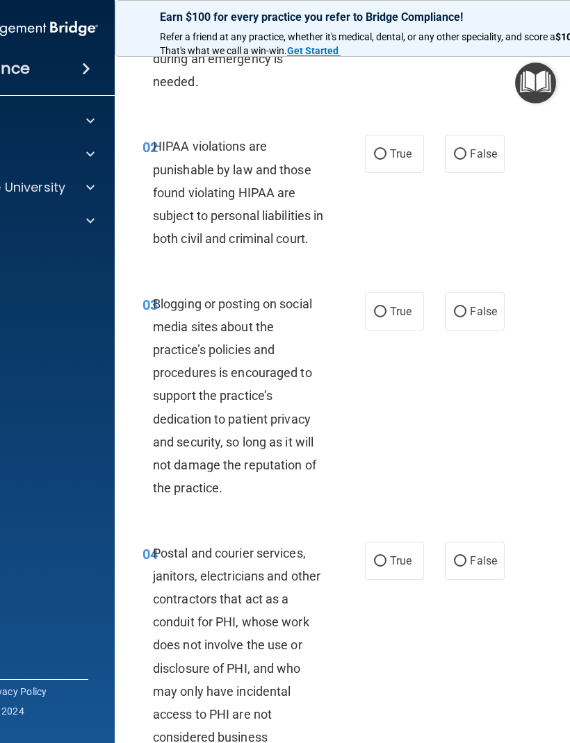
scroll to position [138, 0]
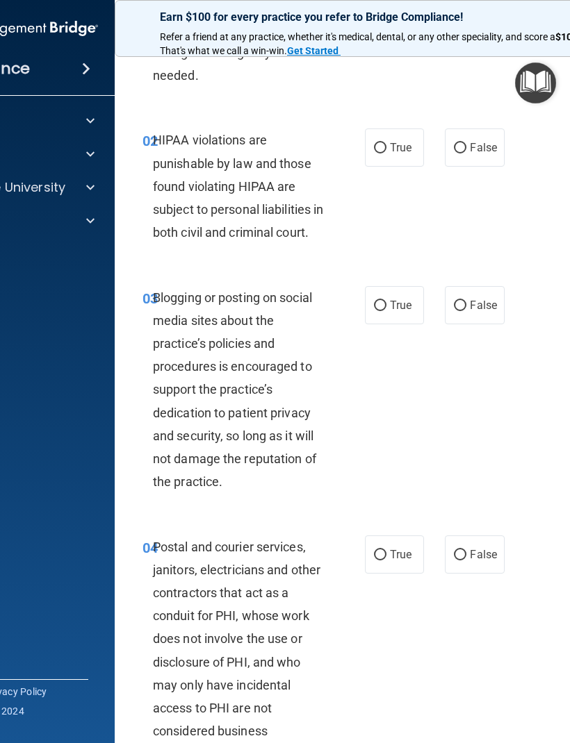
click at [391, 147] on span "True" at bounding box center [401, 147] width 22 height 13
click at [386, 147] on input "True" at bounding box center [380, 148] width 13 height 10
radio input "true"
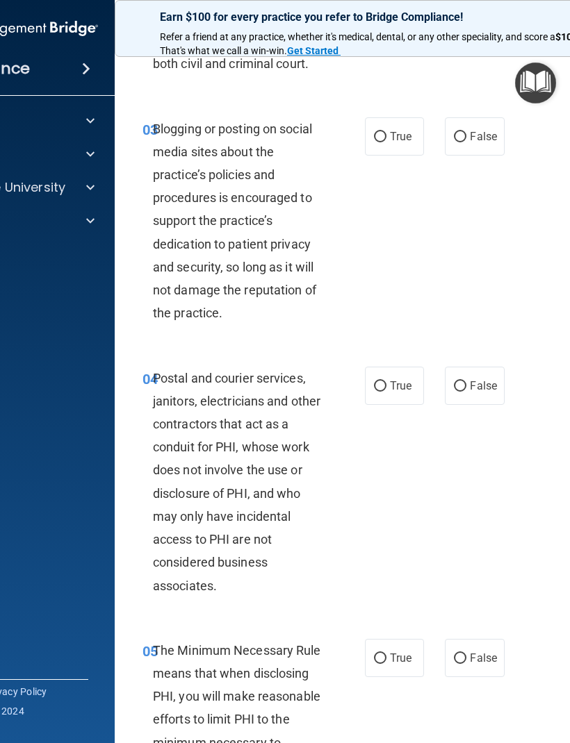
scroll to position [308, 0]
click at [384, 146] on label "True" at bounding box center [394, 136] width 59 height 38
click at [384, 142] on input "True" at bounding box center [380, 136] width 13 height 10
radio input "true"
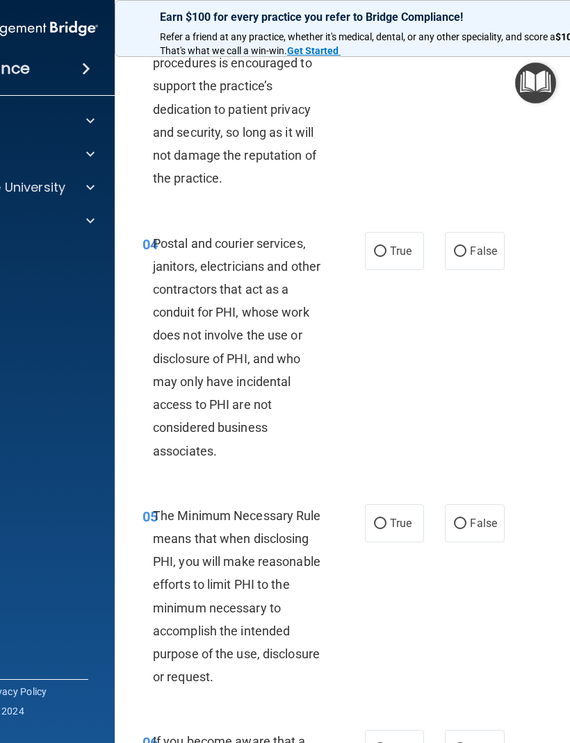
scroll to position [442, 0]
click at [397, 257] on span "True" at bounding box center [401, 250] width 22 height 13
click at [386, 256] on input "True" at bounding box center [380, 251] width 13 height 10
radio input "true"
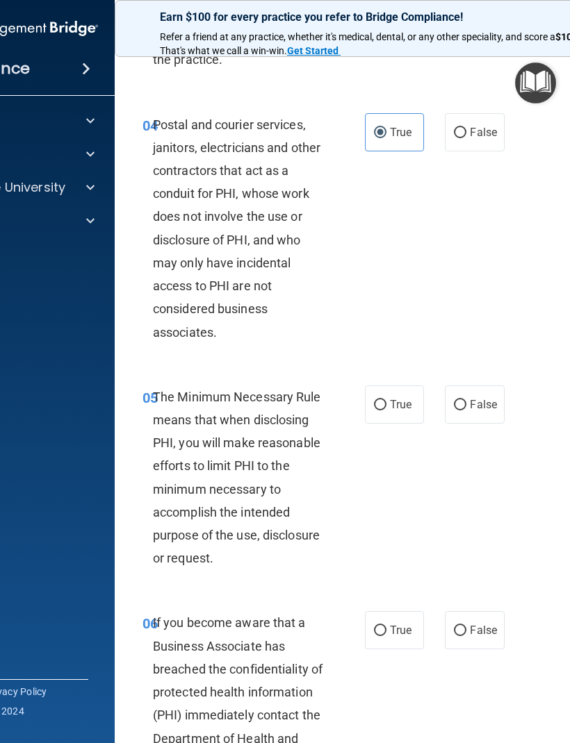
scroll to position [545, 0]
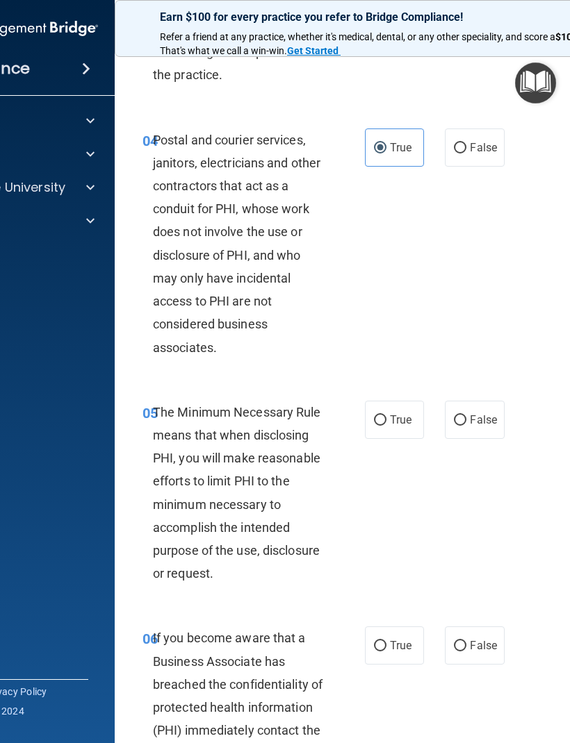
click at [465, 163] on label "False" at bounding box center [474, 148] width 59 height 38
click at [465, 154] on input "False" at bounding box center [460, 148] width 13 height 10
radio input "true"
click at [398, 154] on span "True" at bounding box center [401, 147] width 22 height 13
click at [386, 154] on input "True" at bounding box center [380, 148] width 13 height 10
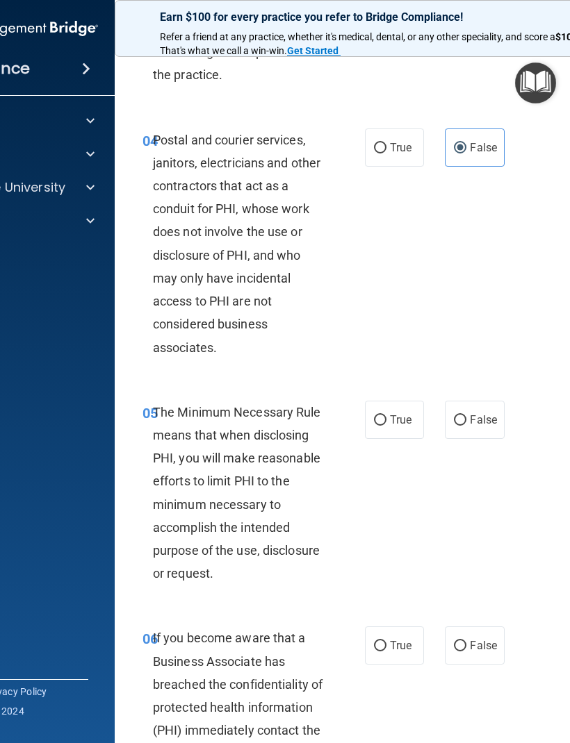
radio input "true"
radio input "false"
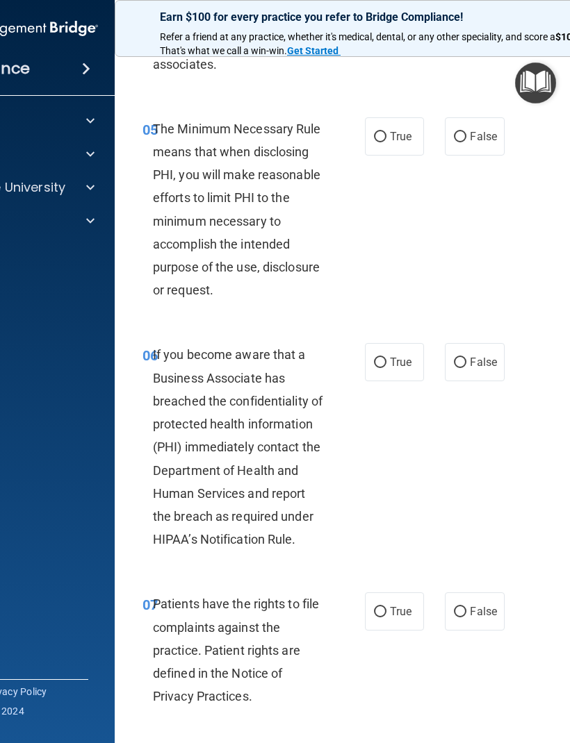
scroll to position [829, 0]
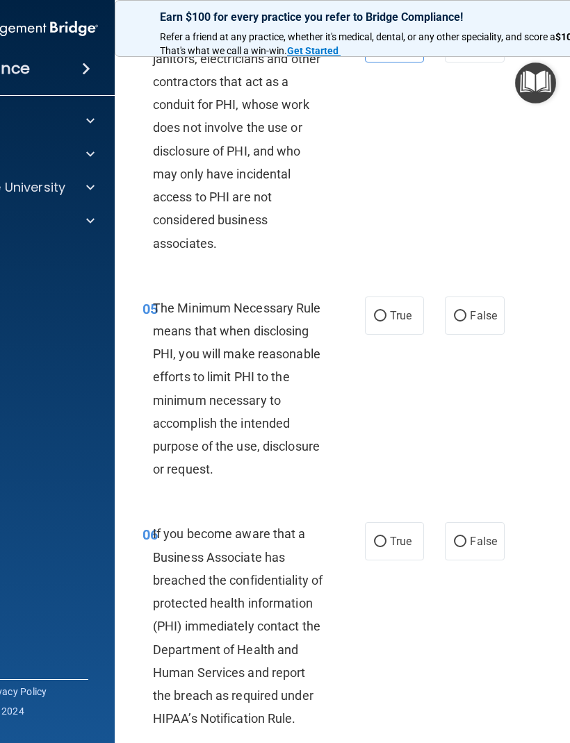
click at [397, 315] on label "True" at bounding box center [394, 316] width 59 height 38
click at [386, 315] on input "True" at bounding box center [380, 316] width 13 height 10
radio input "true"
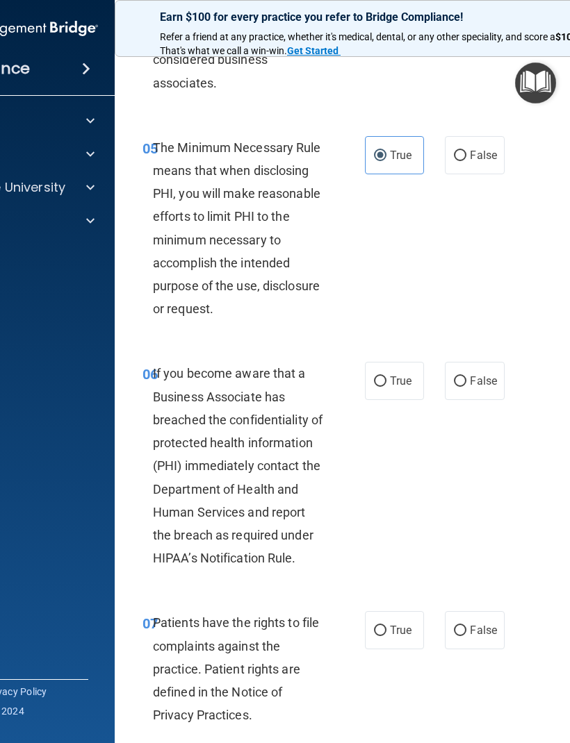
click at [396, 388] on span "True" at bounding box center [401, 380] width 22 height 13
click at [386, 387] on input "True" at bounding box center [380, 381] width 13 height 10
radio input "true"
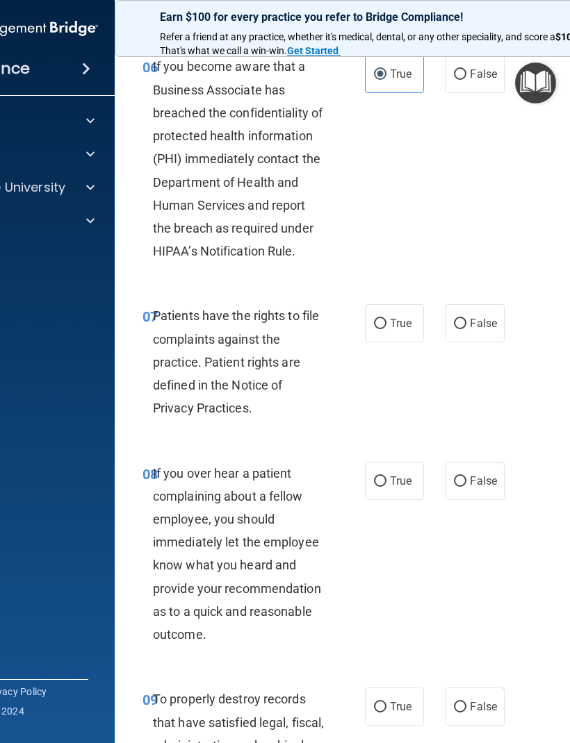
scroll to position [1125, 0]
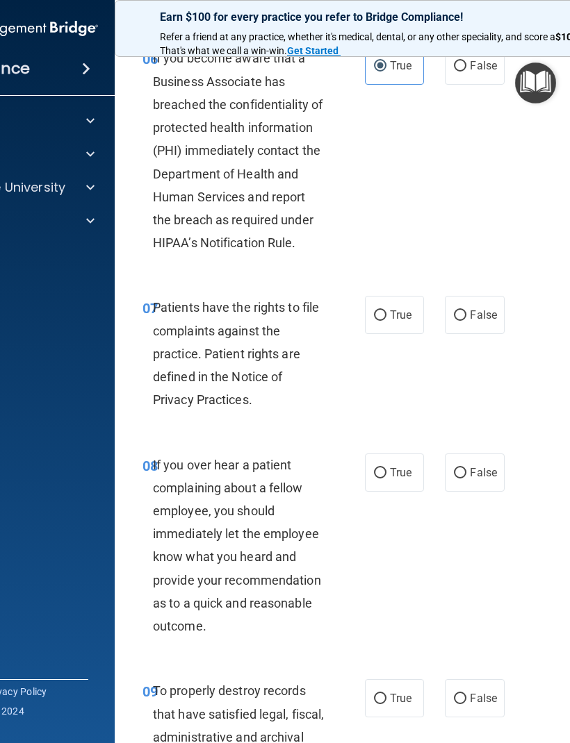
click at [479, 319] on label "False" at bounding box center [474, 315] width 59 height 38
click at [466, 319] on input "False" at bounding box center [460, 315] width 13 height 10
radio input "true"
click at [395, 492] on label "True" at bounding box center [394, 473] width 59 height 38
click at [386, 479] on input "True" at bounding box center [380, 473] width 13 height 10
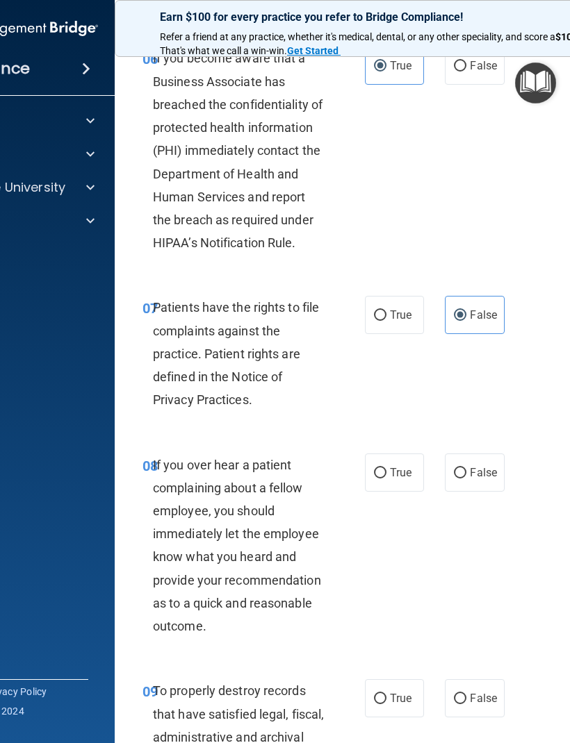
radio input "true"
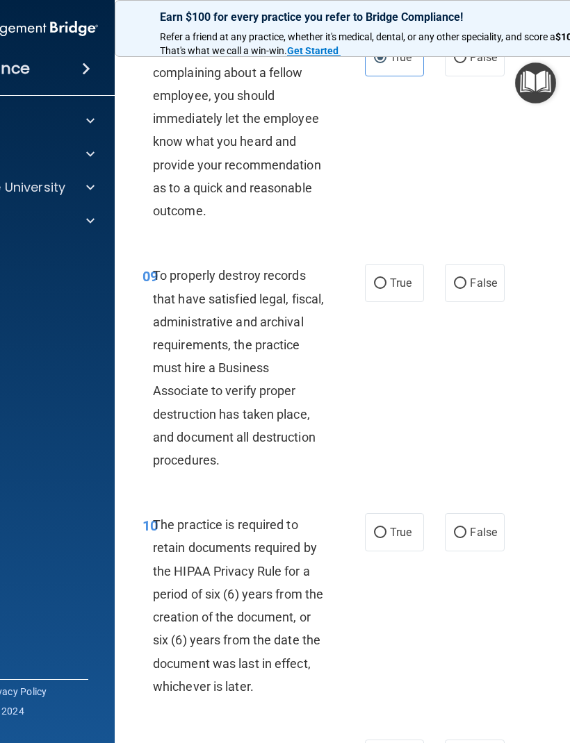
scroll to position [1543, 0]
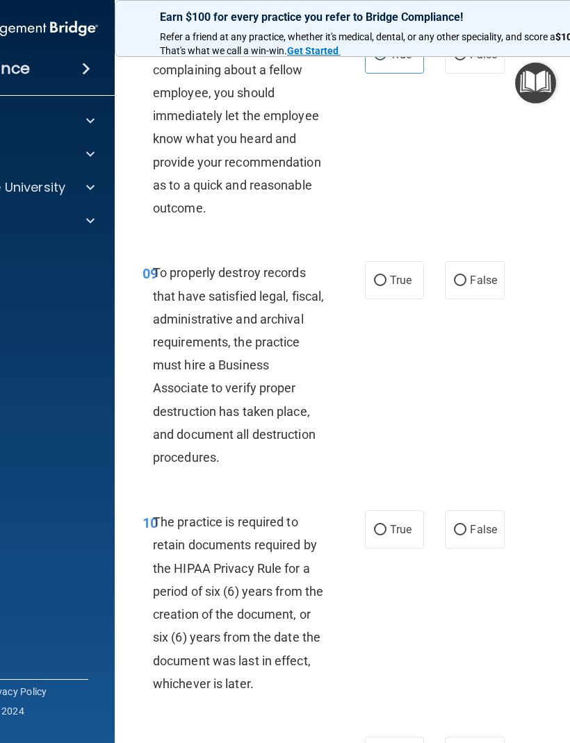
click at [384, 286] on input "True" at bounding box center [380, 281] width 13 height 10
radio input "true"
click at [486, 517] on div "10 The practice is required to retain documents required by the HIPAA Privacy R…" at bounding box center [396, 606] width 528 height 226
click at [483, 536] on span "False" at bounding box center [483, 529] width 27 height 13
click at [466, 536] on input "False" at bounding box center [460, 530] width 13 height 10
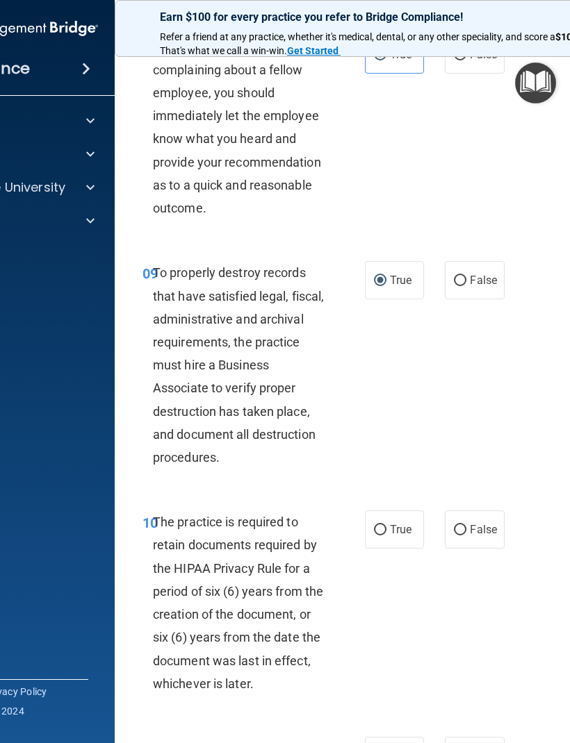
radio input "true"
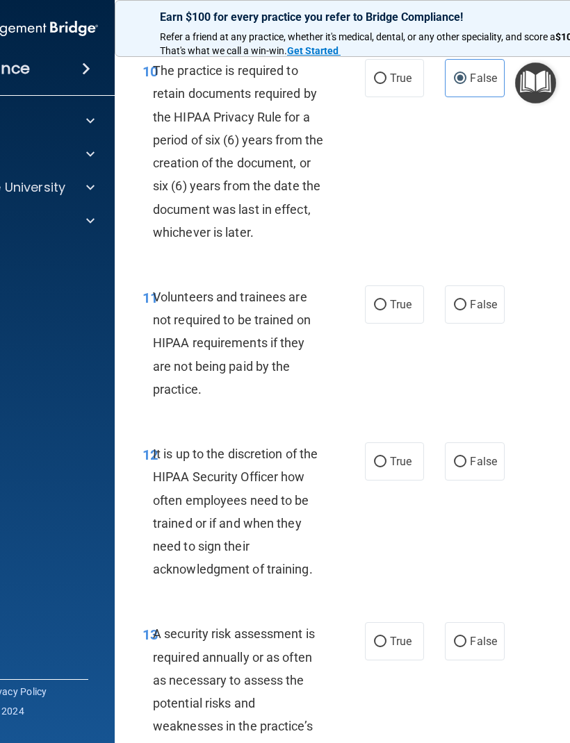
scroll to position [1996, 0]
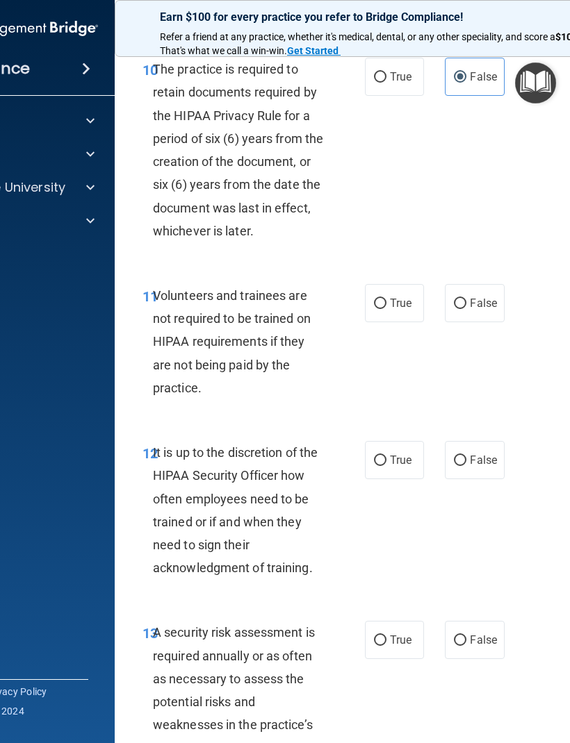
click at [397, 310] on span "True" at bounding box center [401, 303] width 22 height 13
click at [386, 309] on input "True" at bounding box center [380, 304] width 13 height 10
radio input "true"
click at [395, 467] on span "True" at bounding box center [401, 460] width 22 height 13
click at [386, 466] on input "True" at bounding box center [380, 461] width 13 height 10
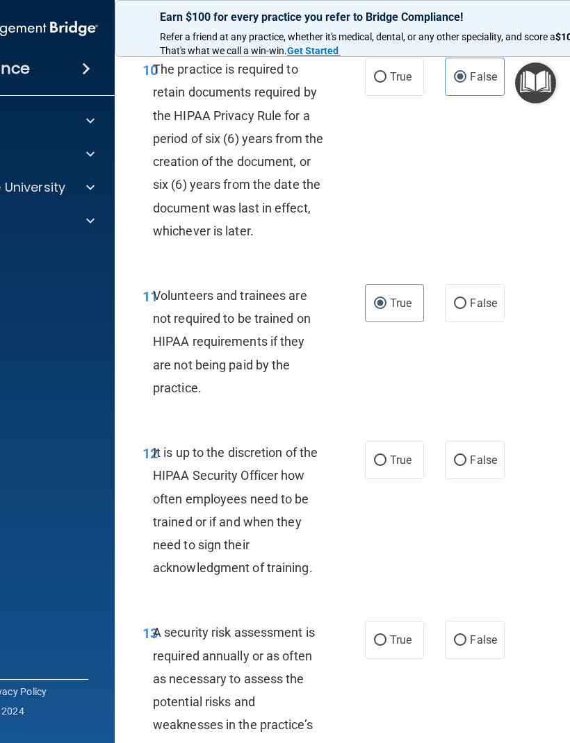
radio input "true"
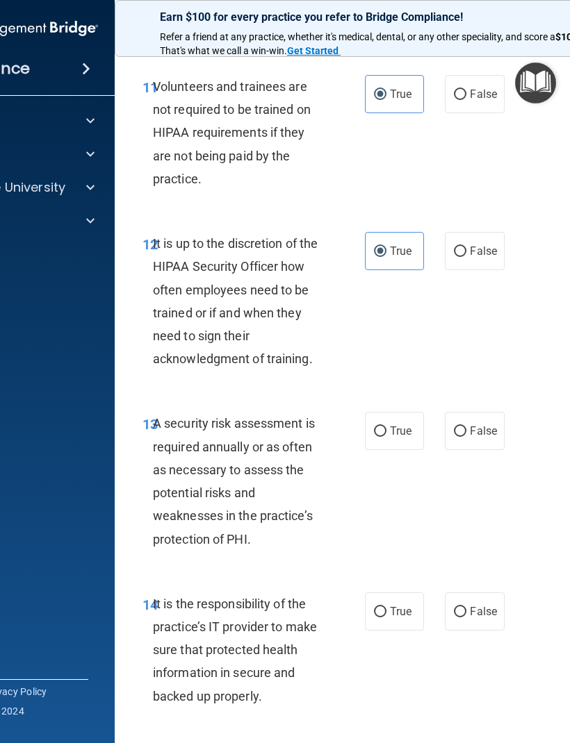
scroll to position [2226, 0]
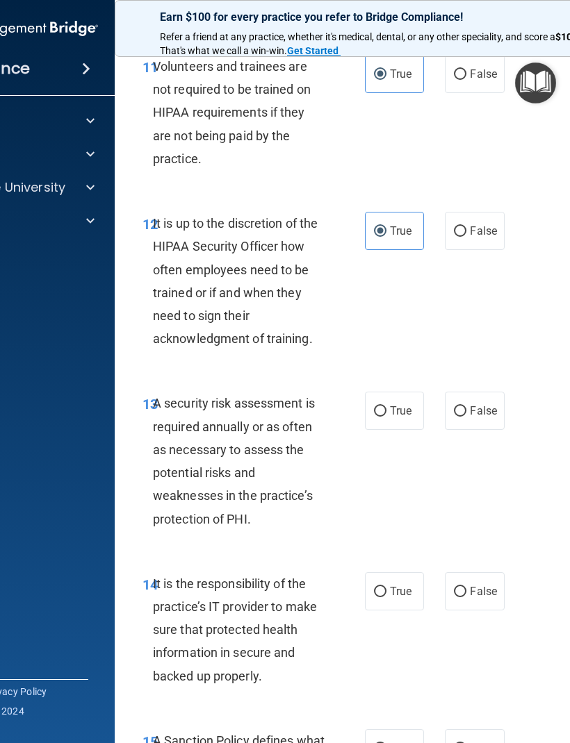
click at [400, 413] on label "True" at bounding box center [394, 411] width 59 height 38
click at [386, 413] on input "True" at bounding box center [380, 411] width 13 height 10
radio input "true"
click at [385, 597] on input "True" at bounding box center [380, 592] width 13 height 10
radio input "true"
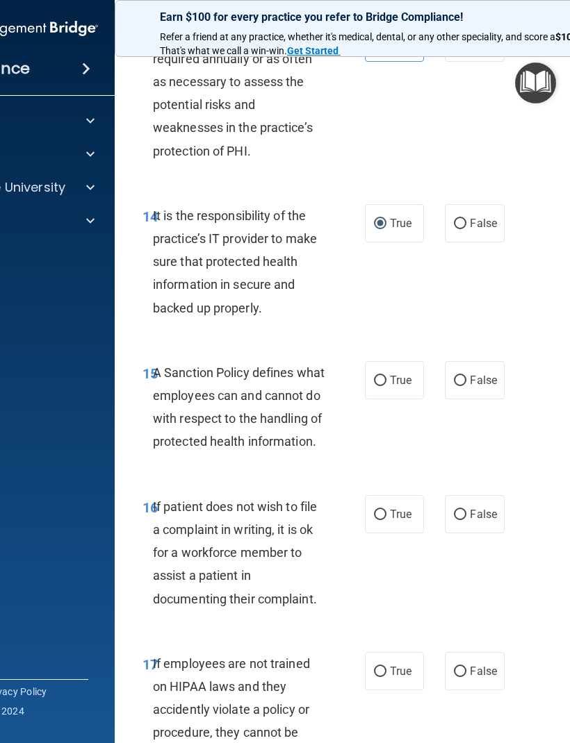
scroll to position [2596, 0]
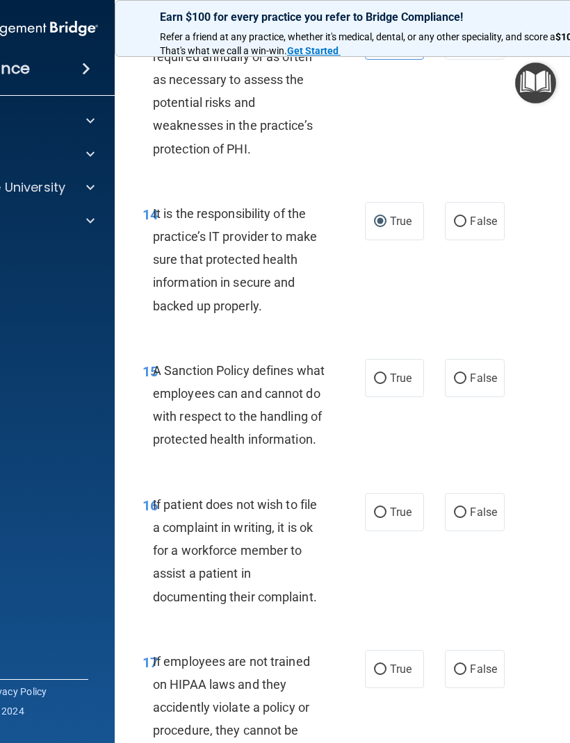
click at [479, 383] on span "False" at bounding box center [483, 378] width 27 height 13
click at [466, 383] on input "False" at bounding box center [460, 379] width 13 height 10
radio input "true"
click at [465, 518] on input "False" at bounding box center [460, 513] width 13 height 10
radio input "true"
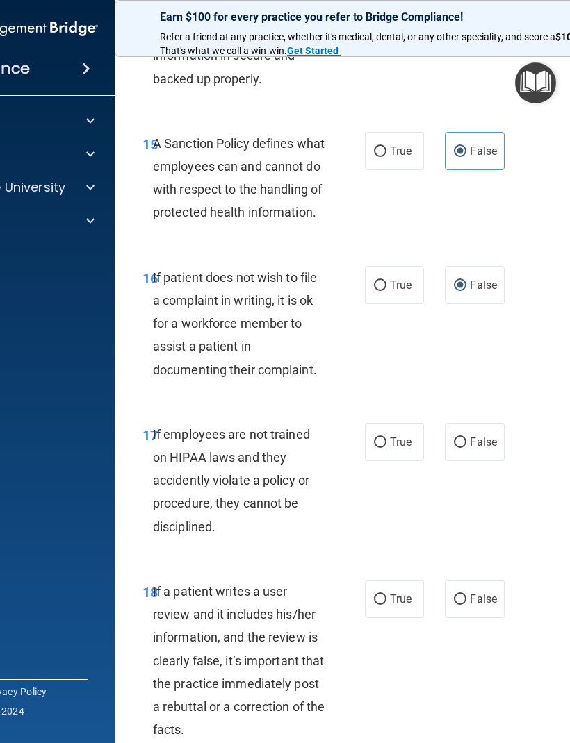
scroll to position [2837, 0]
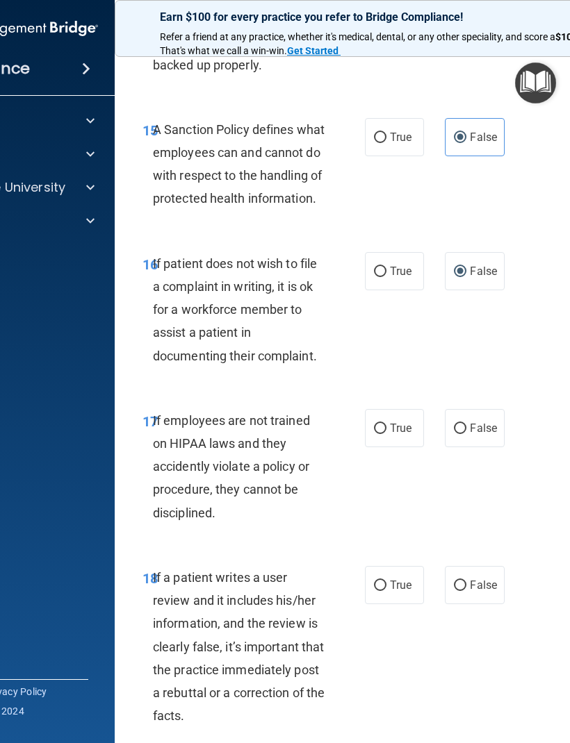
click at [385, 447] on label "True" at bounding box center [394, 428] width 59 height 38
click at [385, 434] on input "True" at bounding box center [380, 429] width 13 height 10
radio input "true"
click at [401, 592] on span "True" at bounding box center [401, 585] width 22 height 13
click at [386, 591] on input "True" at bounding box center [380, 586] width 13 height 10
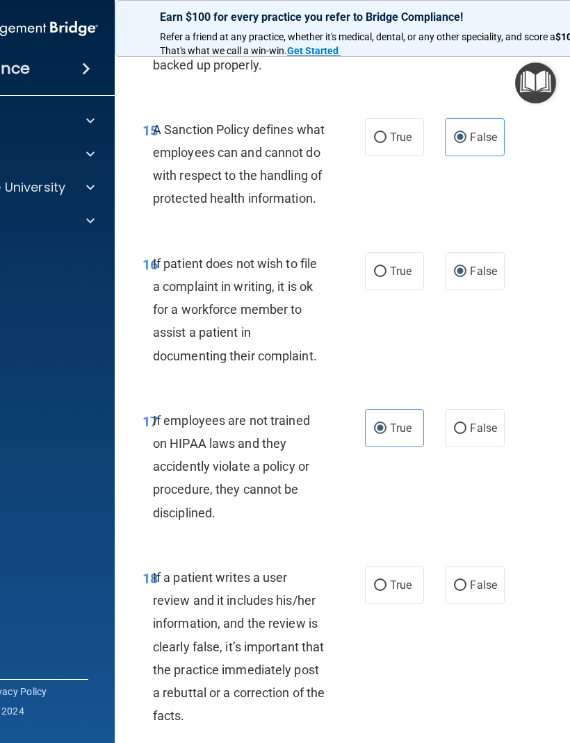
radio input "true"
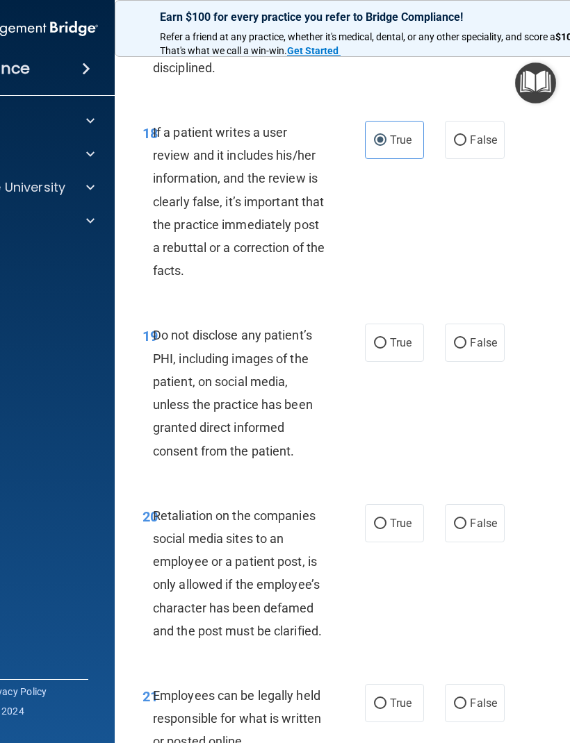
scroll to position [3292, 0]
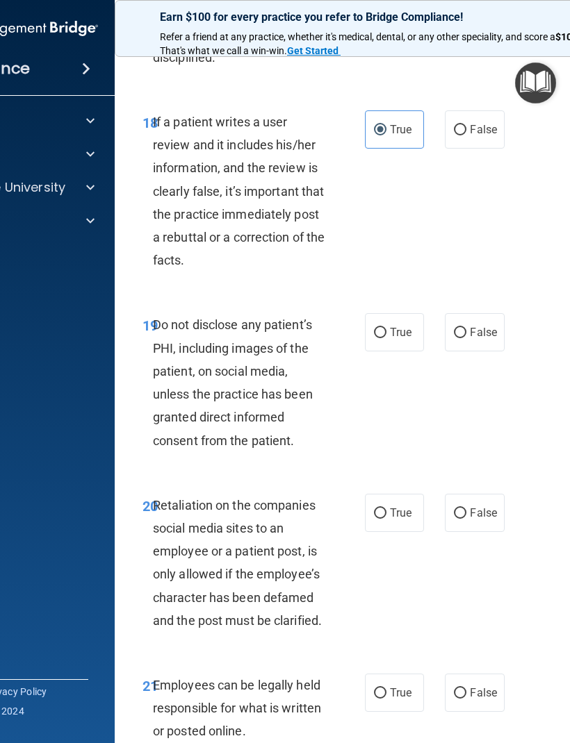
click at [406, 342] on label "True" at bounding box center [394, 332] width 59 height 38
click at [386, 338] on input "True" at bounding box center [380, 333] width 13 height 10
radio input "true"
click at [402, 520] on span "True" at bounding box center [401, 512] width 22 height 13
click at [386, 519] on input "True" at bounding box center [380, 513] width 13 height 10
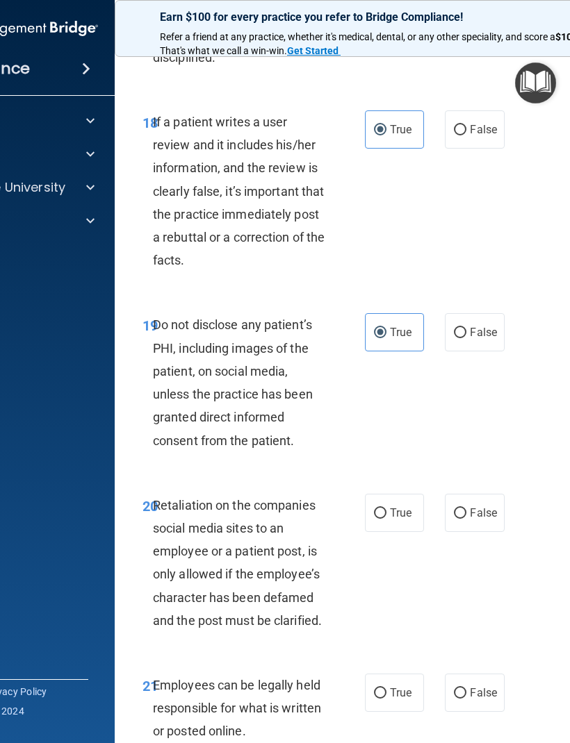
radio input "true"
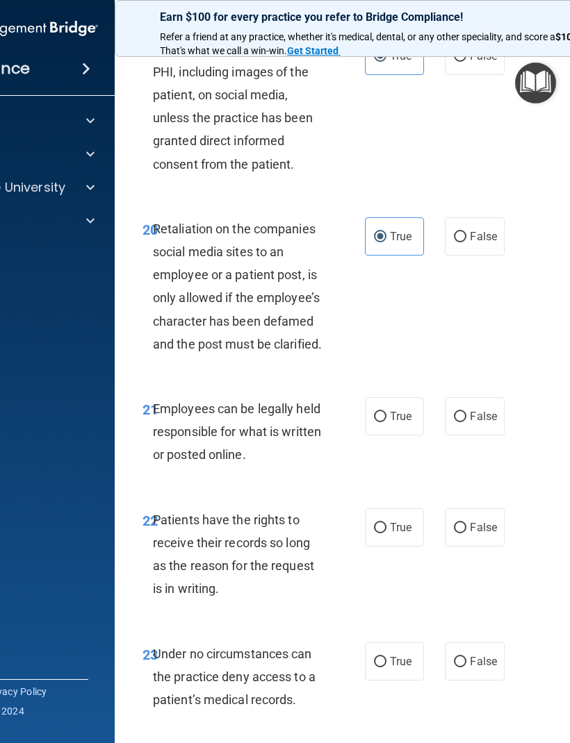
scroll to position [3579, 0]
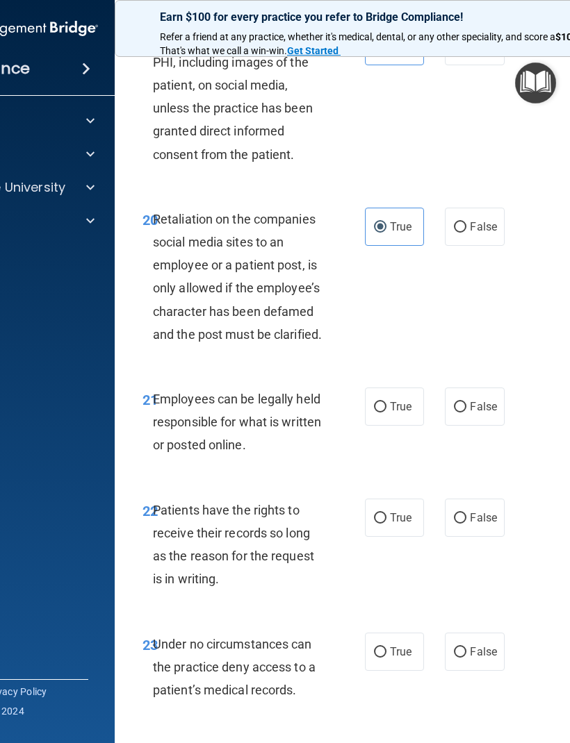
click at [483, 426] on label "False" at bounding box center [474, 407] width 59 height 38
click at [466, 413] on input "False" at bounding box center [460, 407] width 13 height 10
radio input "true"
click at [400, 524] on span "True" at bounding box center [401, 517] width 22 height 13
click at [386, 524] on input "True" at bounding box center [380, 518] width 13 height 10
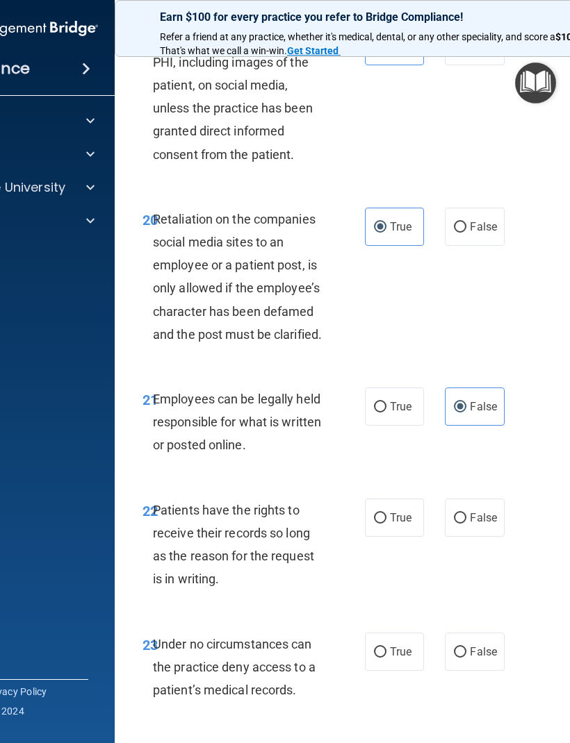
radio input "true"
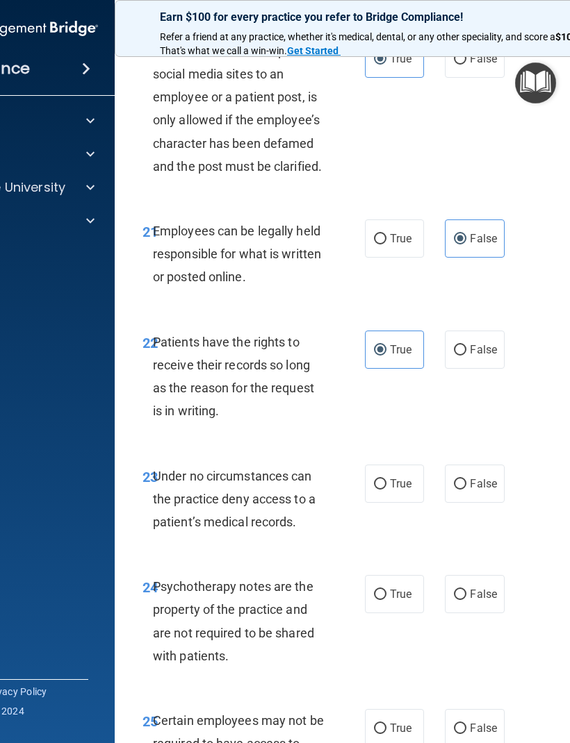
scroll to position [3775, 0]
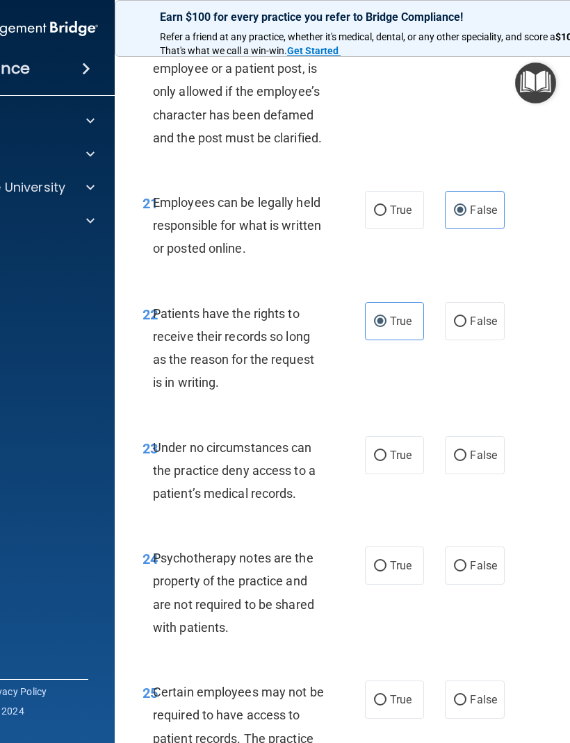
click at [399, 465] on label "True" at bounding box center [394, 455] width 59 height 38
click at [386, 461] on input "True" at bounding box center [380, 456] width 13 height 10
radio input "true"
click at [485, 572] on span "False" at bounding box center [483, 565] width 27 height 13
click at [466, 572] on input "False" at bounding box center [460, 566] width 13 height 10
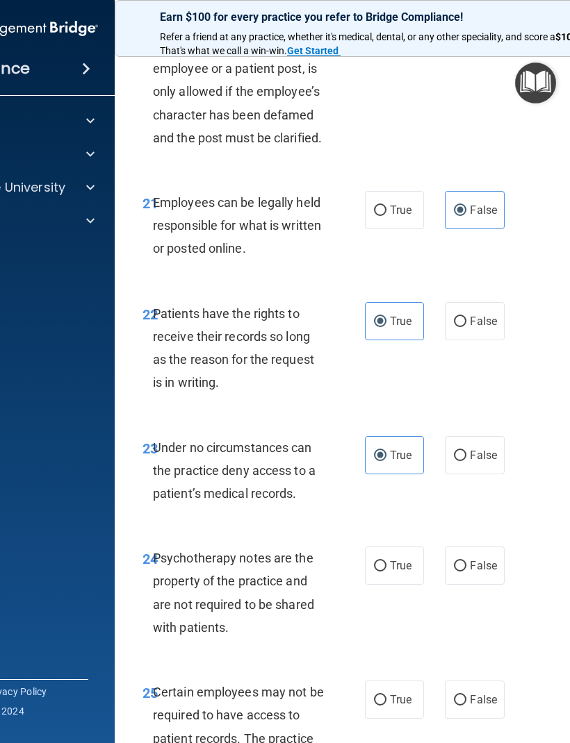
radio input "true"
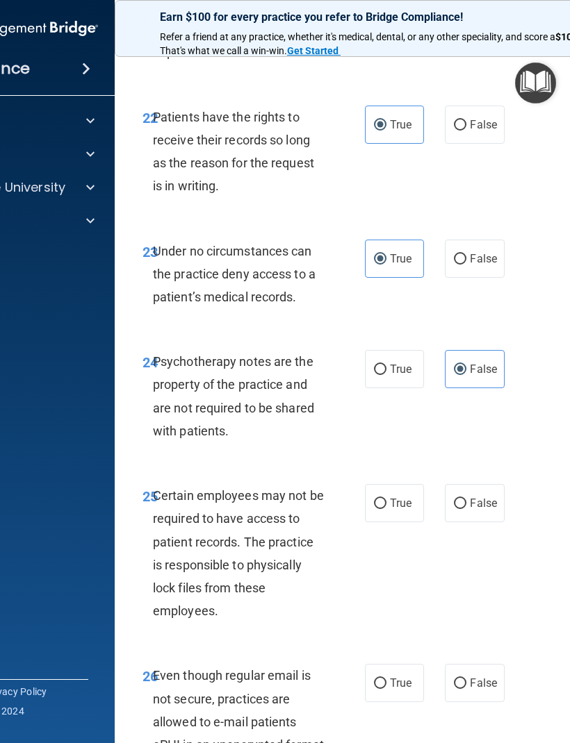
scroll to position [4031, 0]
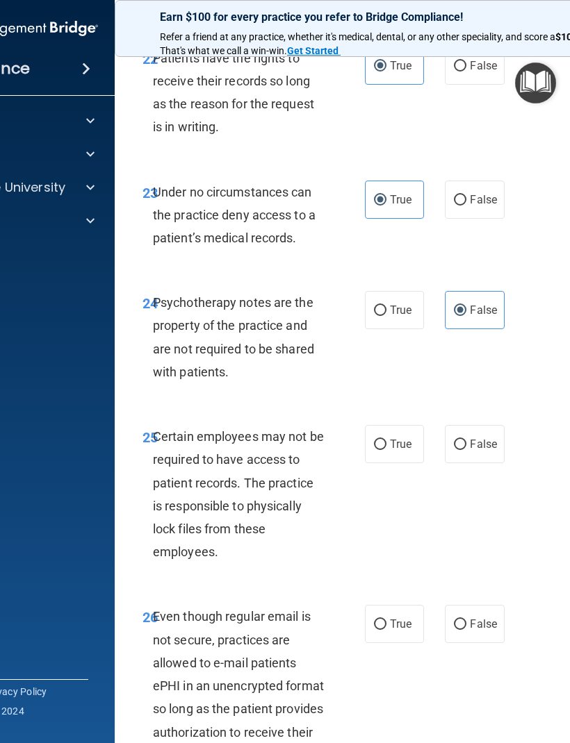
click at [403, 451] on span "True" at bounding box center [401, 444] width 22 height 13
click at [386, 450] on input "True" at bounding box center [380, 445] width 13 height 10
radio input "true"
click at [398, 631] on span "True" at bounding box center [401, 624] width 22 height 13
click at [386, 630] on input "True" at bounding box center [380, 625] width 13 height 10
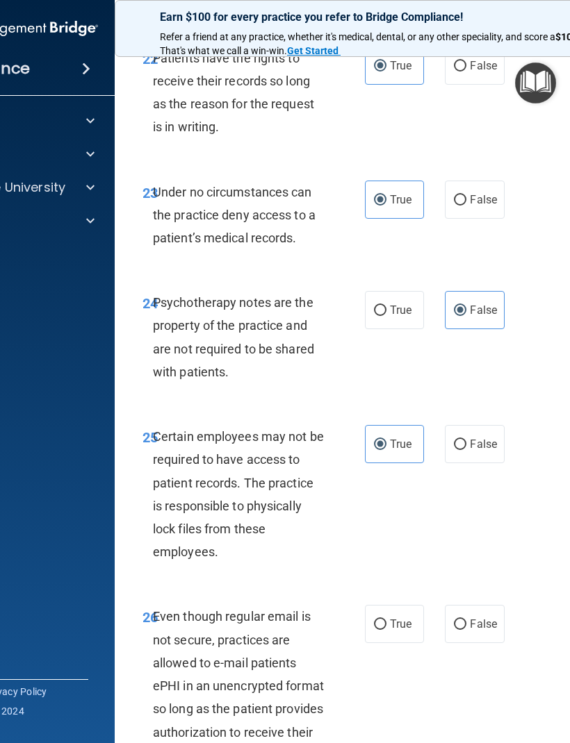
radio input "true"
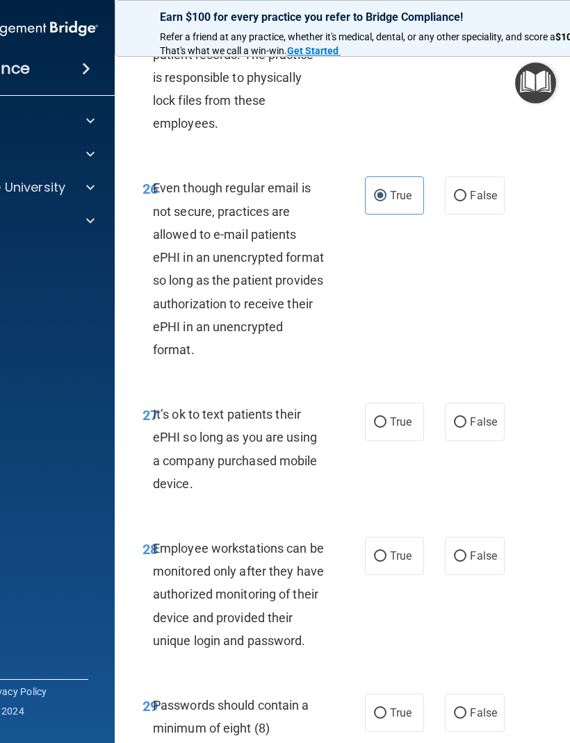
scroll to position [4463, 0]
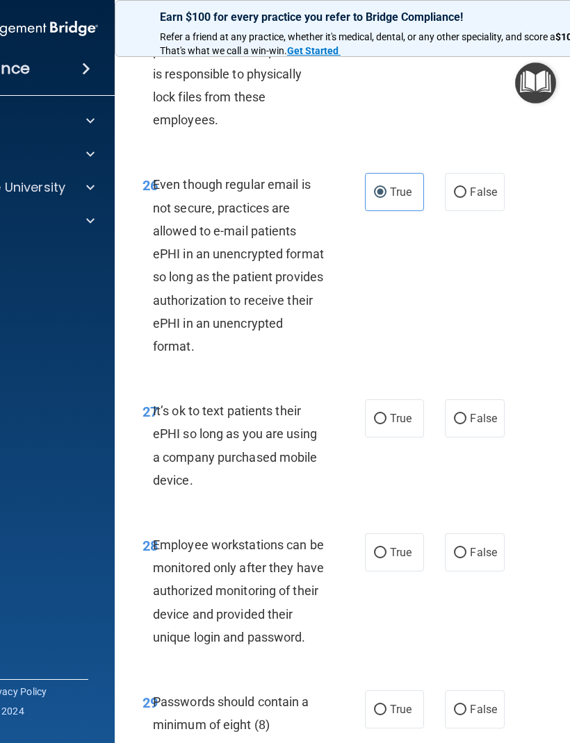
click at [482, 425] on span "False" at bounding box center [483, 418] width 27 height 13
click at [466, 424] on input "False" at bounding box center [460, 419] width 13 height 10
radio input "true"
click at [489, 572] on label "False" at bounding box center [474, 552] width 59 height 38
click at [466, 558] on input "False" at bounding box center [460, 553] width 13 height 10
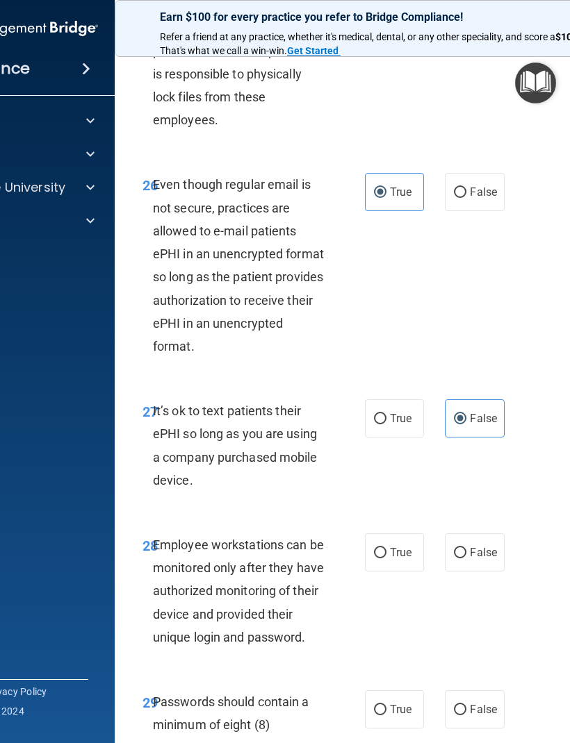
radio input "true"
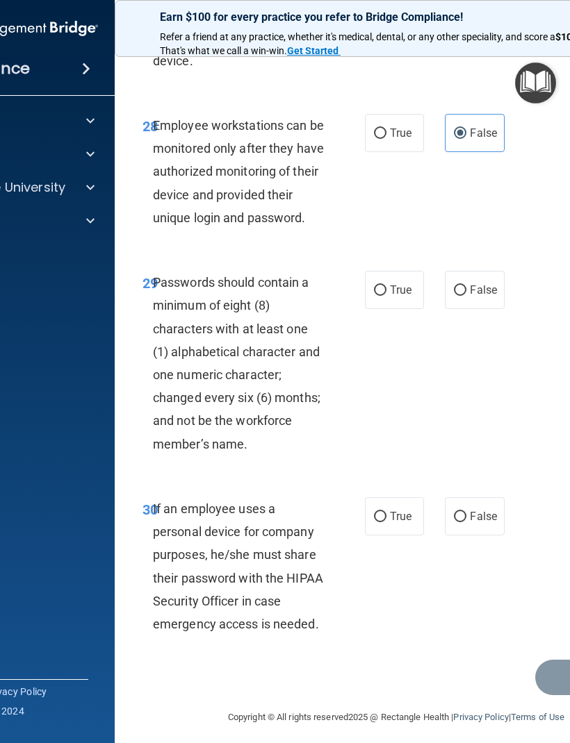
scroll to position [4906, 0]
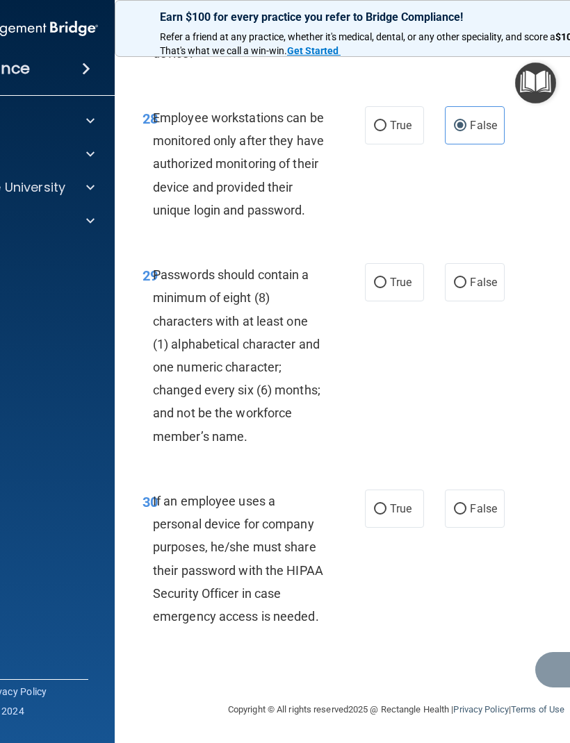
click at [399, 285] on span "True" at bounding box center [401, 282] width 22 height 13
click at [386, 285] on input "True" at bounding box center [380, 283] width 13 height 10
radio input "true"
click at [486, 520] on label "False" at bounding box center [474, 509] width 59 height 38
click at [466, 515] on input "False" at bounding box center [460, 509] width 13 height 10
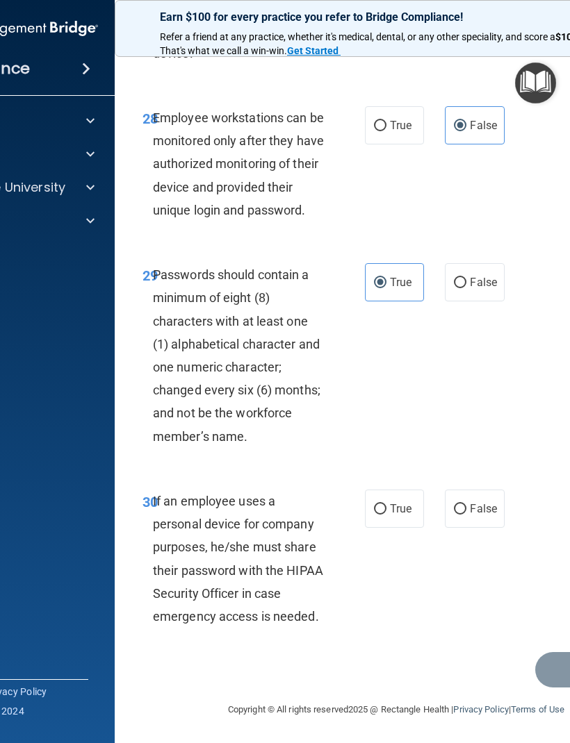
radio input "true"
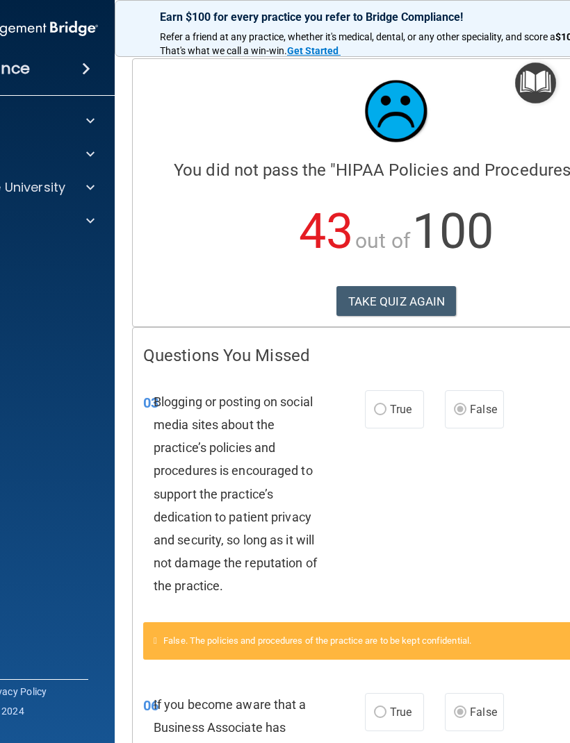
click at [416, 297] on button "TAKE QUIZ AGAIN" at bounding box center [396, 301] width 120 height 31
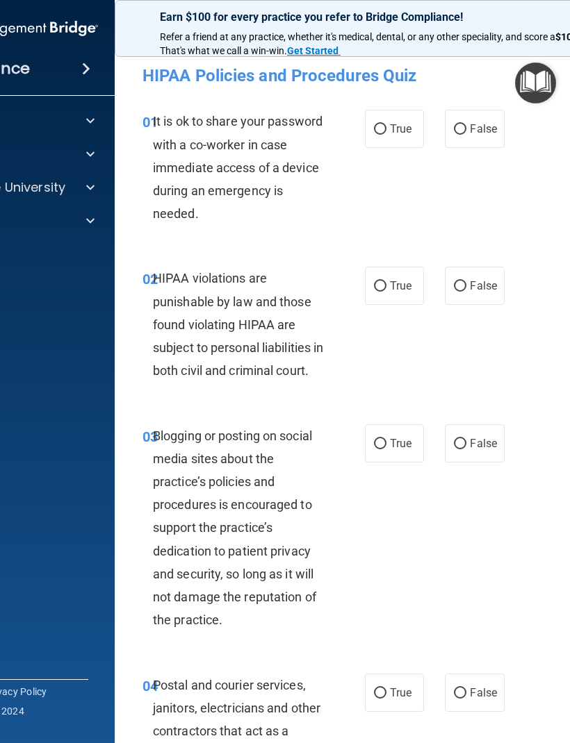
click at [479, 456] on label "False" at bounding box center [474, 443] width 59 height 38
click at [466, 449] on input "False" at bounding box center [460, 444] width 13 height 10
radio input "true"
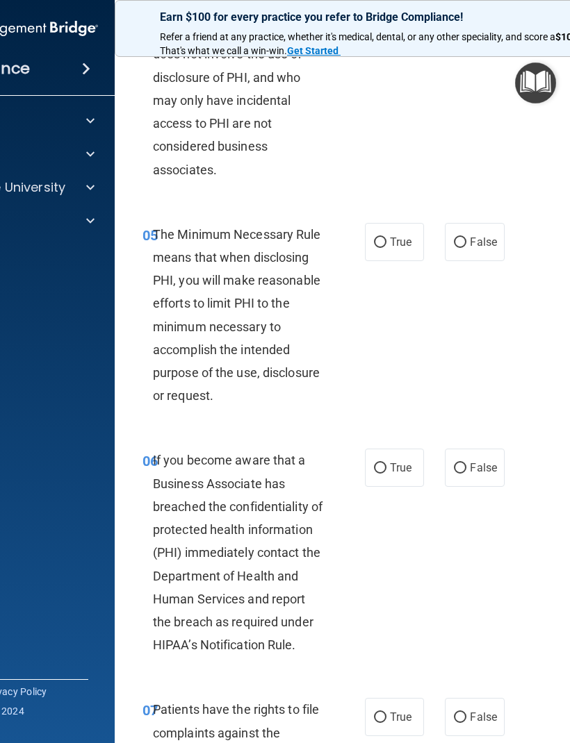
scroll to position [734, 0]
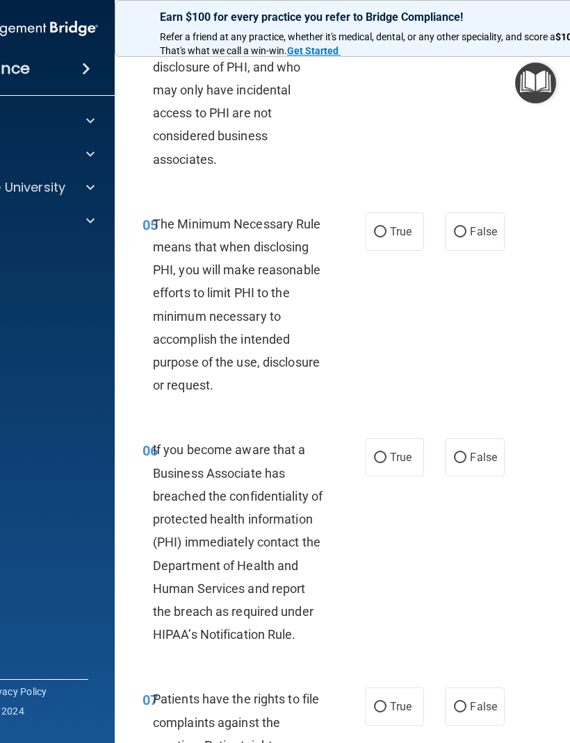
click at [479, 464] on span "False" at bounding box center [483, 457] width 27 height 13
click at [466, 463] on input "False" at bounding box center [460, 458] width 13 height 10
radio input "true"
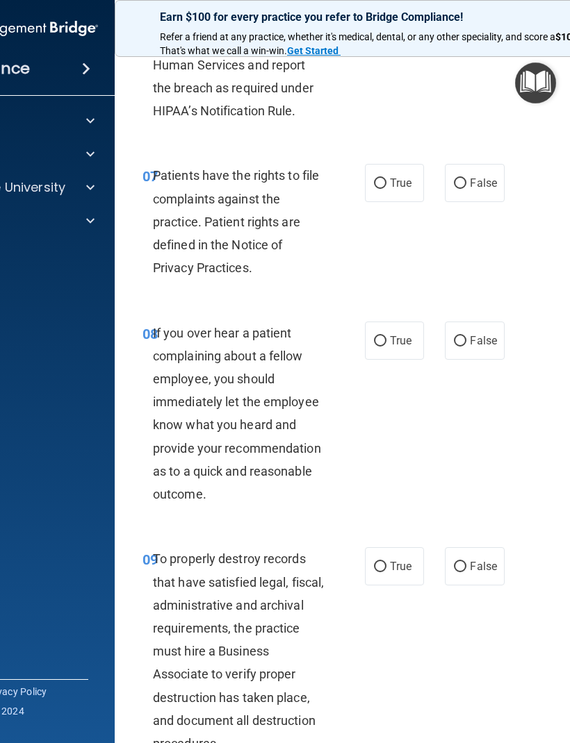
scroll to position [1255, 0]
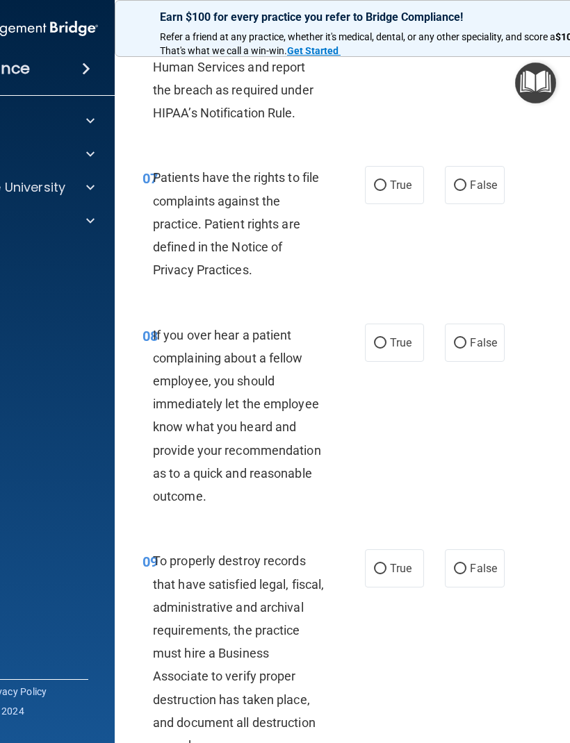
click at [412, 187] on label "True" at bounding box center [394, 185] width 59 height 38
click at [386, 187] on input "True" at bounding box center [380, 186] width 13 height 10
radio input "true"
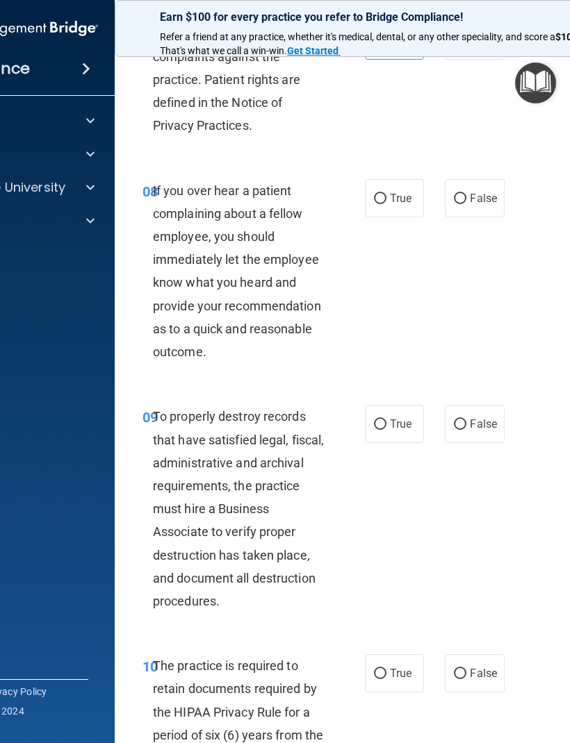
scroll to position [1400, 0]
click at [489, 204] on span "False" at bounding box center [483, 197] width 27 height 13
click at [466, 204] on input "False" at bounding box center [460, 198] width 13 height 10
radio input "true"
click at [486, 429] on label "False" at bounding box center [474, 423] width 59 height 38
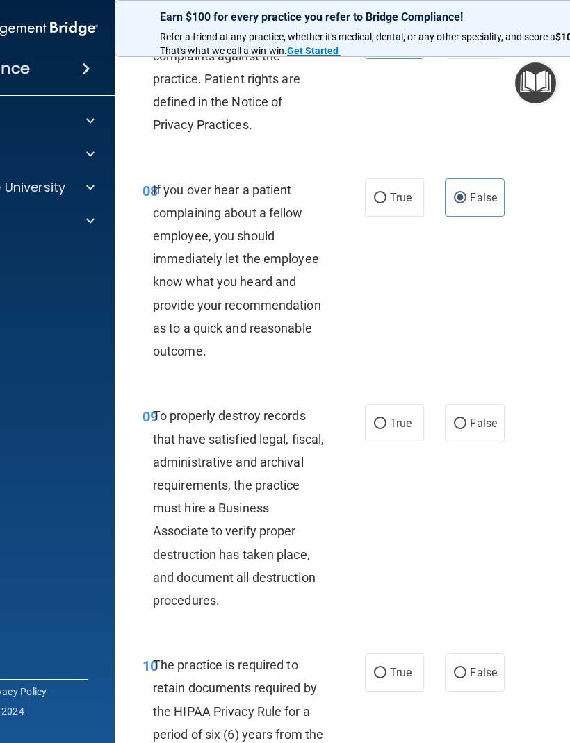
click at [466, 429] on input "False" at bounding box center [460, 424] width 13 height 10
radio input "true"
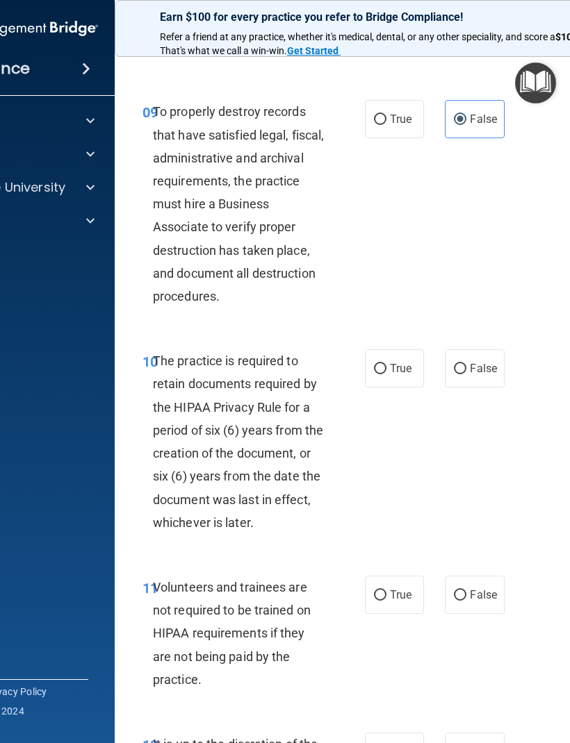
click at [399, 375] on span "True" at bounding box center [401, 368] width 22 height 13
click at [386, 374] on input "True" at bounding box center [380, 369] width 13 height 10
radio input "true"
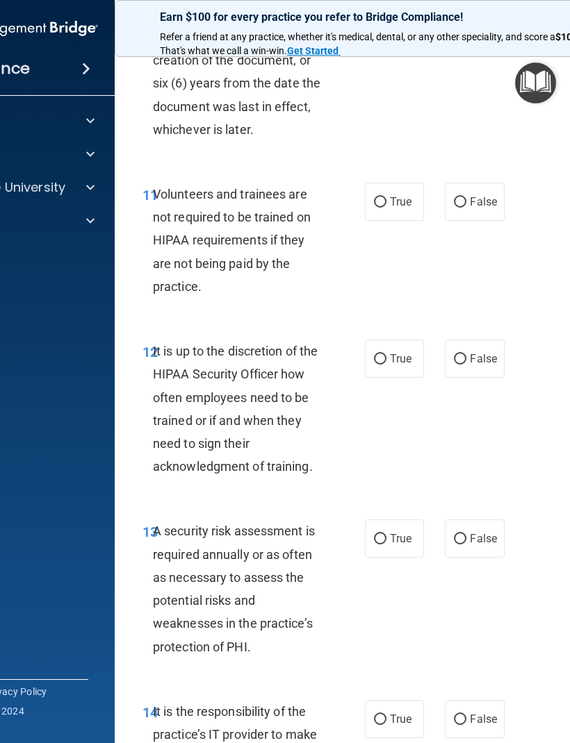
scroll to position [2098, 0]
click at [488, 194] on label "False" at bounding box center [474, 201] width 59 height 38
click at [466, 197] on input "False" at bounding box center [460, 202] width 13 height 10
radio input "true"
click at [491, 365] on span "False" at bounding box center [483, 357] width 27 height 13
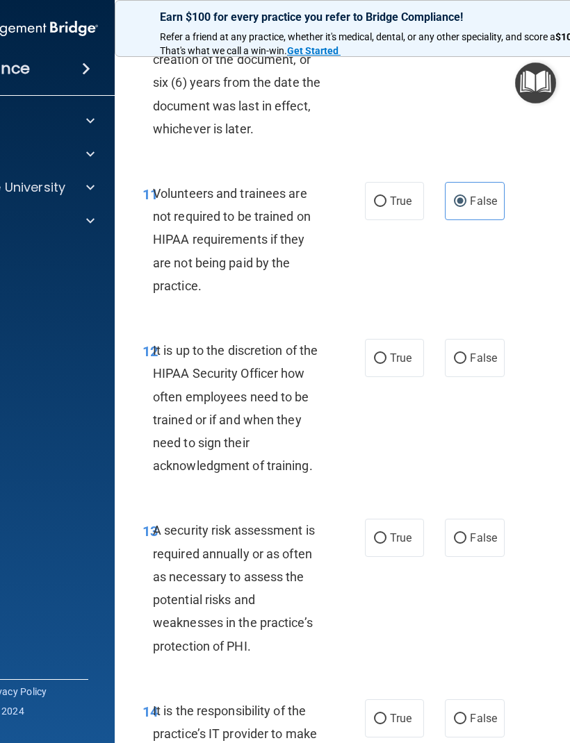
click at [466, 364] on input "False" at bounding box center [460, 359] width 13 height 10
radio input "true"
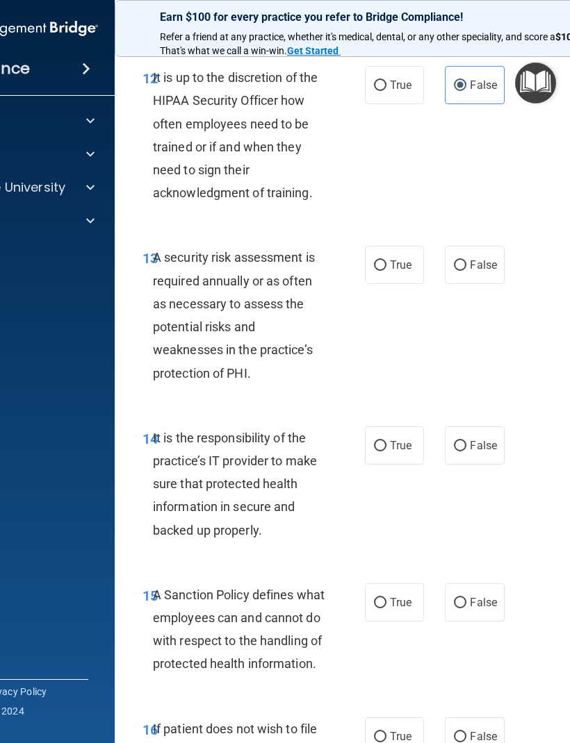
scroll to position [2379, 0]
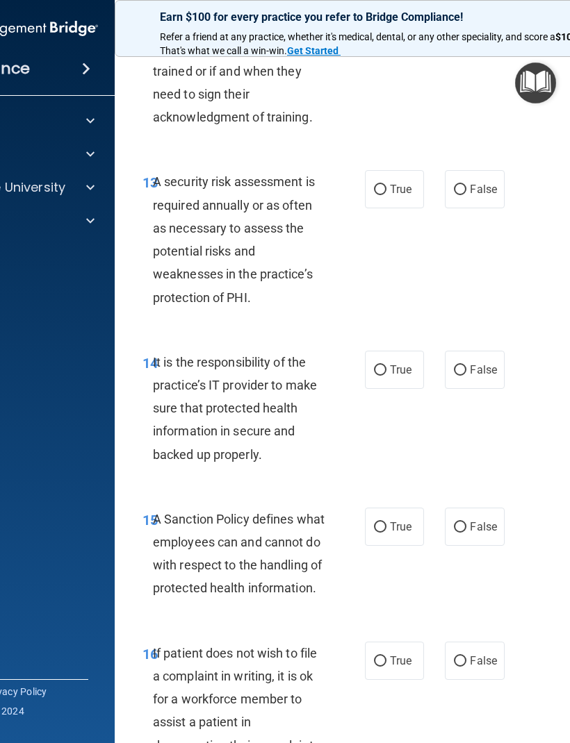
click at [492, 363] on label "False" at bounding box center [474, 370] width 59 height 38
click at [466, 365] on input "False" at bounding box center [460, 370] width 13 height 10
radio input "true"
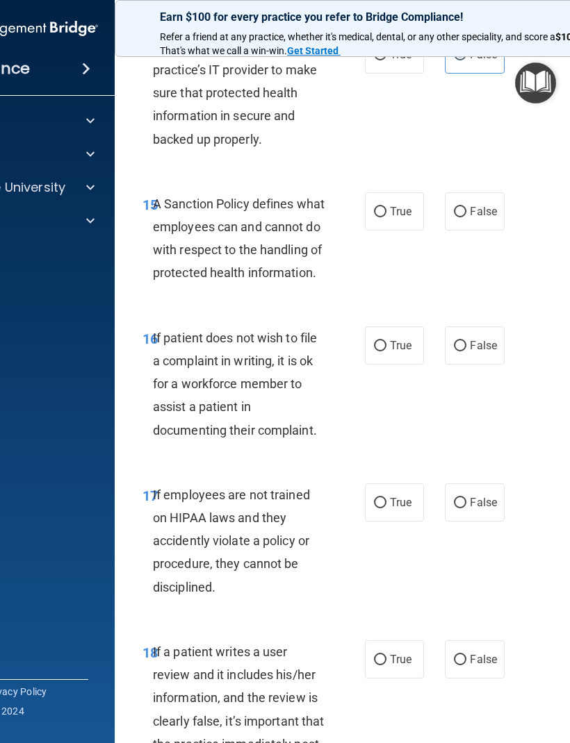
scroll to position [2769, 0]
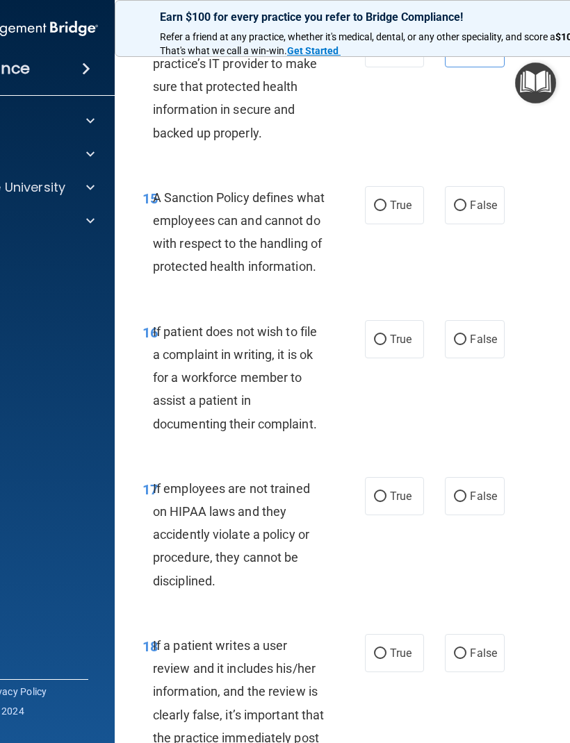
click at [409, 346] on span "True" at bounding box center [401, 339] width 22 height 13
click at [386, 345] on input "True" at bounding box center [380, 340] width 13 height 10
radio input "true"
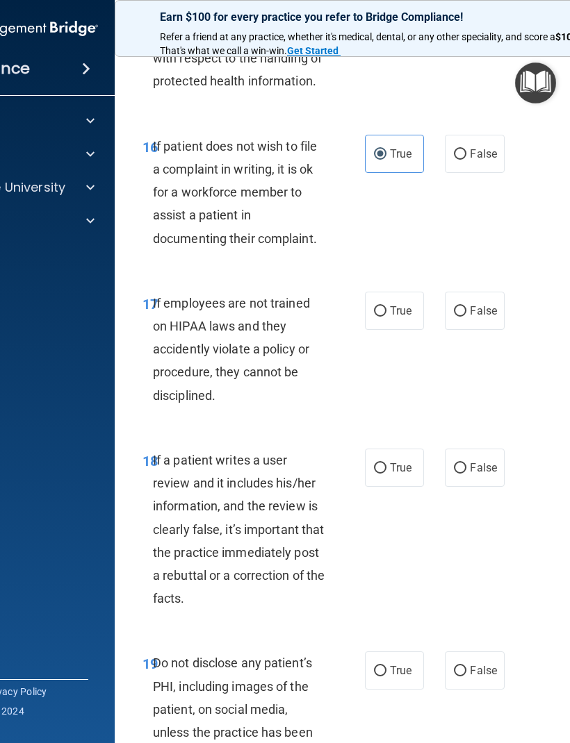
scroll to position [2970, 0]
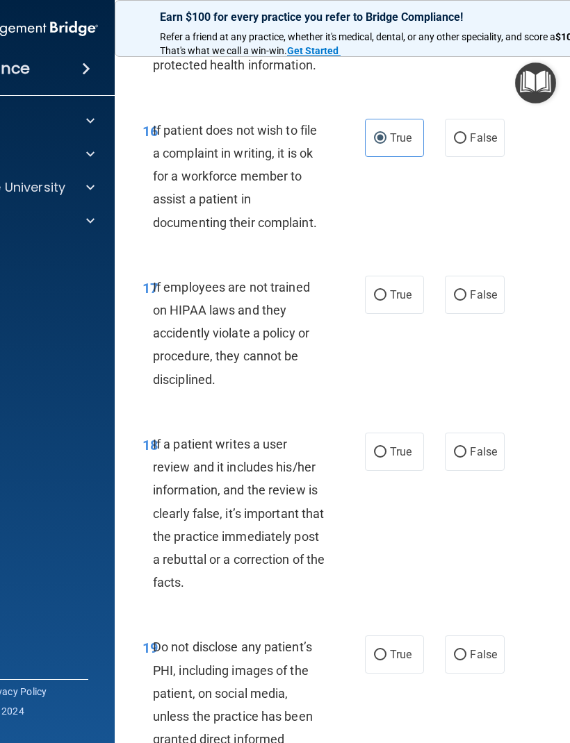
click at [486, 301] on span "False" at bounding box center [483, 294] width 27 height 13
click at [466, 301] on input "False" at bounding box center [460, 295] width 13 height 10
radio input "true"
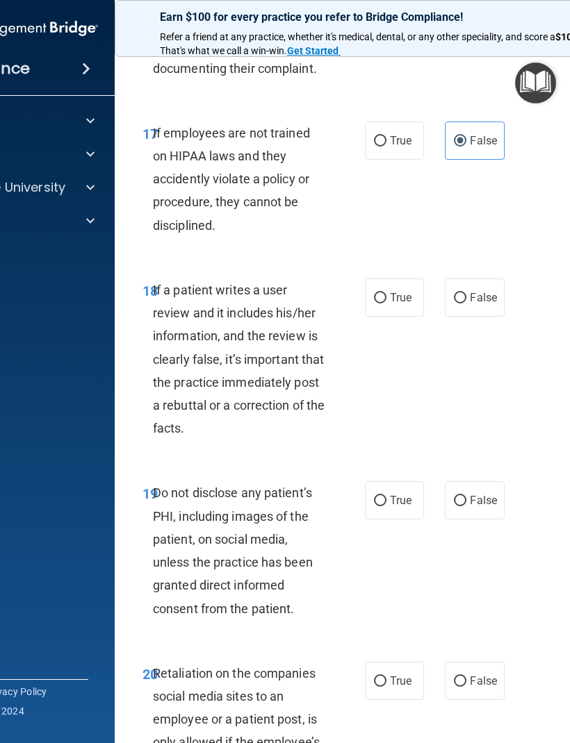
click at [490, 304] on span "False" at bounding box center [483, 297] width 27 height 13
click at [466, 304] on input "False" at bounding box center [460, 298] width 13 height 10
radio input "true"
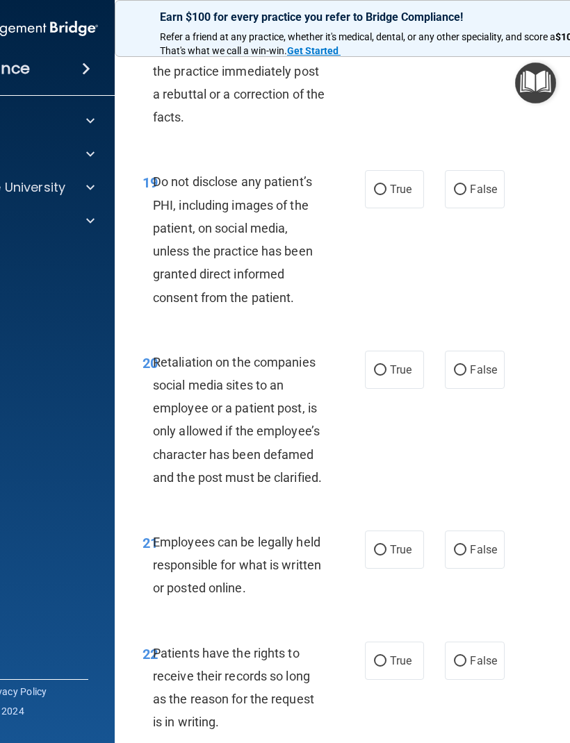
scroll to position [3438, 0]
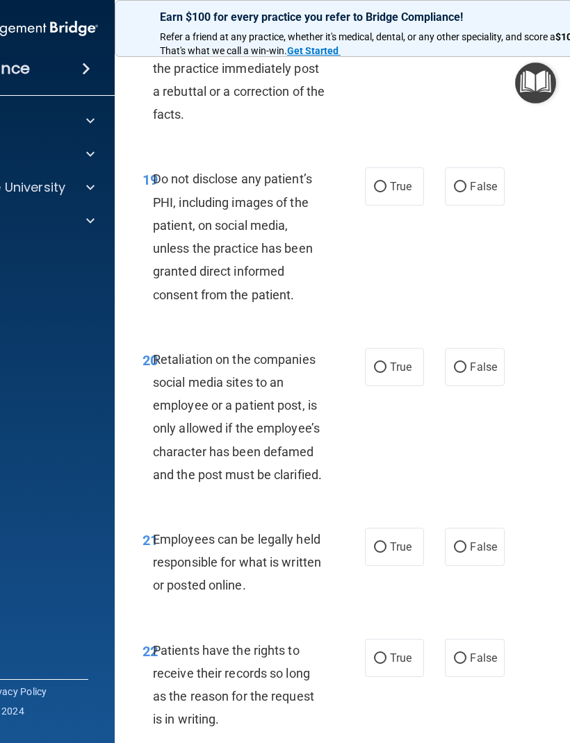
click at [501, 386] on label "False" at bounding box center [474, 367] width 59 height 38
click at [466, 373] on input "False" at bounding box center [460, 368] width 13 height 10
radio input "true"
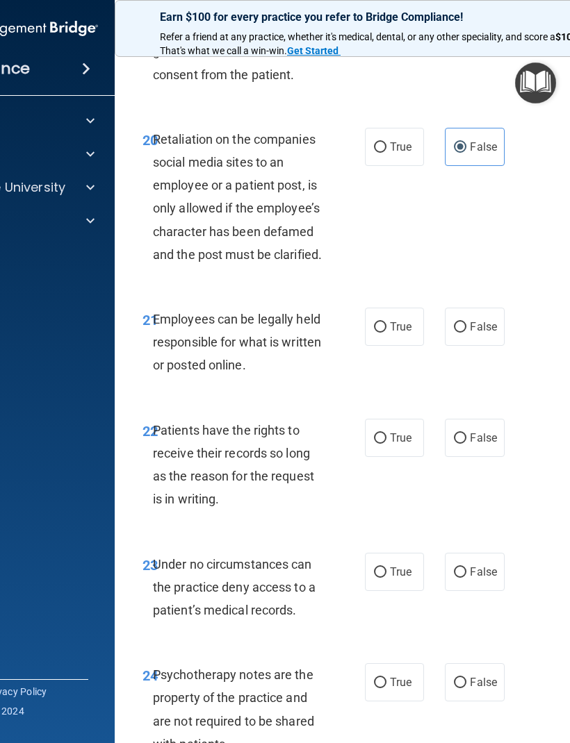
scroll to position [3665, 0]
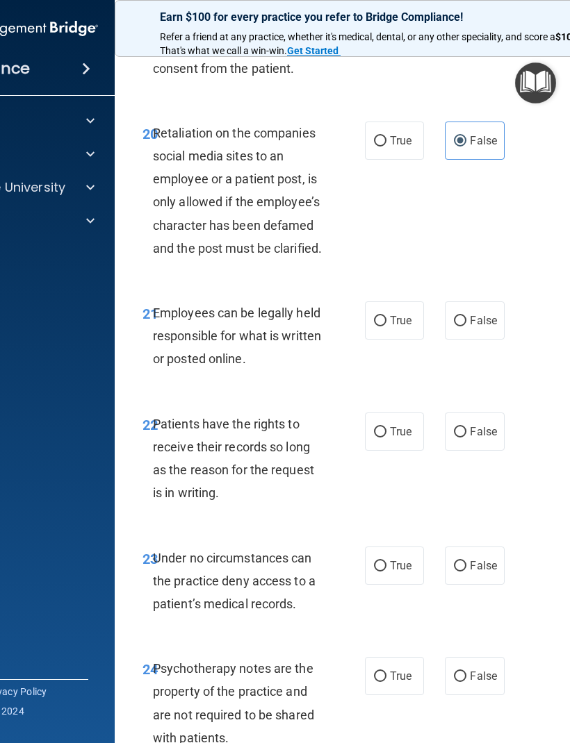
click at [418, 340] on label "True" at bounding box center [394, 320] width 59 height 38
click at [386, 326] on input "True" at bounding box center [380, 321] width 13 height 10
radio input "true"
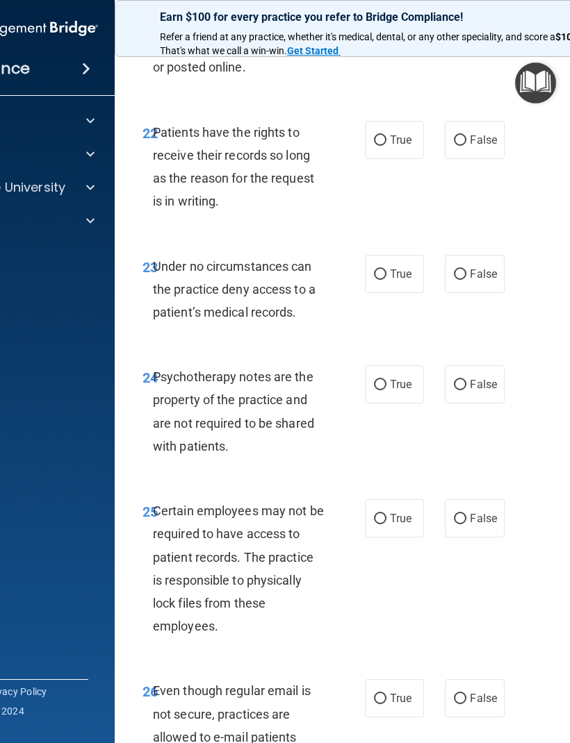
scroll to position [3921, 0]
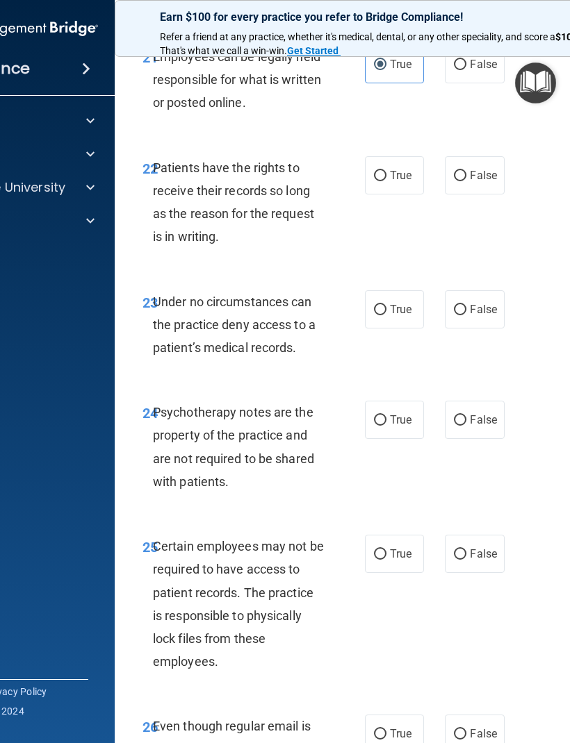
click at [485, 191] on label "False" at bounding box center [474, 175] width 59 height 38
click at [466, 181] on input "False" at bounding box center [460, 176] width 13 height 10
radio input "true"
click at [482, 316] on span "False" at bounding box center [483, 309] width 27 height 13
click at [466, 315] on input "False" at bounding box center [460, 310] width 13 height 10
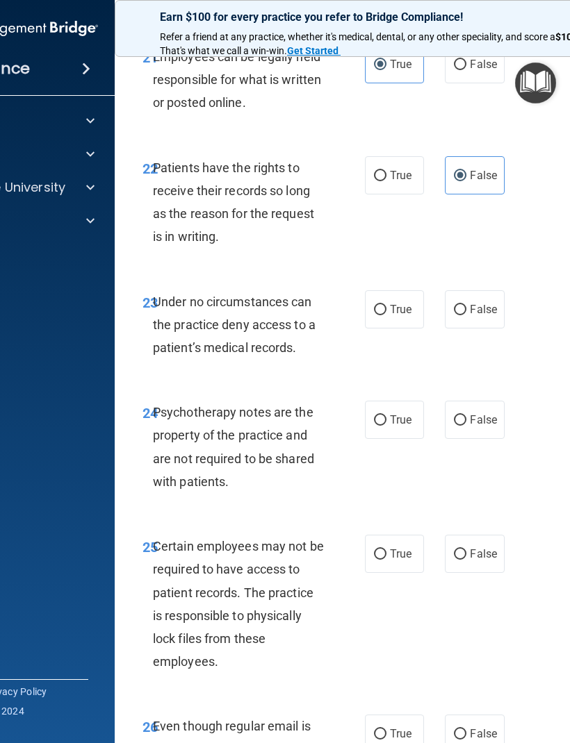
radio input "true"
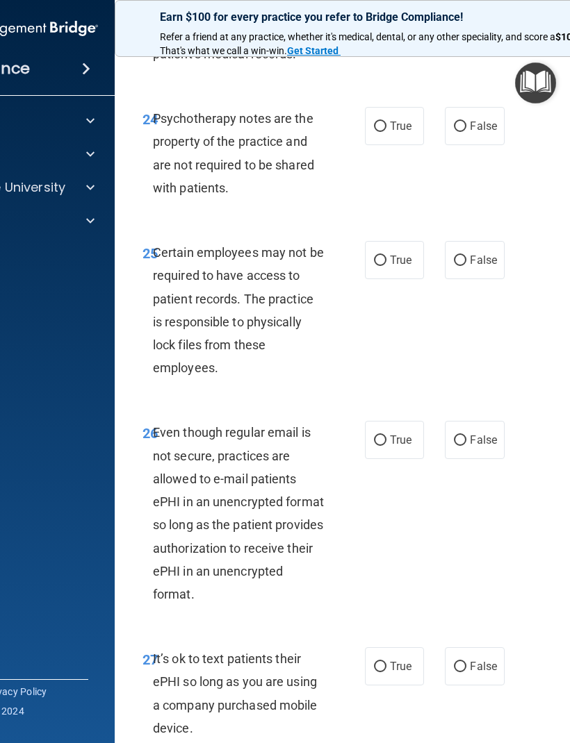
scroll to position [4209, 0]
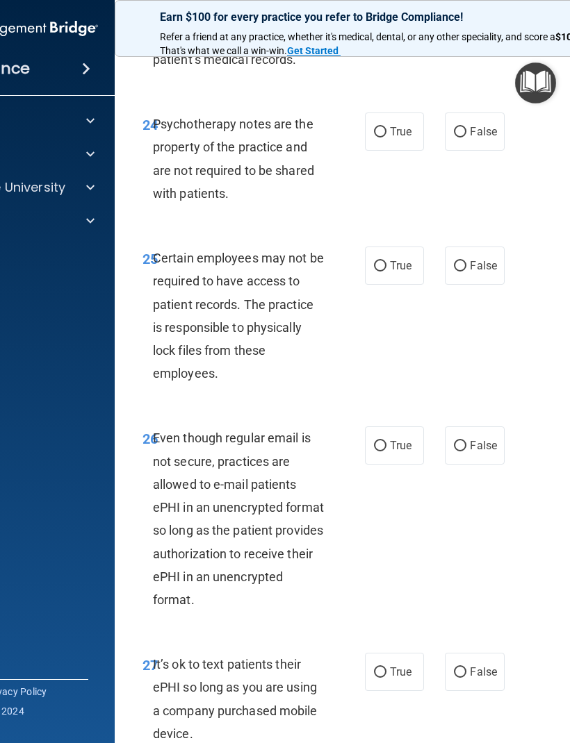
click at [406, 148] on label "True" at bounding box center [394, 132] width 59 height 38
click at [386, 138] on input "True" at bounding box center [380, 132] width 13 height 10
radio input "true"
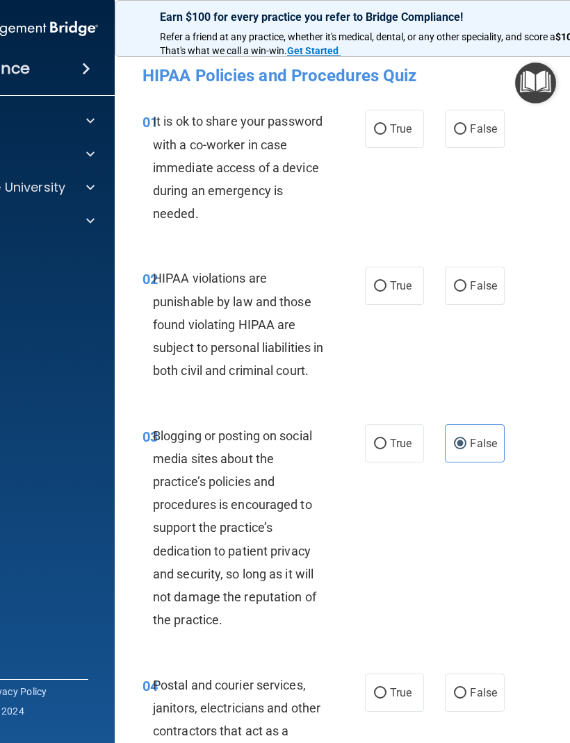
scroll to position [0, 0]
click at [476, 111] on label "False" at bounding box center [474, 129] width 59 height 38
click at [466, 124] on input "False" at bounding box center [460, 129] width 13 height 10
radio input "true"
click at [408, 281] on span "True" at bounding box center [401, 285] width 22 height 13
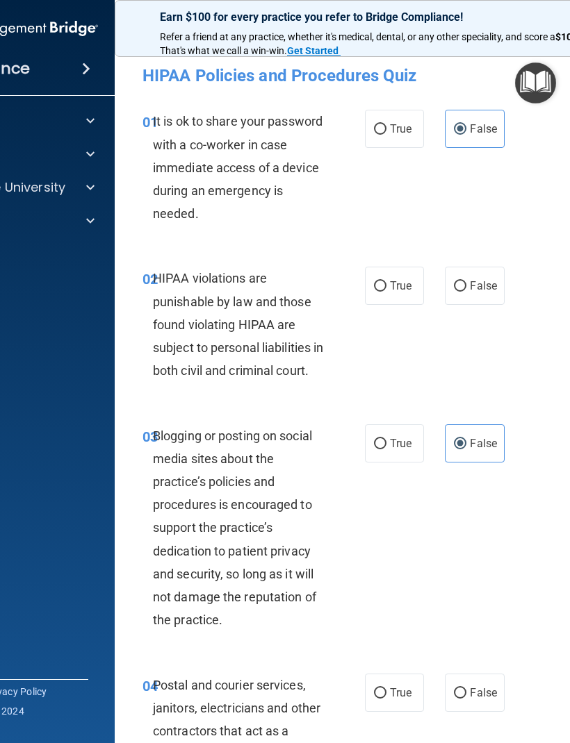
click at [386, 281] on input "True" at bounding box center [380, 286] width 13 height 10
radio input "true"
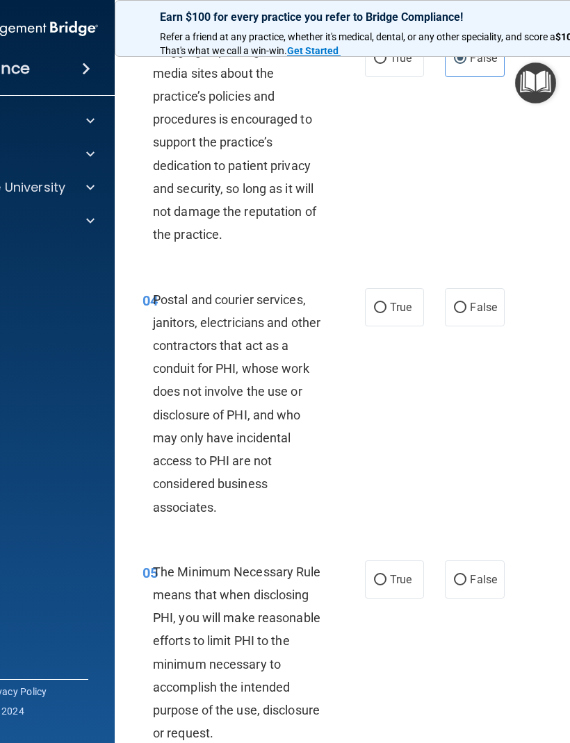
scroll to position [399, 0]
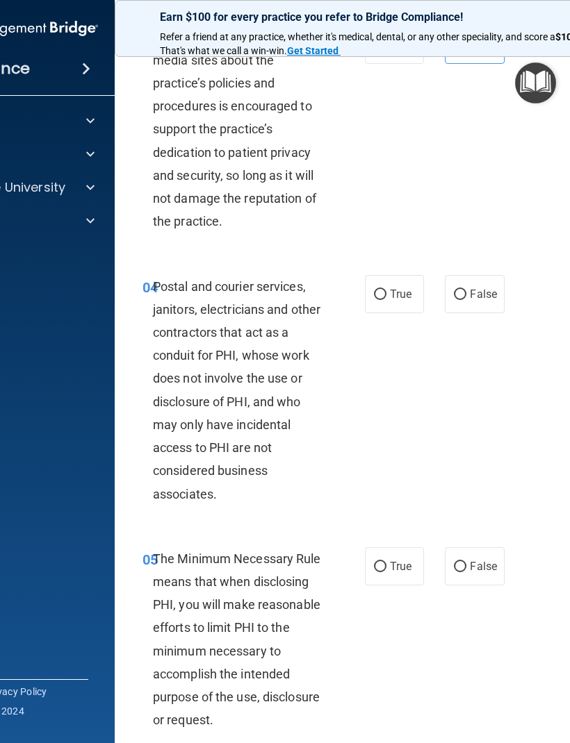
click at [400, 301] on span "True" at bounding box center [401, 294] width 22 height 13
click at [386, 300] on input "True" at bounding box center [380, 295] width 13 height 10
radio input "true"
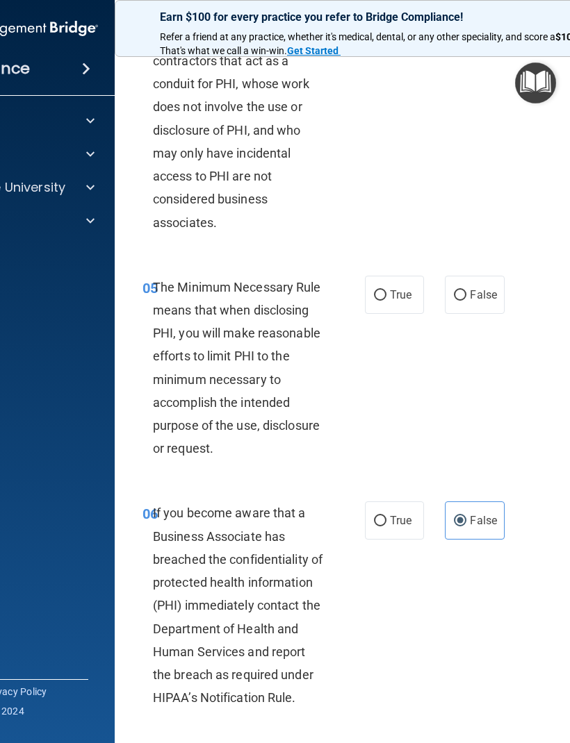
scroll to position [677, 0]
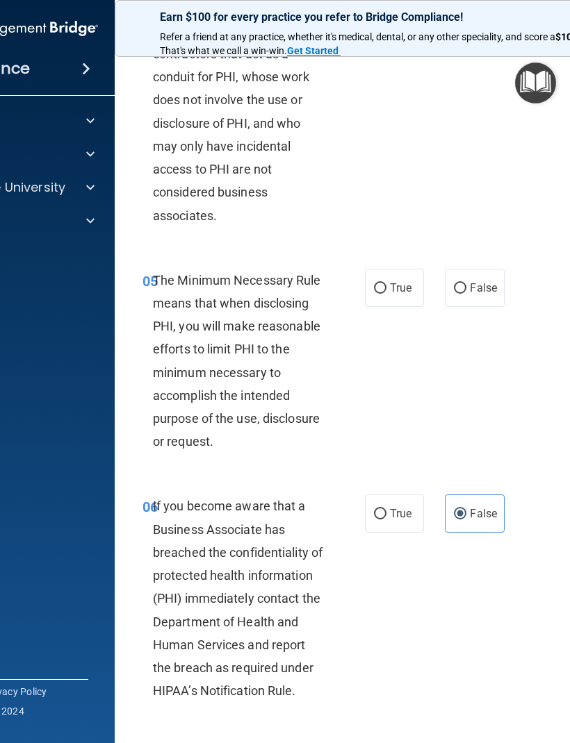
click at [400, 295] on span "True" at bounding box center [401, 287] width 22 height 13
click at [386, 294] on input "True" at bounding box center [380, 288] width 13 height 10
radio input "true"
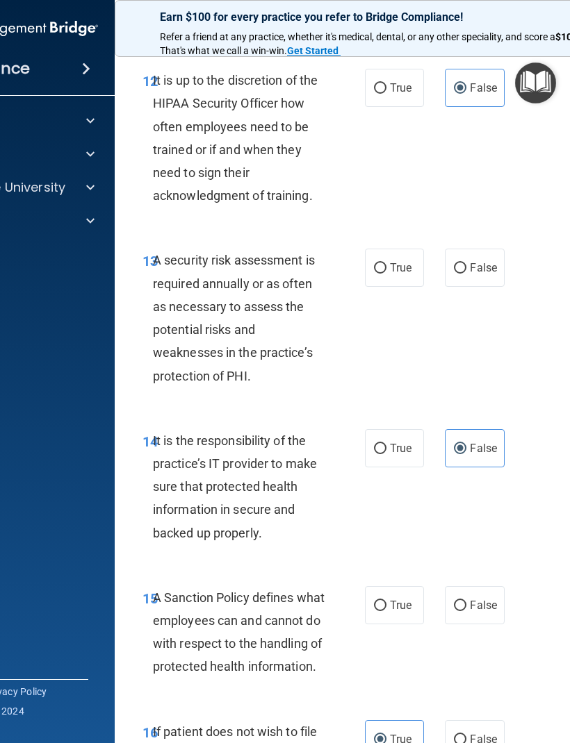
scroll to position [2372, 0]
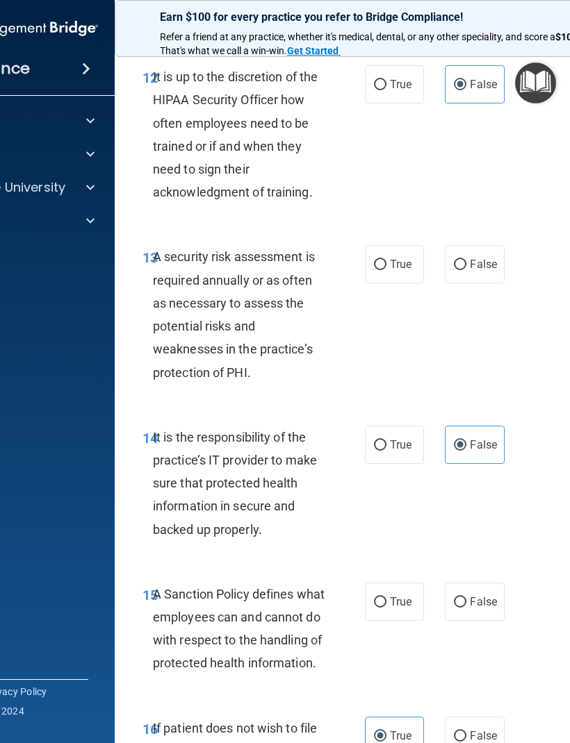
click at [407, 265] on label "True" at bounding box center [394, 264] width 59 height 38
click at [386, 265] on input "True" at bounding box center [380, 265] width 13 height 10
radio input "true"
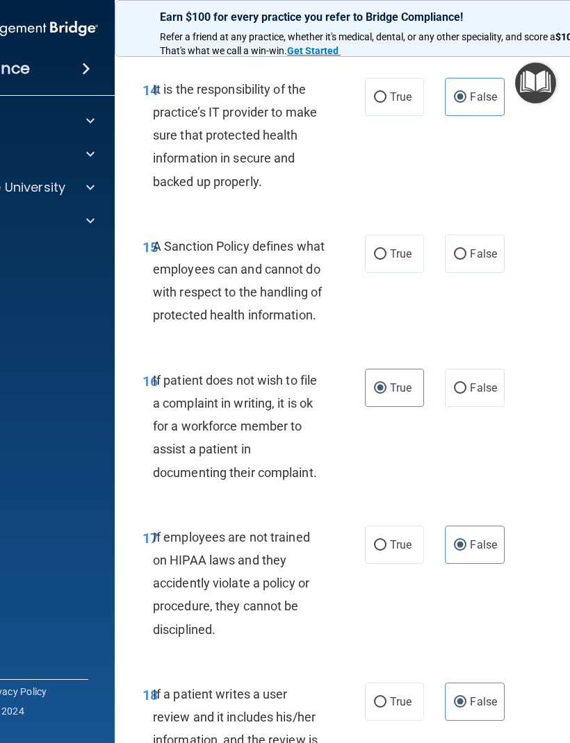
scroll to position [2723, 0]
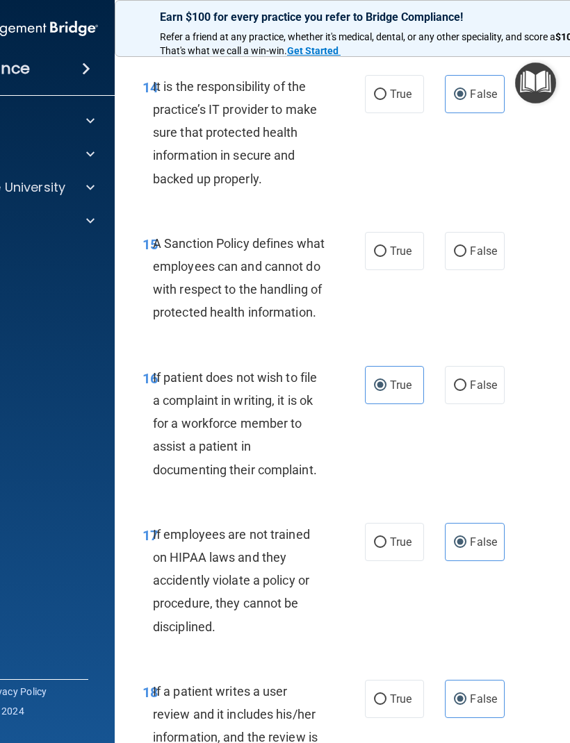
click at [407, 257] on span "True" at bounding box center [401, 251] width 22 height 13
click at [386, 257] on input "True" at bounding box center [380, 252] width 13 height 10
radio input "true"
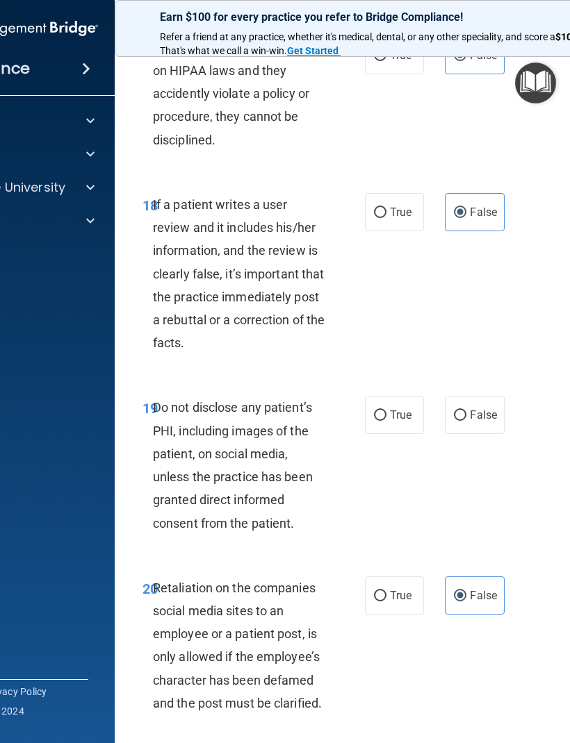
scroll to position [3225, 0]
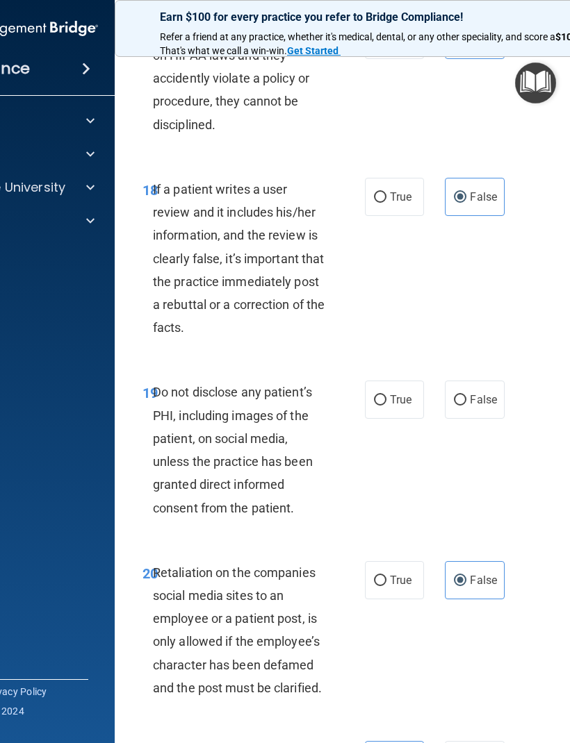
click at [400, 417] on label "True" at bounding box center [394, 400] width 59 height 38
click at [386, 406] on input "True" at bounding box center [380, 400] width 13 height 10
radio input "true"
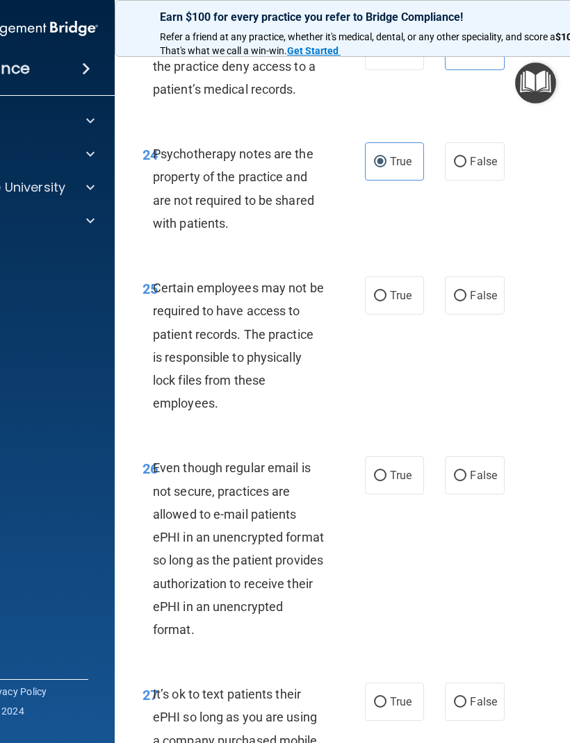
scroll to position [4184, 0]
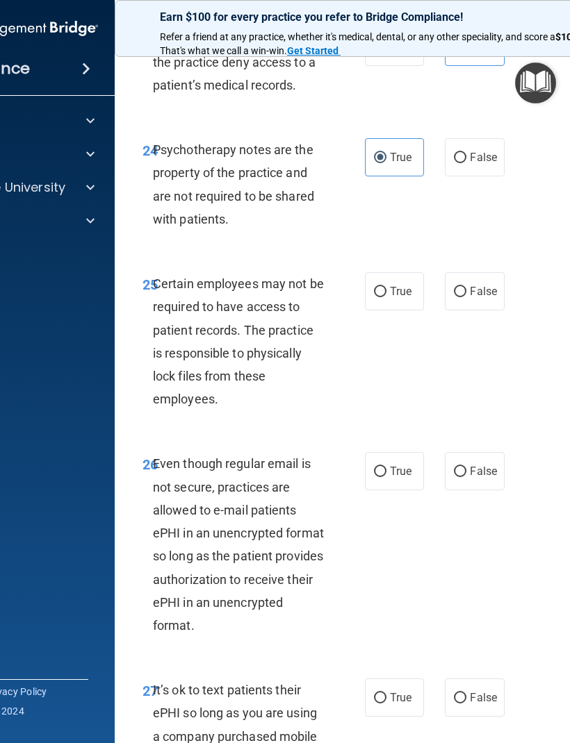
click at [392, 308] on label "True" at bounding box center [394, 291] width 59 height 38
click at [386, 297] on input "True" at bounding box center [380, 292] width 13 height 10
radio input "true"
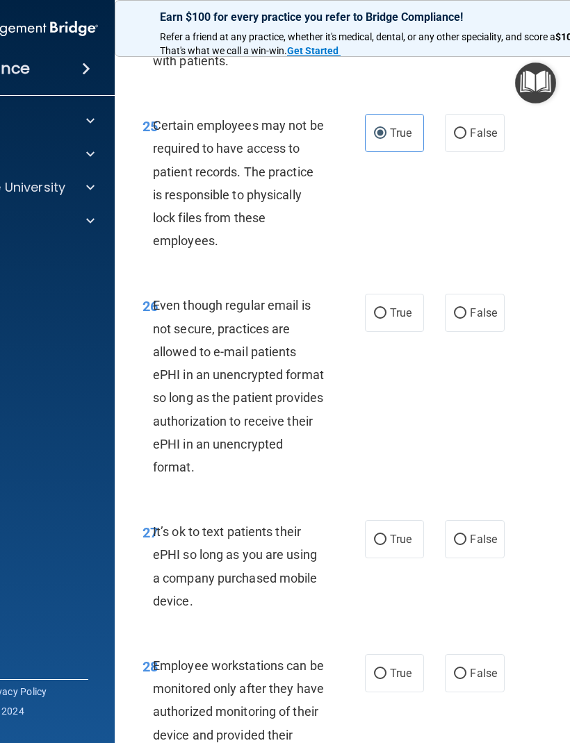
scroll to position [4359, 0]
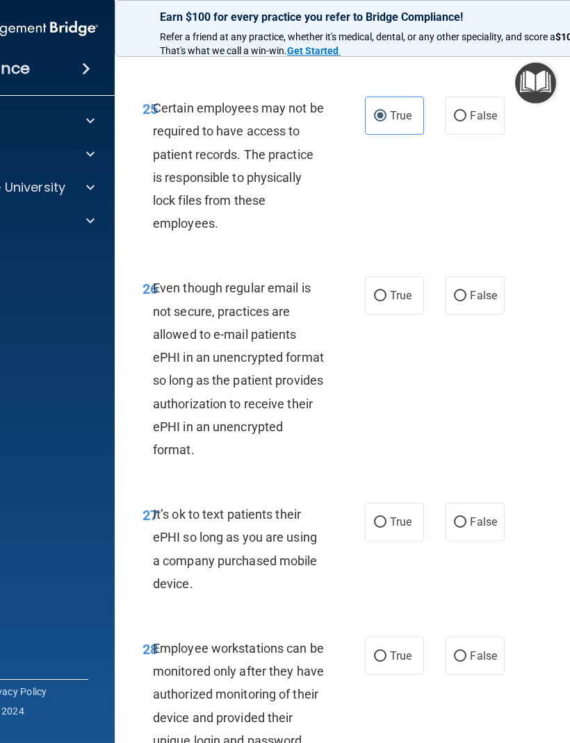
click at [479, 302] on span "False" at bounding box center [483, 295] width 27 height 13
click at [466, 301] on input "False" at bounding box center [460, 296] width 13 height 10
radio input "true"
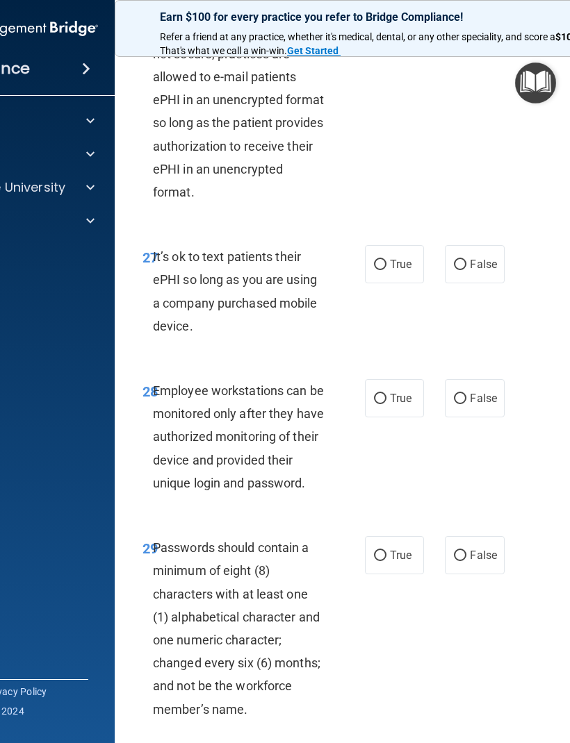
scroll to position [4618, 0]
click at [483, 270] on span "False" at bounding box center [483, 263] width 27 height 13
click at [466, 270] on input "False" at bounding box center [460, 264] width 13 height 10
radio input "true"
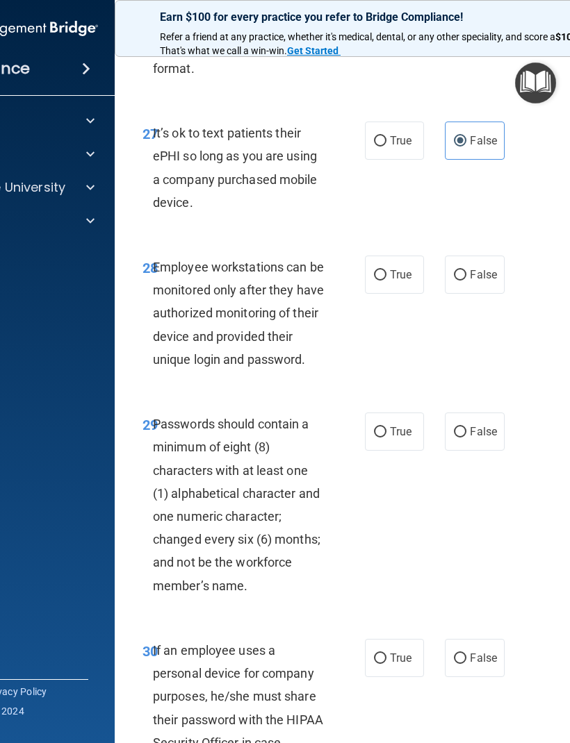
scroll to position [4756, 0]
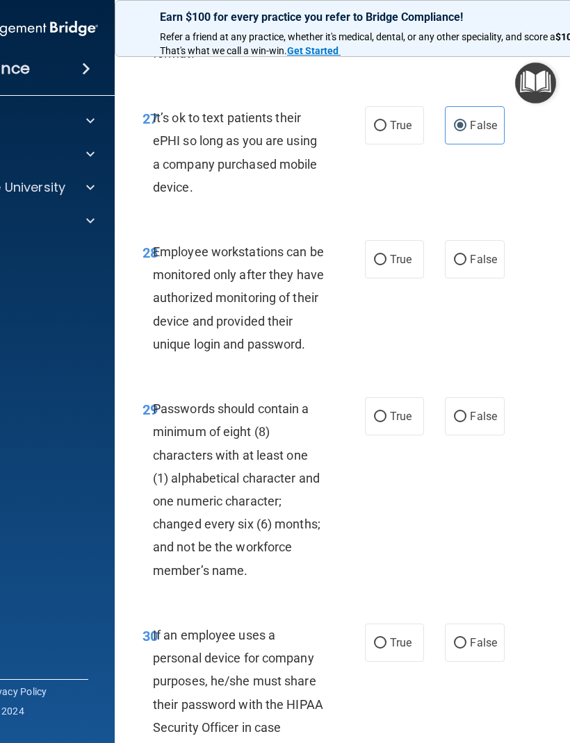
click at [390, 266] on span "True" at bounding box center [401, 259] width 22 height 13
click at [386, 265] on input "True" at bounding box center [380, 260] width 13 height 10
radio input "true"
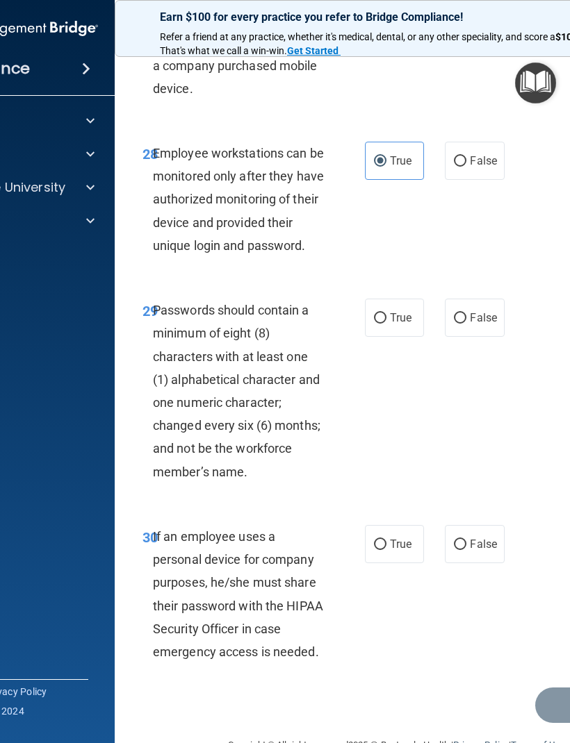
scroll to position [4883, 0]
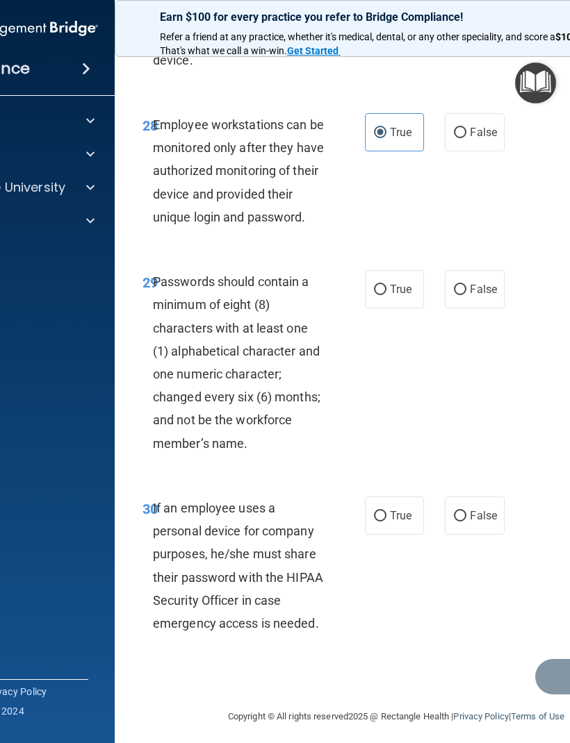
click at [395, 296] on span "True" at bounding box center [401, 289] width 22 height 13
click at [386, 295] on input "True" at bounding box center [380, 290] width 13 height 10
radio input "true"
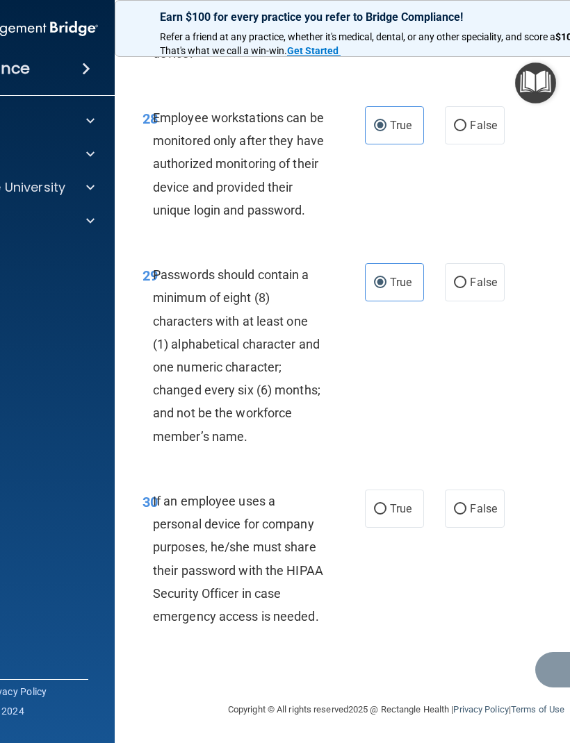
scroll to position [4907, 0]
click at [480, 501] on label "False" at bounding box center [474, 509] width 59 height 38
click at [466, 504] on input "False" at bounding box center [460, 509] width 13 height 10
radio input "true"
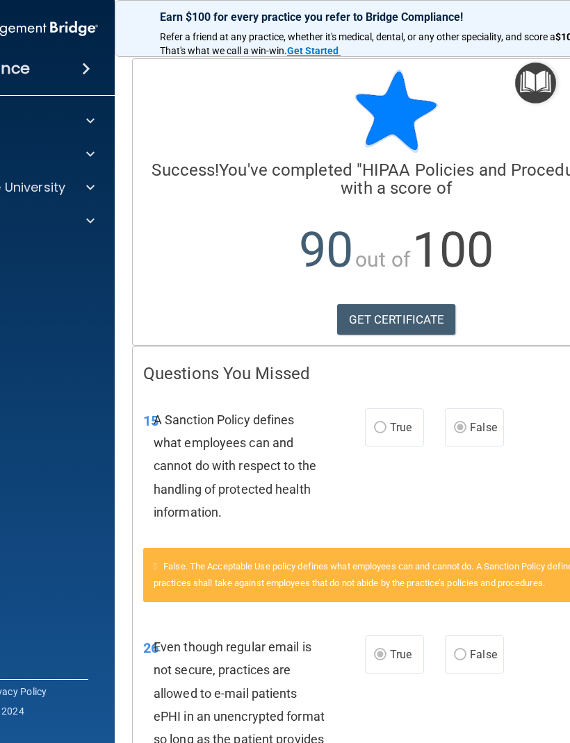
click at [90, 175] on div "OfficeSafe University" at bounding box center [3, 188] width 223 height 28
click at [92, 185] on span at bounding box center [90, 187] width 8 height 17
click at [62, 247] on img at bounding box center [60, 254] width 17 height 17
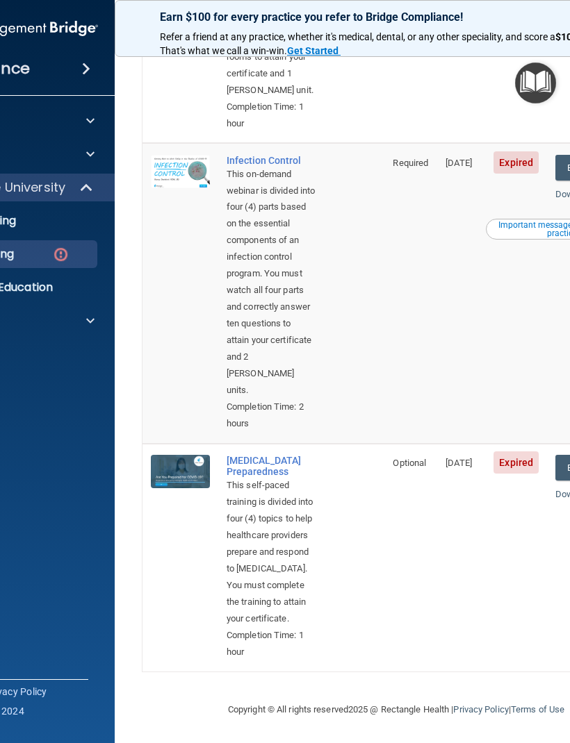
scroll to position [779, 0]
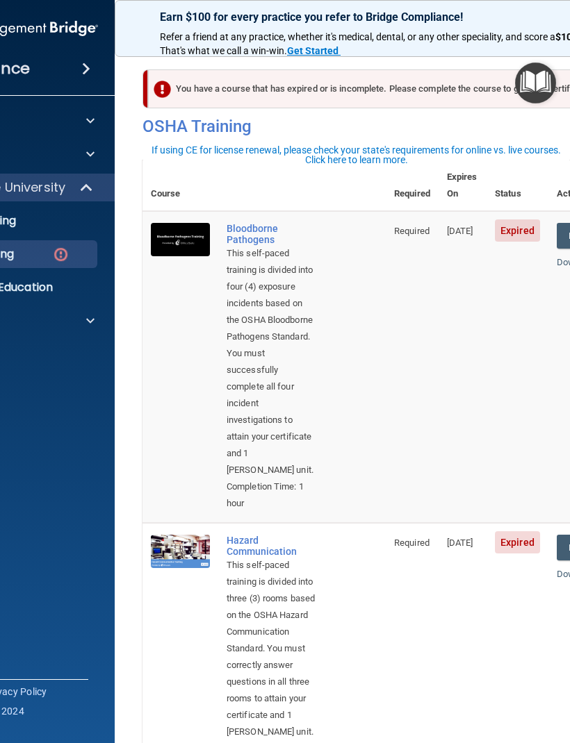
scroll to position [0, 0]
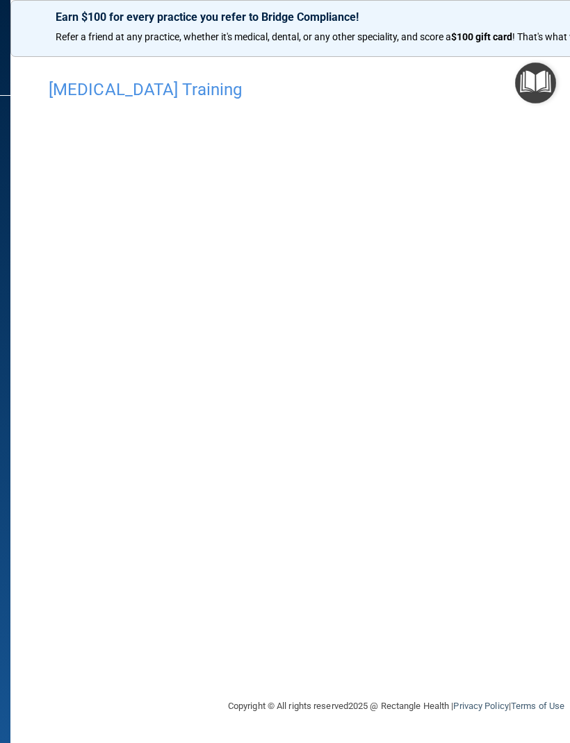
click at [526, 676] on div "[MEDICAL_DATA] Training This course doesn’t expire until [DATE]. Are you sure y…" at bounding box center [395, 385] width 715 height 626
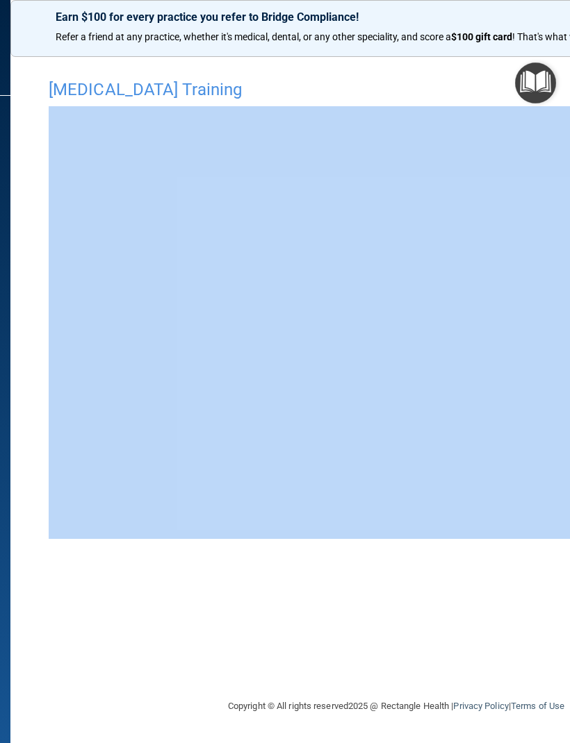
click at [512, 655] on div "[MEDICAL_DATA] Training This course doesn’t expire until [DATE]. Are you sure y…" at bounding box center [395, 385] width 715 height 626
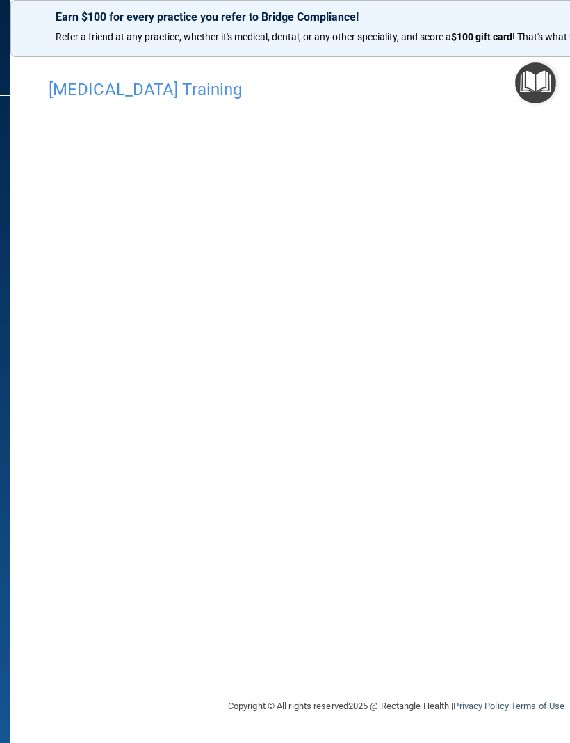
click at [144, 75] on div "[MEDICAL_DATA] Training" at bounding box center [395, 89] width 715 height 34
click at [152, 86] on h4 "[MEDICAL_DATA] Training" at bounding box center [396, 90] width 695 height 18
click at [35, 213] on main "[MEDICAL_DATA] Training This course doesn’t expire until [DATE]. Are you sure y…" at bounding box center [395, 393] width 771 height 699
click at [485, 599] on div "[MEDICAL_DATA] Training This course doesn’t expire until [DATE]. Are you sure y…" at bounding box center [395, 385] width 715 height 626
click at [163, 87] on h4 "COVID-19 Training" at bounding box center [396, 90] width 695 height 18
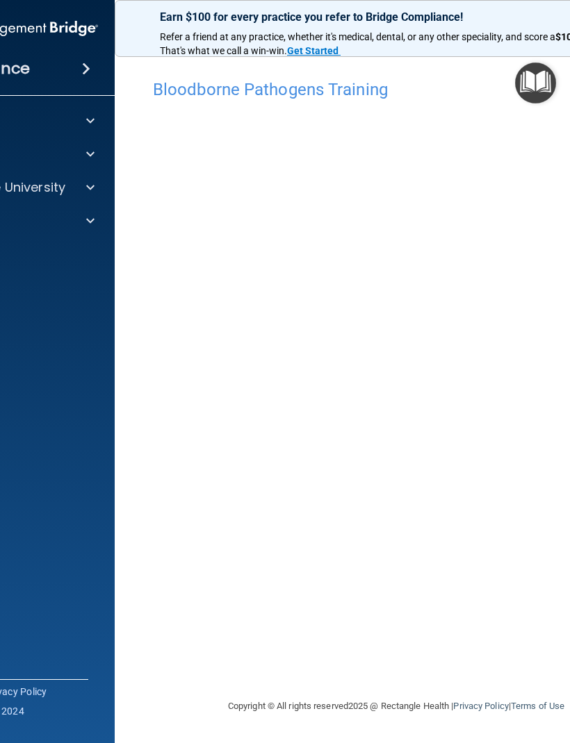
click at [99, 184] on div at bounding box center [88, 187] width 35 height 17
click at [67, 249] on img at bounding box center [60, 254] width 17 height 17
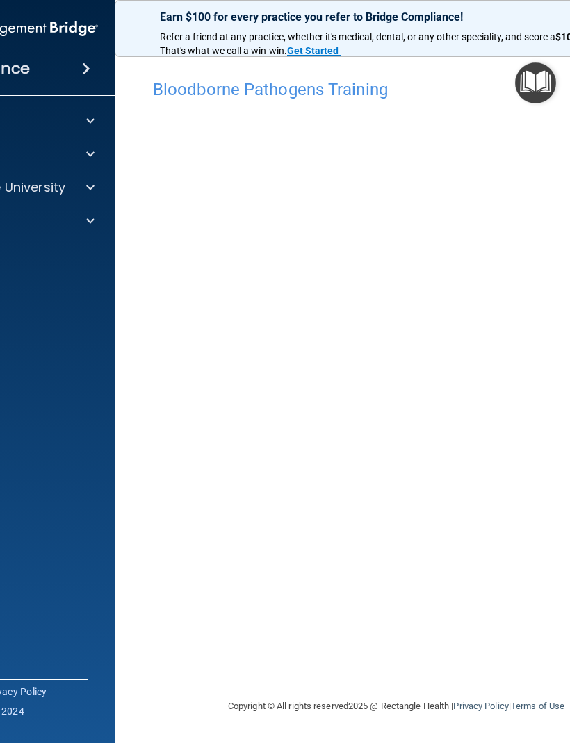
click at [83, 215] on div at bounding box center [88, 221] width 35 height 17
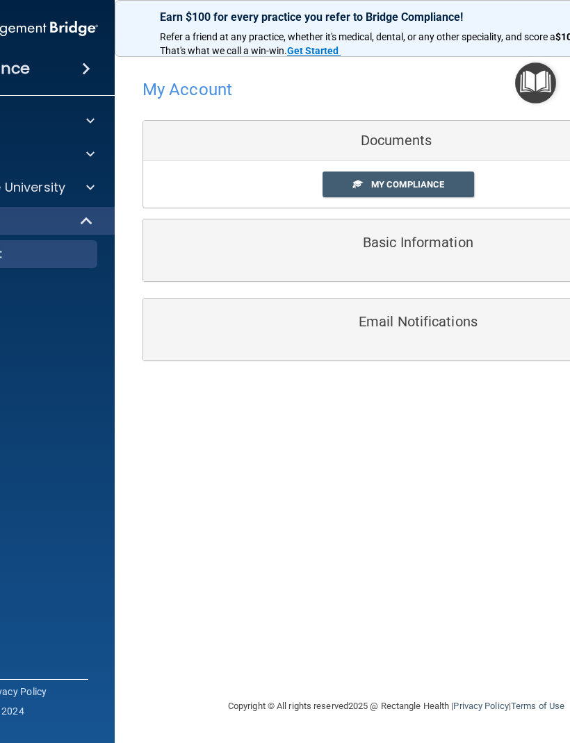
click at [455, 168] on div "My Compliance My Compliance My BAA" at bounding box center [396, 184] width 506 height 47
click at [452, 179] on link "My Compliance" at bounding box center [398, 185] width 152 height 26
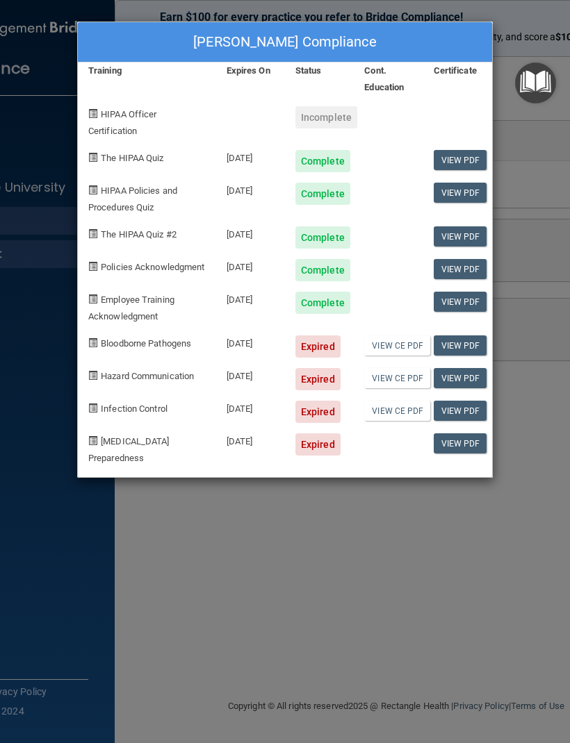
click at [474, 301] on link "View PDF" at bounding box center [459, 302] width 53 height 20
click at [466, 155] on link "View PDF" at bounding box center [459, 160] width 53 height 20
click at [330, 108] on div "Incomplete" at bounding box center [326, 117] width 62 height 22
click at [326, 99] on div "Incomplete" at bounding box center [319, 118] width 69 height 44
click at [331, 113] on div "Incomplete" at bounding box center [326, 117] width 62 height 22
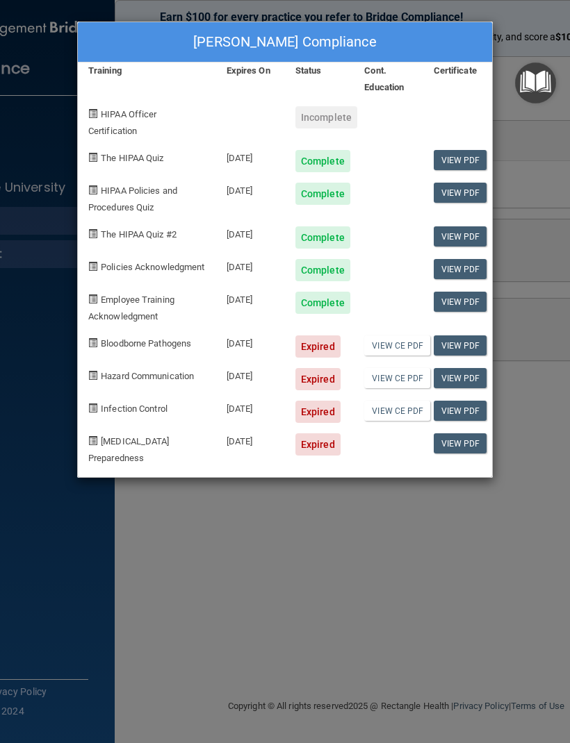
click at [256, 517] on div "Brandi Grant's Compliance Training Expires On Status Cont. Education Certificat…" at bounding box center [285, 371] width 570 height 743
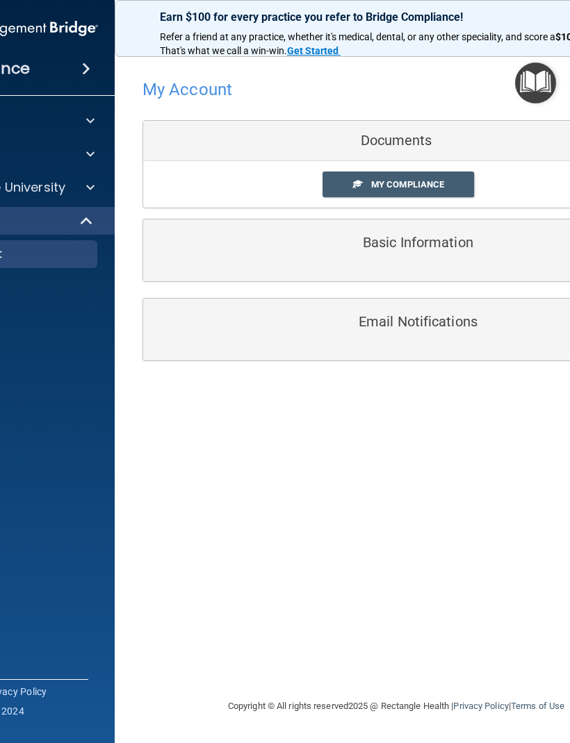
click at [92, 185] on span at bounding box center [90, 187] width 8 height 17
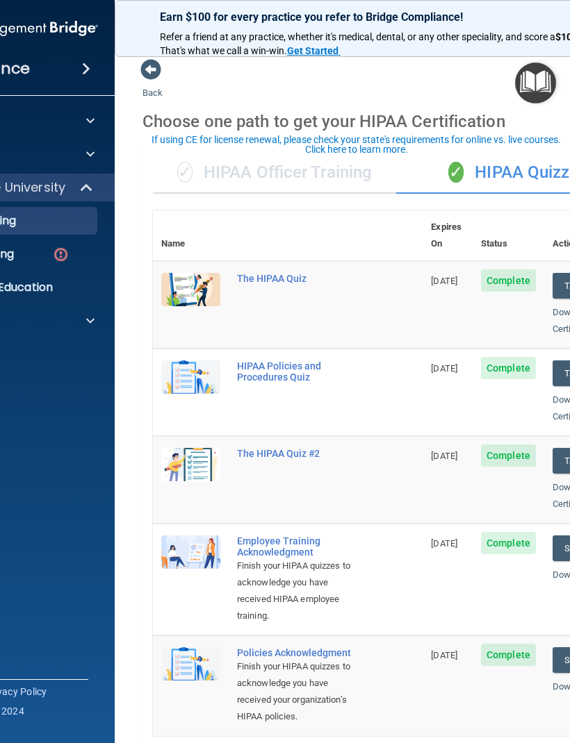
click at [340, 165] on div "✓ HIPAA Officer Training" at bounding box center [274, 173] width 243 height 42
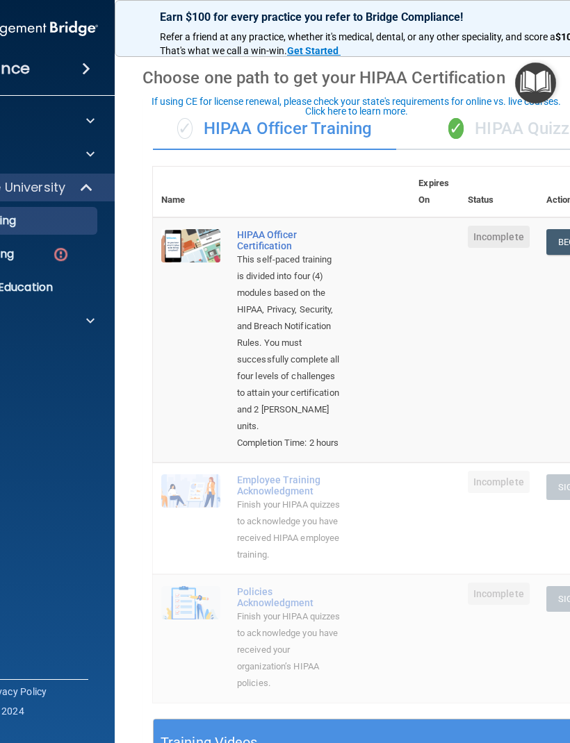
scroll to position [29, 0]
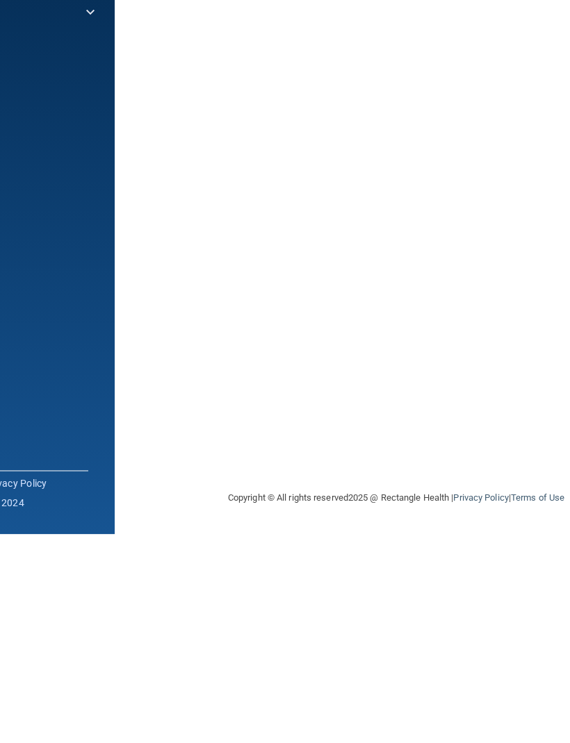
click at [224, 409] on div "HIPAA Officer Certification This course doesn’t expire until . Are you sure you…" at bounding box center [395, 385] width 507 height 626
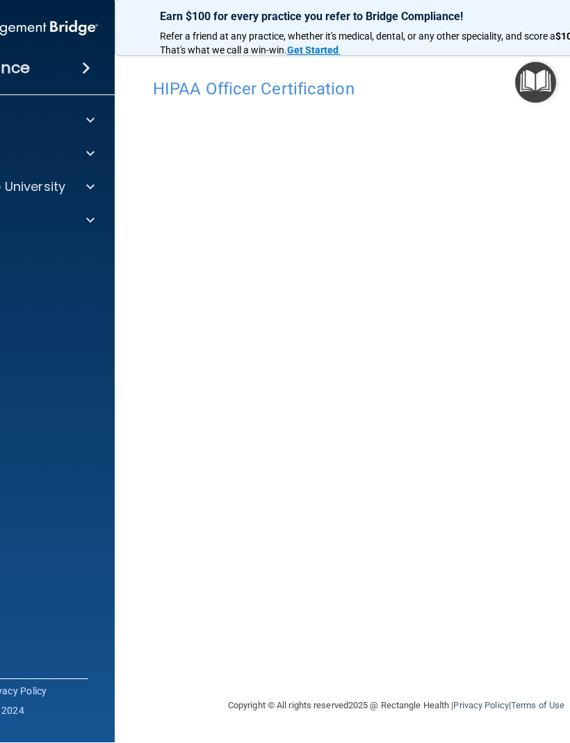
click at [306, 92] on h4 "HIPAA Officer Certification" at bounding box center [396, 90] width 486 height 18
click at [89, 155] on span at bounding box center [90, 154] width 8 height 17
click at [99, 251] on div at bounding box center [88, 254] width 35 height 17
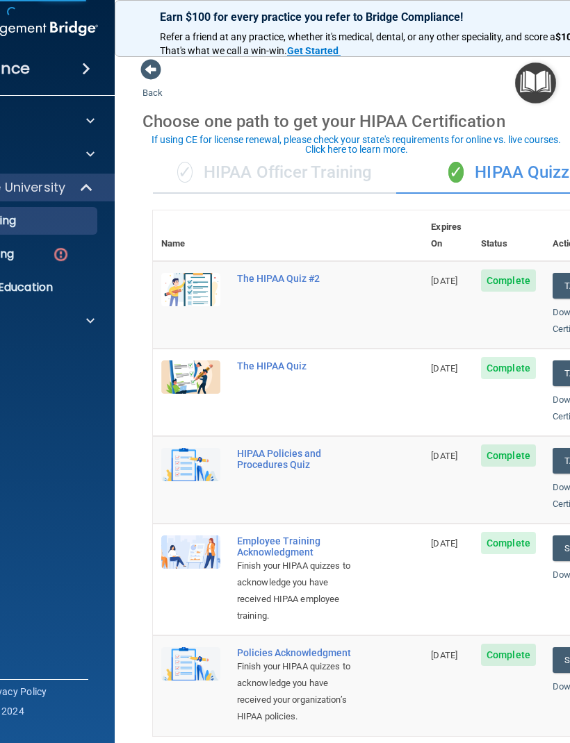
click at [292, 176] on div "✓ HIPAA Officer Training" at bounding box center [274, 173] width 243 height 42
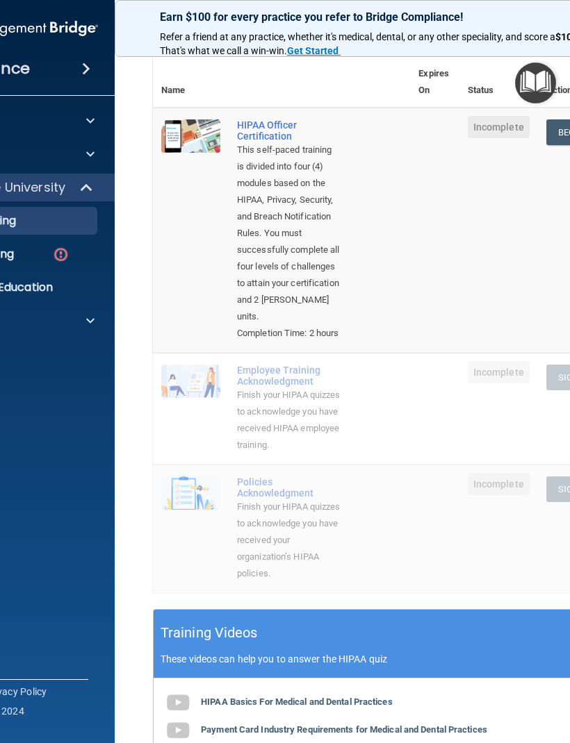
scroll to position [169, 0]
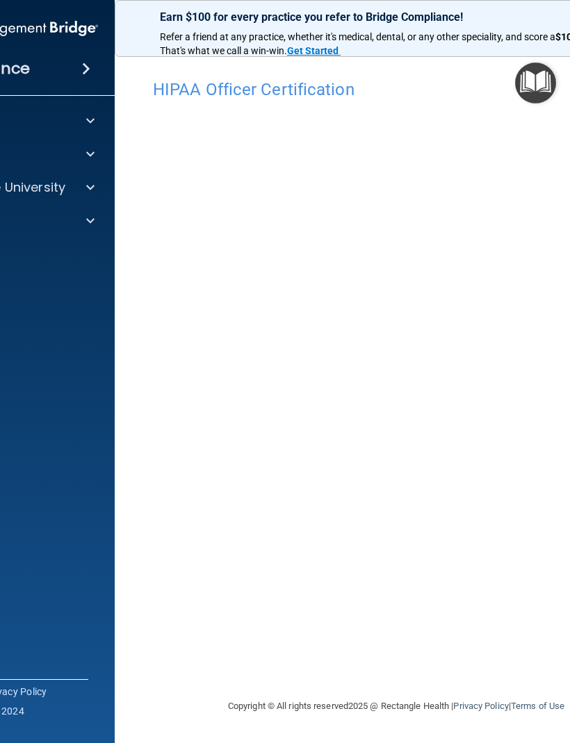
click at [547, 76] on img "Open Resource Center" at bounding box center [535, 83] width 41 height 41
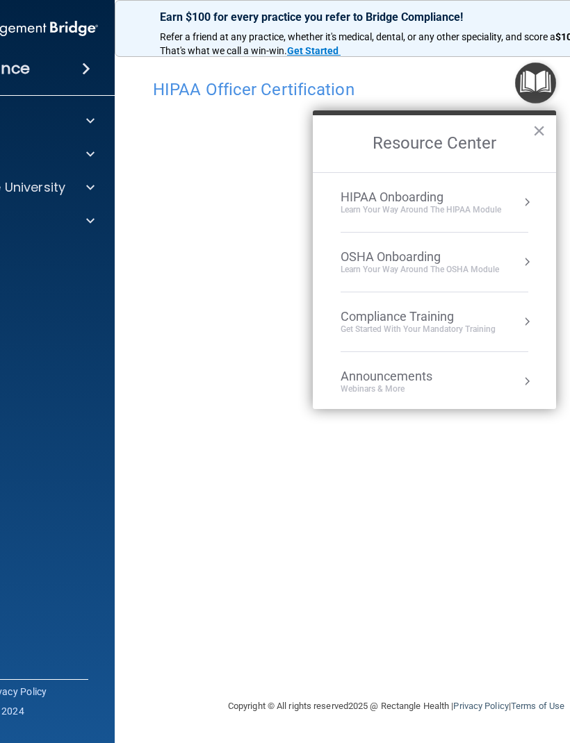
click at [529, 197] on button "Resource Center" at bounding box center [527, 202] width 14 height 14
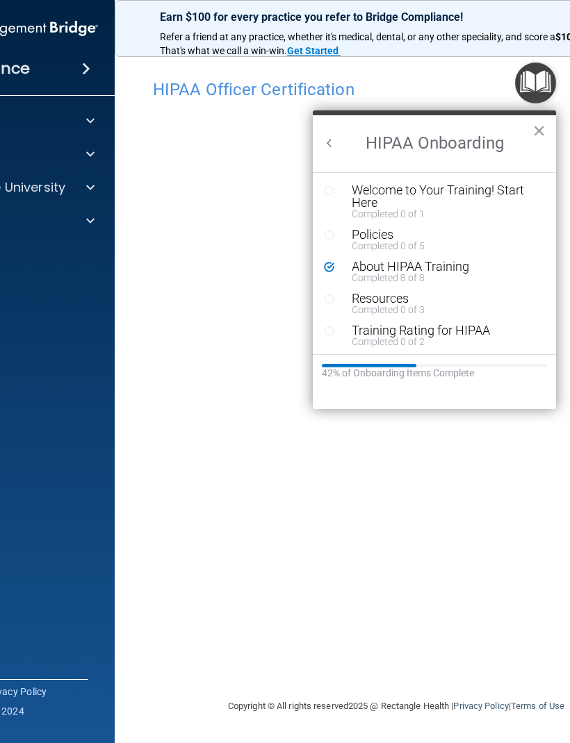
click at [485, 345] on div "Completed 0 of 2" at bounding box center [444, 342] width 186 height 10
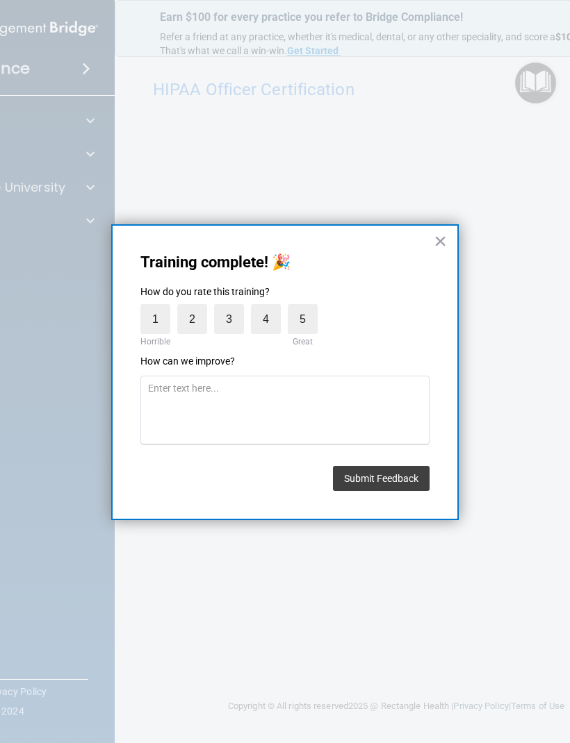
click at [438, 239] on button "×" at bounding box center [439, 241] width 13 height 22
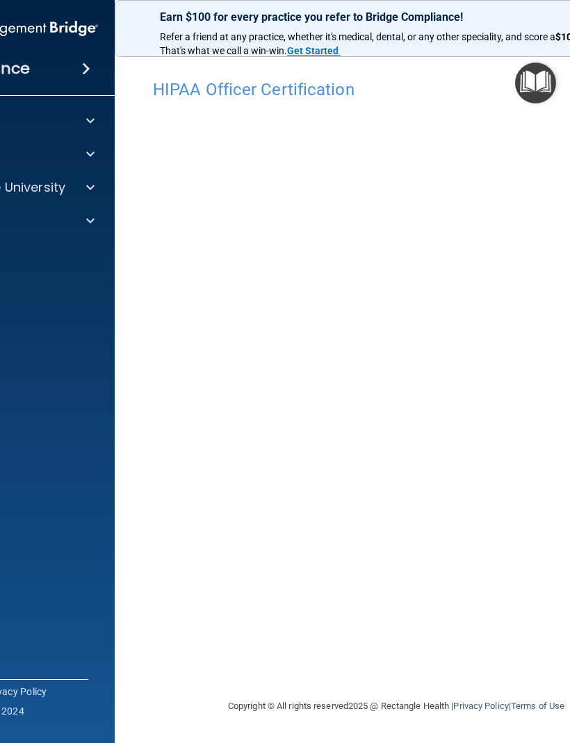
click at [540, 83] on img "Open Resource Center" at bounding box center [535, 83] width 41 height 41
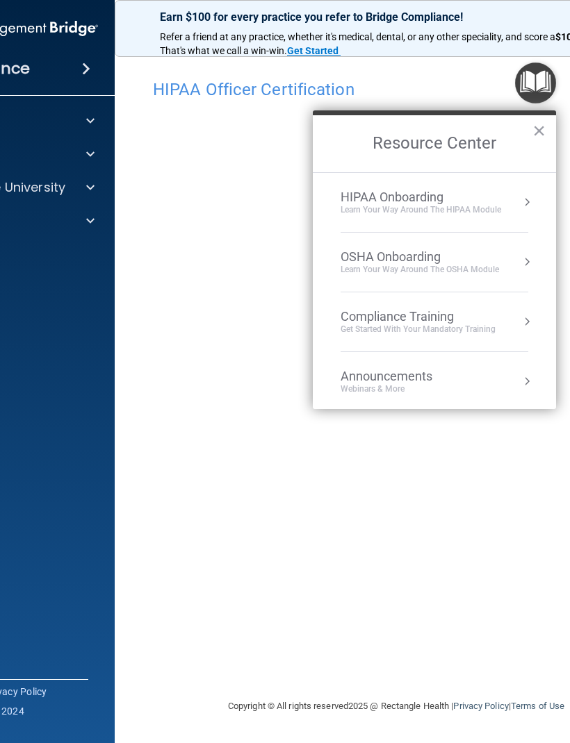
click at [504, 188] on li "HIPAA Onboarding Learn Your Way around the HIPAA module" at bounding box center [434, 203] width 188 height 60
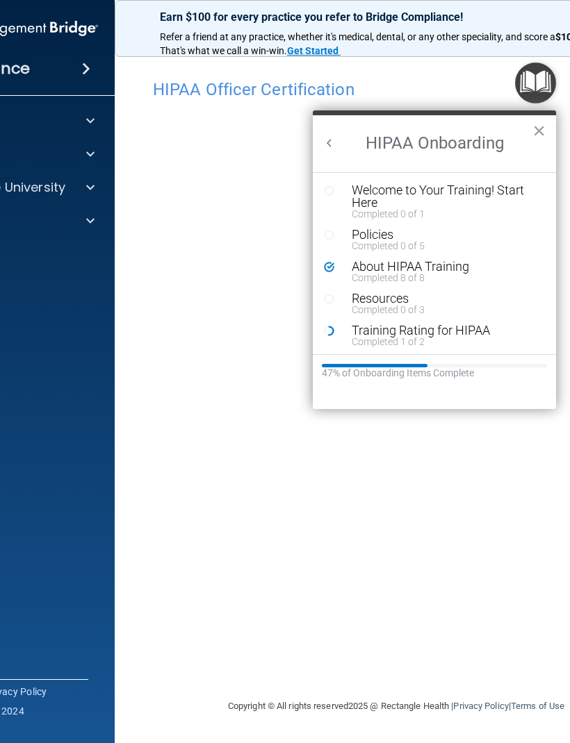
click at [333, 232] on circle "Resource Center" at bounding box center [329, 235] width 8 height 8
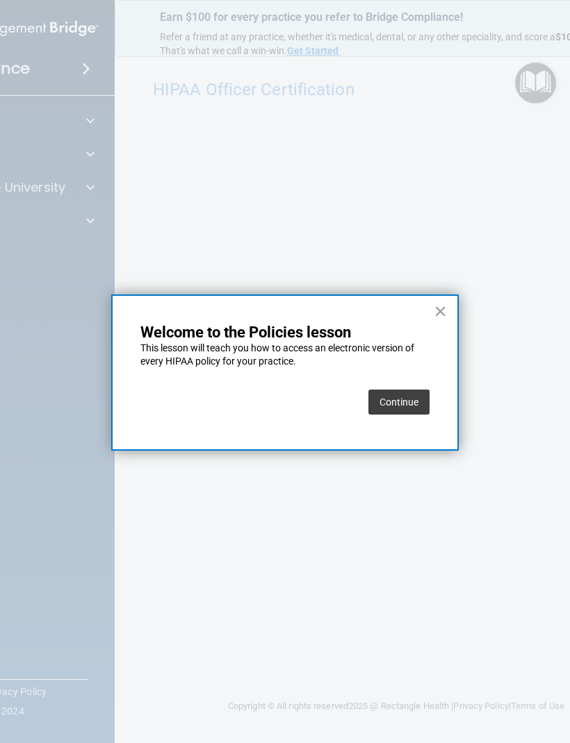
click at [401, 395] on button "Continue" at bounding box center [398, 402] width 61 height 25
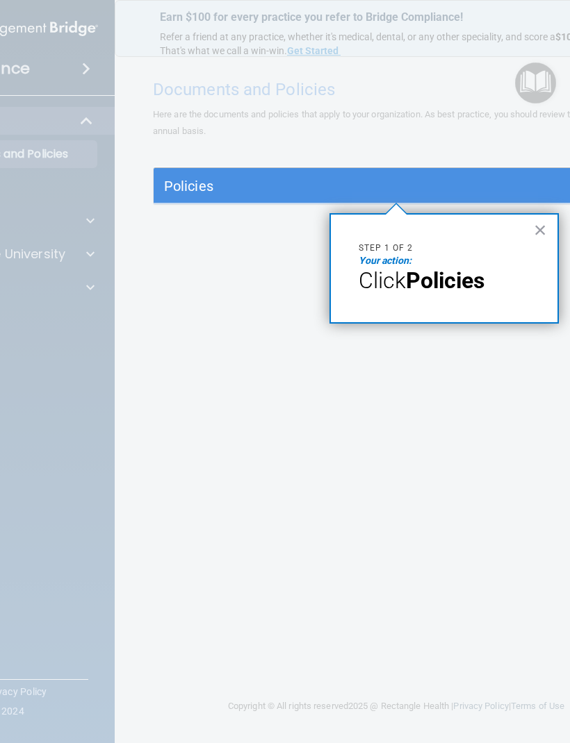
click at [420, 188] on h5 "Policies" at bounding box center [335, 186] width 343 height 15
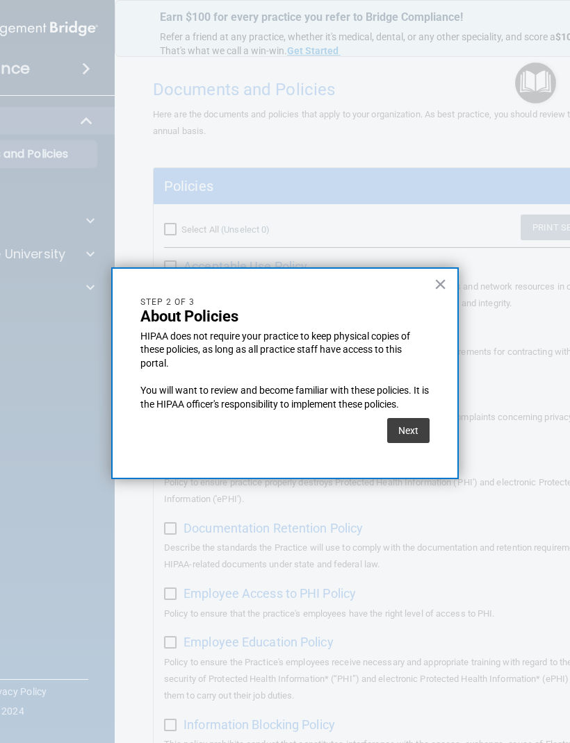
click at [406, 426] on button "Next" at bounding box center [408, 430] width 42 height 25
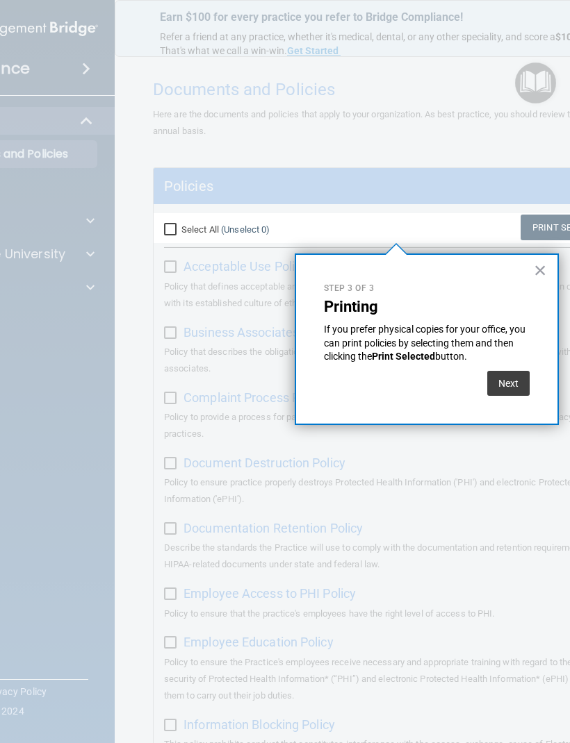
click at [498, 366] on div "Next" at bounding box center [508, 380] width 42 height 32
click at [508, 381] on button "Next" at bounding box center [508, 383] width 42 height 25
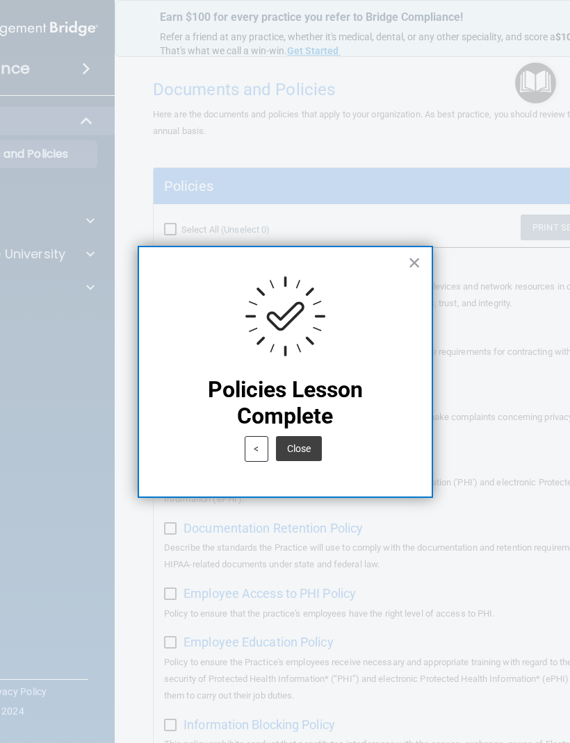
click at [418, 260] on button "×" at bounding box center [414, 262] width 13 height 22
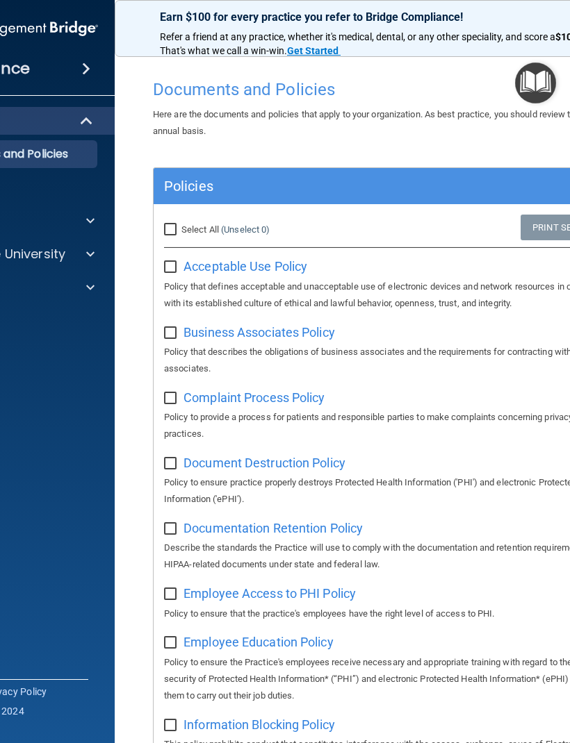
click at [533, 84] on img "Open Resource Center" at bounding box center [535, 83] width 41 height 41
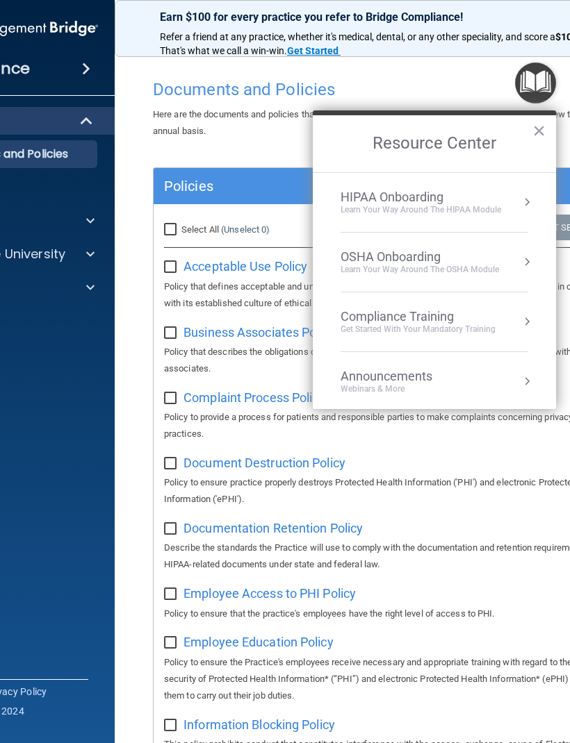
click at [442, 192] on div "HIPAA Onboarding" at bounding box center [420, 197] width 160 height 15
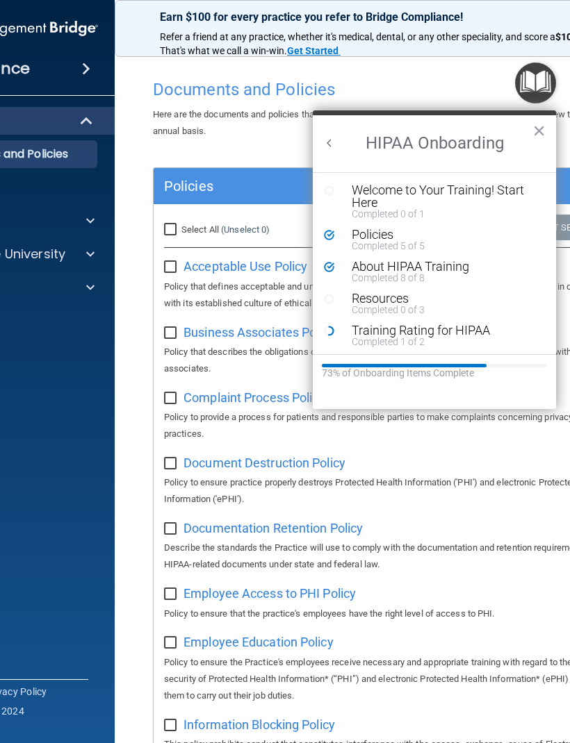
click at [327, 185] on icon "Resource Center" at bounding box center [329, 190] width 10 height 10
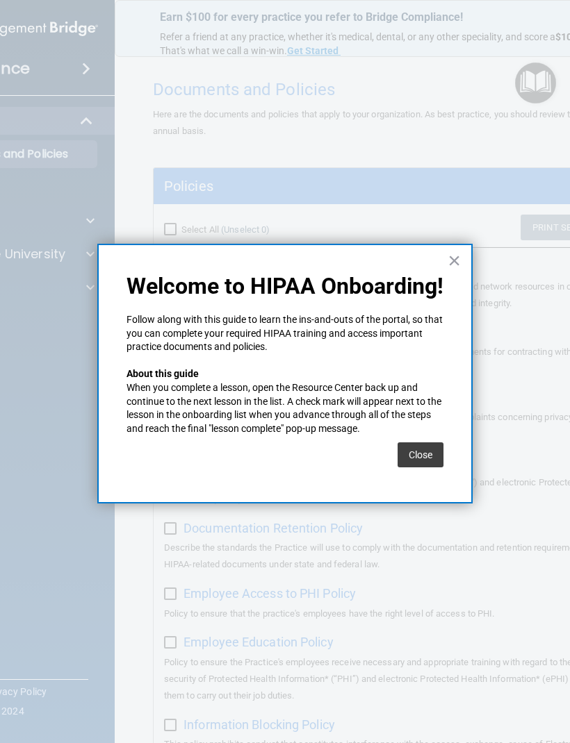
click at [417, 443] on button "Close" at bounding box center [420, 454] width 46 height 25
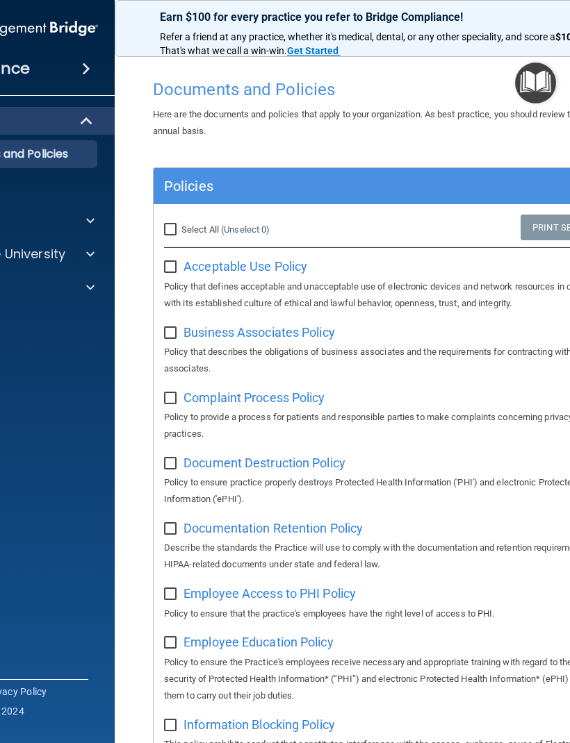
click at [537, 80] on img "Open Resource Center" at bounding box center [535, 83] width 41 height 41
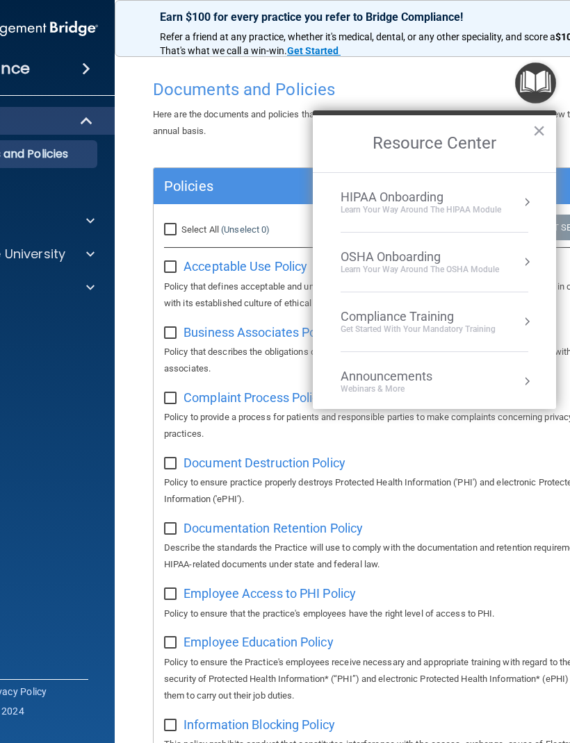
click at [463, 190] on div "HIPAA Onboarding" at bounding box center [420, 197] width 160 height 15
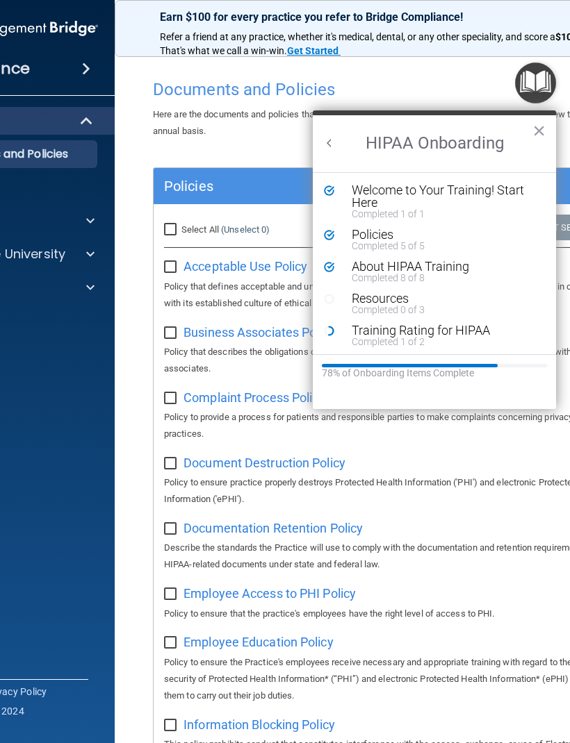
click at [396, 333] on div "Training Rating for HIPAA" at bounding box center [444, 330] width 186 height 13
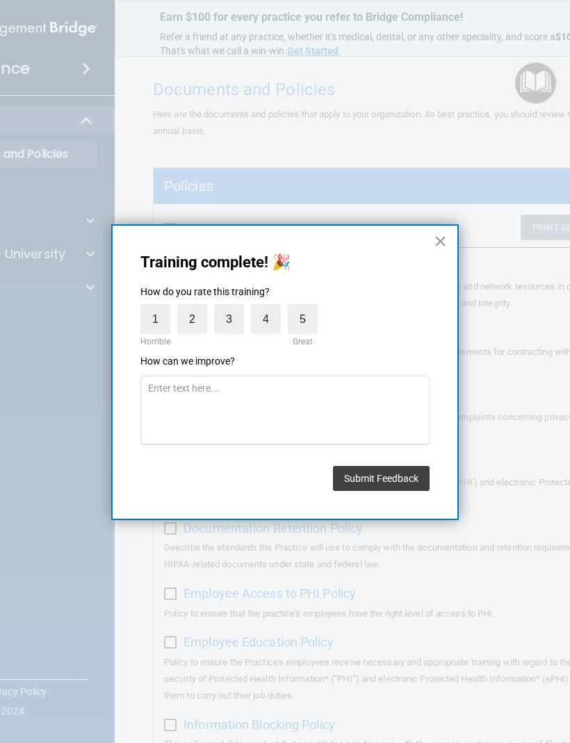
click at [434, 237] on button "×" at bounding box center [439, 241] width 13 height 22
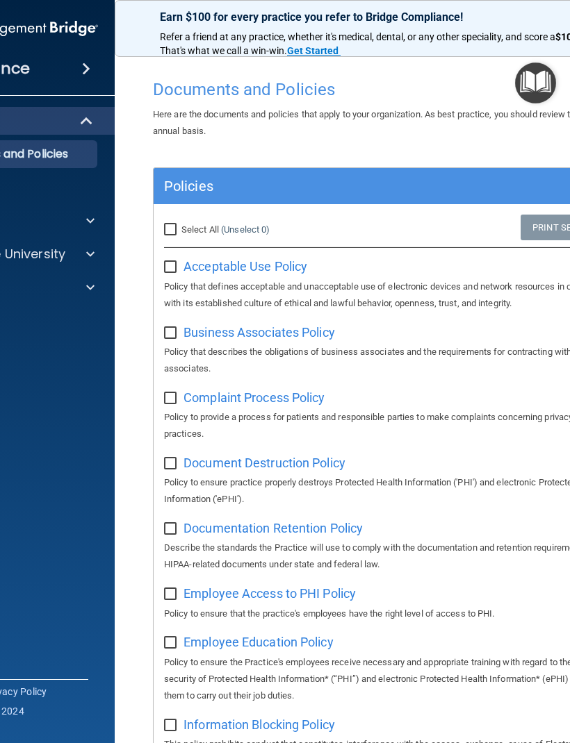
click at [536, 83] on img "Open Resource Center" at bounding box center [535, 83] width 41 height 41
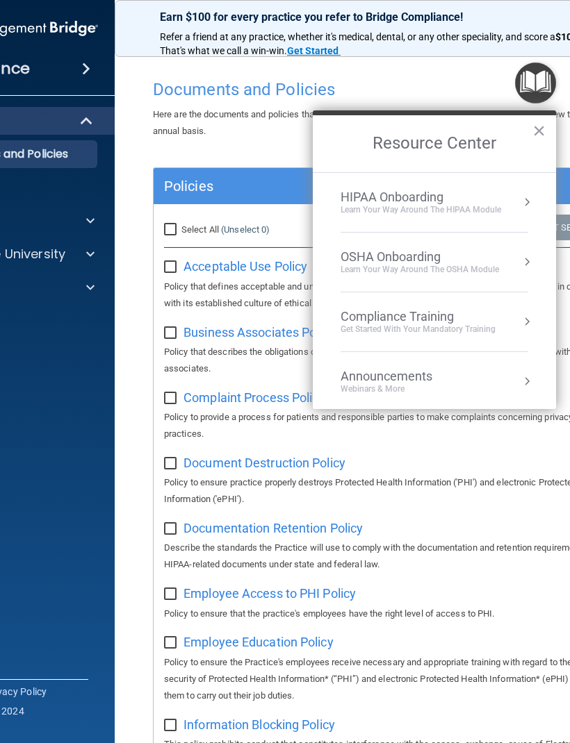
click at [475, 204] on div "Learn Your Way around the HIPAA module" at bounding box center [420, 210] width 160 height 12
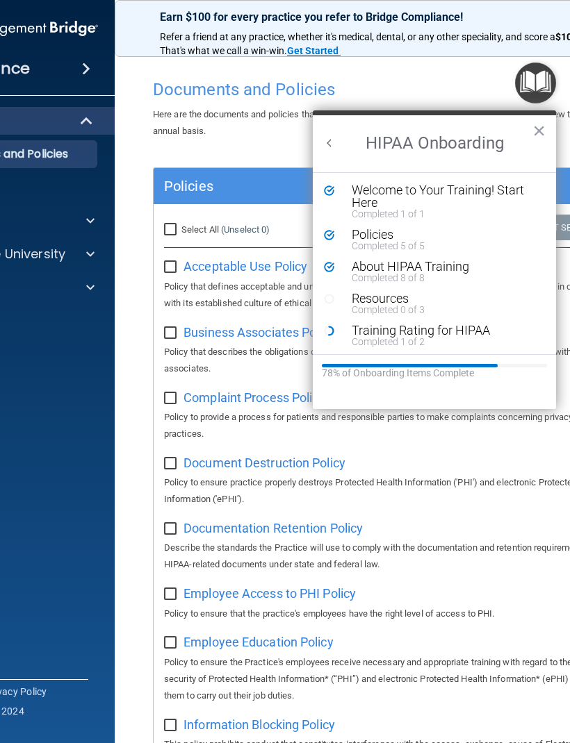
click at [450, 327] on div "Training Rating for HIPAA" at bounding box center [444, 330] width 186 height 13
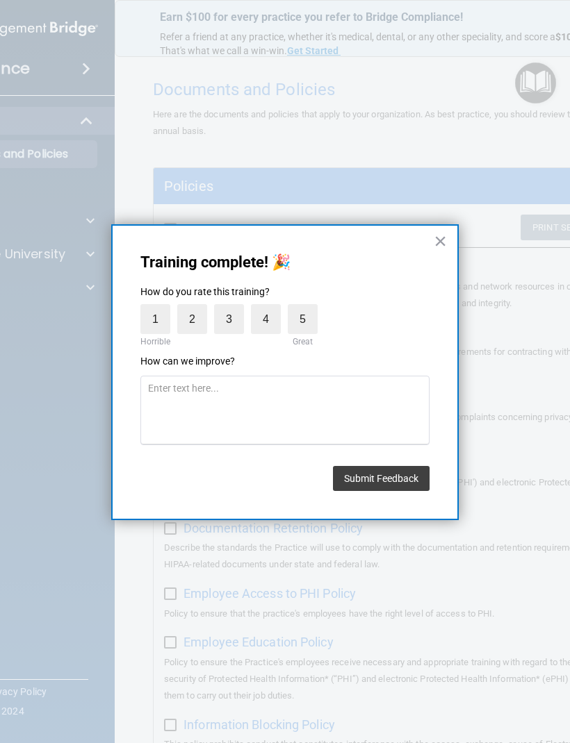
click at [443, 237] on button "×" at bounding box center [439, 241] width 13 height 22
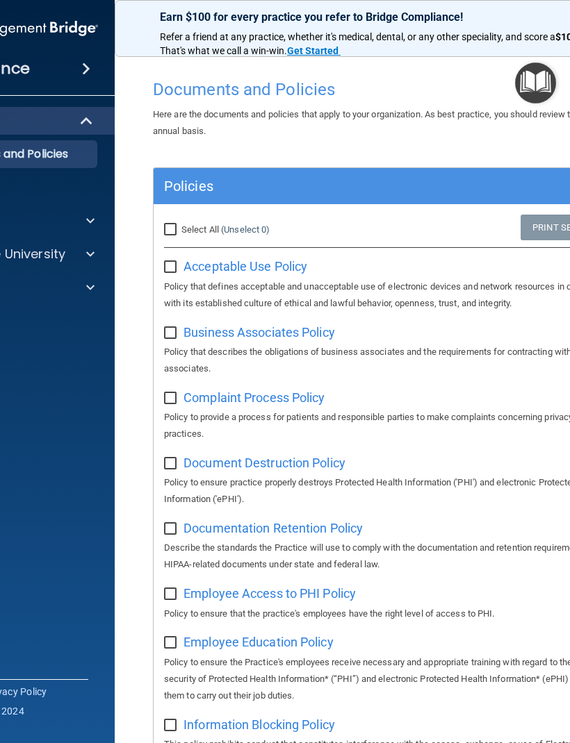
click at [537, 89] on img "Open Resource Center" at bounding box center [535, 83] width 41 height 41
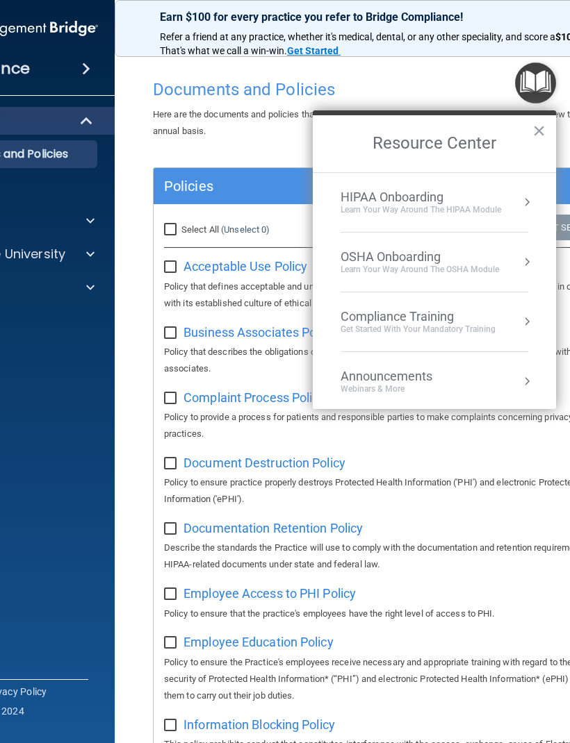
click at [465, 199] on div "HIPAA Onboarding" at bounding box center [420, 197] width 160 height 15
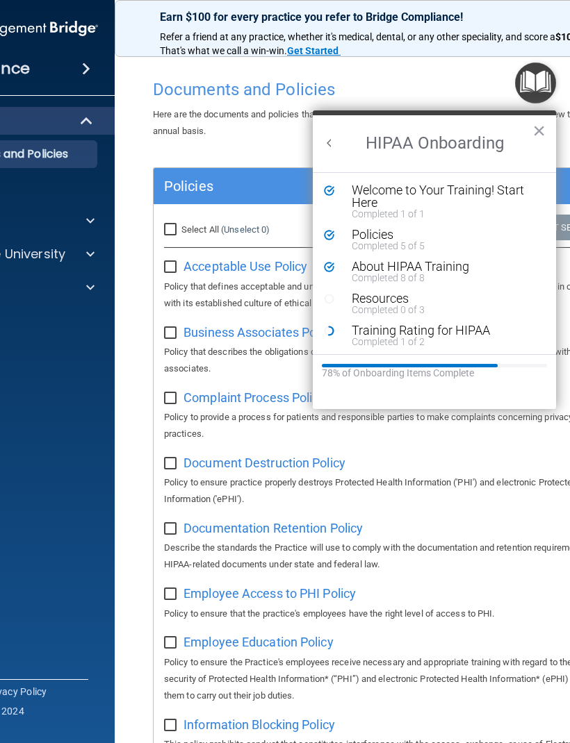
click at [404, 298] on div "Resources" at bounding box center [444, 298] width 186 height 13
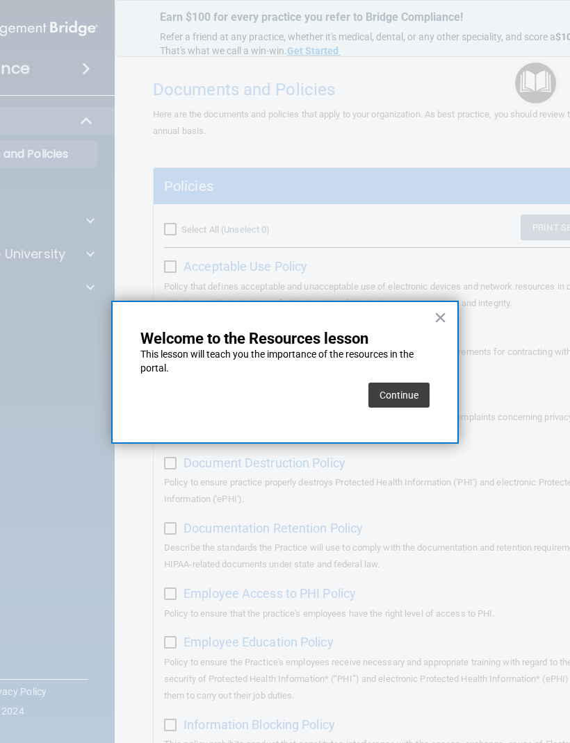
click at [439, 315] on button "×" at bounding box center [439, 317] width 13 height 22
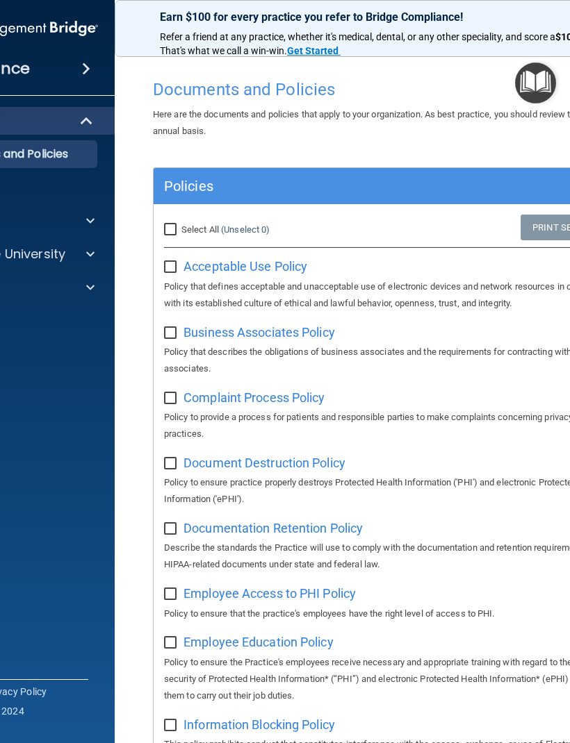
click at [538, 83] on img "Open Resource Center" at bounding box center [535, 83] width 41 height 41
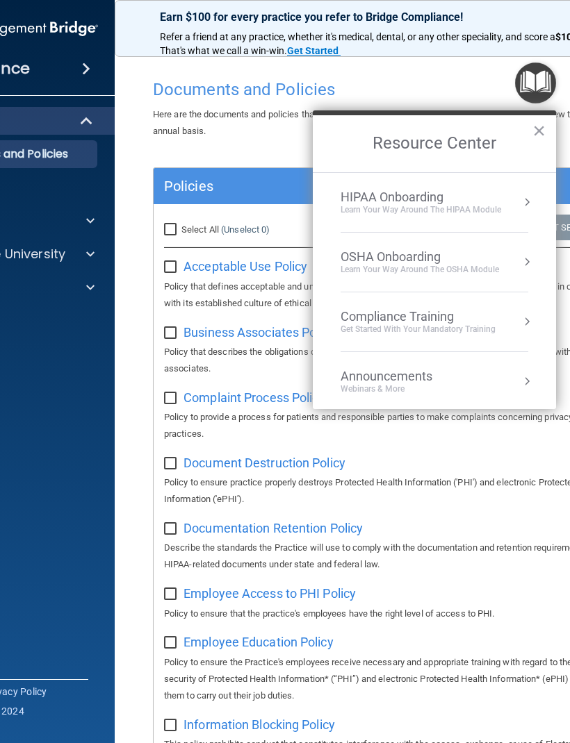
click at [442, 193] on div "HIPAA Onboarding" at bounding box center [420, 197] width 160 height 15
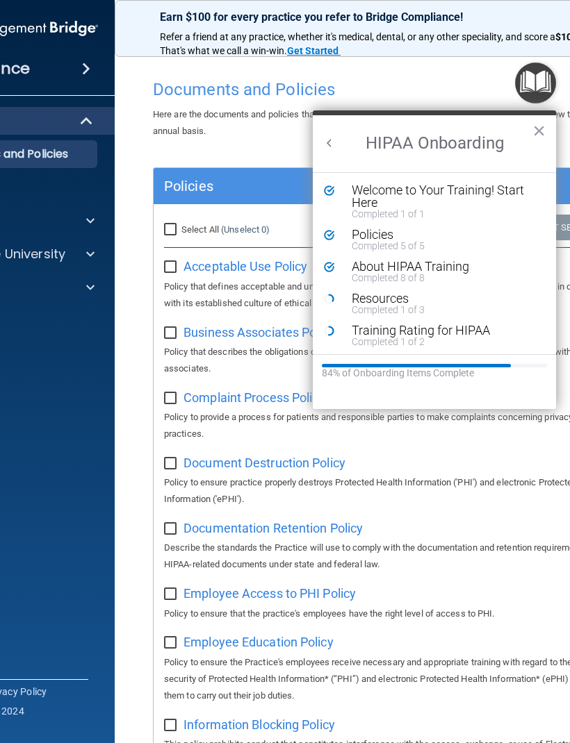
click at [417, 298] on div "Resources" at bounding box center [444, 298] width 186 height 13
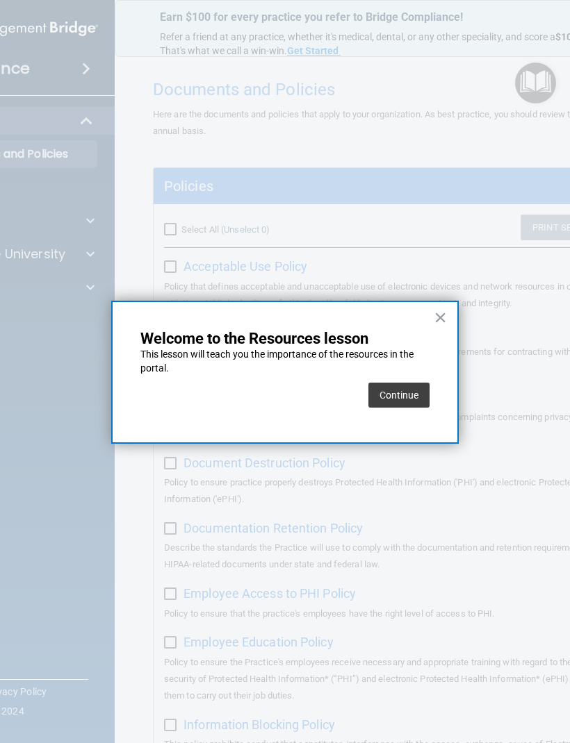
click at [424, 383] on button "Continue" at bounding box center [398, 395] width 61 height 25
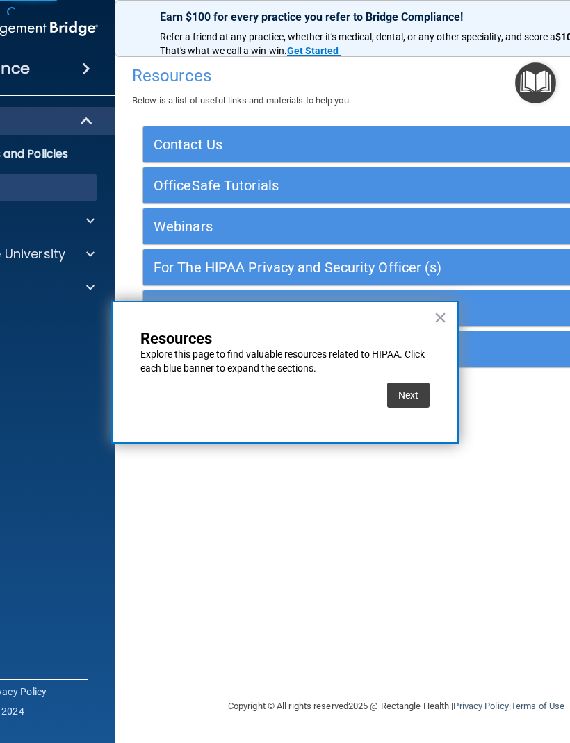
click at [437, 317] on button "×" at bounding box center [439, 317] width 13 height 22
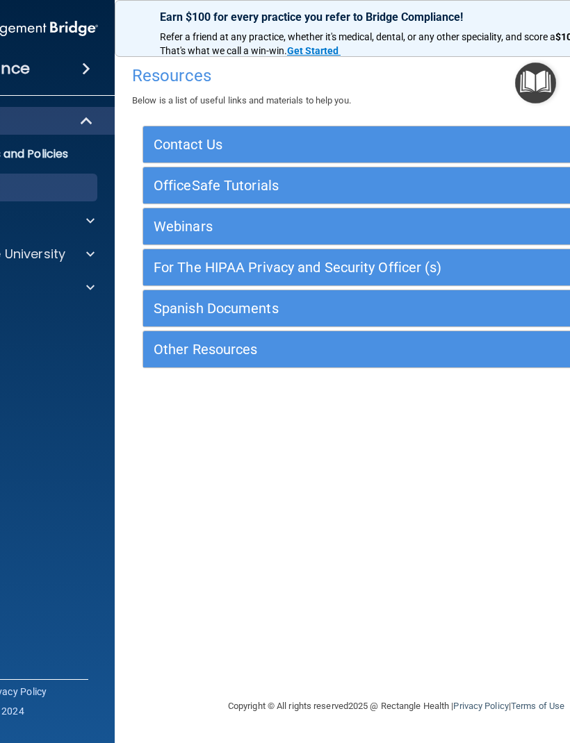
click at [542, 94] on img "Open Resource Center" at bounding box center [535, 83] width 41 height 41
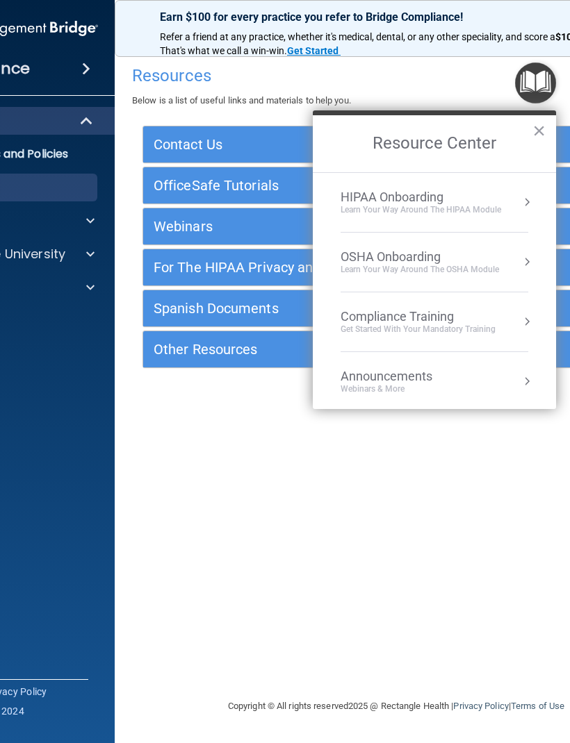
click at [488, 190] on div "HIPAA Onboarding" at bounding box center [420, 197] width 160 height 15
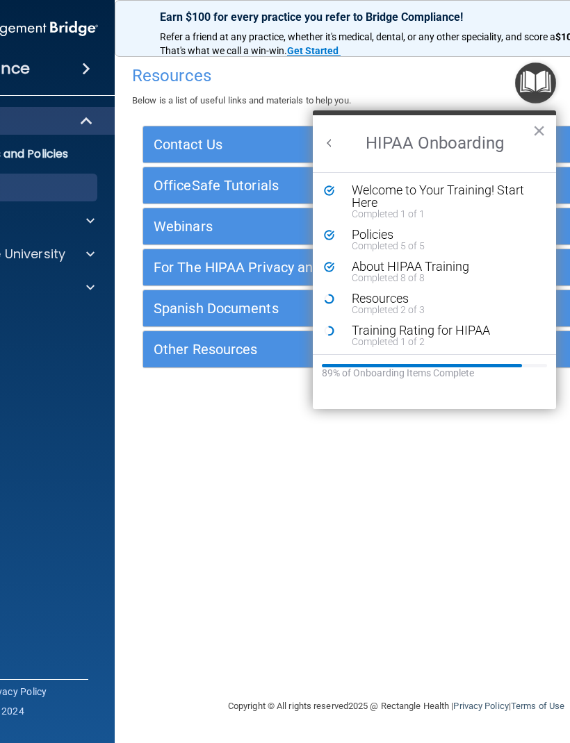
click at [399, 292] on div "Resources" at bounding box center [444, 298] width 186 height 13
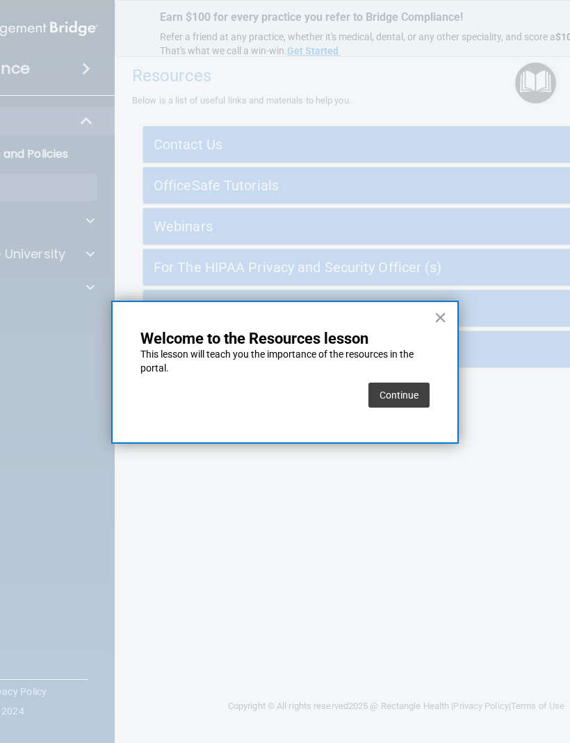
click at [419, 390] on button "Continue" at bounding box center [398, 395] width 61 height 25
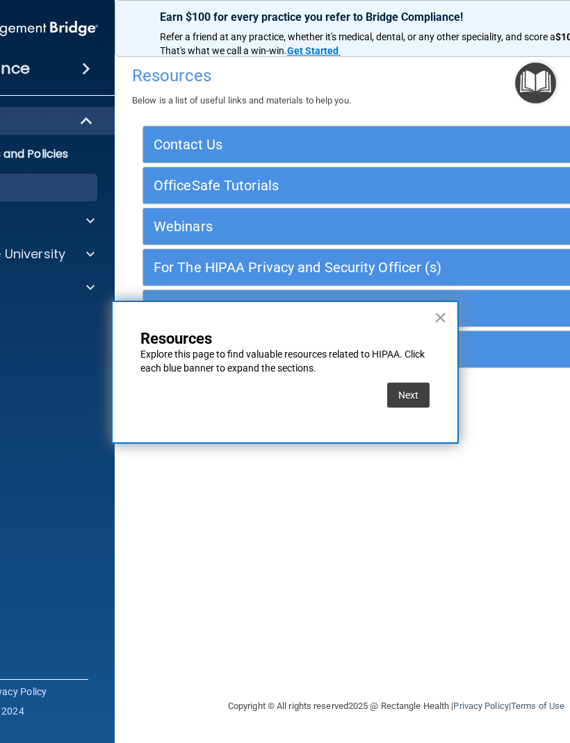
click at [420, 391] on button "Next" at bounding box center [408, 395] width 42 height 25
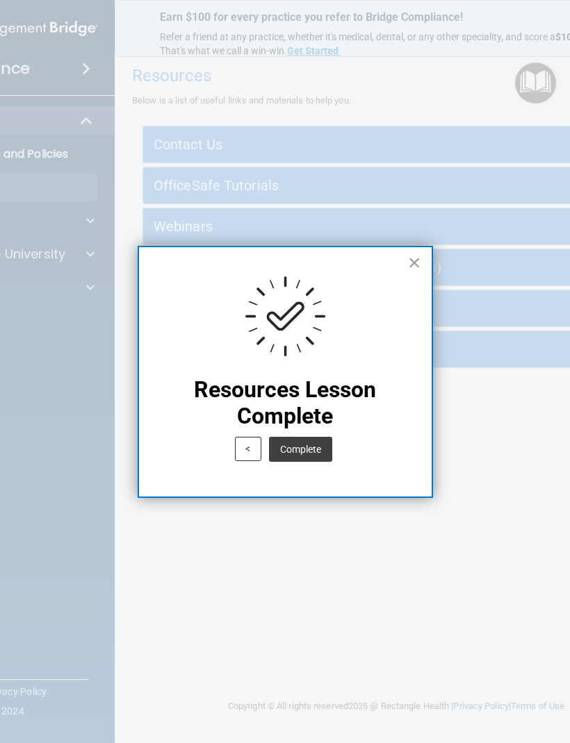
click at [315, 445] on button "Complete" at bounding box center [300, 449] width 63 height 25
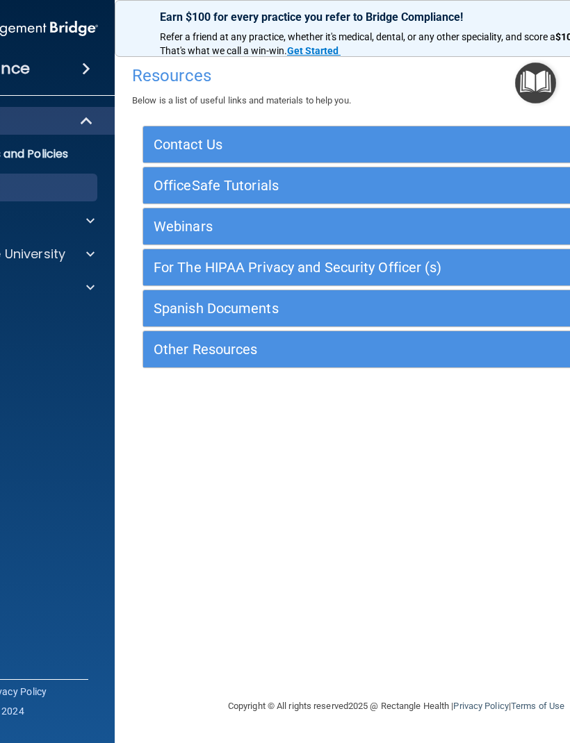
click at [529, 90] on img "Open Resource Center" at bounding box center [535, 83] width 41 height 41
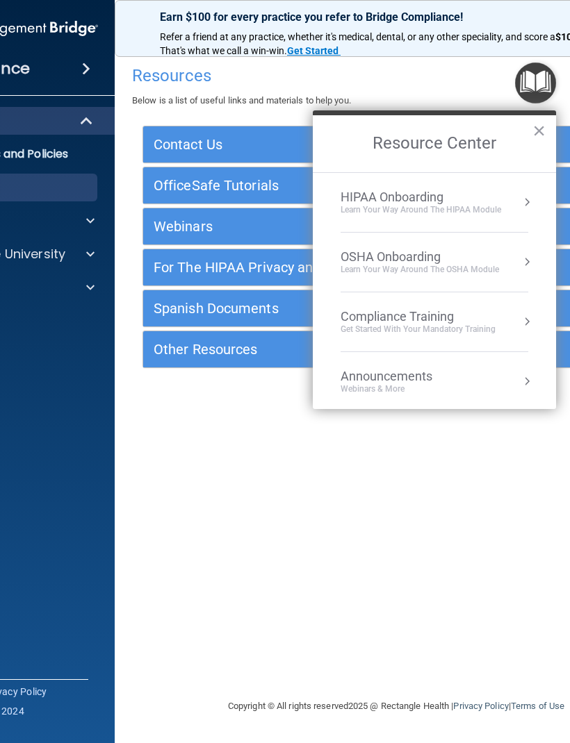
click at [452, 179] on li "HIPAA Onboarding Learn Your Way around the HIPAA module" at bounding box center [434, 203] width 188 height 60
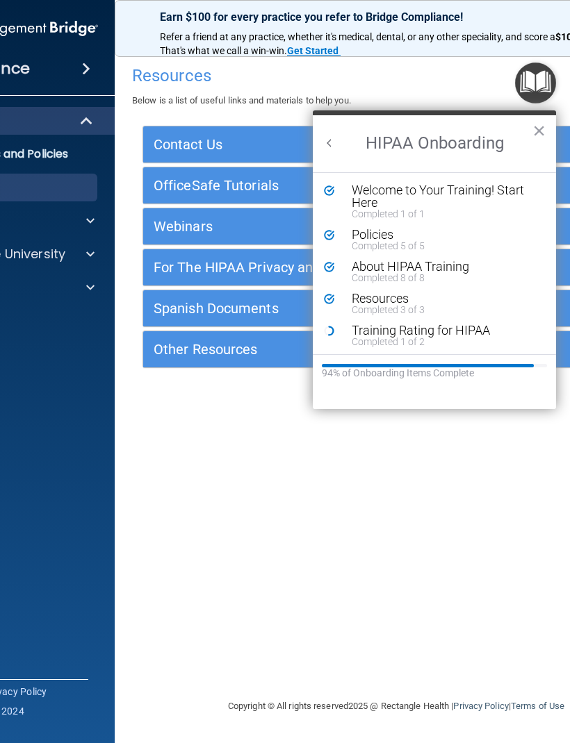
click at [403, 329] on div "Training Rating for HIPAA" at bounding box center [444, 330] width 186 height 13
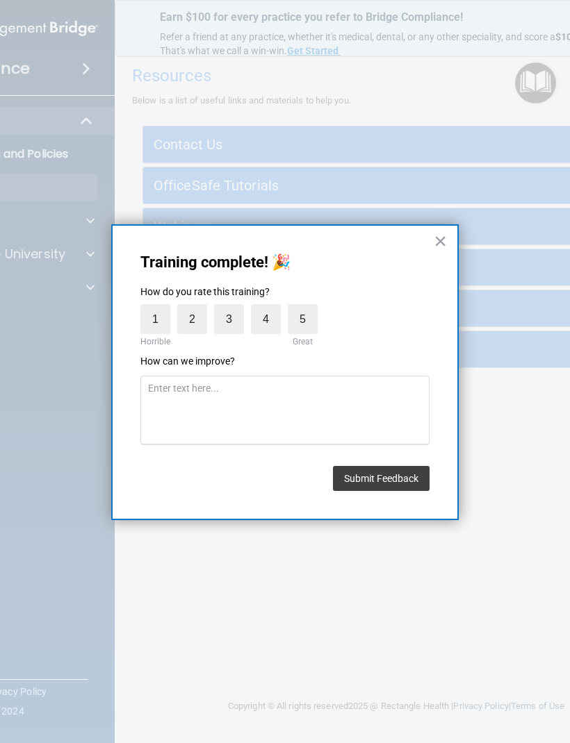
click at [445, 231] on button "×" at bounding box center [439, 241] width 13 height 22
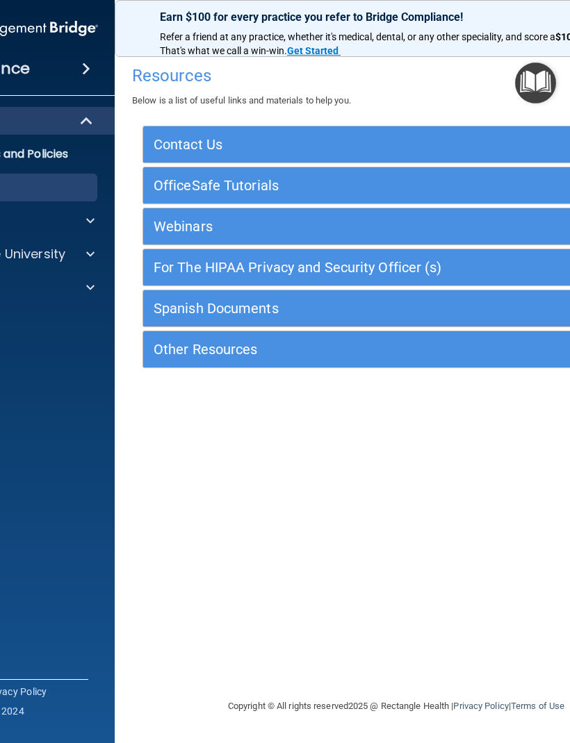
click at [543, 80] on img "Open Resource Center" at bounding box center [535, 83] width 41 height 41
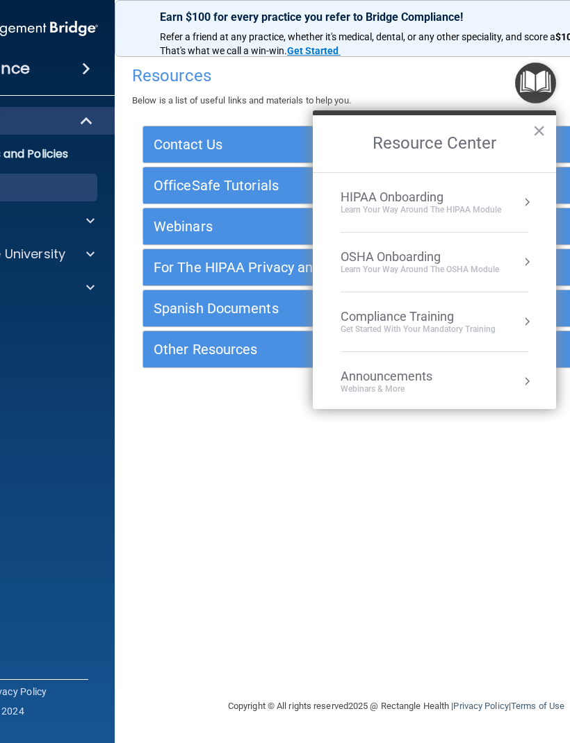
click at [448, 199] on div "HIPAA Onboarding" at bounding box center [420, 197] width 160 height 15
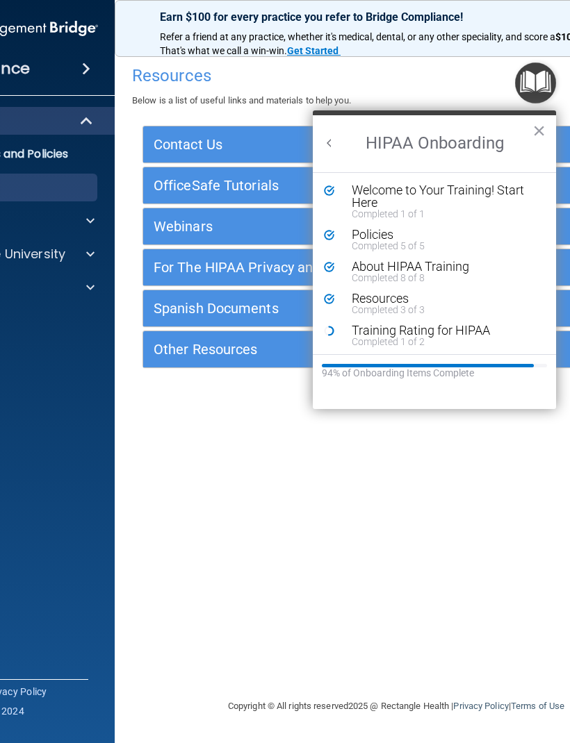
click at [381, 330] on div "Training Rating for HIPAA" at bounding box center [444, 330] width 186 height 13
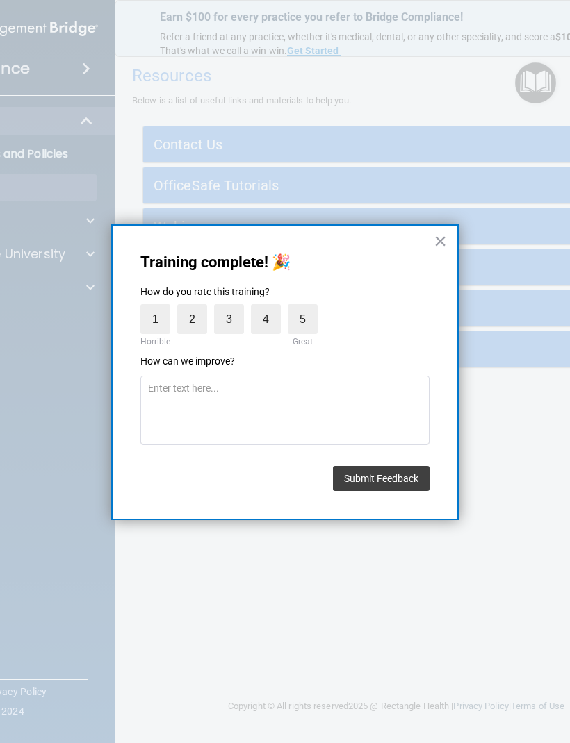
click at [303, 308] on label "5" at bounding box center [303, 319] width 30 height 30
click at [270, 308] on input "5" at bounding box center [270, 308] width 0 height 0
click at [393, 474] on button "Submit Feedback" at bounding box center [381, 478] width 97 height 25
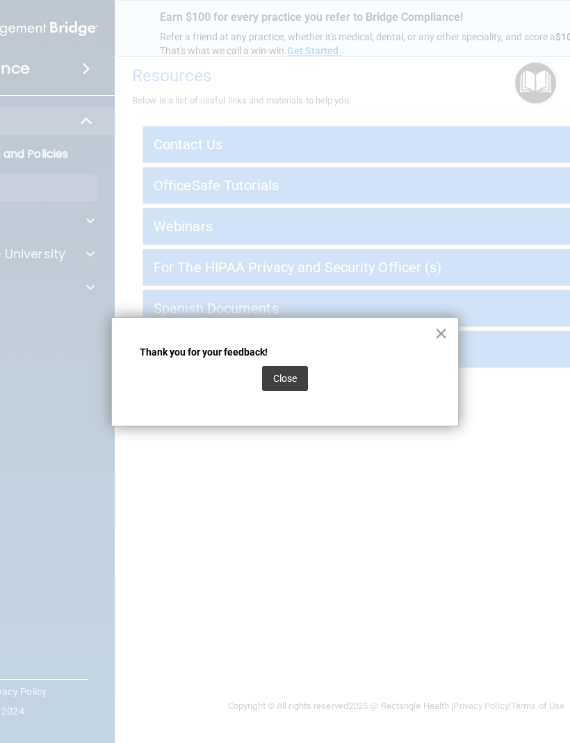
click at [297, 367] on button "Close" at bounding box center [285, 378] width 46 height 25
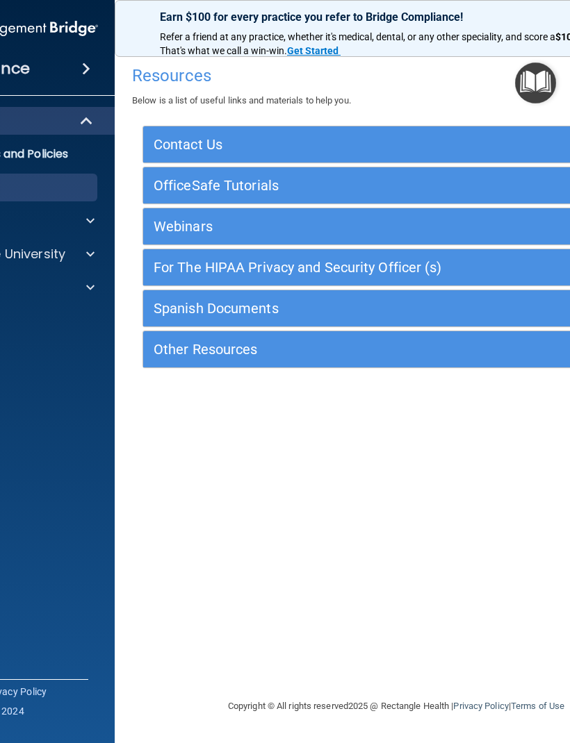
click at [531, 83] on img "Open Resource Center" at bounding box center [535, 83] width 41 height 41
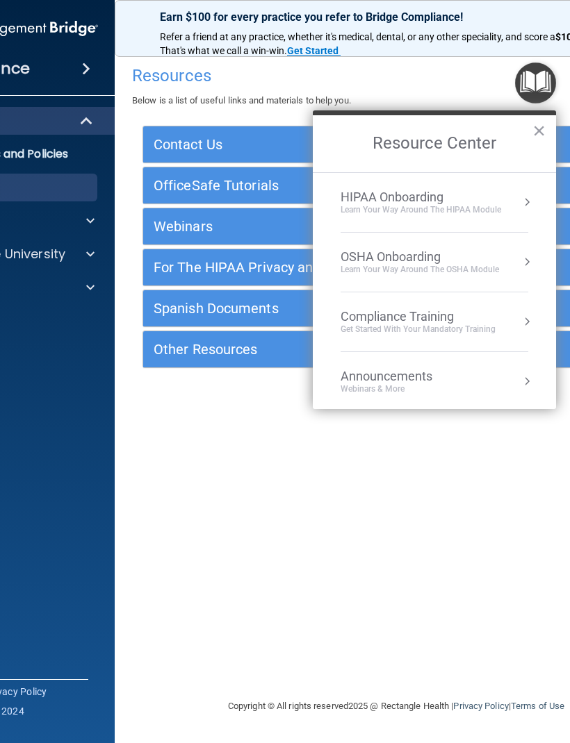
click at [426, 198] on div "HIPAA Onboarding" at bounding box center [420, 197] width 160 height 15
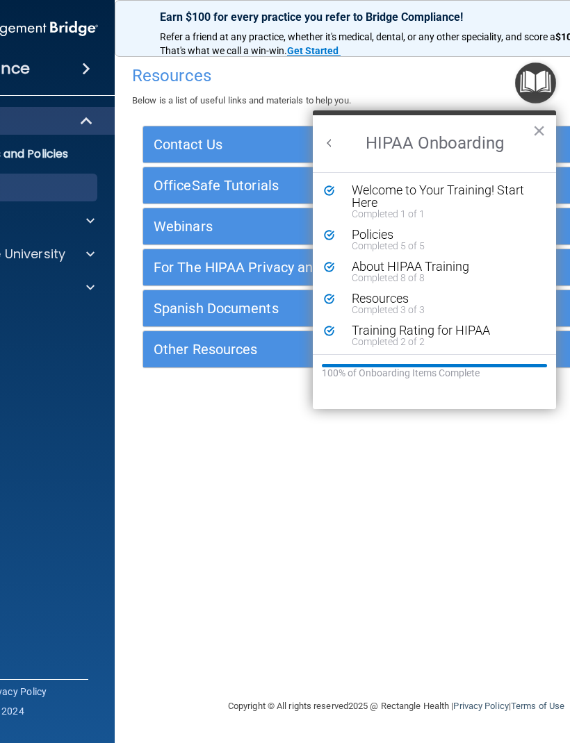
click at [536, 78] on img "Open Resource Center" at bounding box center [535, 83] width 41 height 41
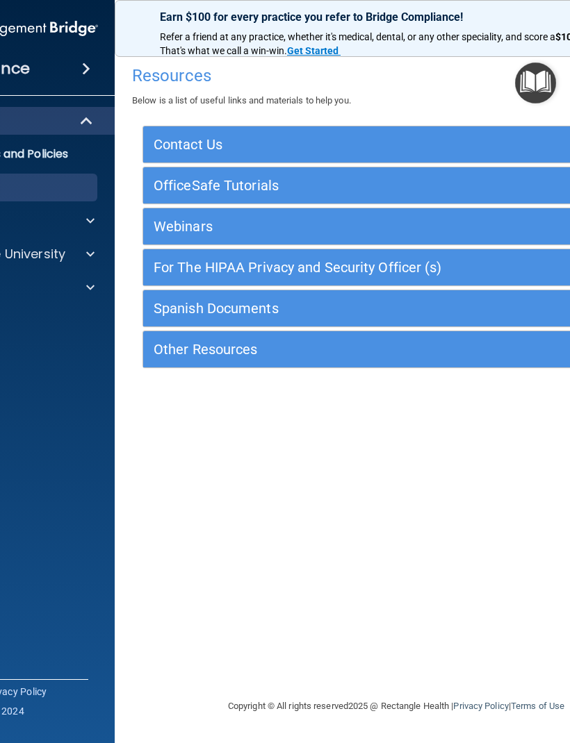
click at [538, 81] on img "Open Resource Center" at bounding box center [535, 83] width 41 height 41
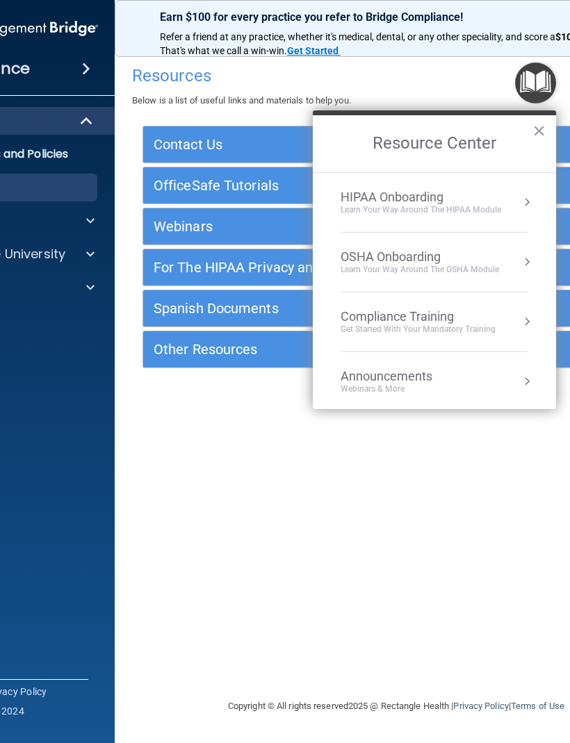
click at [457, 260] on div "OSHA Onboarding" at bounding box center [419, 256] width 158 height 15
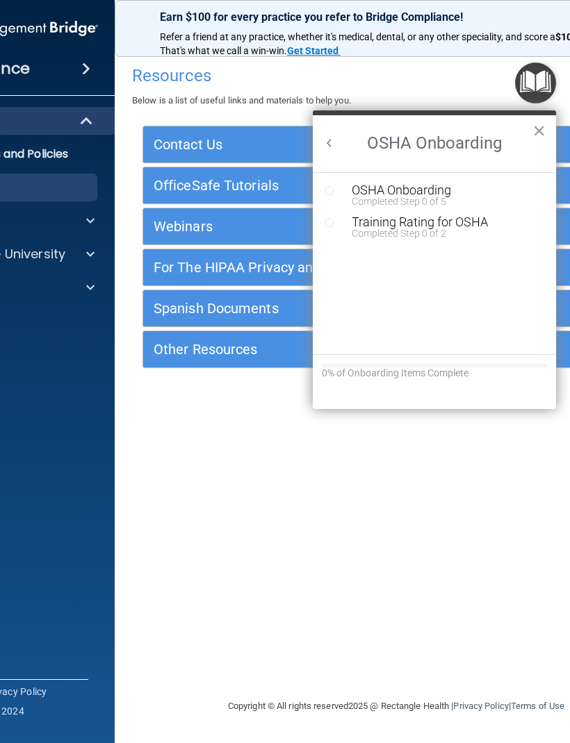
click at [407, 179] on ol "OSHA Onboarding Completed Step 0 of 5 Training Rating for OSHA Completed Step 0…" at bounding box center [434, 263] width 243 height 182
click at [336, 179] on ol "OSHA Onboarding Completed Step 0 of 5 Training Rating for OSHA Completed Step 0…" at bounding box center [434, 263] width 243 height 182
click at [326, 189] on icon "Resource Center" at bounding box center [329, 190] width 10 height 10
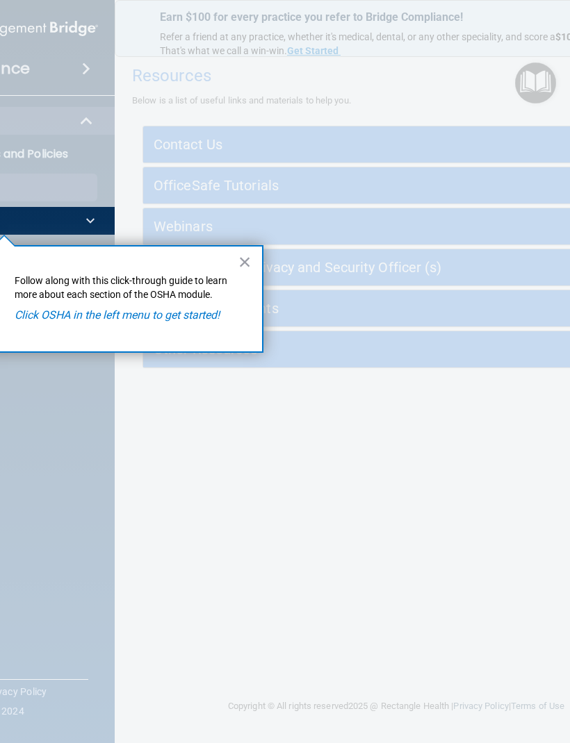
click at [238, 261] on button "×" at bounding box center [244, 262] width 13 height 22
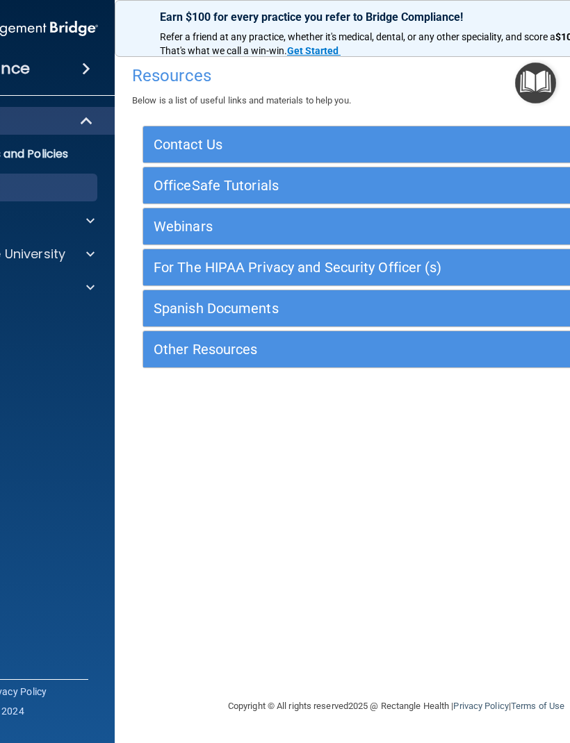
click at [538, 81] on img "Open Resource Center" at bounding box center [535, 83] width 41 height 41
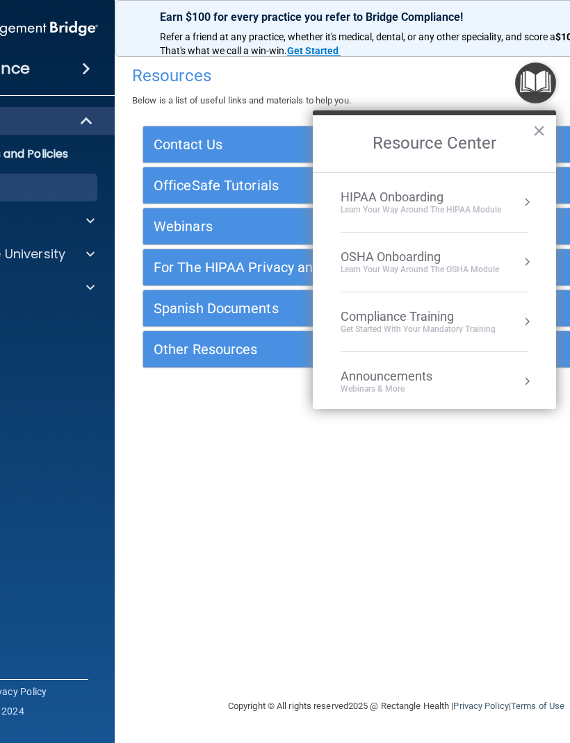
click at [453, 254] on div "OSHA Onboarding" at bounding box center [419, 256] width 158 height 15
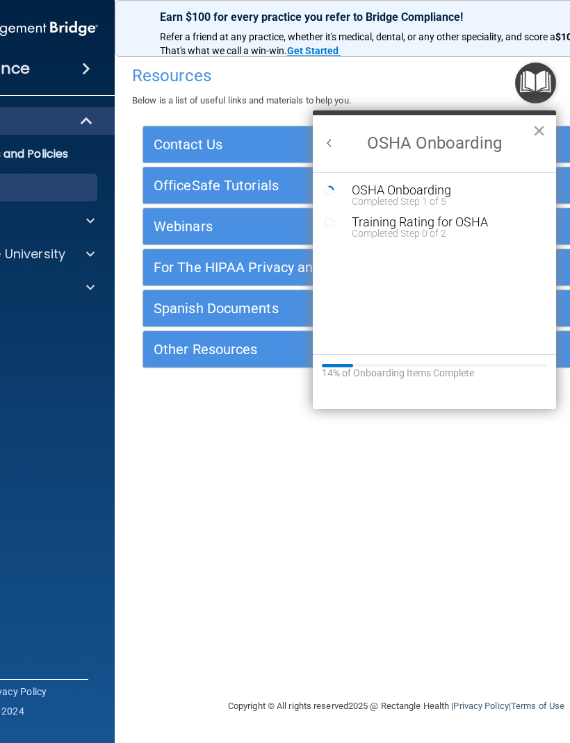
click at [425, 185] on div "OSHA Onboarding" at bounding box center [444, 190] width 186 height 13
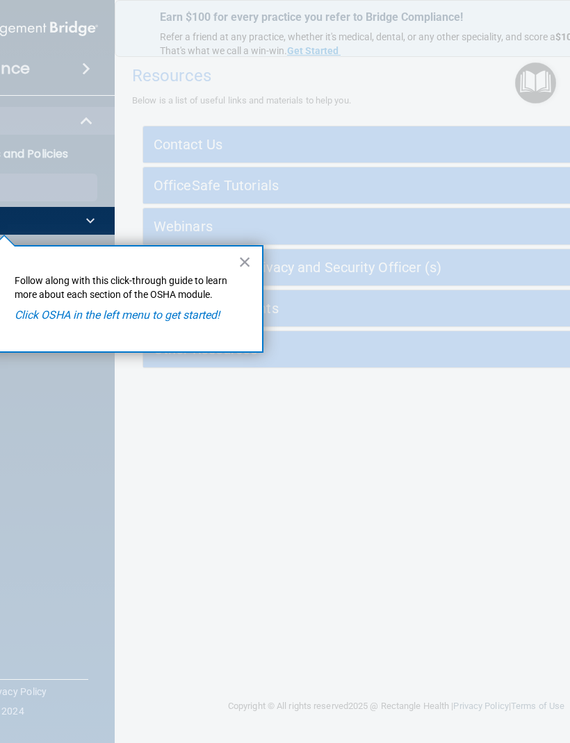
click at [247, 260] on button "×" at bounding box center [244, 262] width 13 height 22
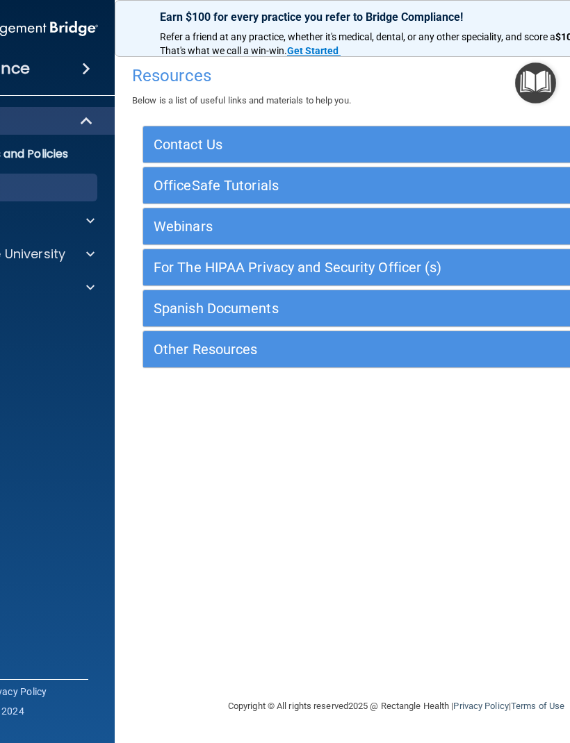
click at [533, 80] on img "Open Resource Center" at bounding box center [535, 83] width 41 height 41
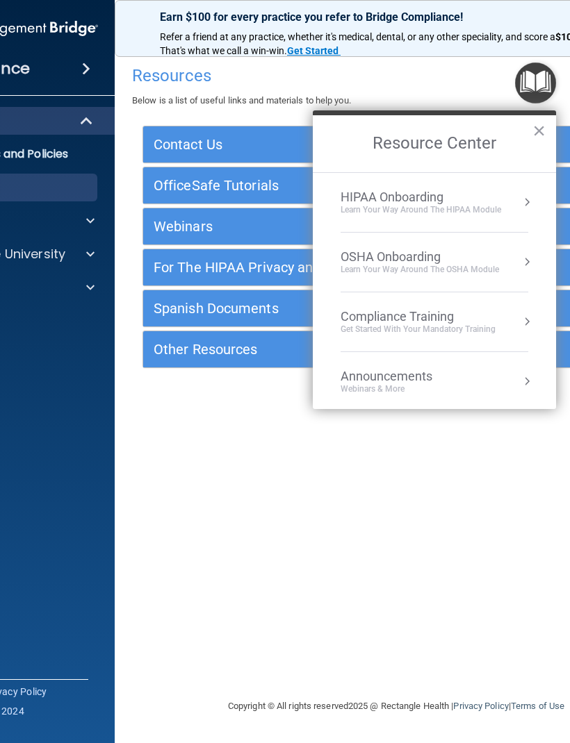
click at [467, 255] on div "OSHA Onboarding" at bounding box center [419, 256] width 158 height 15
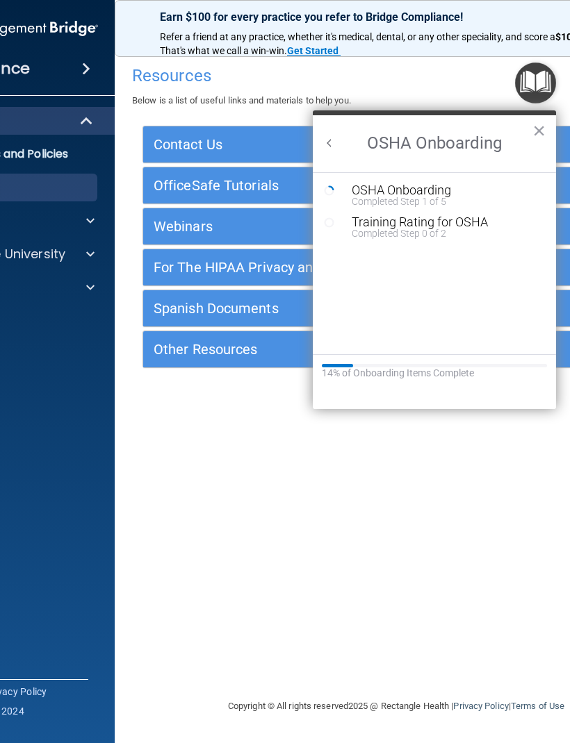
click at [436, 188] on div "OSHA Onboarding" at bounding box center [444, 190] width 186 height 13
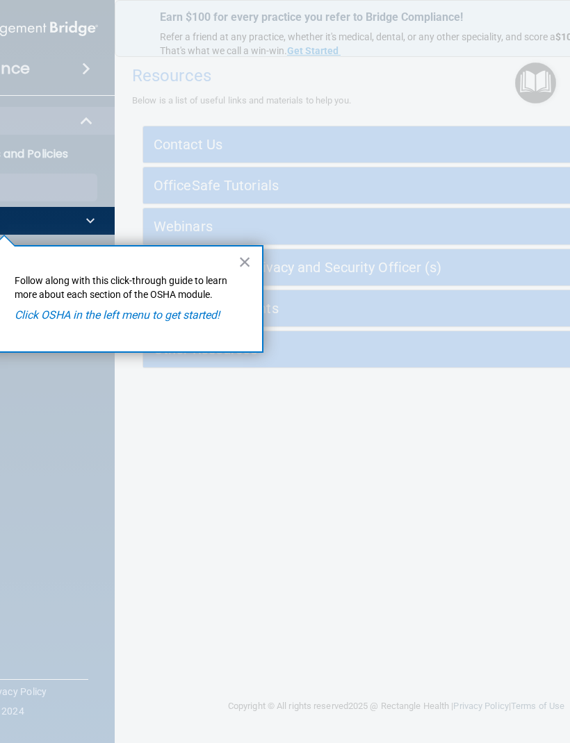
click at [193, 310] on em "Click OSHA in the left menu to get started!" at bounding box center [117, 314] width 205 height 13
click at [190, 312] on em "Click OSHA in the left menu to get started!" at bounding box center [117, 314] width 205 height 13
click at [131, 316] on em "Click OSHA in the left menu to get started!" at bounding box center [117, 314] width 205 height 13
click at [99, 308] on em "Click OSHA in the left menu to get started!" at bounding box center [117, 314] width 205 height 13
click at [92, 317] on em "Click OSHA in the left menu to get started!" at bounding box center [117, 314] width 205 height 13
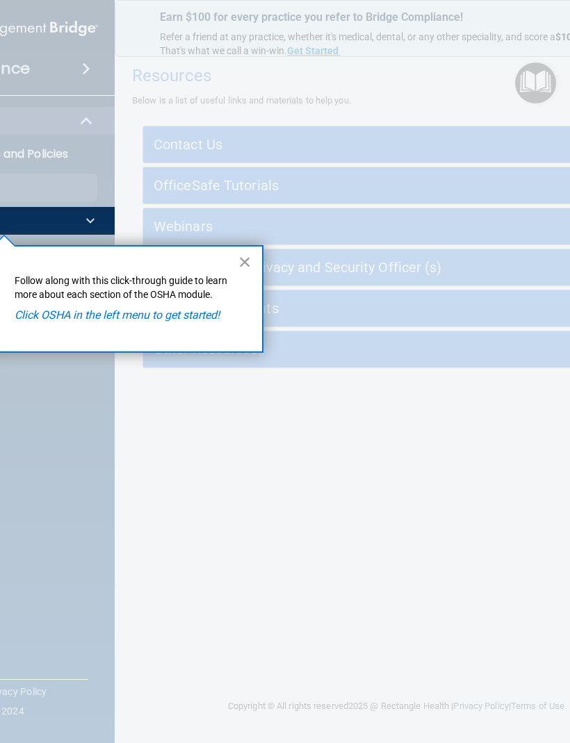
click at [90, 221] on span at bounding box center [90, 221] width 8 height 17
click at [244, 261] on button "×" at bounding box center [244, 262] width 13 height 22
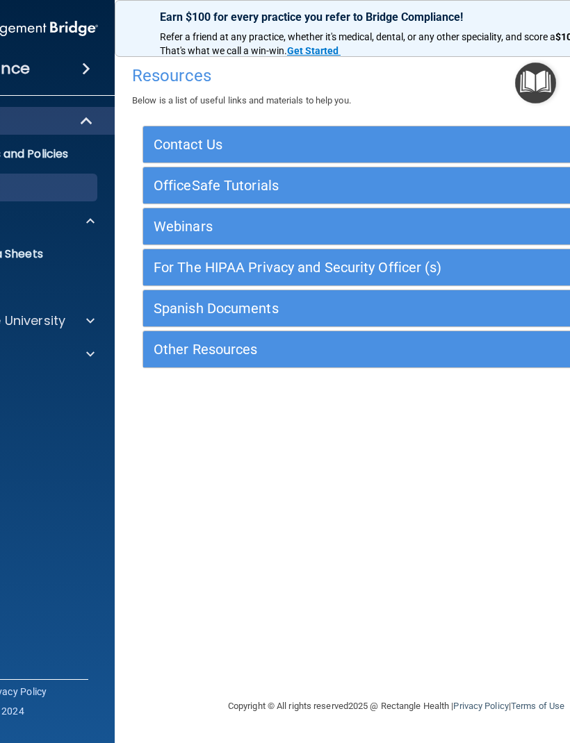
click at [538, 75] on img "Open Resource Center" at bounding box center [535, 83] width 41 height 41
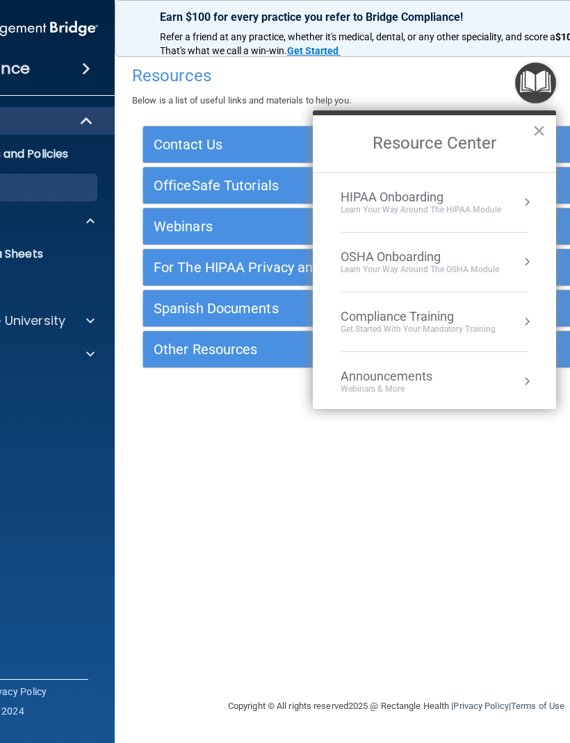
click at [446, 251] on div "OSHA Onboarding" at bounding box center [419, 256] width 158 height 15
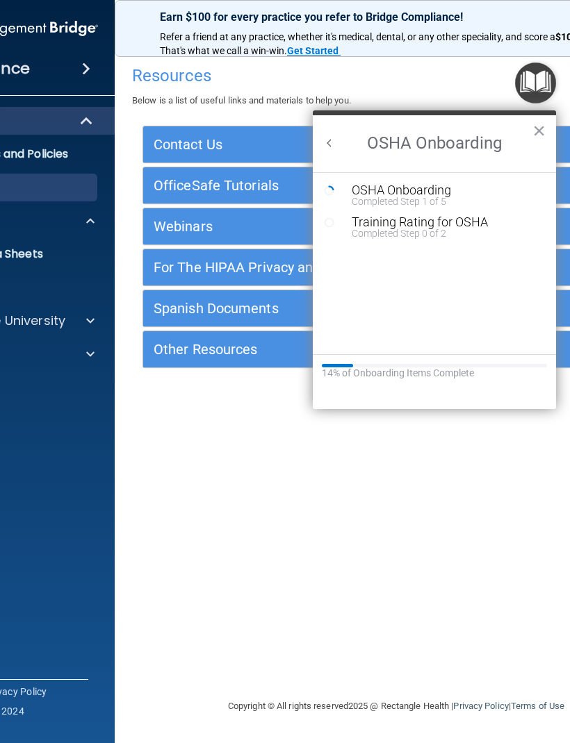
click at [449, 186] on div "OSHA Onboarding" at bounding box center [444, 190] width 186 height 13
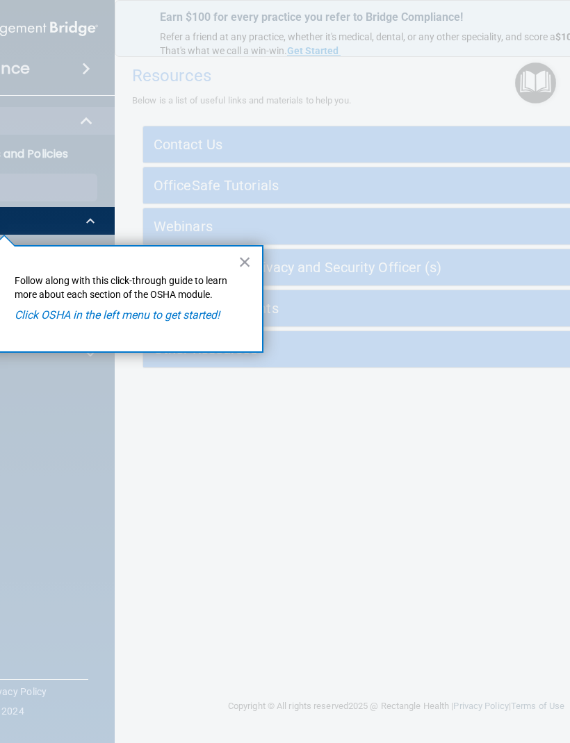
click at [181, 308] on em "Click OSHA in the left menu to get started!" at bounding box center [117, 314] width 205 height 13
click at [149, 317] on em "Click OSHA in the left menu to get started!" at bounding box center [117, 314] width 205 height 13
click at [80, 308] on em "Click OSHA in the left menu to get started!" at bounding box center [117, 314] width 205 height 13
click at [41, 318] on em "Click OSHA in the left menu to get started!" at bounding box center [117, 314] width 205 height 13
click at [95, 208] on div "OSHA" at bounding box center [3, 221] width 223 height 28
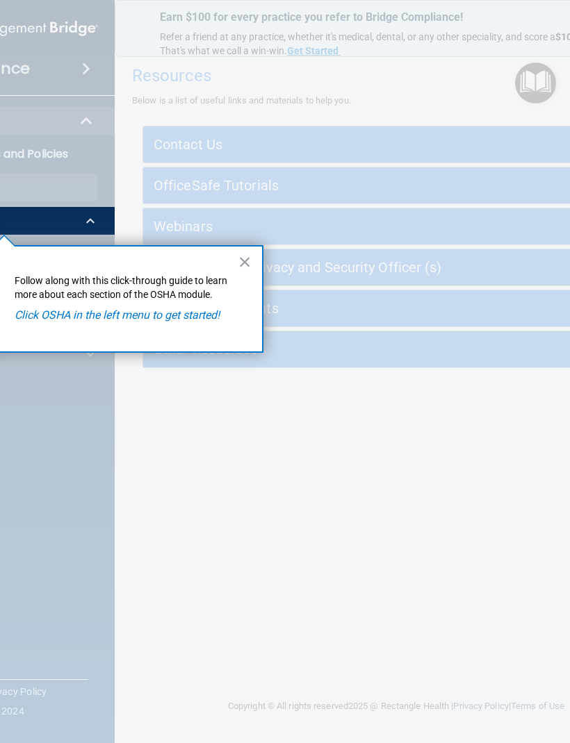
click at [91, 220] on span at bounding box center [90, 221] width 8 height 17
click at [247, 263] on button "×" at bounding box center [244, 262] width 13 height 22
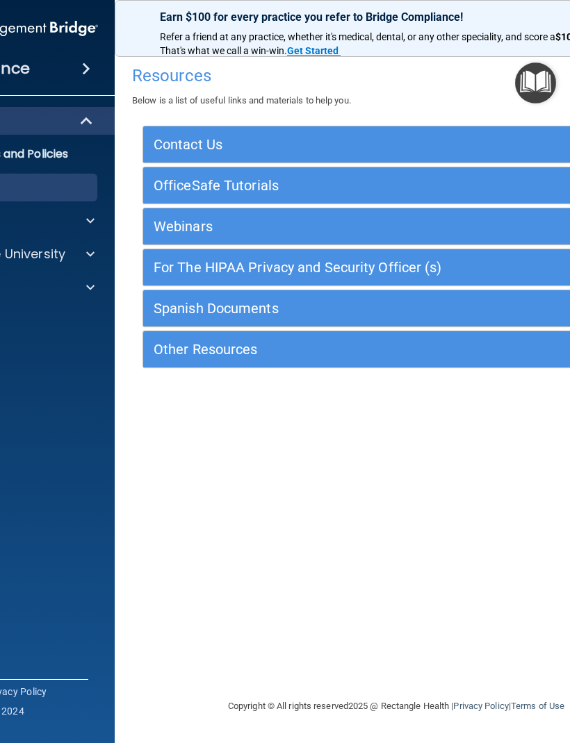
click at [94, 215] on span at bounding box center [90, 221] width 8 height 17
click at [99, 315] on div at bounding box center [88, 321] width 35 height 17
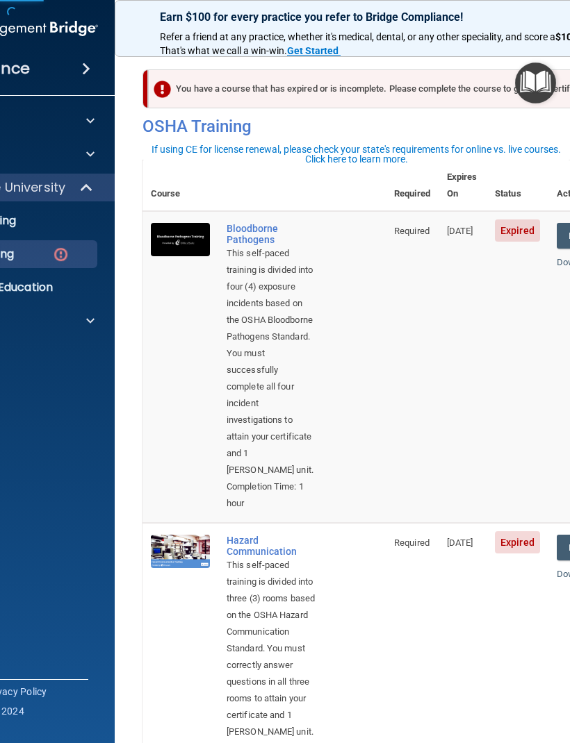
click at [533, 77] on img "Open Resource Center" at bounding box center [535, 83] width 41 height 41
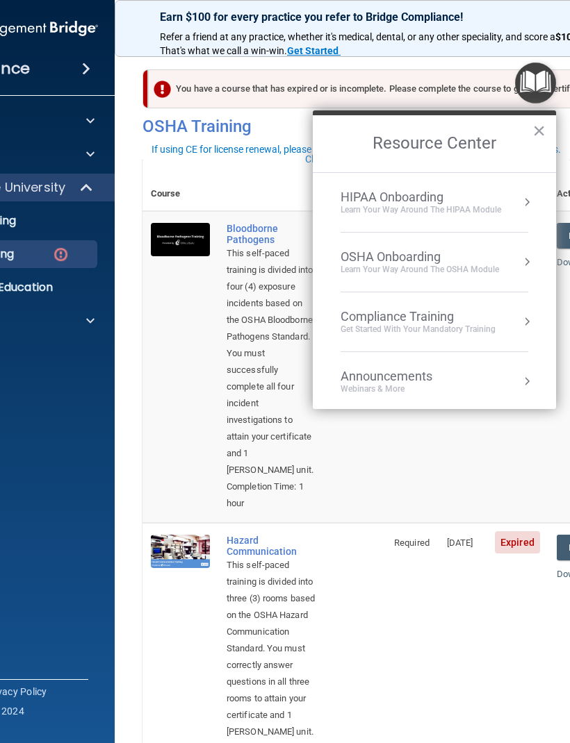
click at [527, 247] on li "OSHA Onboarding Learn your way around the OSHA module" at bounding box center [434, 263] width 188 height 60
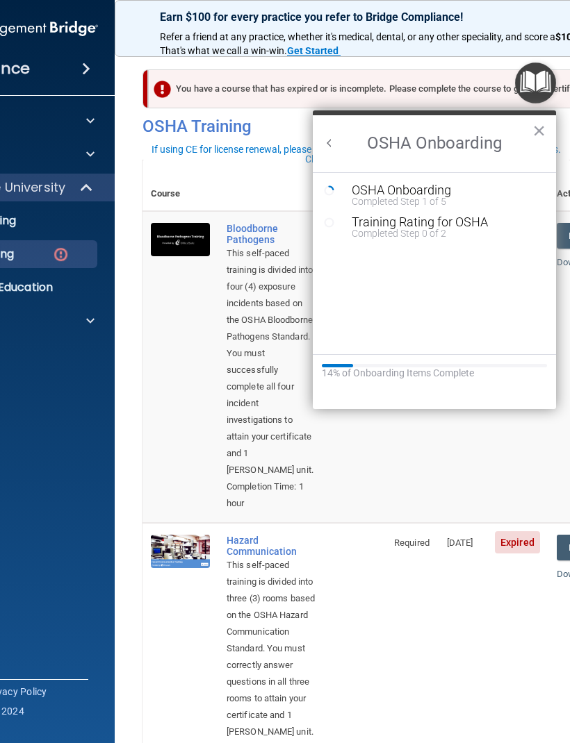
click at [420, 220] on div "Training Rating for OSHA" at bounding box center [444, 222] width 186 height 13
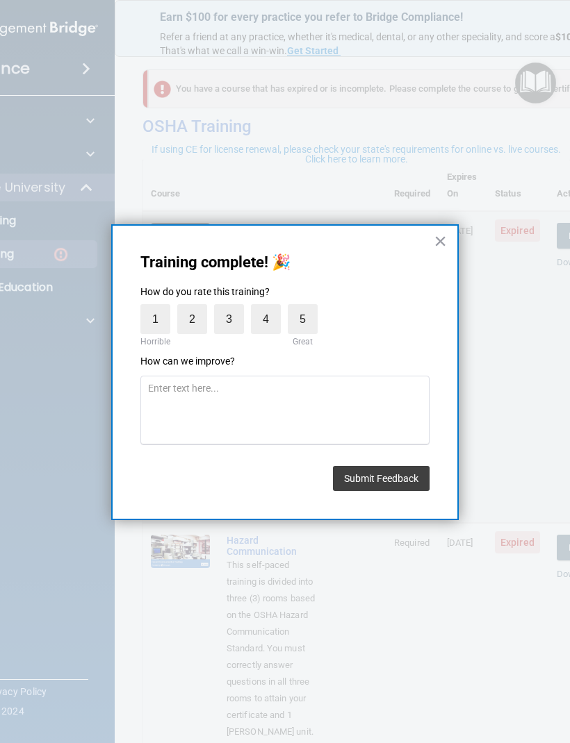
click at [437, 240] on button "×" at bounding box center [439, 241] width 13 height 22
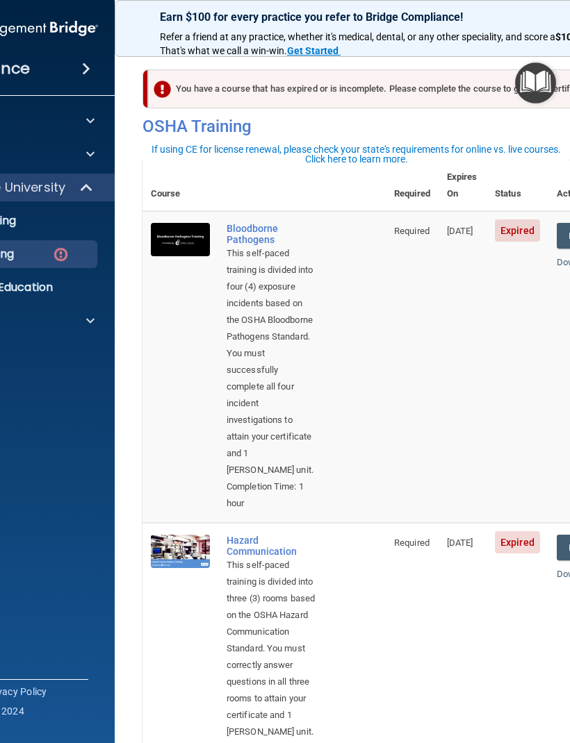
click at [534, 78] on img "Open Resource Center" at bounding box center [535, 83] width 41 height 41
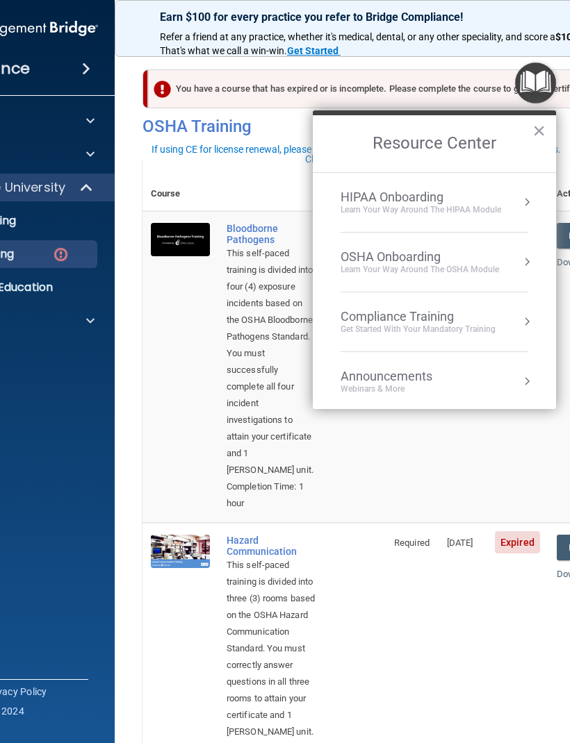
click at [471, 254] on div "OSHA Onboarding" at bounding box center [419, 256] width 158 height 15
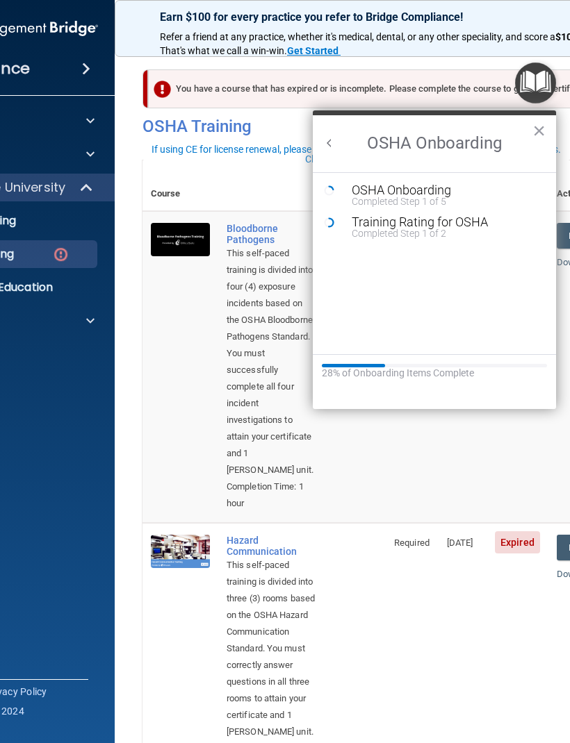
click at [450, 219] on div "Training Rating for OSHA" at bounding box center [444, 222] width 186 height 13
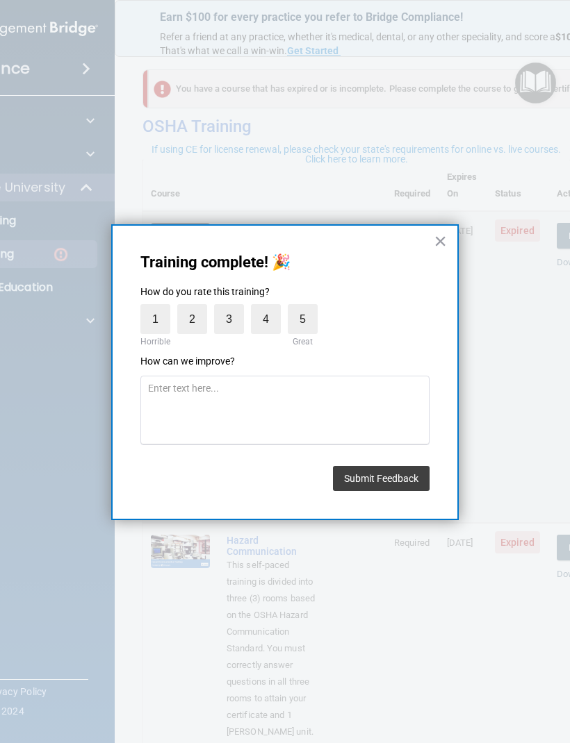
click at [404, 473] on button "Submit Feedback" at bounding box center [381, 478] width 97 height 25
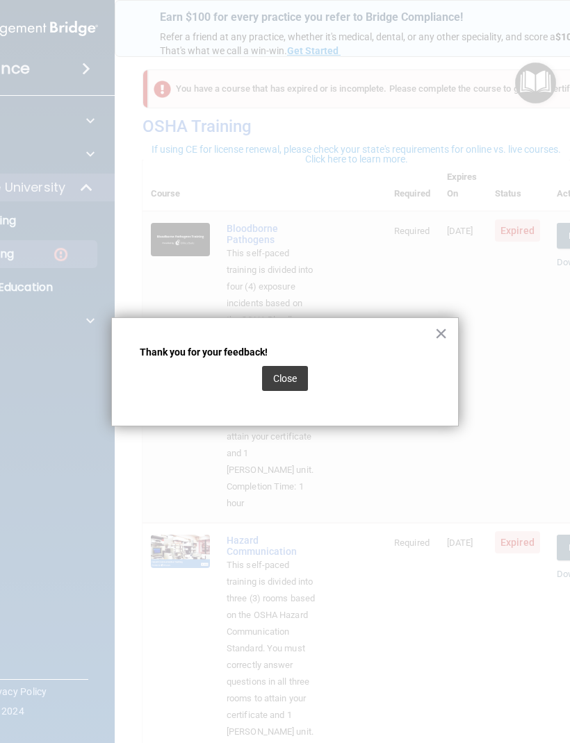
click at [295, 367] on button "Close" at bounding box center [285, 378] width 46 height 25
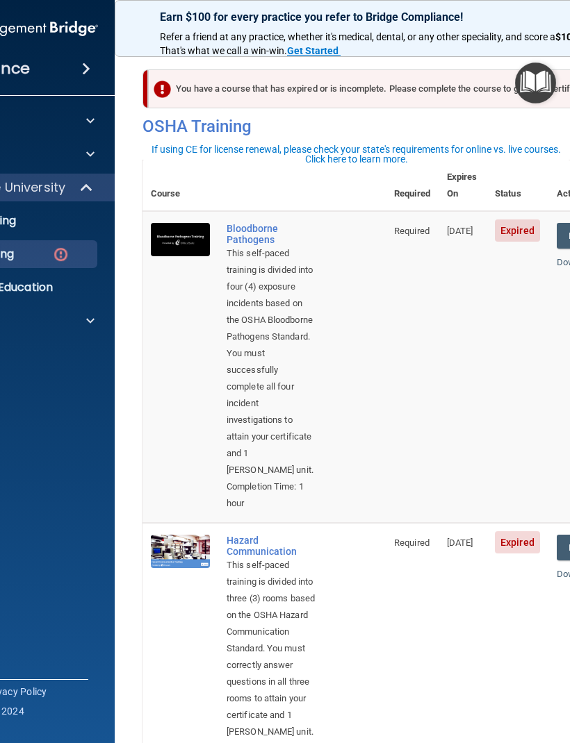
click at [540, 83] on img "Open Resource Center" at bounding box center [535, 83] width 41 height 41
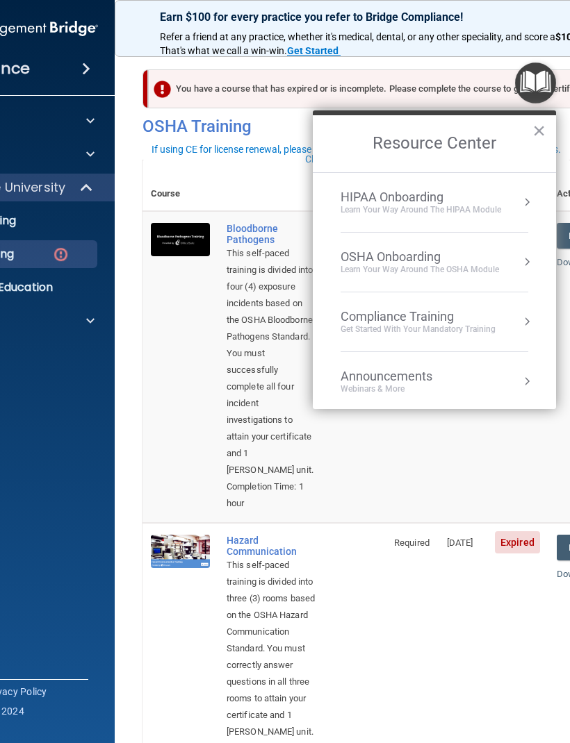
click at [463, 251] on div "OSHA Onboarding" at bounding box center [419, 256] width 158 height 15
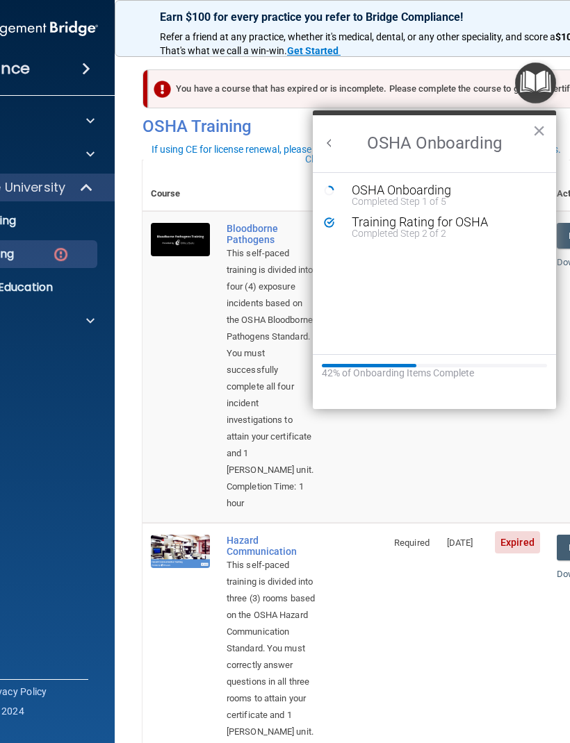
click at [431, 189] on div "OSHA Onboarding" at bounding box center [444, 190] width 186 height 13
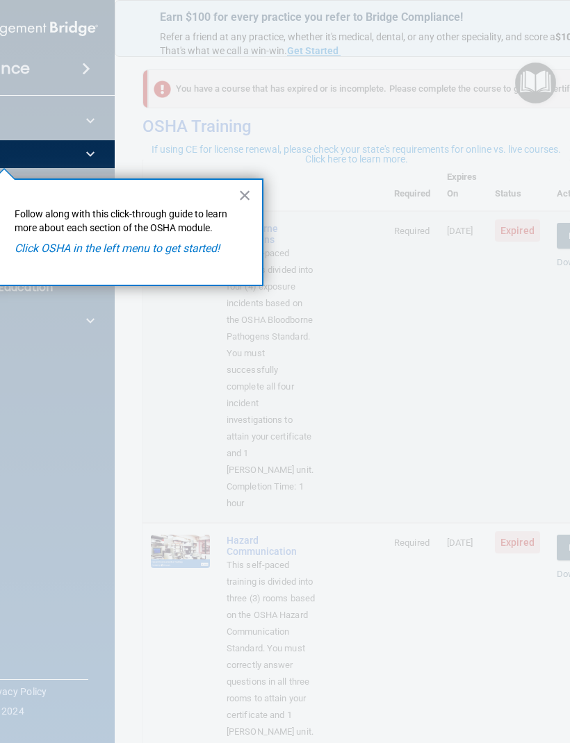
click at [197, 245] on em "Click OSHA in the left menu to get started!" at bounding box center [117, 248] width 205 height 13
click at [106, 236] on div "× Follow along with this click-through guide to learn more about each section o…" at bounding box center [124, 233] width 278 height 108
click at [238, 194] on button "×" at bounding box center [244, 195] width 13 height 22
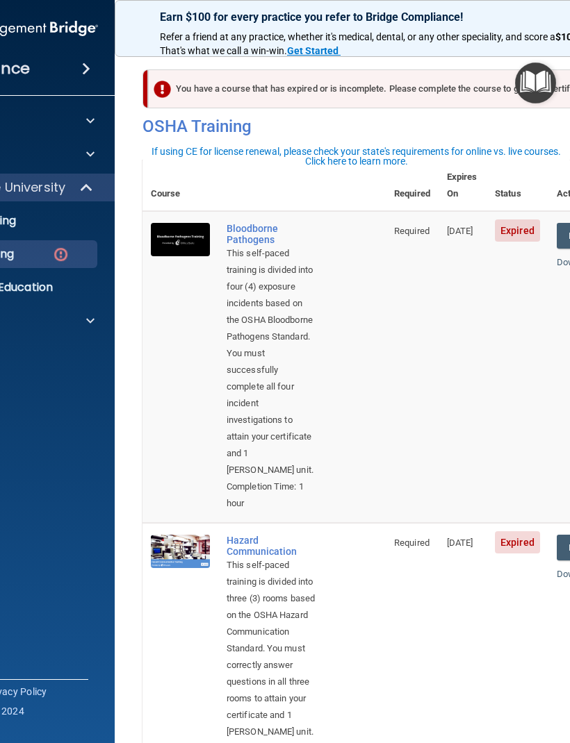
click at [543, 72] on img "Open Resource Center" at bounding box center [535, 83] width 41 height 41
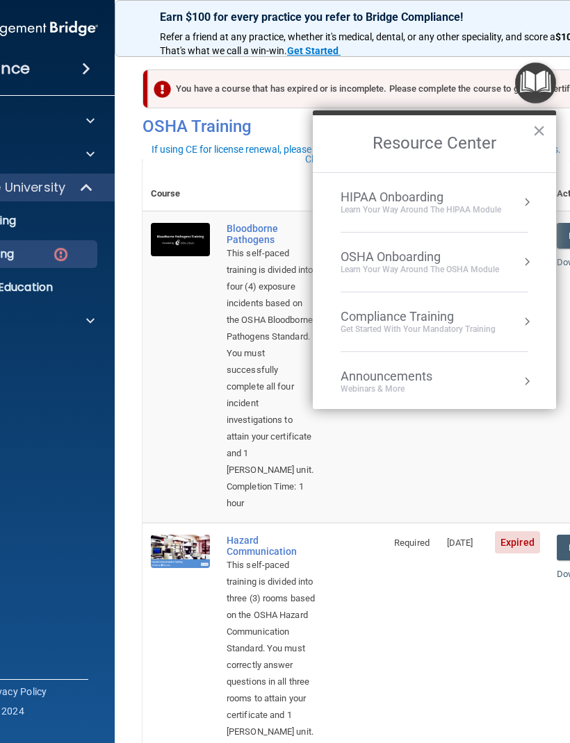
click at [506, 313] on div "Compliance Training Get Started with your mandatory training" at bounding box center [434, 322] width 188 height 26
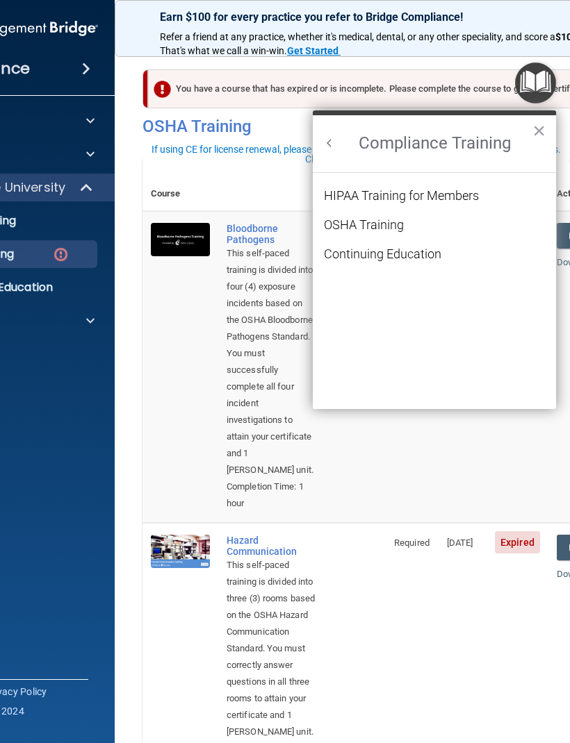
click at [454, 194] on div "HIPAA Training for Members" at bounding box center [401, 196] width 155 height 13
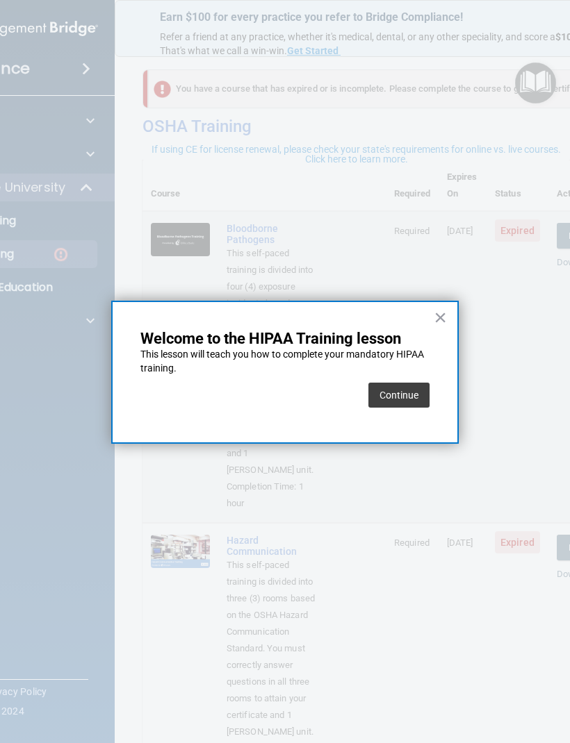
click at [411, 386] on button "Continue" at bounding box center [398, 395] width 61 height 25
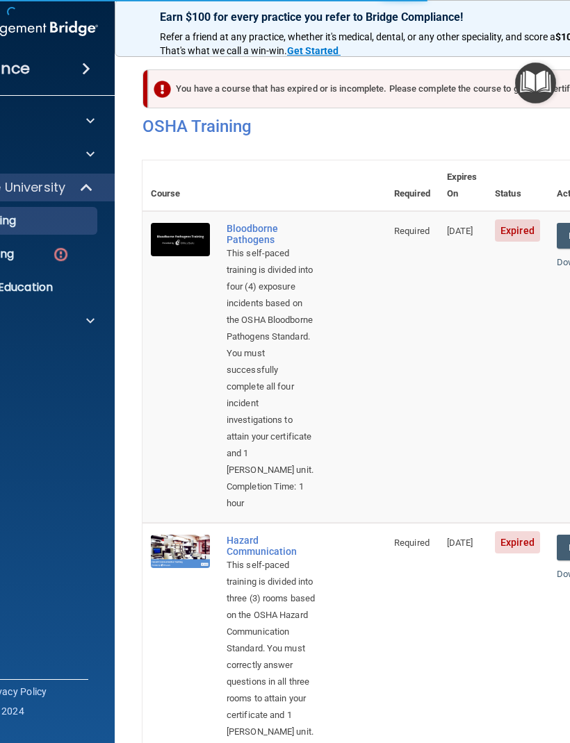
click at [537, 75] on img "Open Resource Center" at bounding box center [535, 83] width 41 height 41
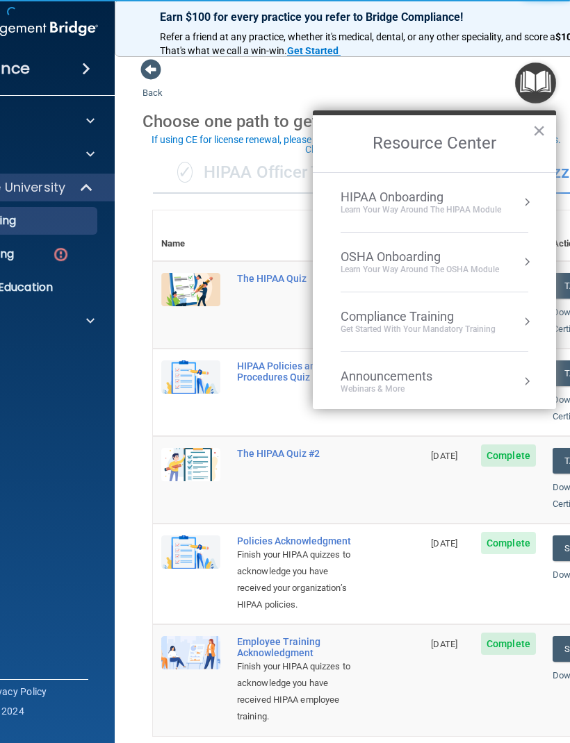
click at [469, 313] on div "Compliance Training" at bounding box center [417, 316] width 155 height 15
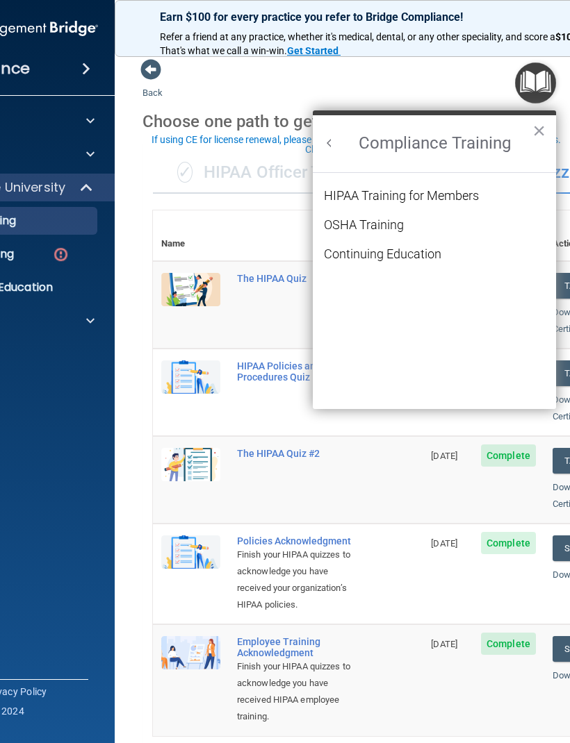
click at [410, 190] on div "HIPAA Training for Members" at bounding box center [401, 196] width 155 height 13
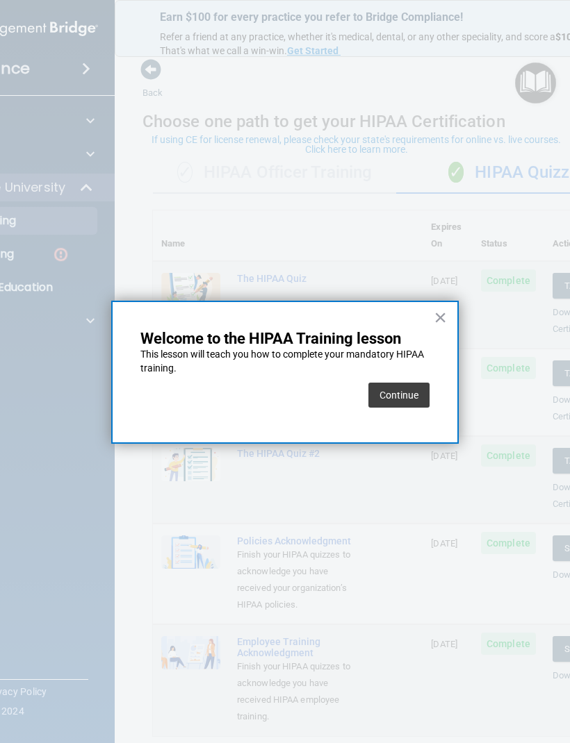
click at [406, 390] on button "Continue" at bounding box center [398, 395] width 61 height 25
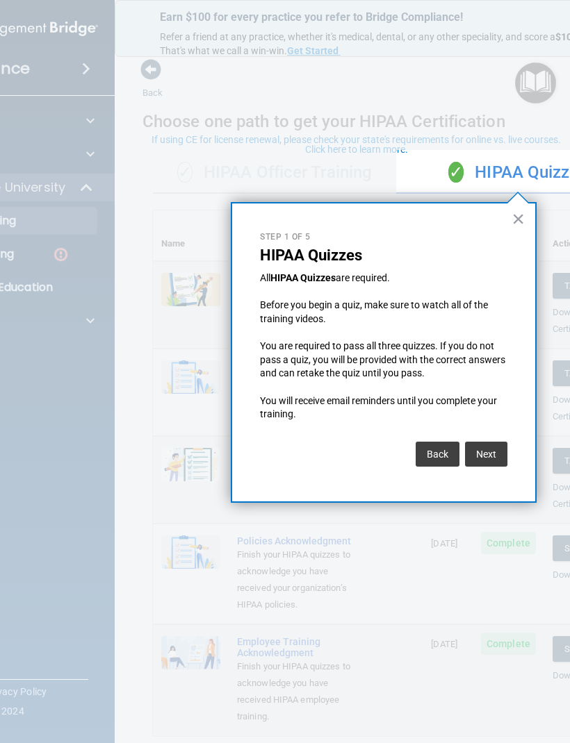
click at [493, 446] on button "Next" at bounding box center [486, 454] width 42 height 25
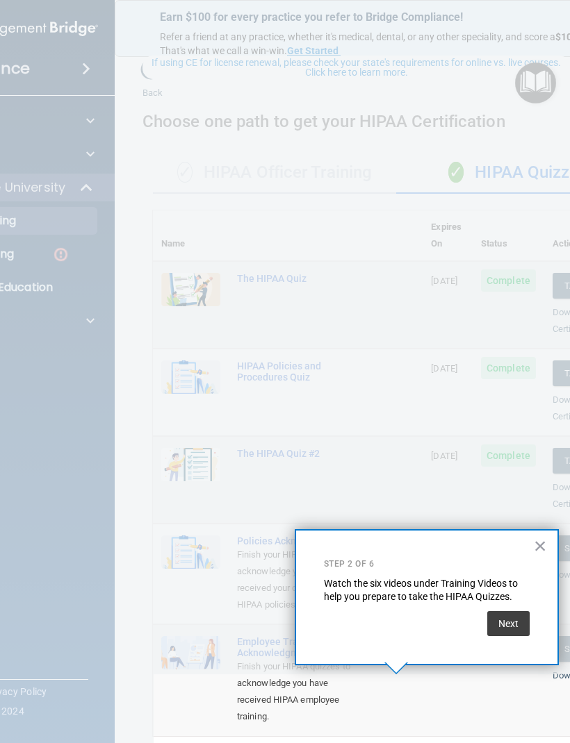
scroll to position [154, 0]
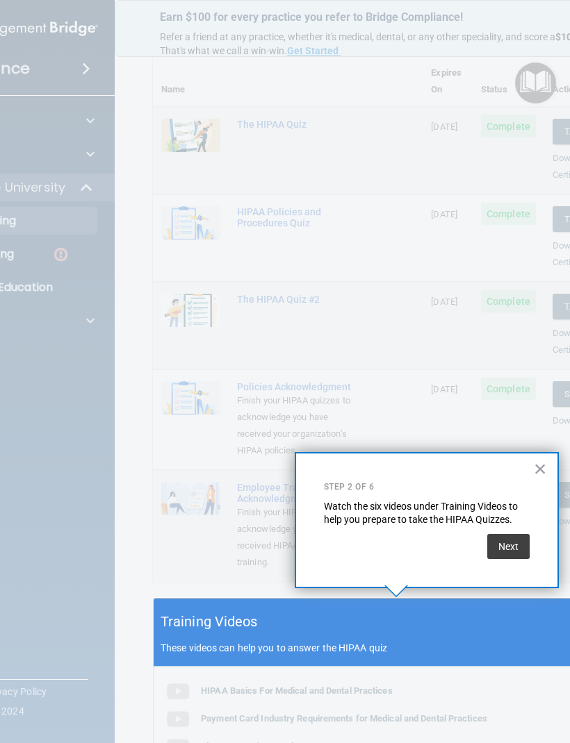
click at [508, 548] on button "Next" at bounding box center [508, 546] width 42 height 25
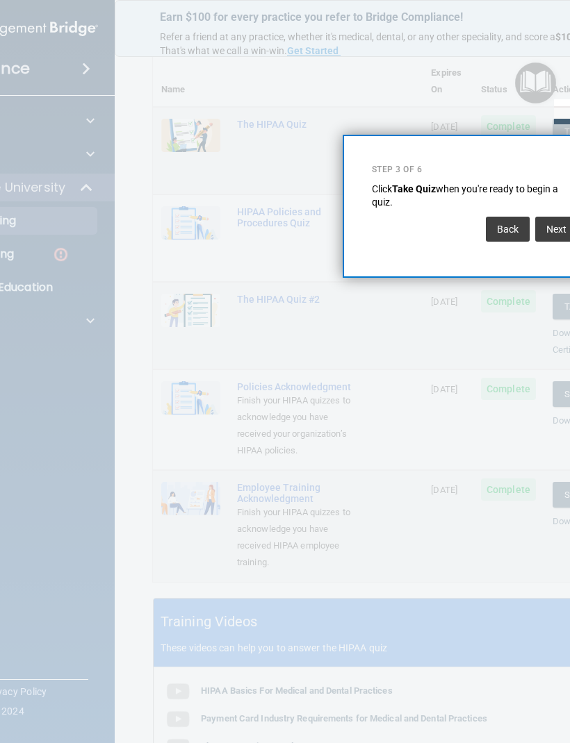
click at [554, 219] on button "Next" at bounding box center [556, 229] width 42 height 25
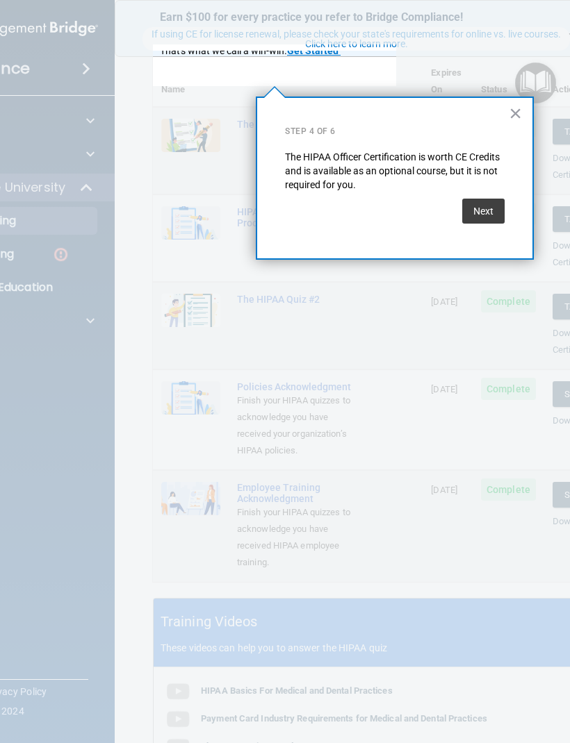
scroll to position [57, 0]
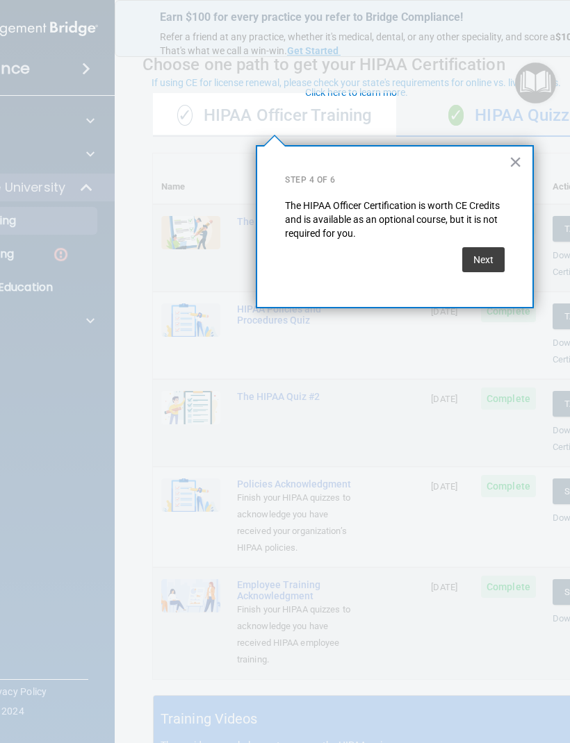
click at [490, 248] on button "Next" at bounding box center [483, 259] width 42 height 25
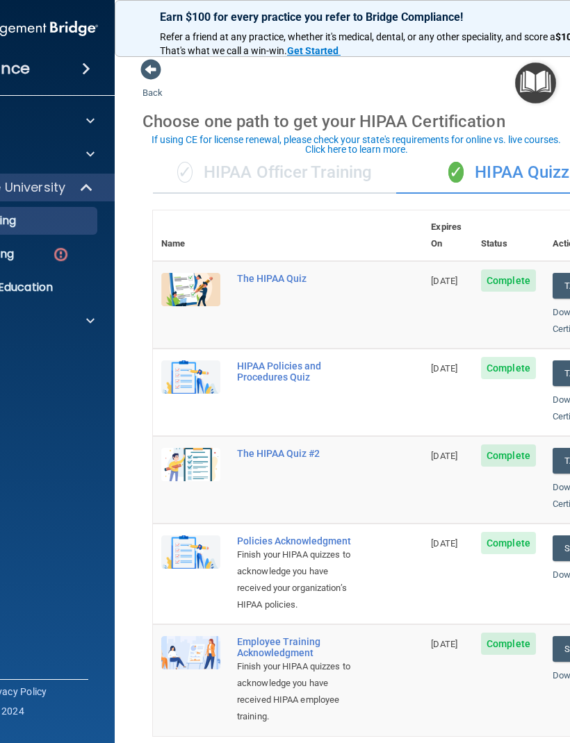
scroll to position [0, 0]
click at [344, 167] on div "✓ HIPAA Officer Training" at bounding box center [274, 173] width 243 height 42
